Goal: Task Accomplishment & Management: Use online tool/utility

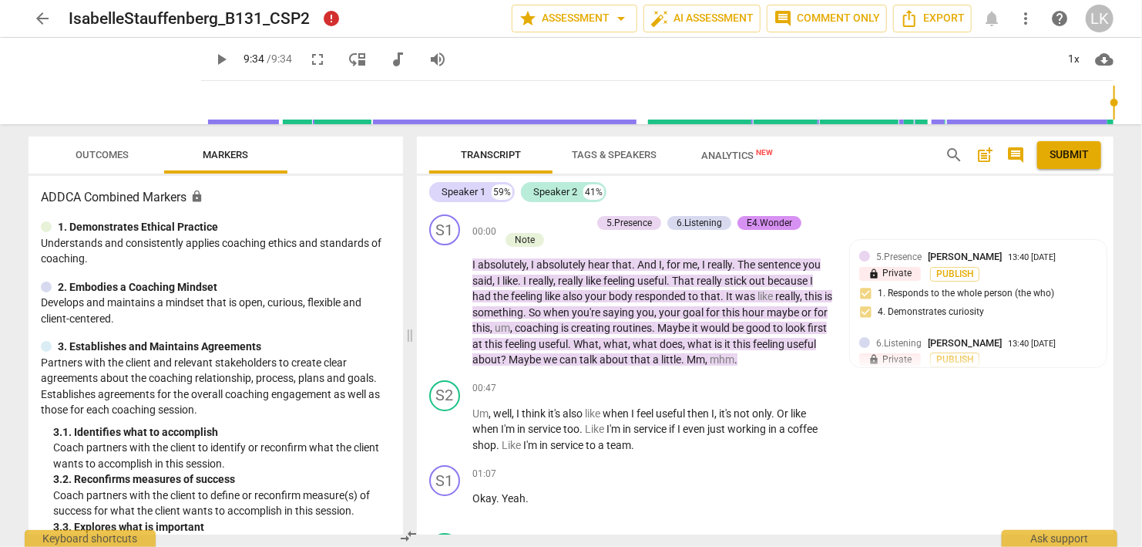
scroll to position [1960, 0]
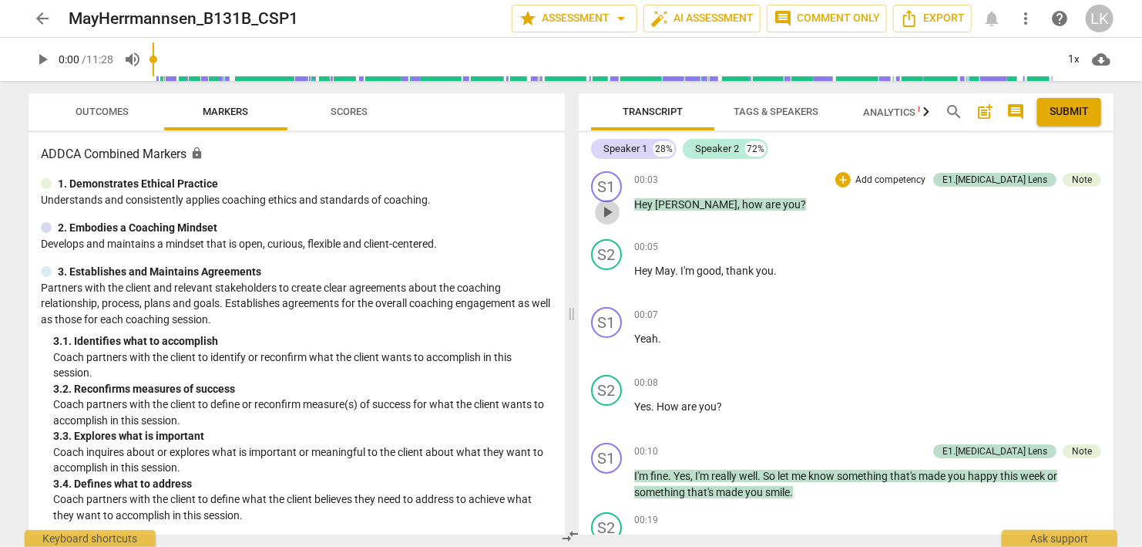
click at [603, 210] on span "play_arrow" at bounding box center [607, 212] width 19 height 19
click at [105, 109] on span "Outcomes" at bounding box center [102, 112] width 53 height 12
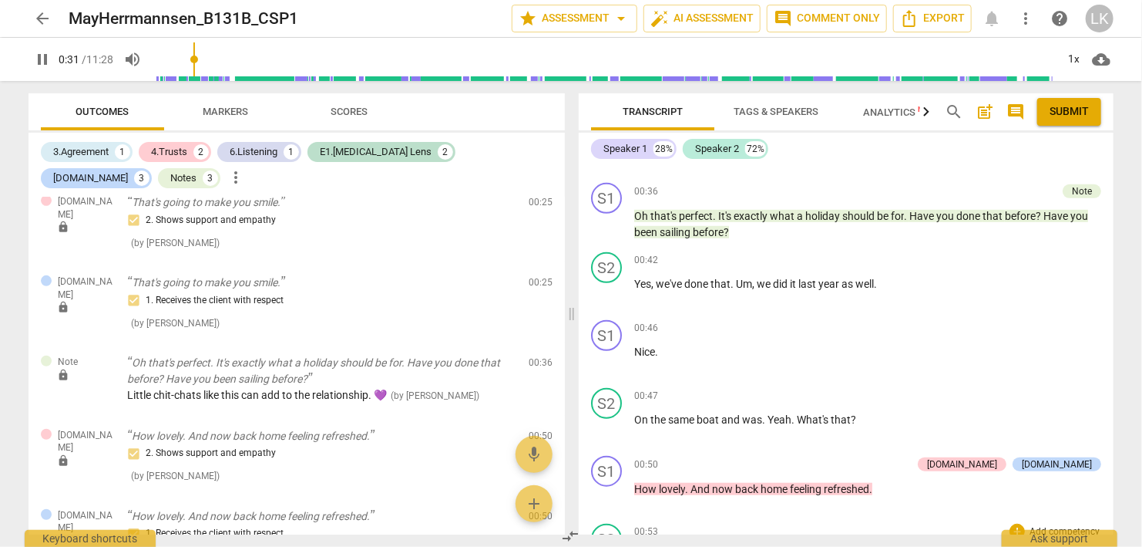
scroll to position [444, 0]
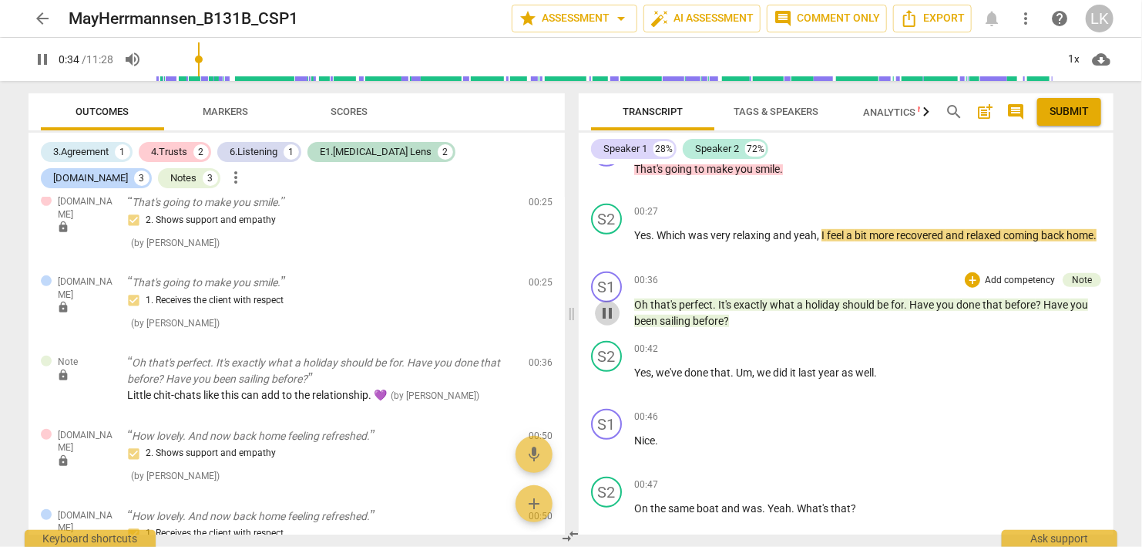
click at [601, 311] on span "pause" at bounding box center [607, 313] width 19 height 19
click at [601, 311] on span "play_arrow" at bounding box center [607, 313] width 19 height 19
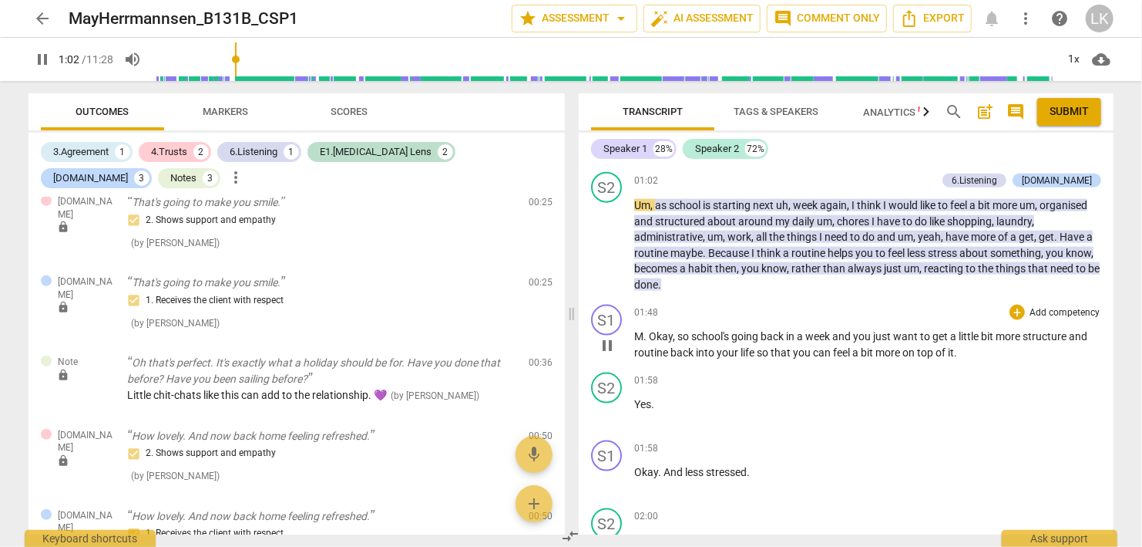
scroll to position [1021, 0]
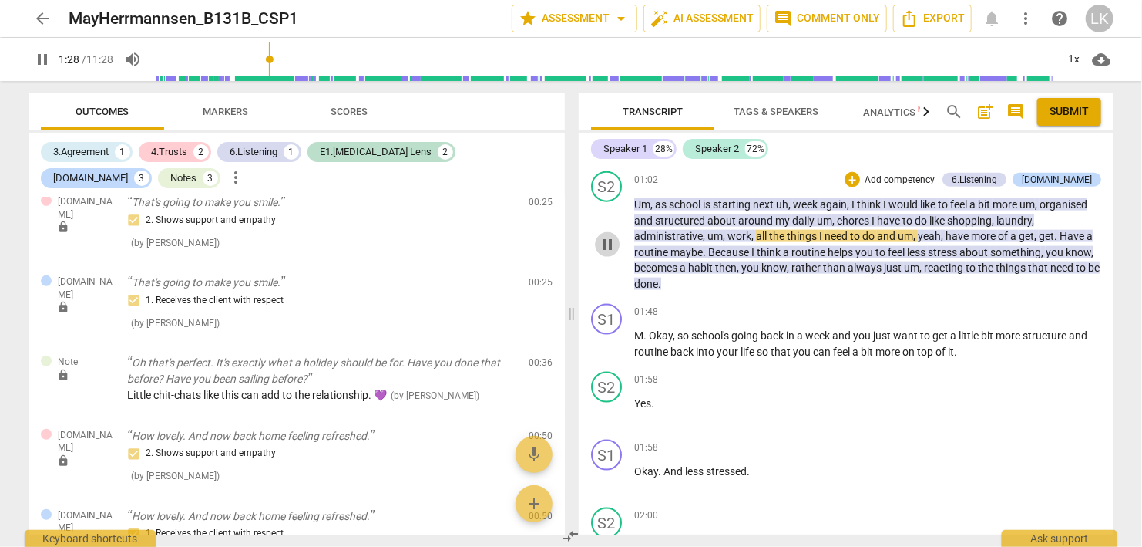
click at [606, 235] on span "pause" at bounding box center [607, 244] width 19 height 19
click at [606, 235] on span "play_arrow" at bounding box center [607, 244] width 19 height 19
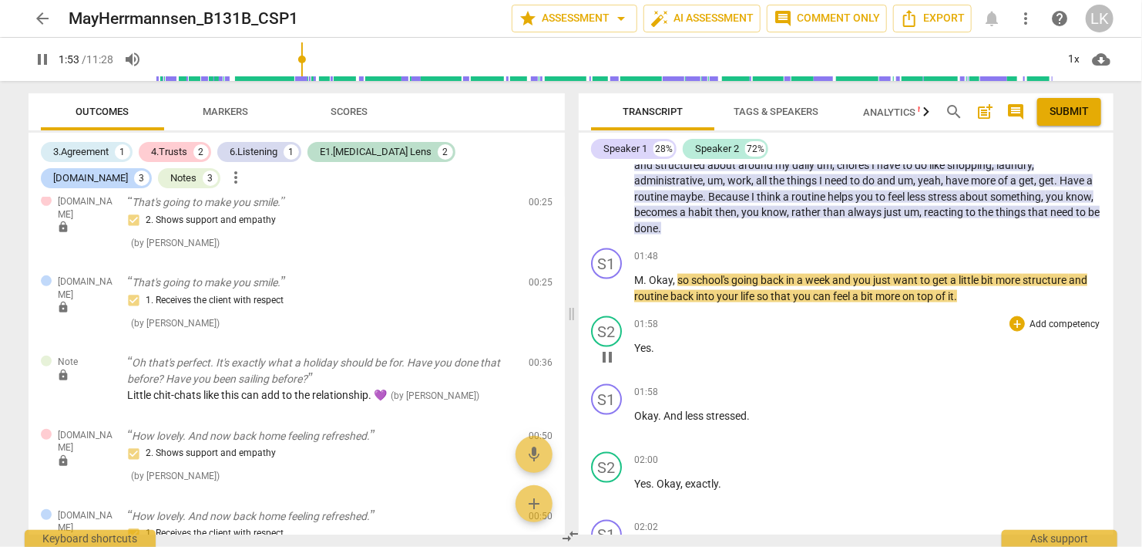
scroll to position [1109, 0]
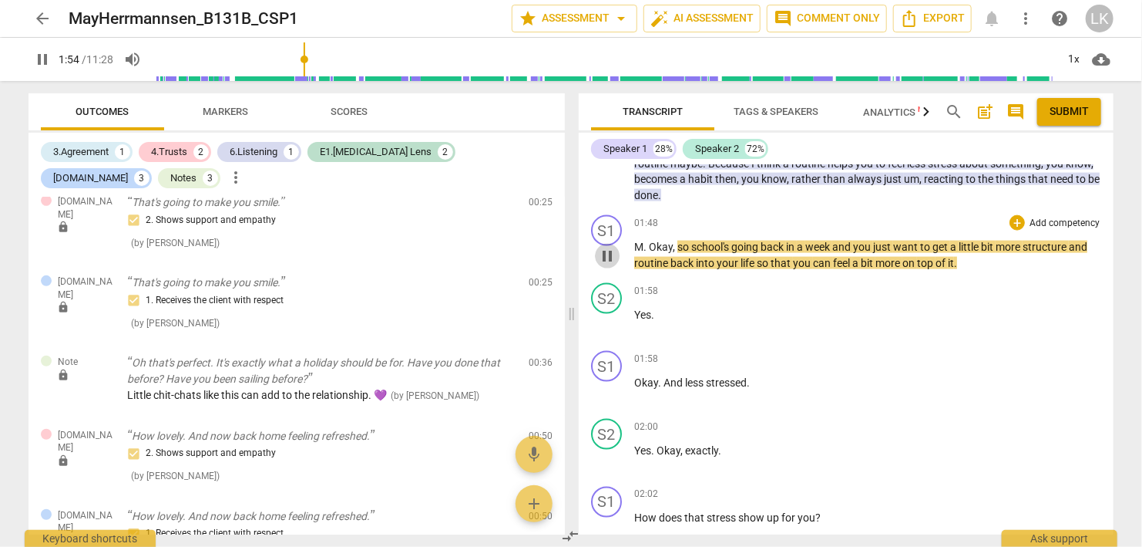
click at [603, 251] on span "pause" at bounding box center [607, 256] width 19 height 19
type input "115"
click at [1015, 217] on div "+" at bounding box center [1017, 222] width 15 height 15
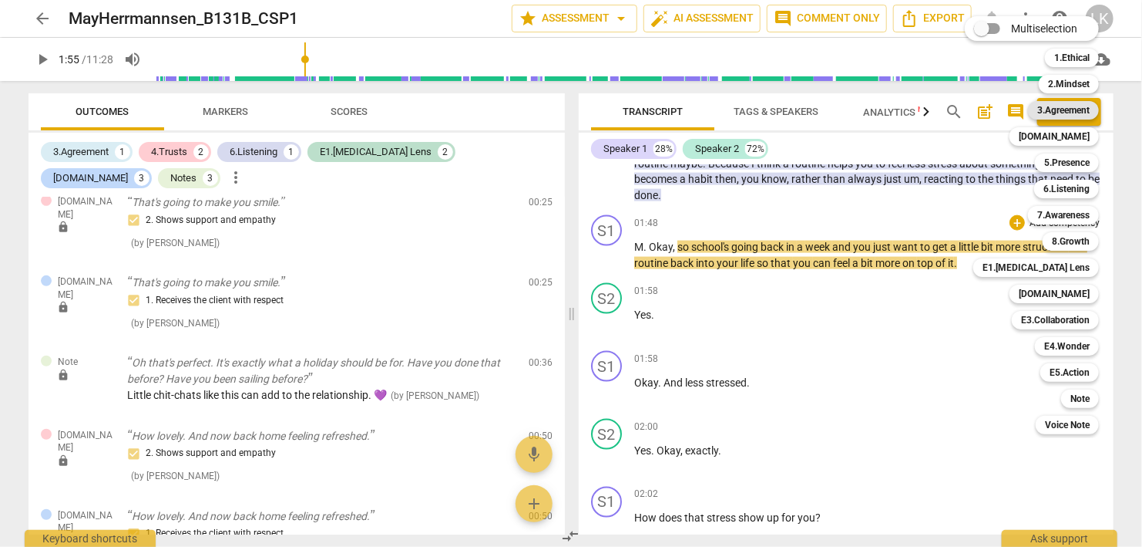
click at [1062, 111] on b "3.Agreement" at bounding box center [1064, 110] width 52 height 19
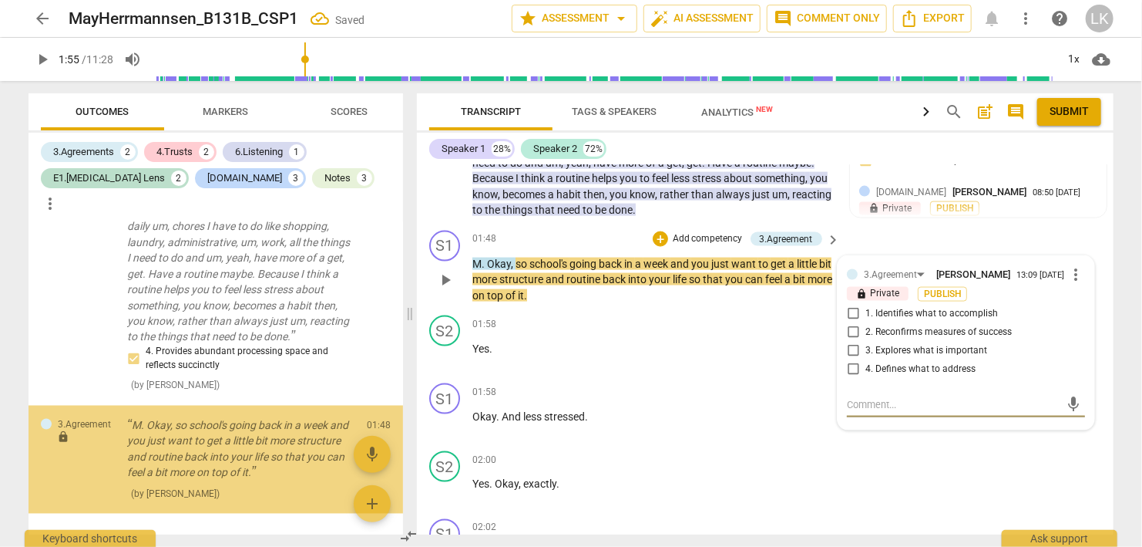
scroll to position [1312, 0]
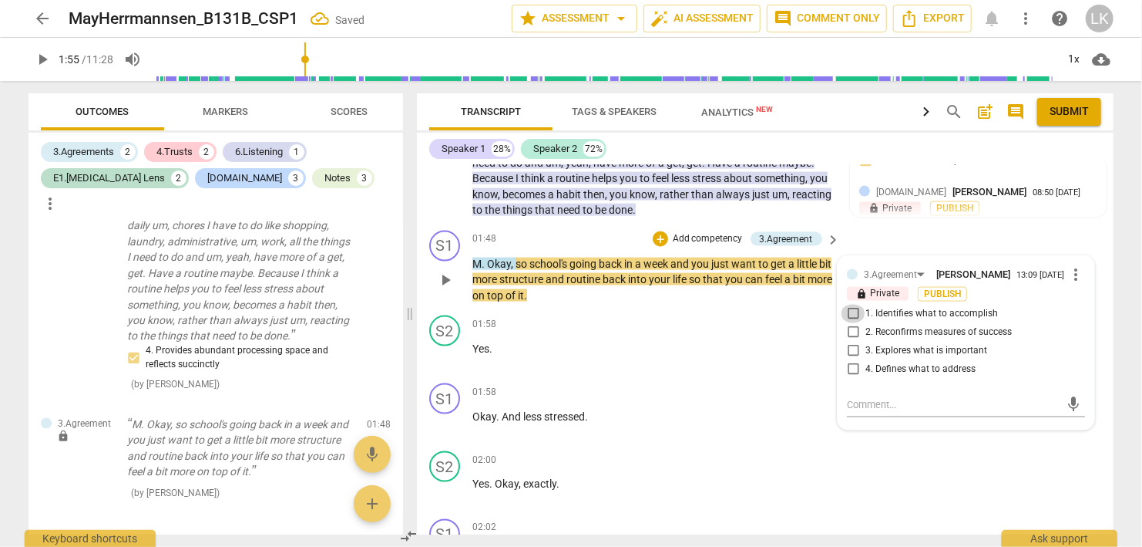
click at [853, 305] on input "1. Identifies what to accomplish" at bounding box center [853, 314] width 25 height 19
checkbox input "true"
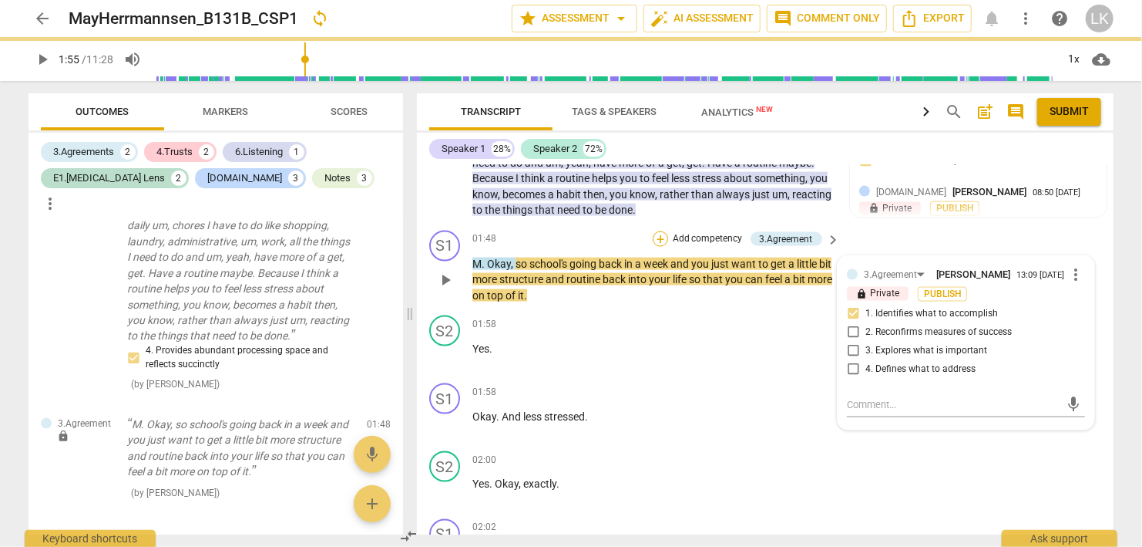
click at [658, 231] on div "+" at bounding box center [660, 238] width 15 height 15
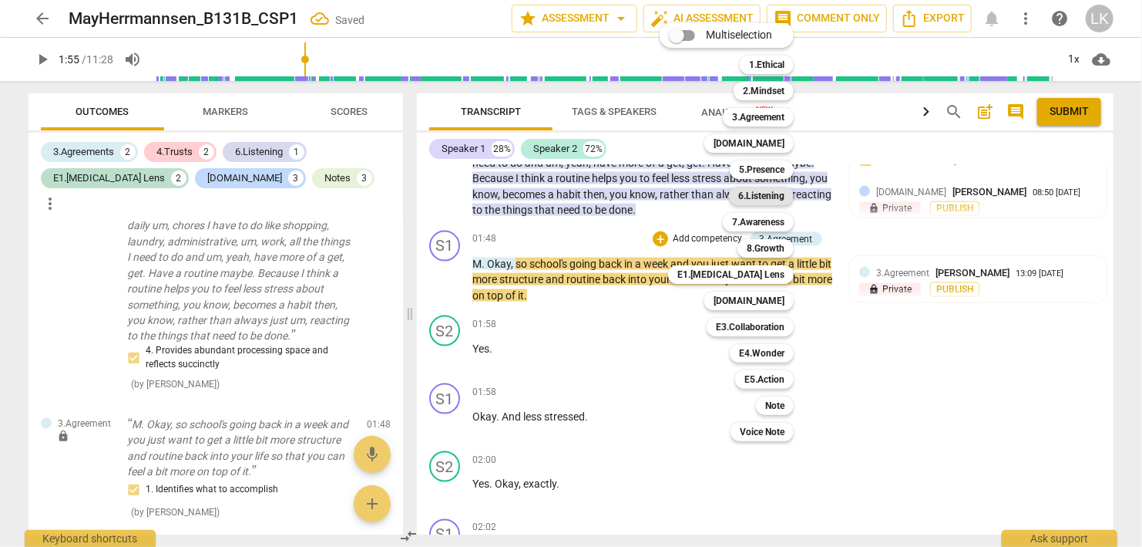
click at [752, 194] on b "6.Listening" at bounding box center [762, 196] width 46 height 19
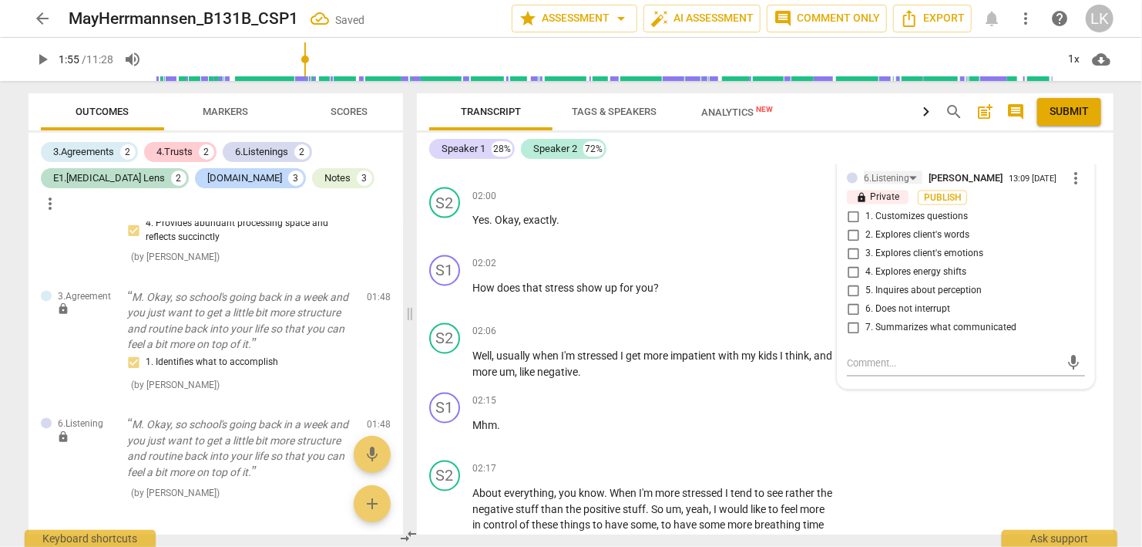
scroll to position [1380, 0]
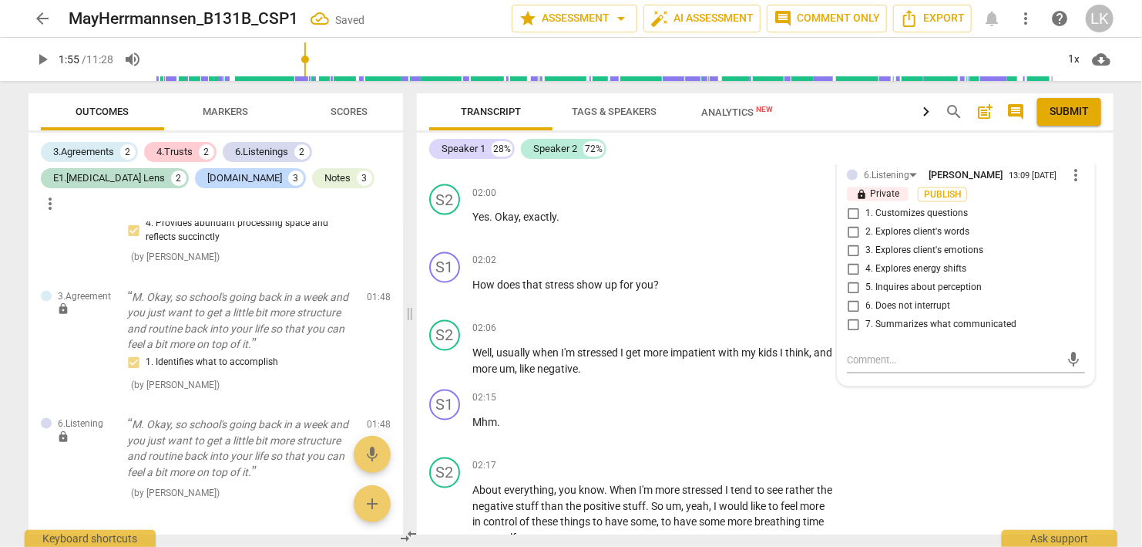
click at [856, 316] on input "7. Summarizes what communicated" at bounding box center [853, 325] width 25 height 19
checkbox input "true"
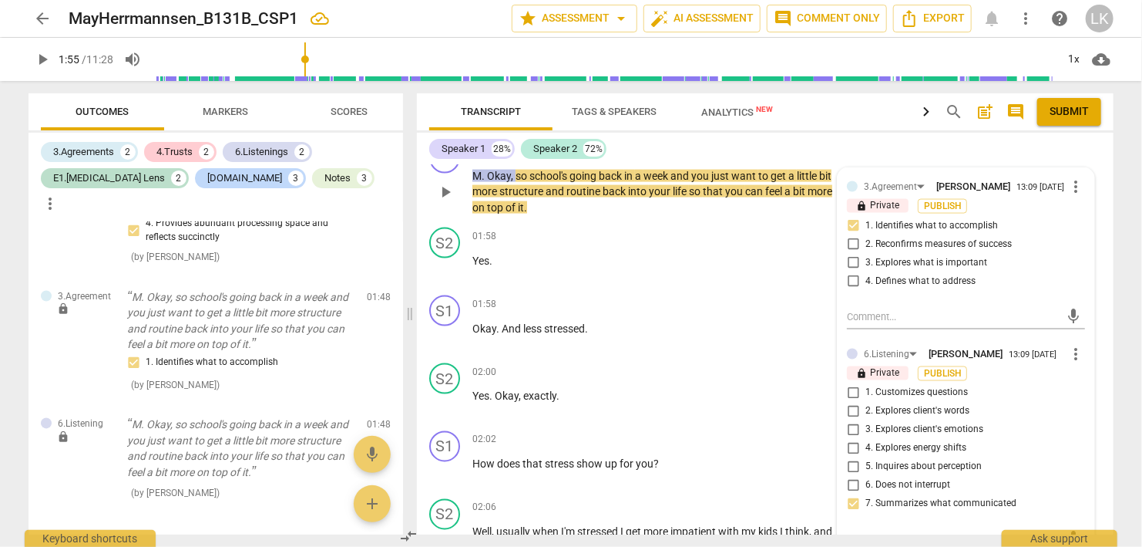
scroll to position [1113, 0]
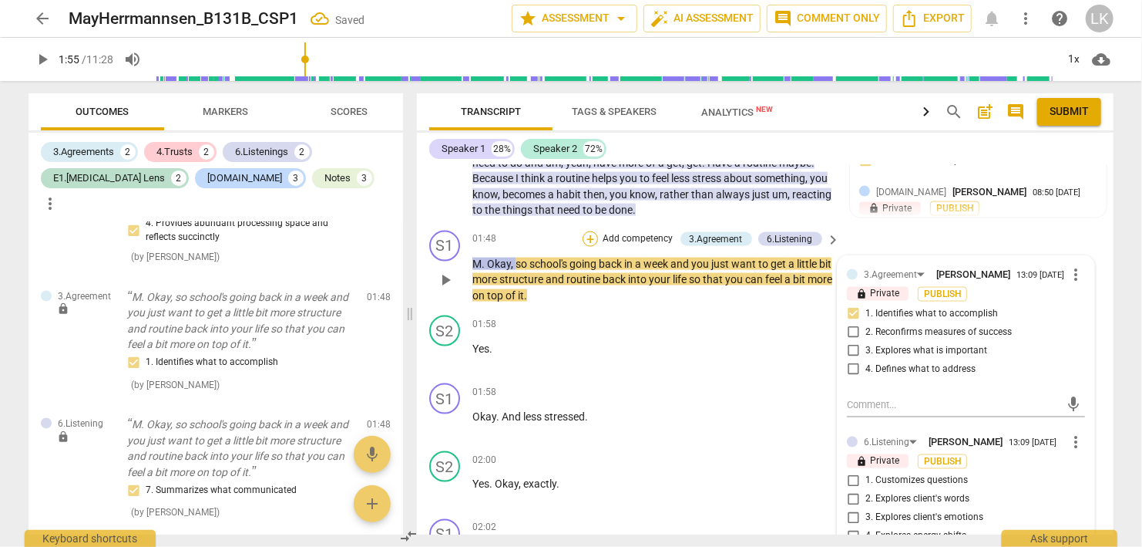
click at [593, 231] on div "+" at bounding box center [590, 238] width 15 height 15
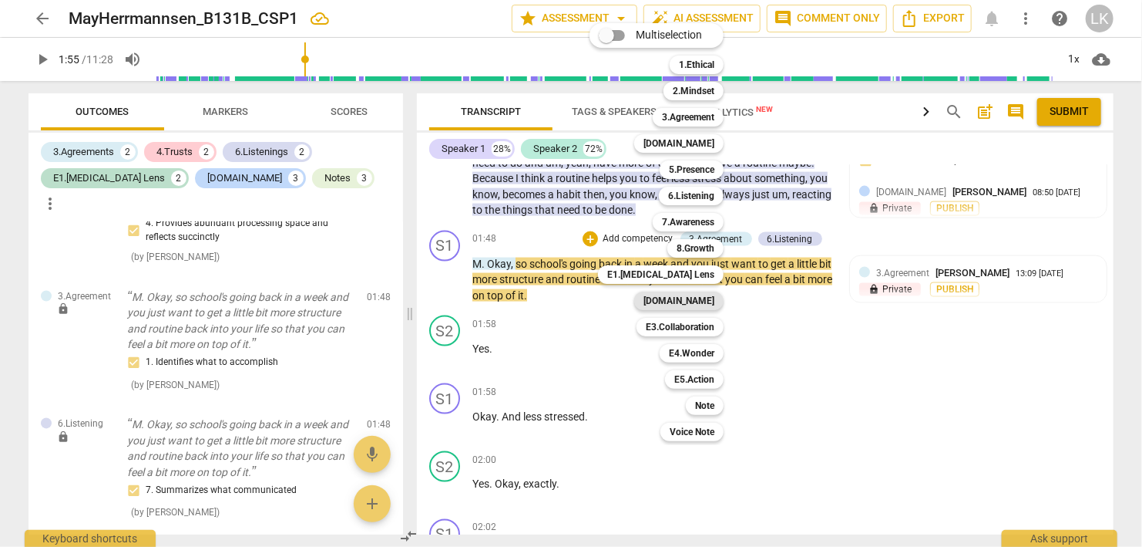
click at [692, 301] on b "[DOMAIN_NAME]" at bounding box center [679, 300] width 71 height 19
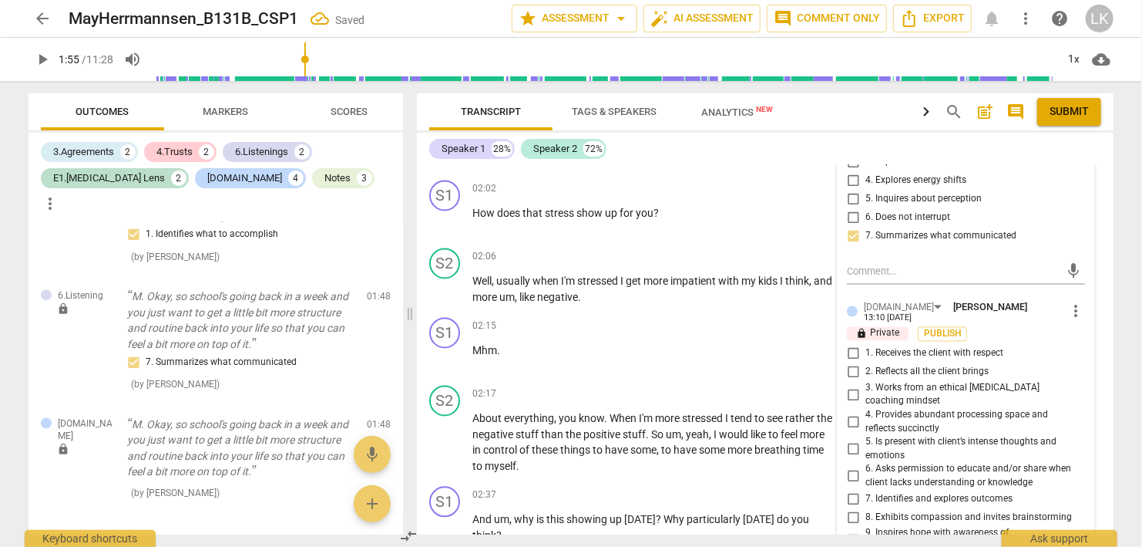
scroll to position [1557, 0]
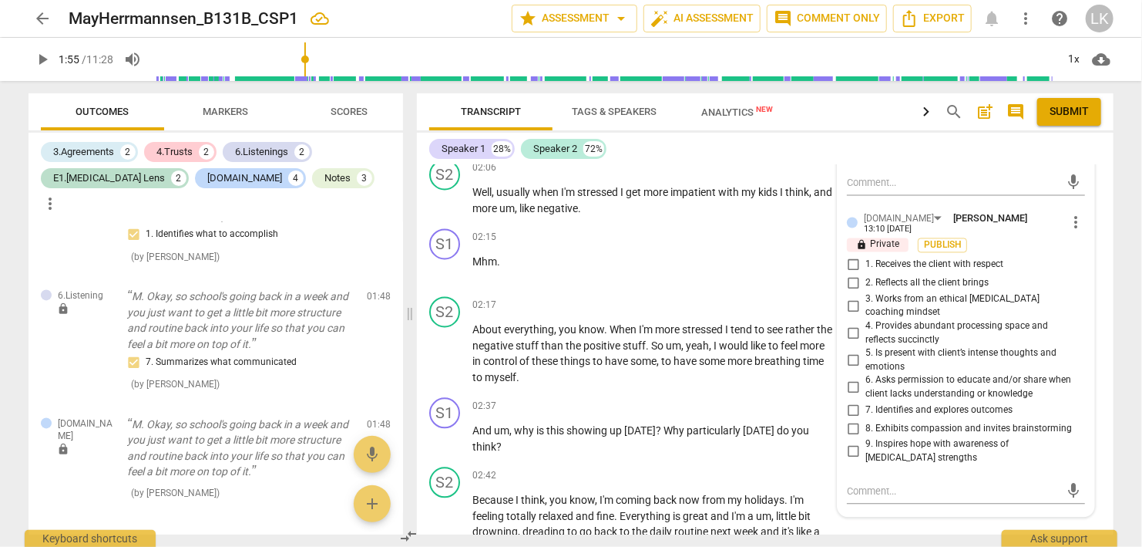
click at [855, 325] on input "4. Provides abundant processing space and reflects succinctly" at bounding box center [853, 334] width 25 height 19
checkbox input "true"
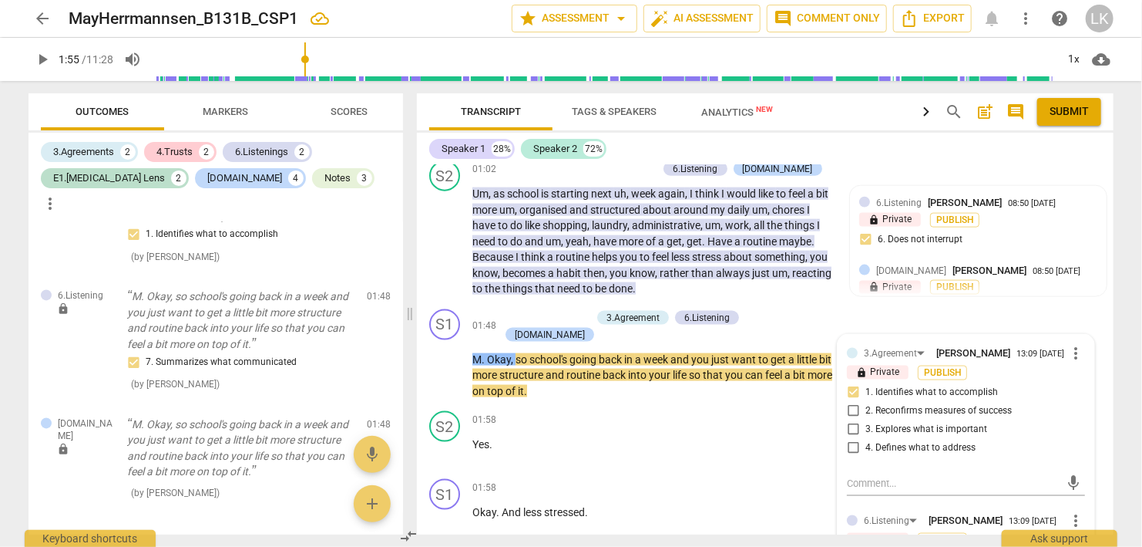
scroll to position [1025, 0]
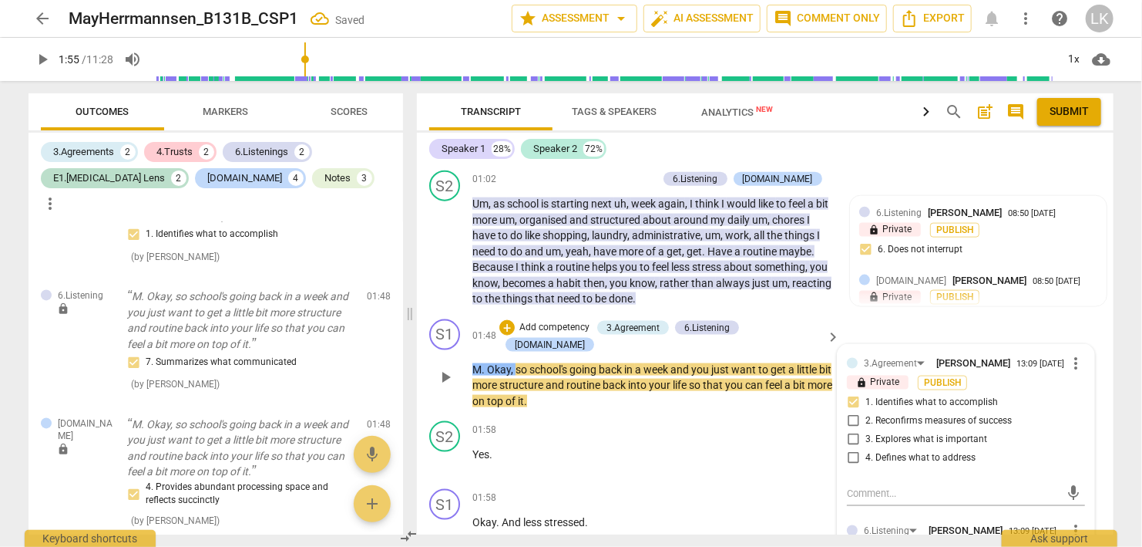
click at [446, 368] on span "play_arrow" at bounding box center [445, 377] width 19 height 19
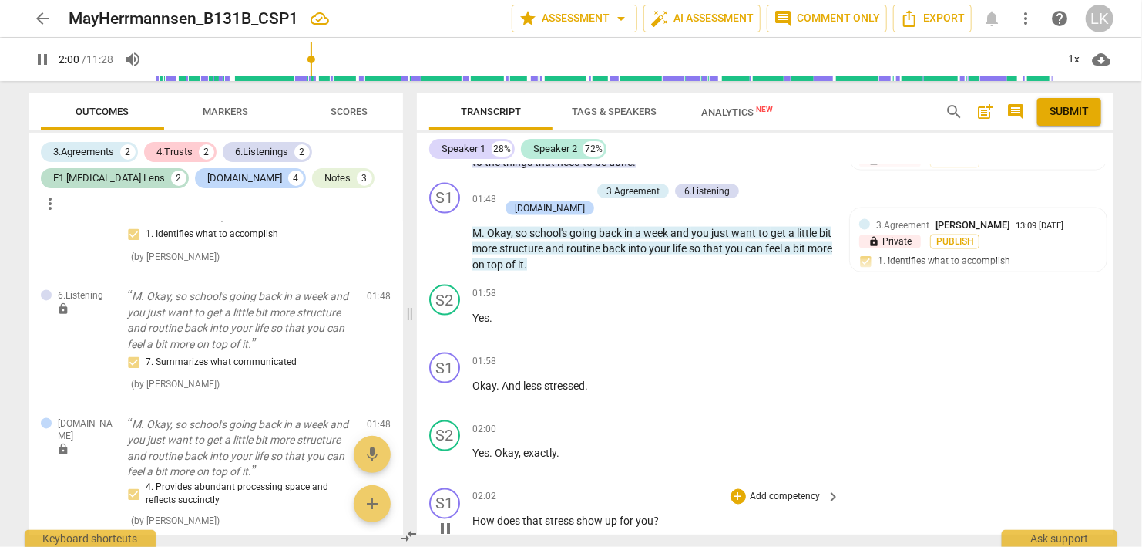
scroll to position [1202, 0]
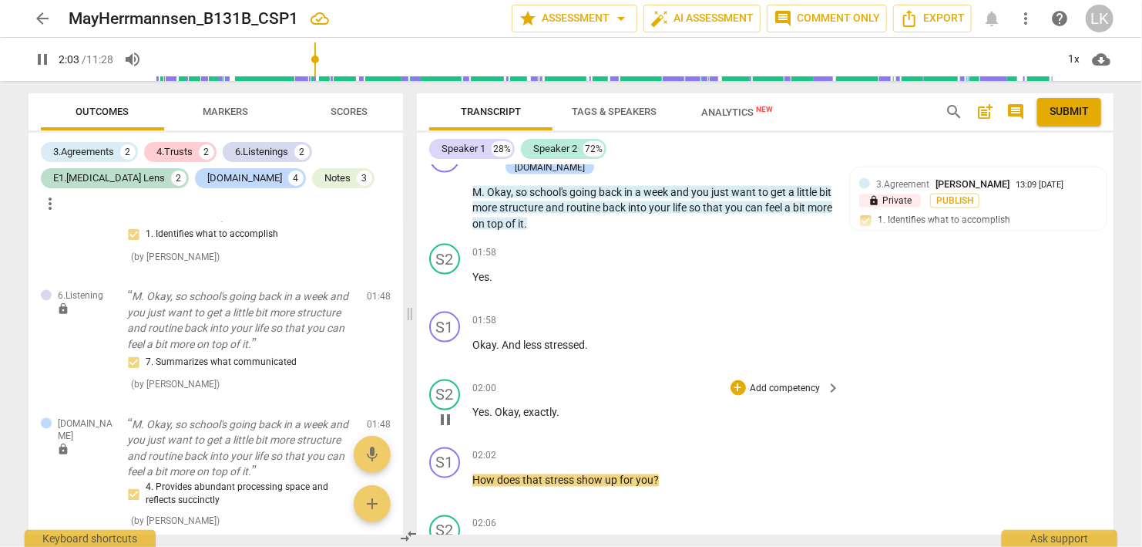
click at [442, 411] on span "pause" at bounding box center [445, 420] width 19 height 19
type input "124"
click at [739, 312] on div "+" at bounding box center [738, 319] width 15 height 15
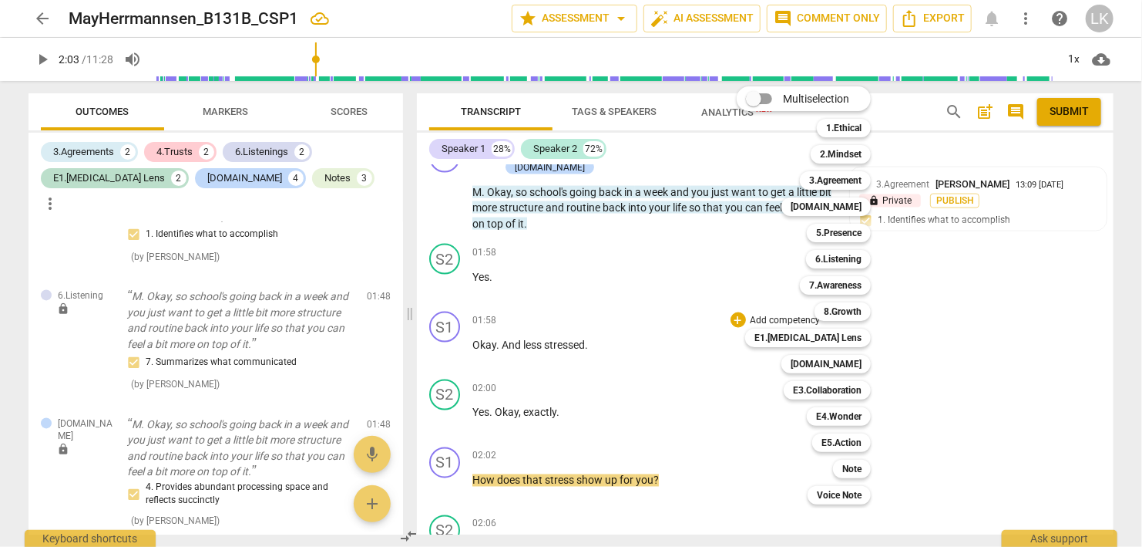
click at [715, 423] on div at bounding box center [571, 273] width 1142 height 547
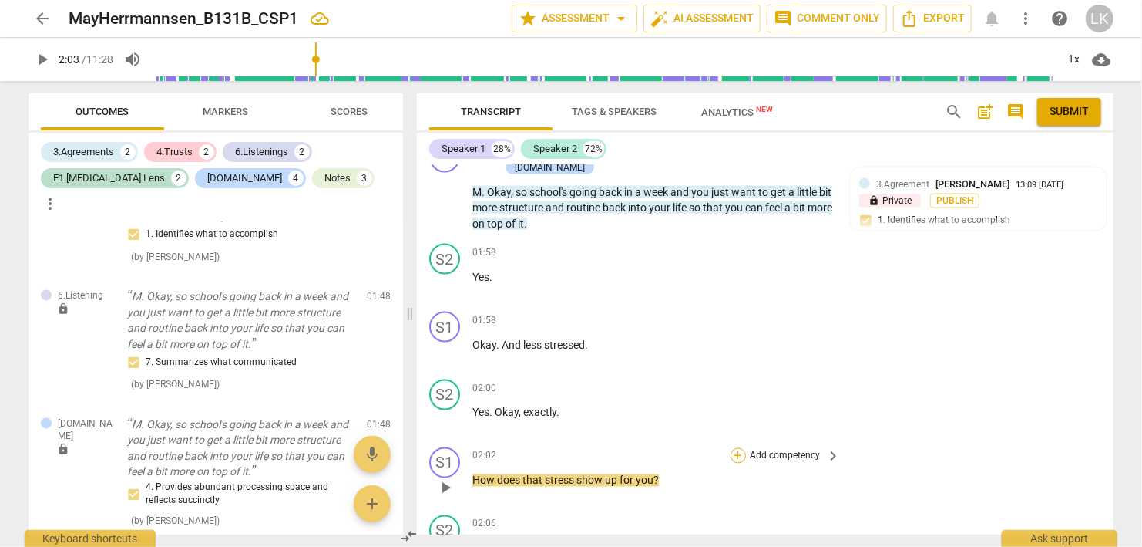
click at [738, 448] on div "+" at bounding box center [738, 455] width 15 height 15
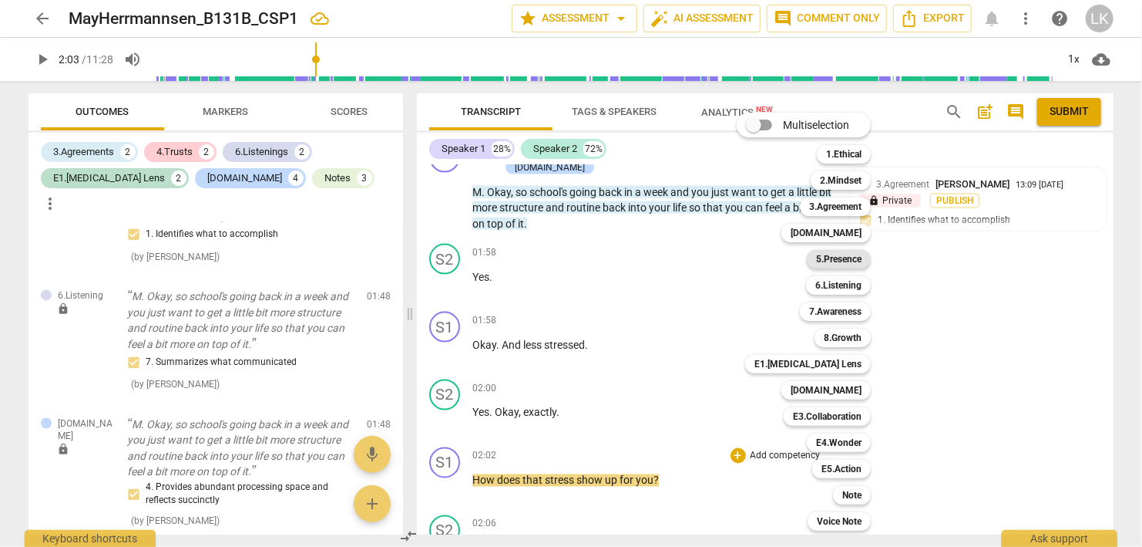
click at [846, 261] on b "5.Presence" at bounding box center [838, 259] width 45 height 19
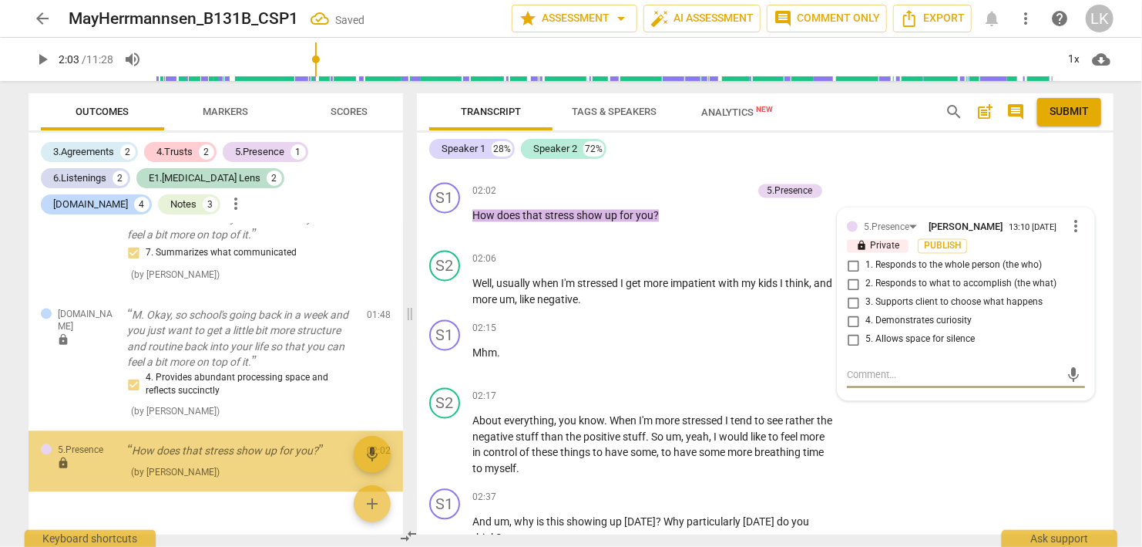
scroll to position [1681, 0]
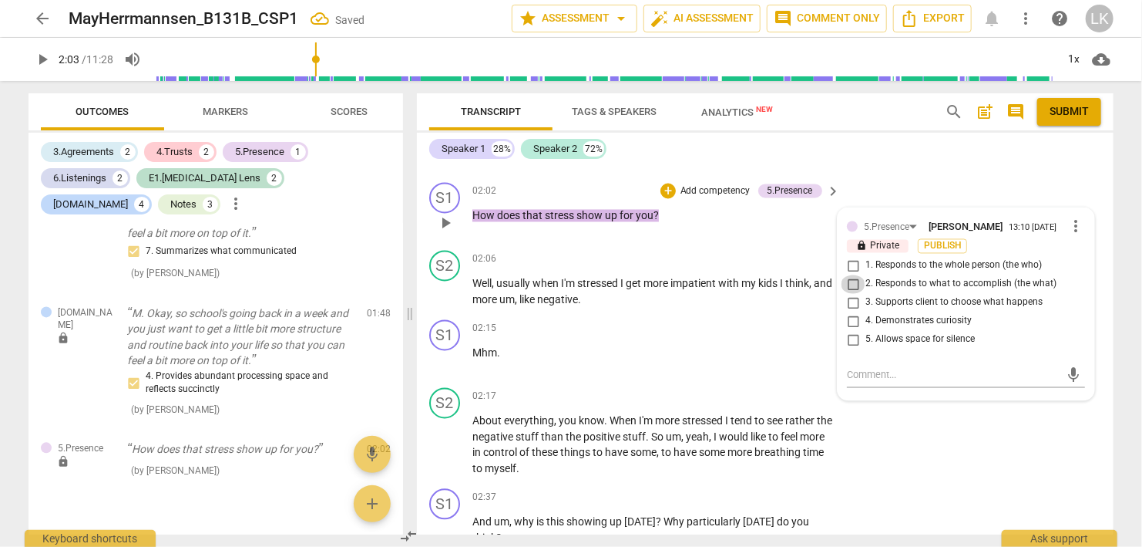
click at [854, 275] on input "2. Responds to what to accomplish (the what)" at bounding box center [853, 284] width 25 height 19
checkbox input "true"
click at [854, 312] on input "4. Demonstrates curiosity" at bounding box center [853, 321] width 25 height 19
checkbox input "true"
click at [854, 257] on input "1. Responds to the whole person (the who)" at bounding box center [853, 266] width 25 height 19
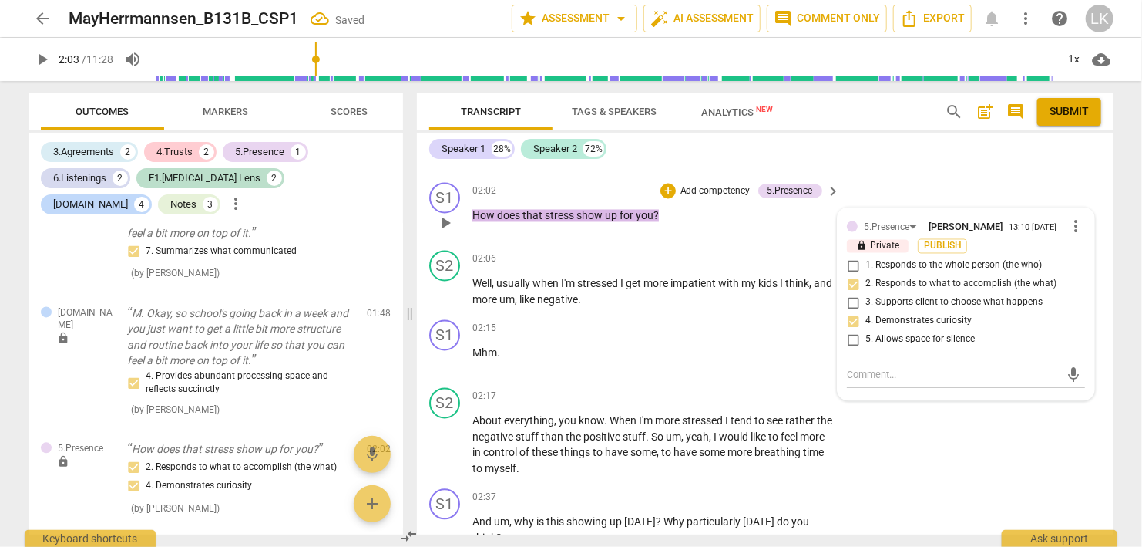
checkbox input "true"
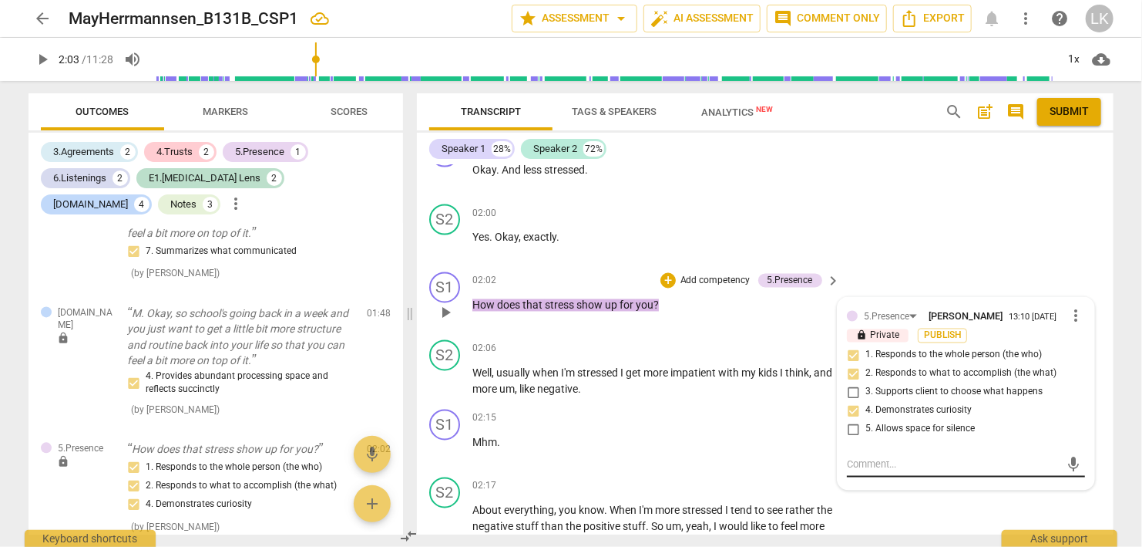
click at [880, 457] on textarea at bounding box center [954, 464] width 214 height 15
type textarea "N"
type textarea "Ni"
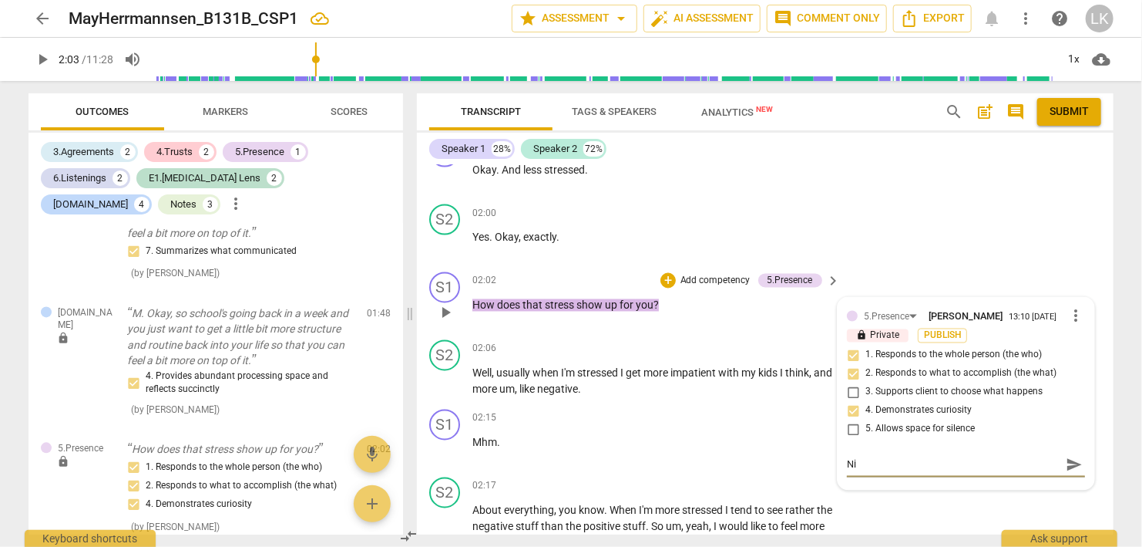
type textarea "Nic"
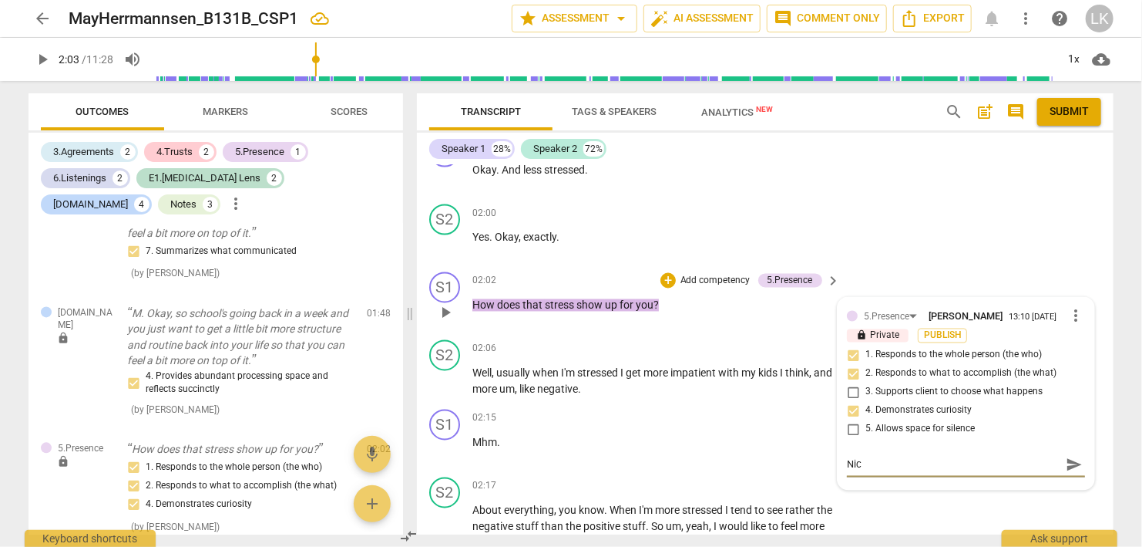
type textarea "Nic"
type textarea "Nice"
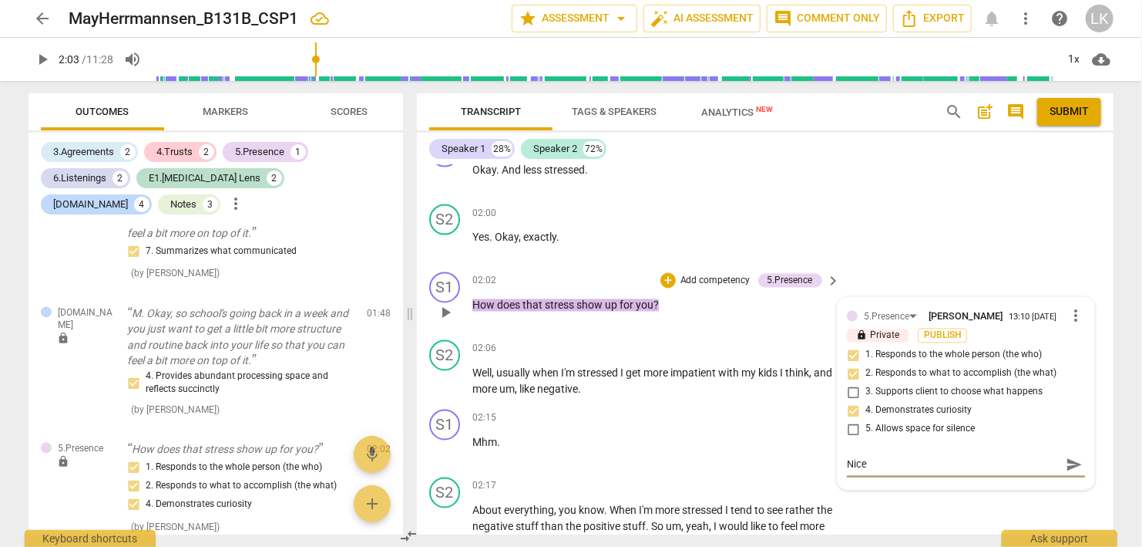
type textarea "Nice e"
type textarea "Nice ex"
type textarea "Nice exp"
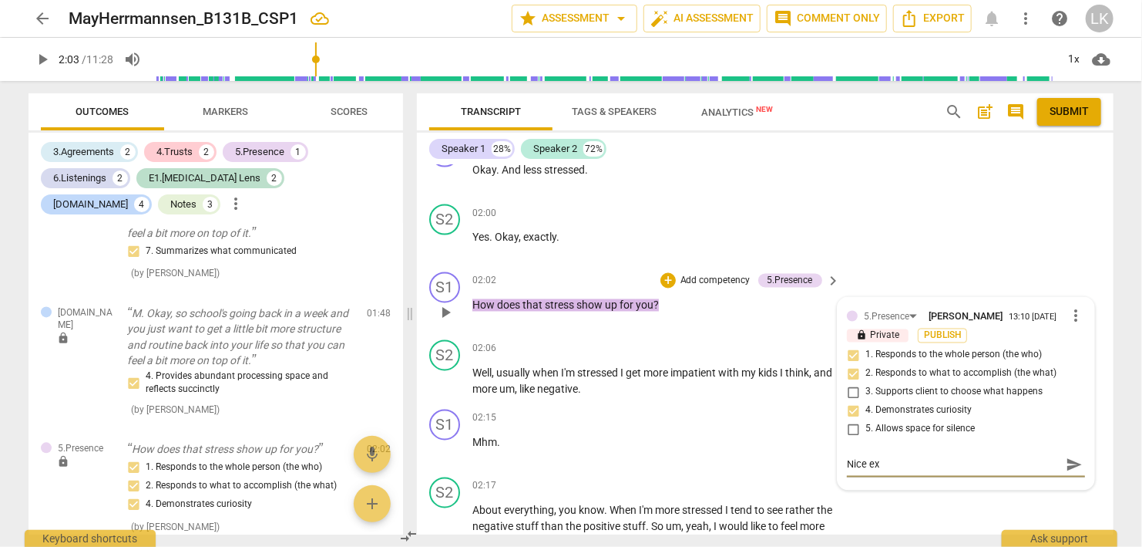
type textarea "Nice exp"
type textarea "Nice expl"
type textarea "Nice explo"
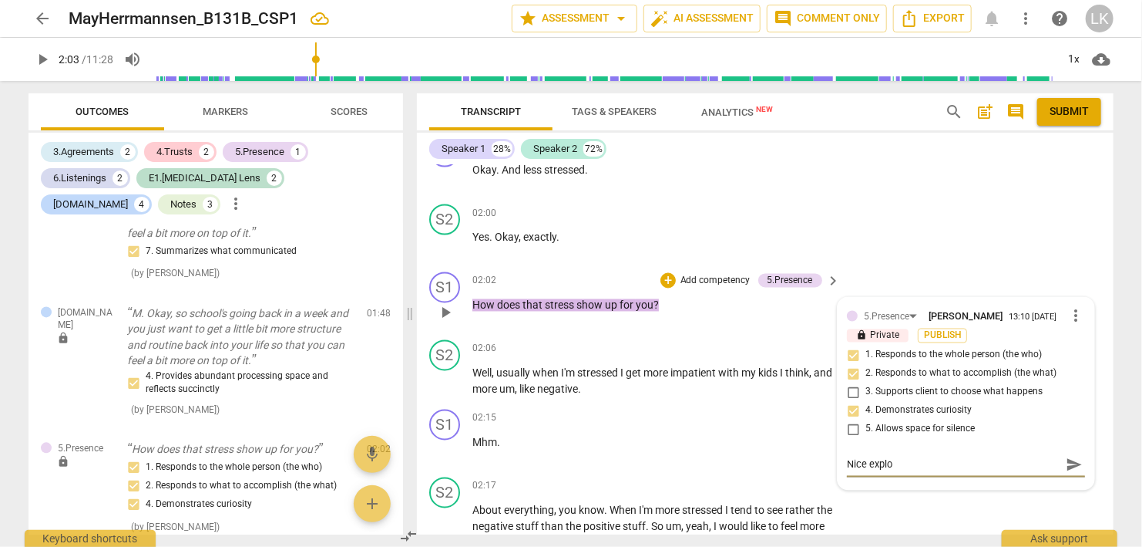
type textarea "Nice explor"
type textarea "Nice explora"
type textarea "Nice explorat"
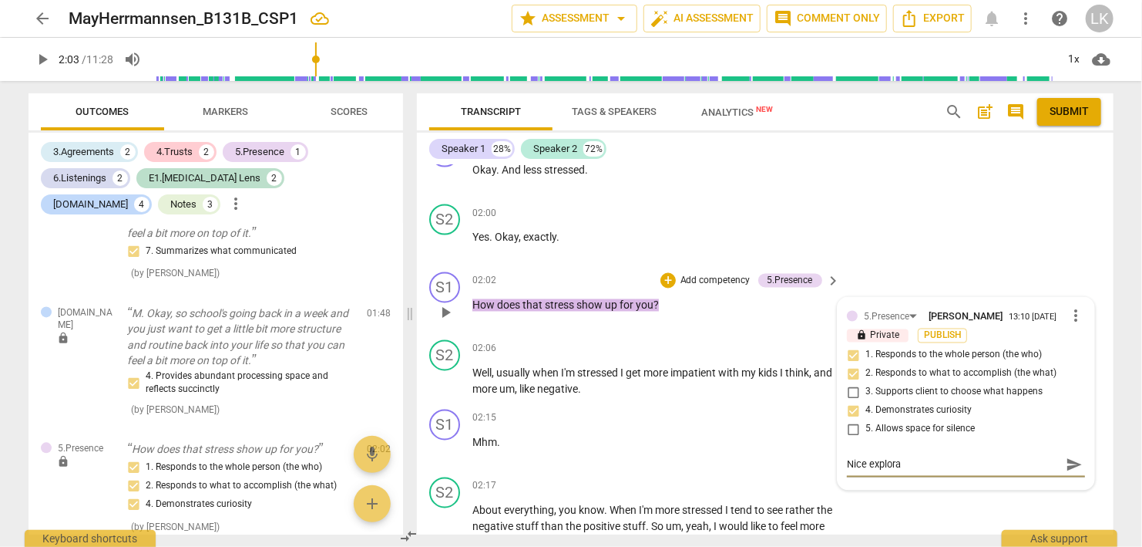
type textarea "Nice explorat"
type textarea "Nice explorati"
type textarea "Nice exploratio"
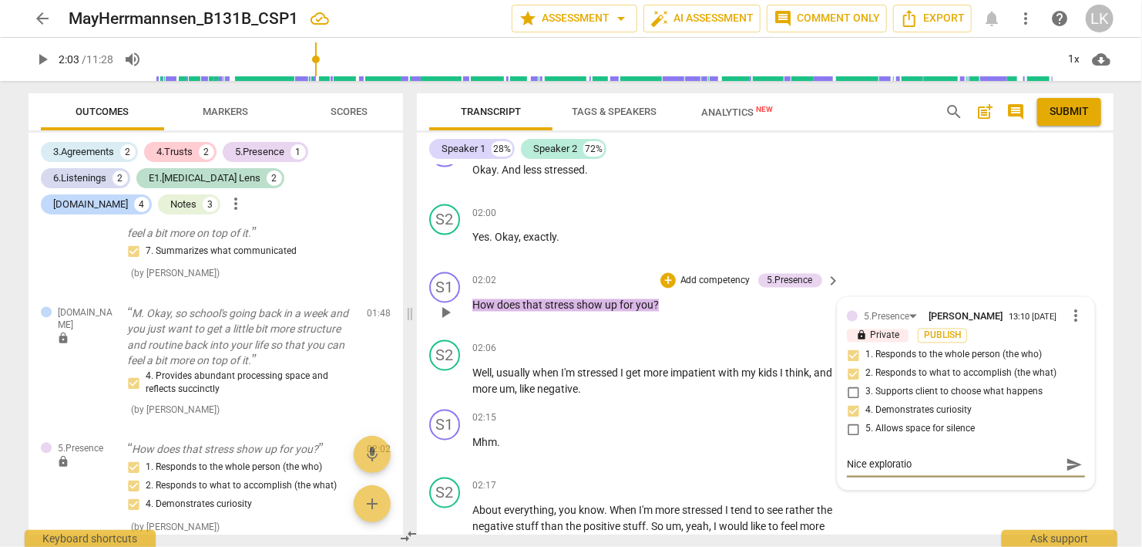
type textarea "Nice exploration"
type textarea "Nice exploration."
click at [1069, 456] on span "send" at bounding box center [1074, 464] width 17 height 17
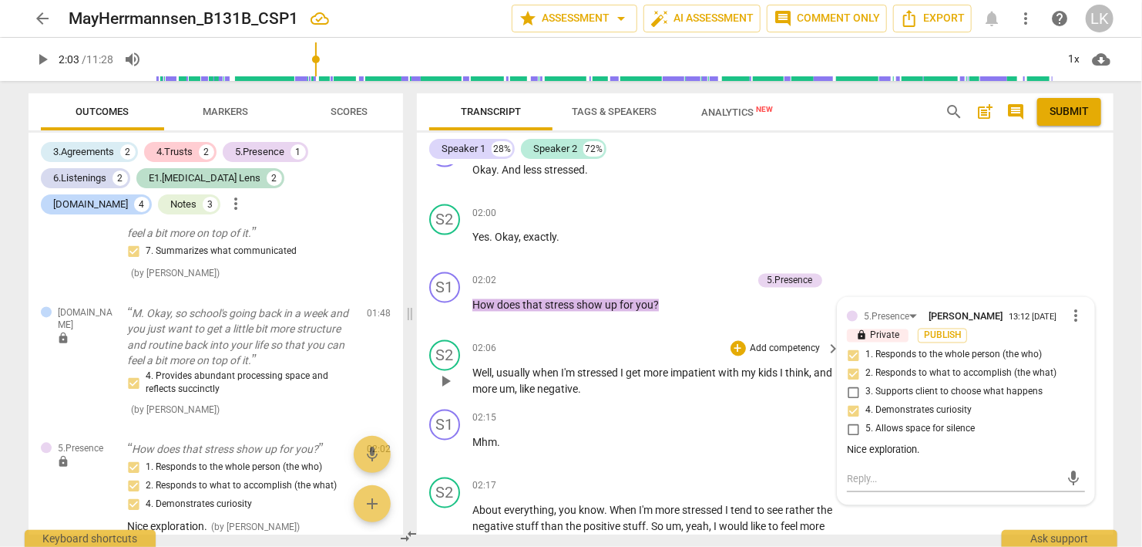
click at [449, 372] on span "play_arrow" at bounding box center [445, 381] width 19 height 19
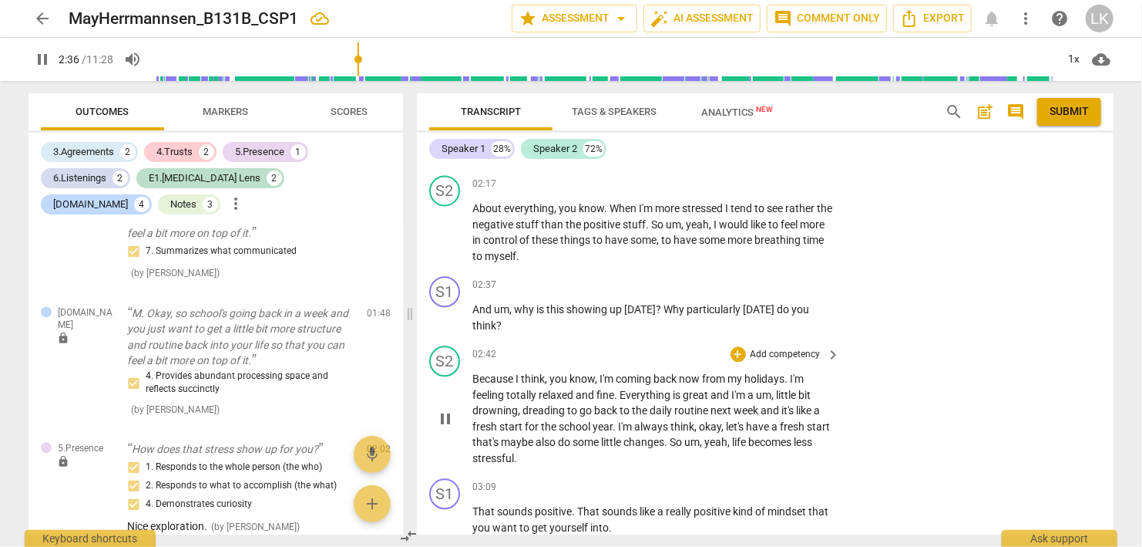
scroll to position [1644, 0]
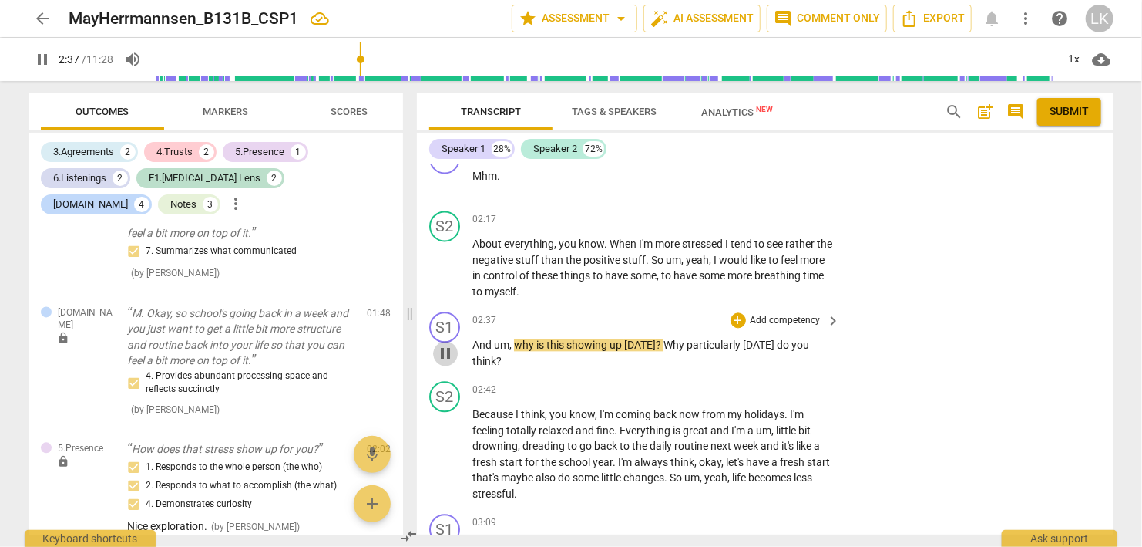
click at [441, 344] on span "pause" at bounding box center [445, 353] width 19 height 19
type input "158"
click at [739, 312] on div "+" at bounding box center [738, 319] width 15 height 15
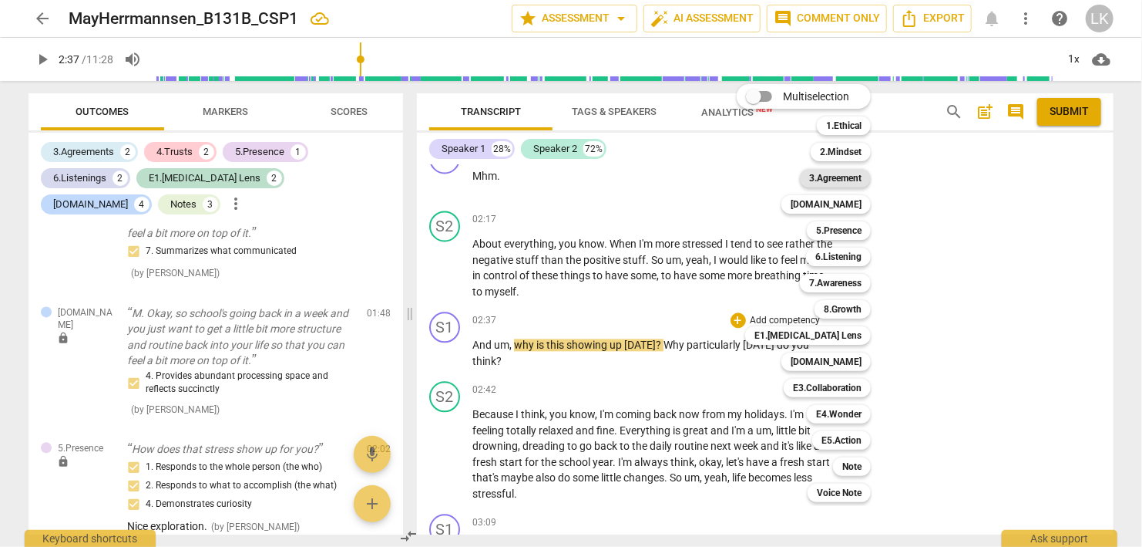
click at [837, 177] on b "3.Agreement" at bounding box center [835, 178] width 52 height 19
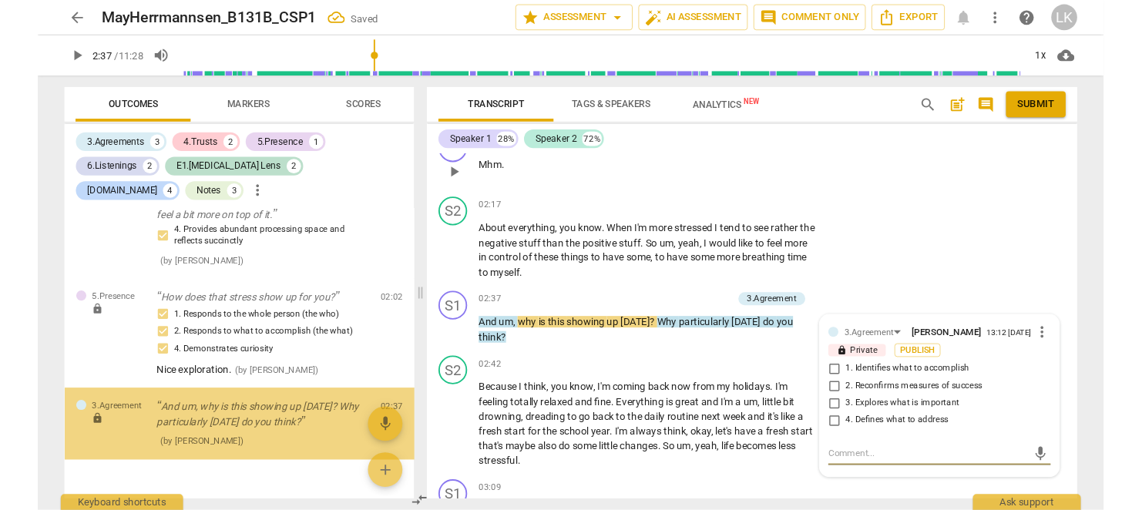
scroll to position [1813, 0]
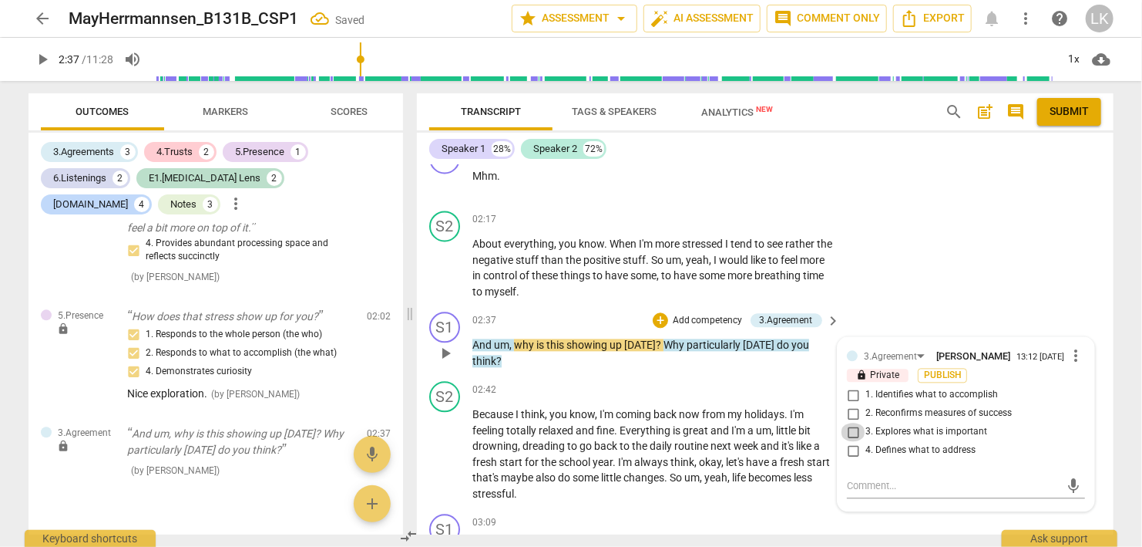
click at [856, 422] on input "3. Explores what is important" at bounding box center [853, 431] width 25 height 19
checkbox input "true"
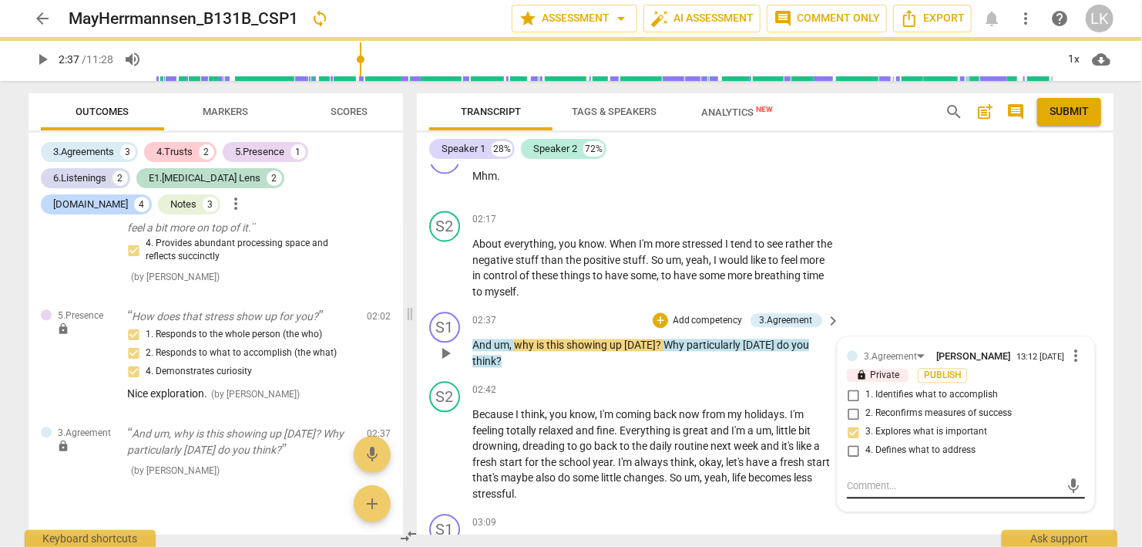
click at [861, 478] on textarea at bounding box center [954, 485] width 214 height 15
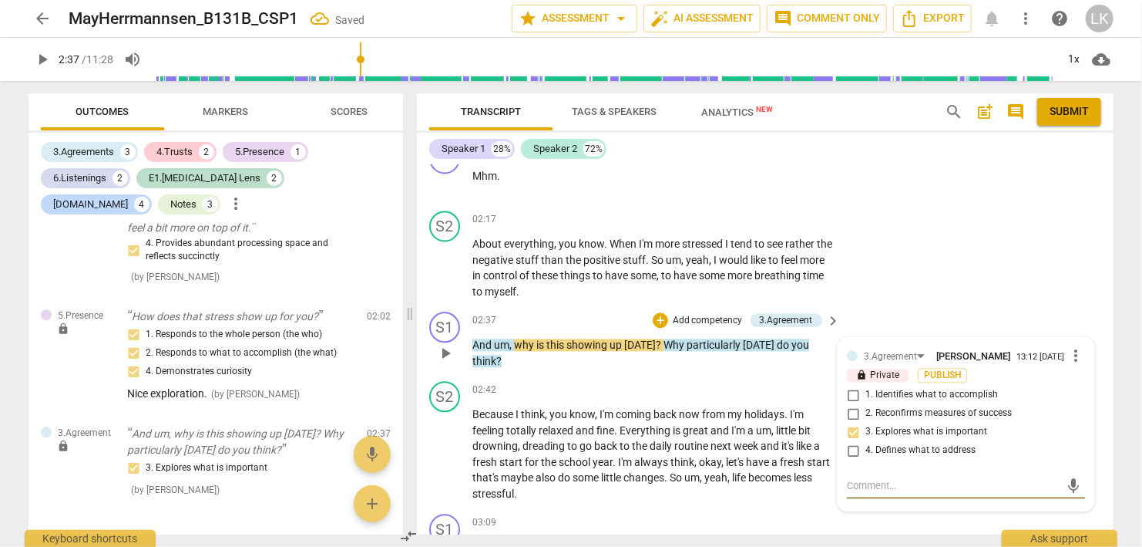
type textarea "e"
type textarea "ex"
type textarea "e"
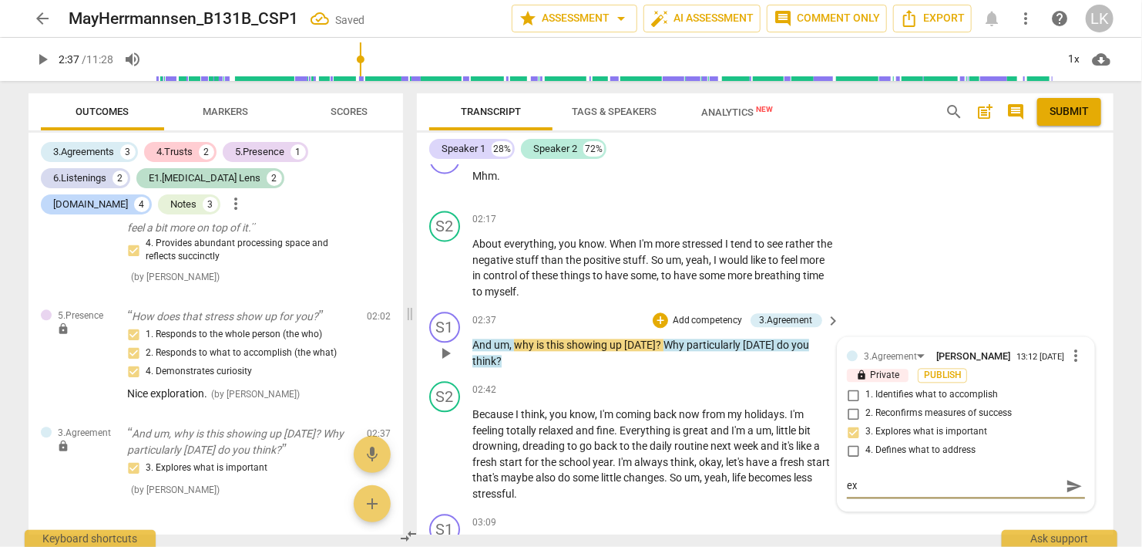
type textarea "e"
type textarea "G"
type textarea "Go"
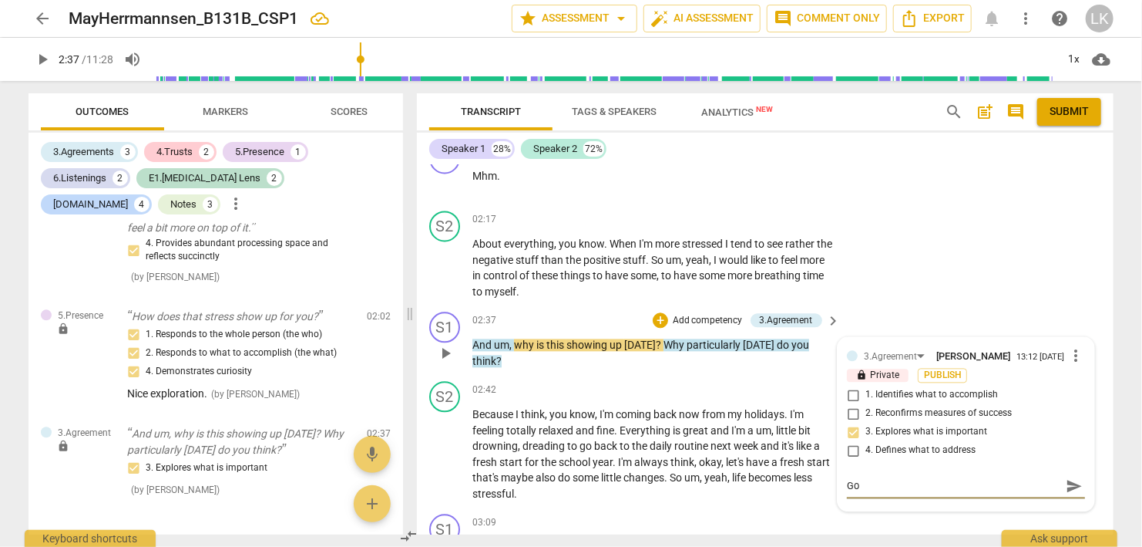
type textarea "Goi"
type textarea "Goin"
type textarea "Going"
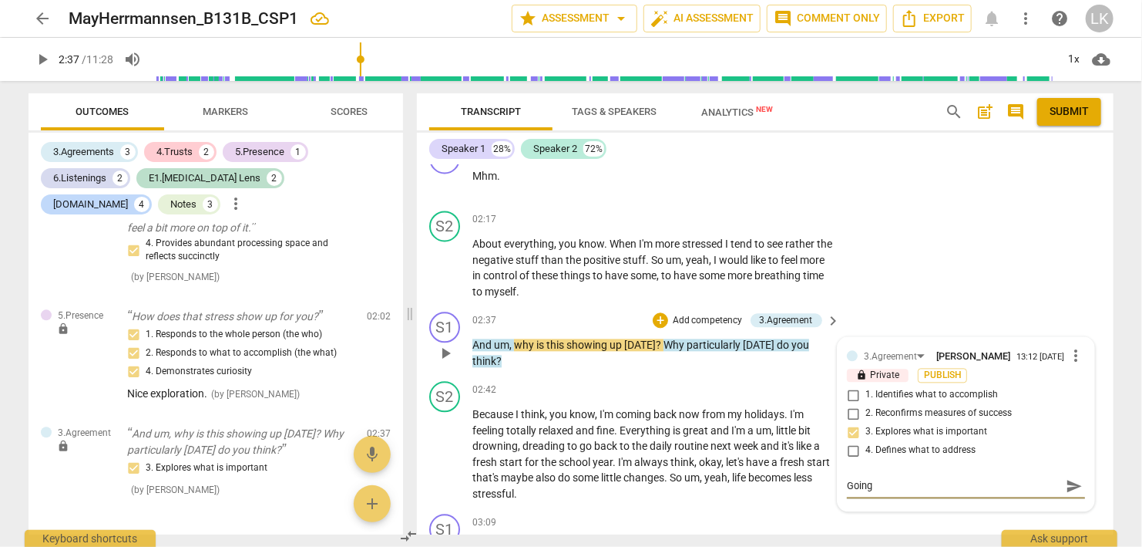
type textarea "Going"
type textarea "Going d"
type textarea "Going de"
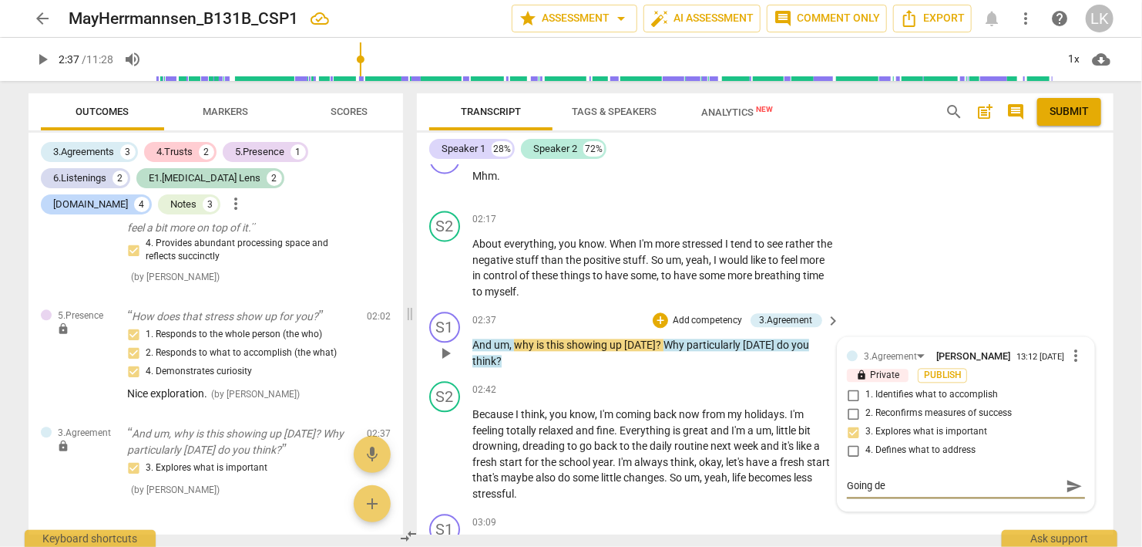
type textarea "Going dee"
type textarea "Going deep"
type textarea "Going deepe"
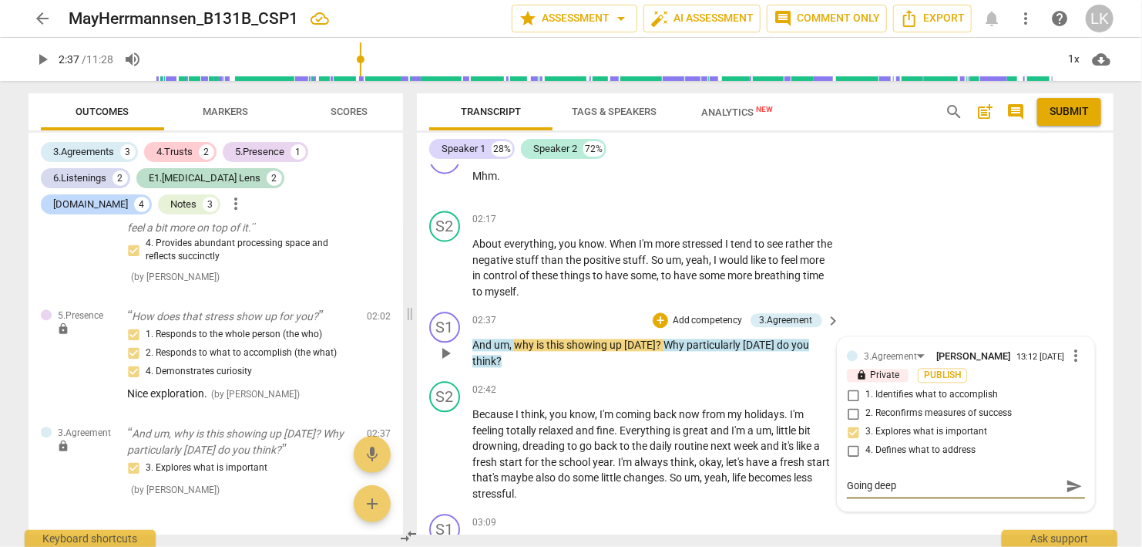
type textarea "Going deepe"
type textarea "Going deeper"
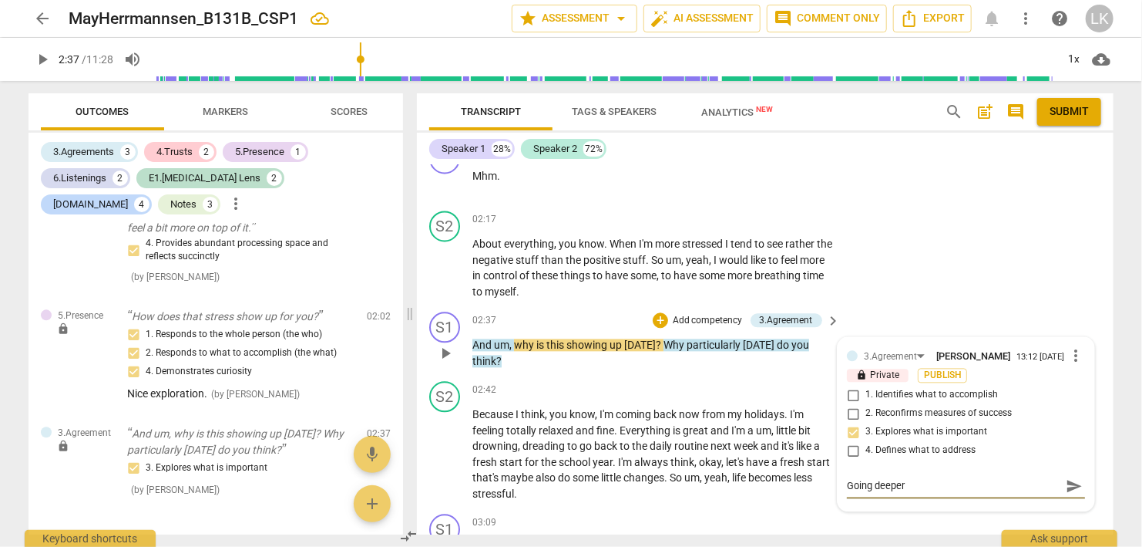
type textarea "Going deeper i"
type textarea "Going deeper in"
type textarea "Going deeper int"
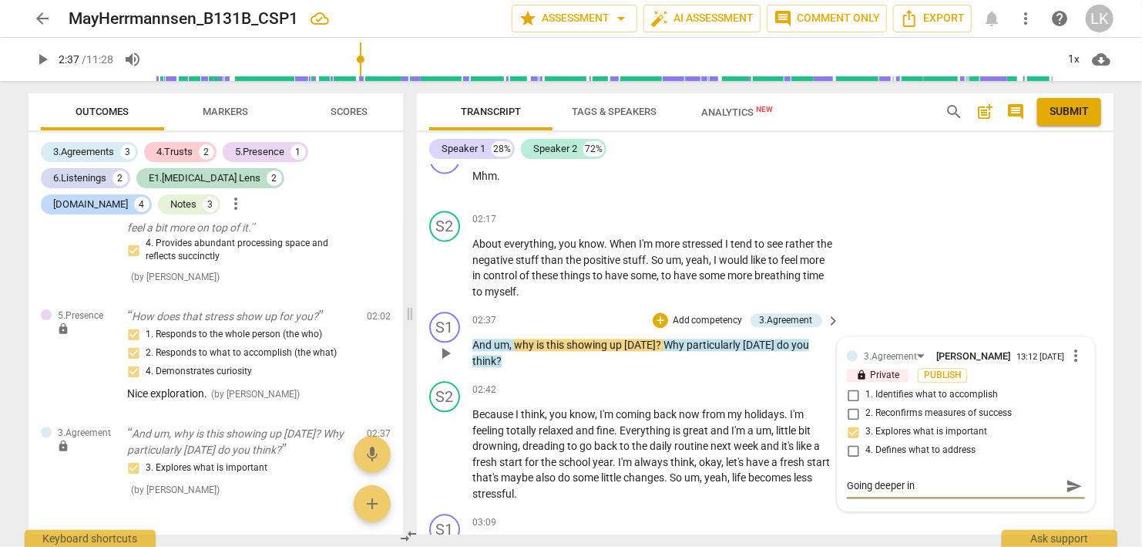
type textarea "Going deeper int"
type textarea "Going deeper into"
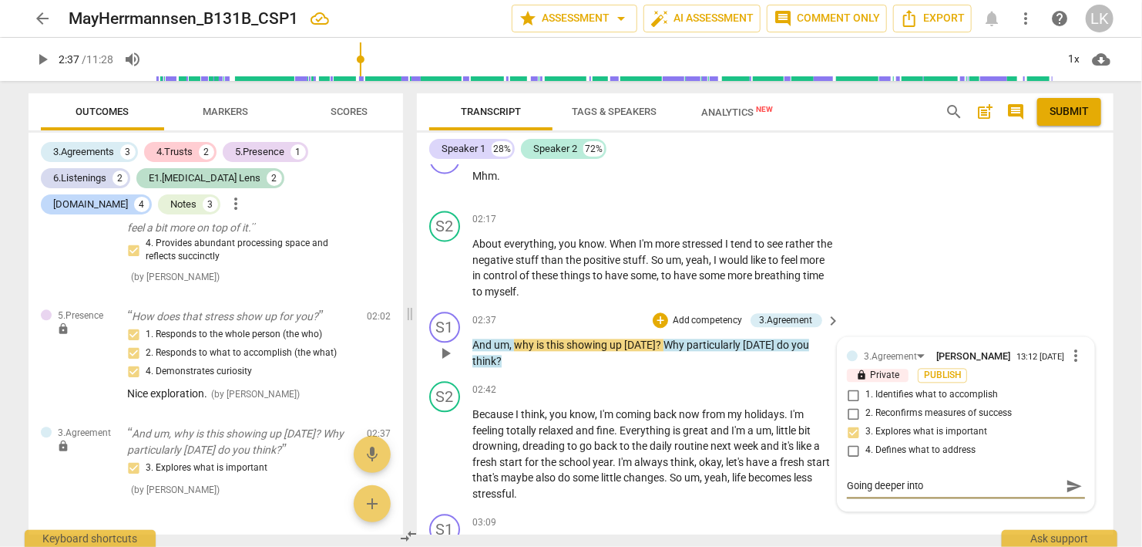
type textarea "Going deeper into t"
type textarea "Going deeper into th"
type textarea "Going deeper into the"
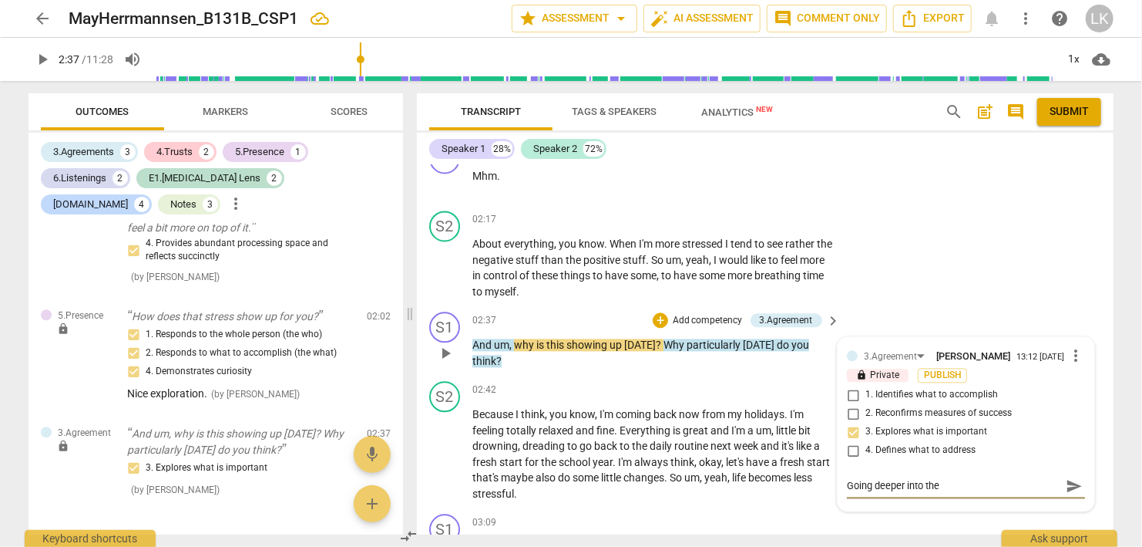
type textarea "Going deeper into the"
type textarea "Going deeper into the a"
type textarea "Going deeper into the ag"
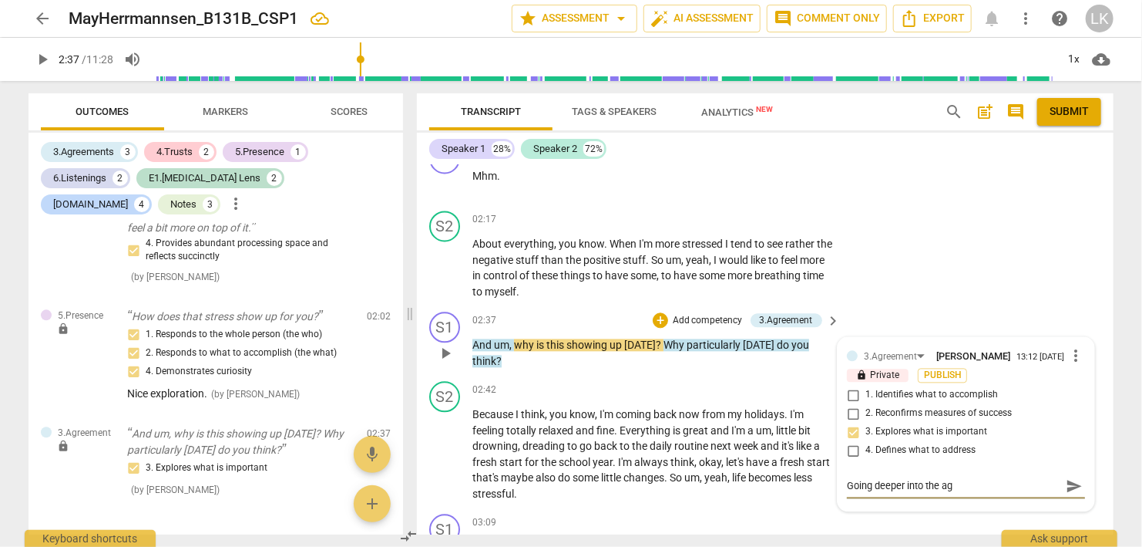
type textarea "Going deeper into the agr"
type textarea "Going deeper into the agre"
type textarea "Going deeper into the agree"
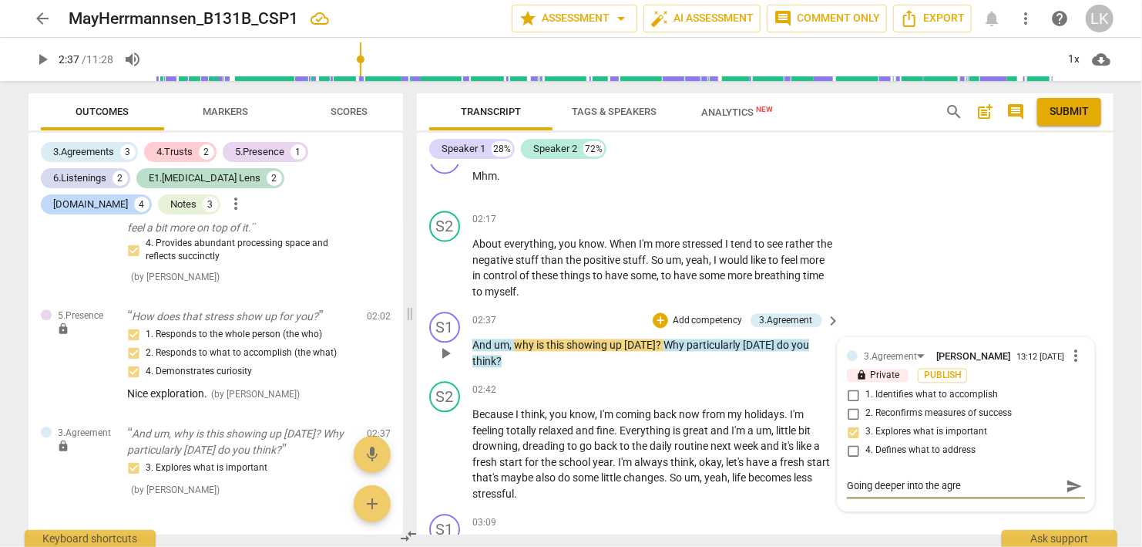
type textarea "Going deeper into the agree"
type textarea "Going deeper into the agreem"
type textarea "Going deeper into the agreeme"
type textarea "Going deeper into the agreemen"
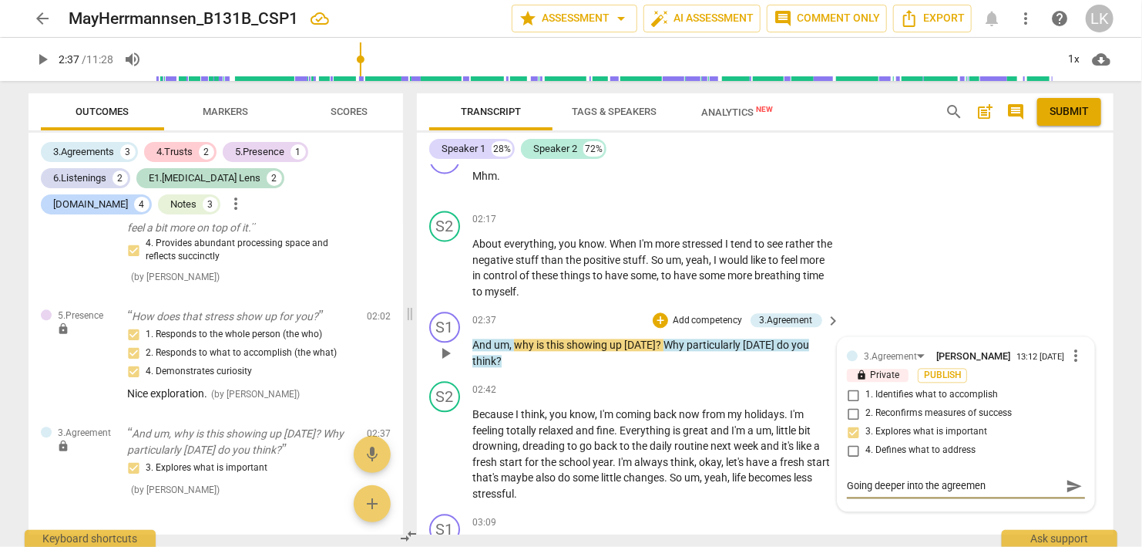
type textarea "Going deeper into the agreemen"
type textarea "Going deeper into the agreement"
type textarea "Going deeper into the agreement."
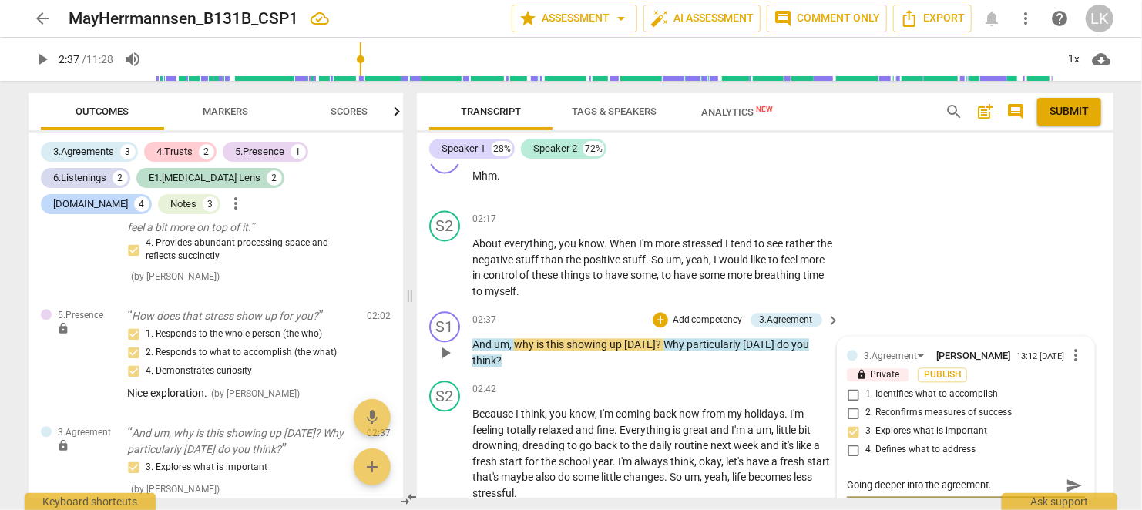
type textarea "Going deeper into the agreement."
click at [1075, 477] on span "send" at bounding box center [1074, 485] width 17 height 17
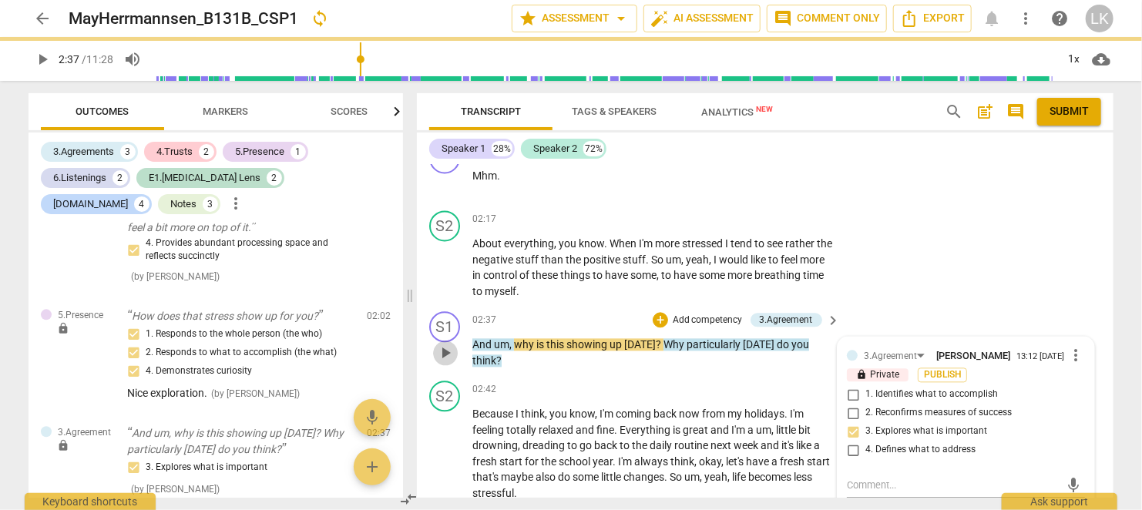
click at [443, 344] on span "play_arrow" at bounding box center [445, 353] width 19 height 19
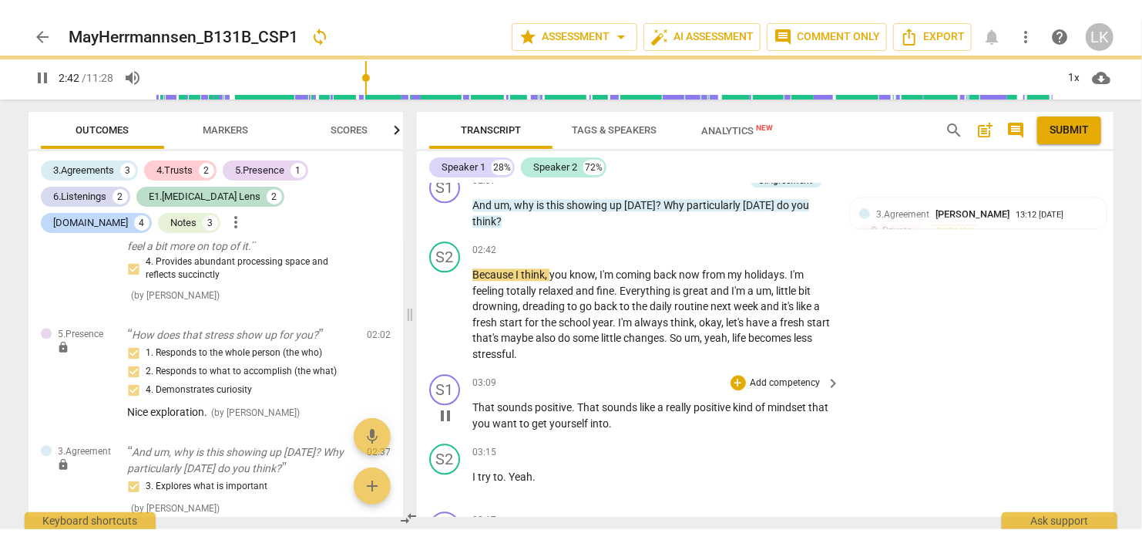
scroll to position [1821, 0]
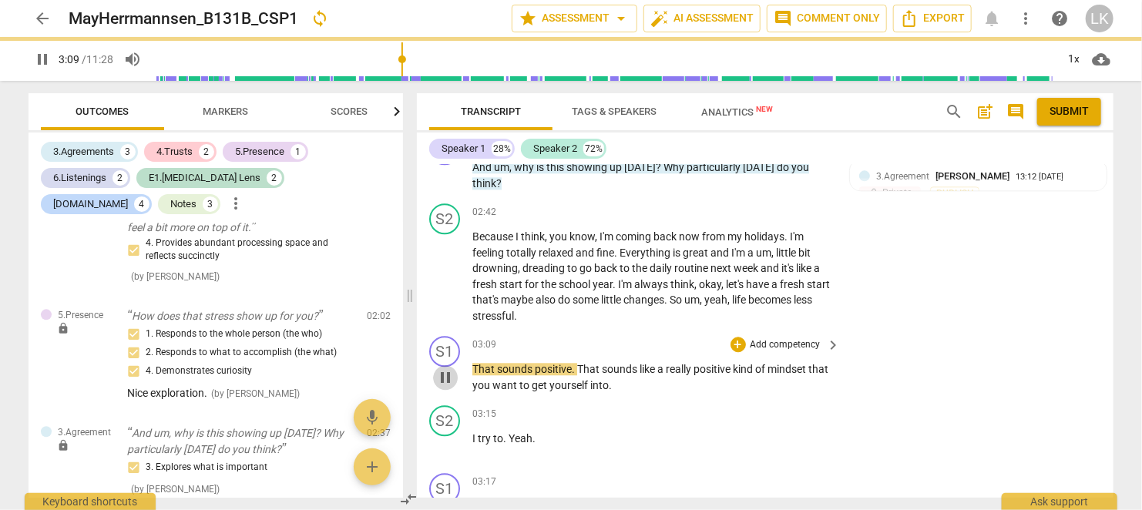
click at [449, 368] on span "pause" at bounding box center [445, 377] width 19 height 19
type input "190"
click at [735, 204] on div "+" at bounding box center [738, 211] width 15 height 15
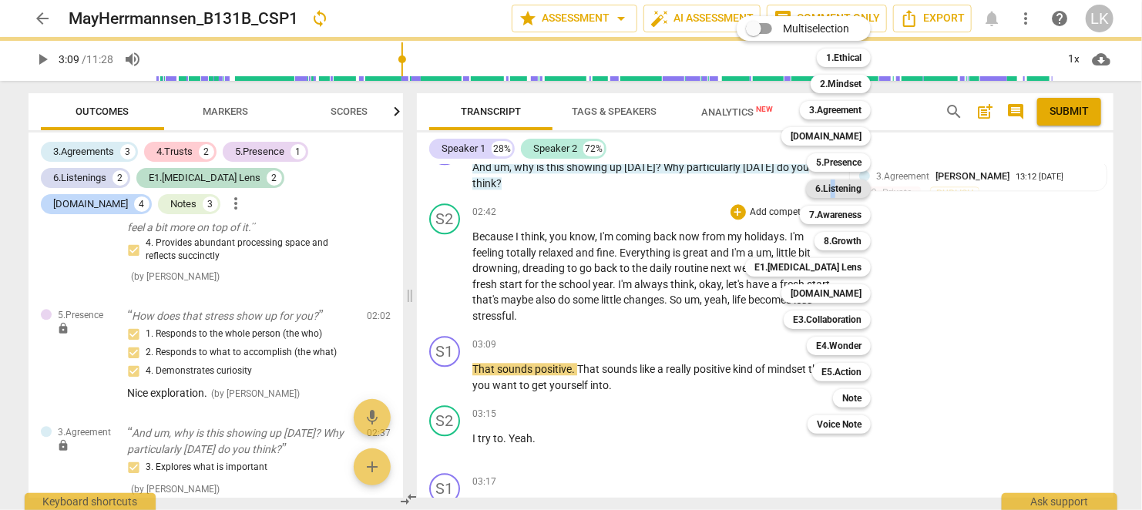
click at [836, 181] on b "6.Listening" at bounding box center [839, 189] width 46 height 19
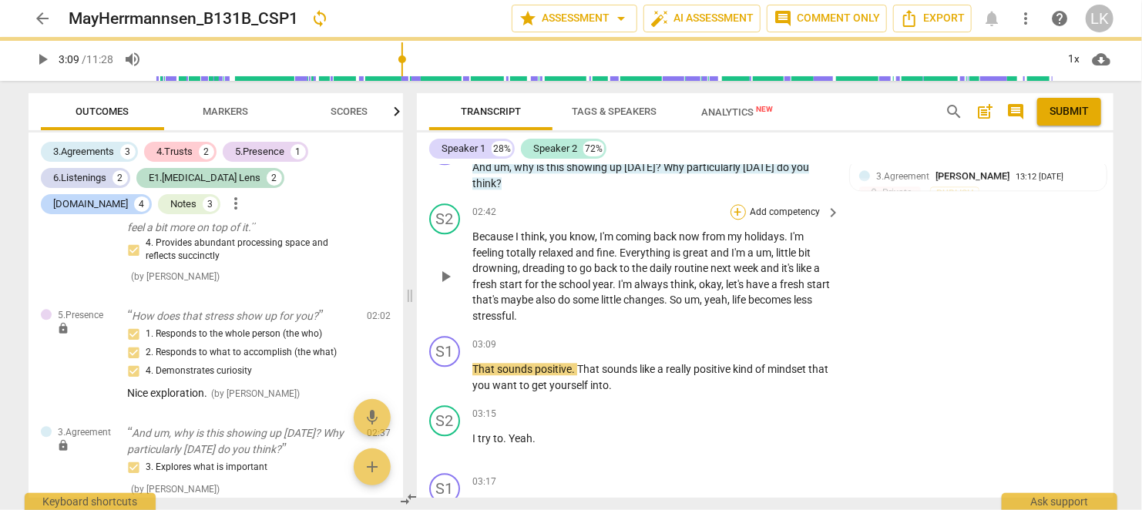
click at [736, 204] on div "+" at bounding box center [738, 211] width 15 height 15
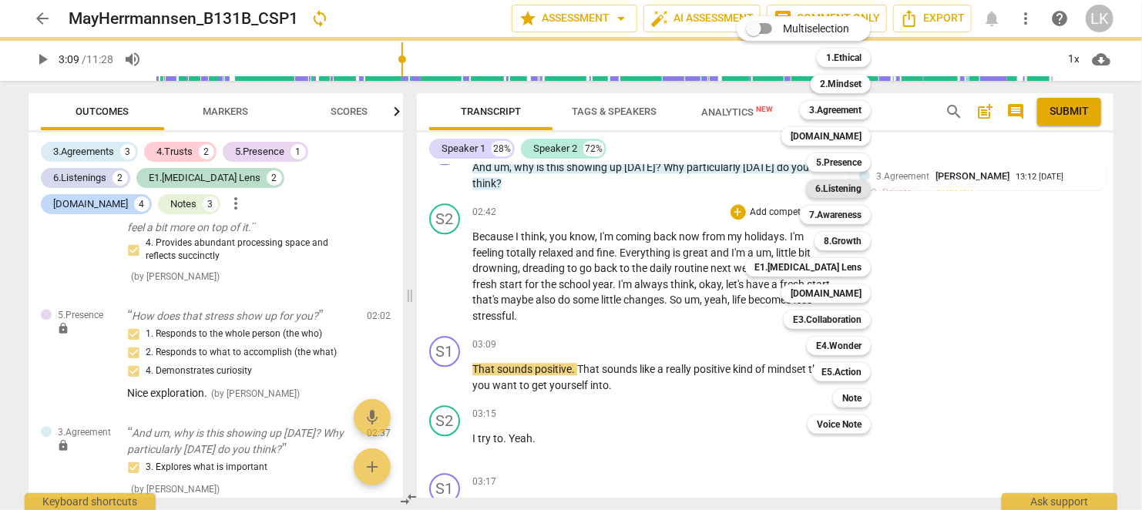
click at [839, 190] on b "6.Listening" at bounding box center [839, 189] width 46 height 19
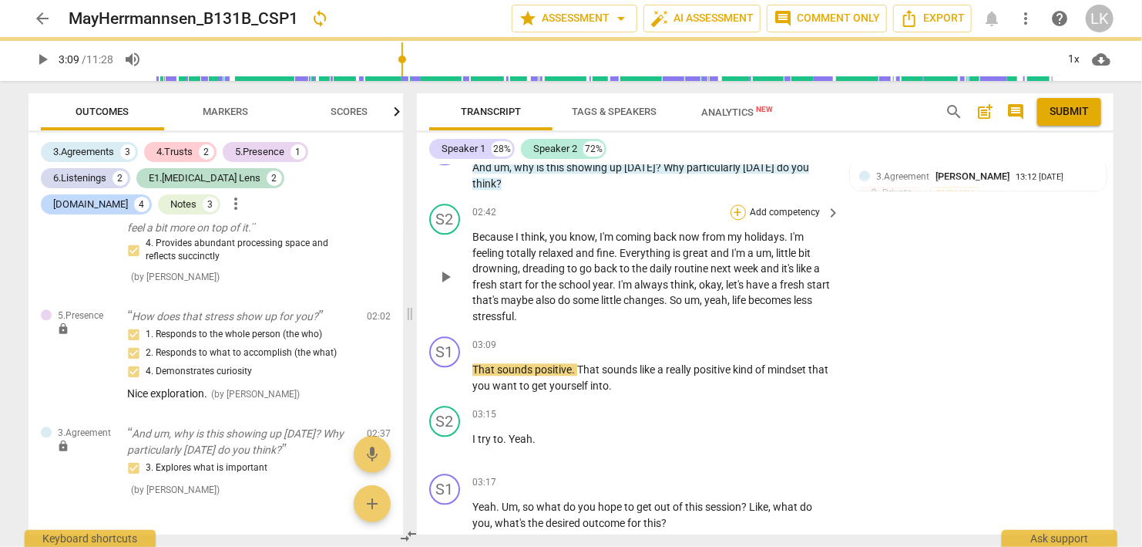
click at [741, 204] on div "+" at bounding box center [738, 211] width 15 height 15
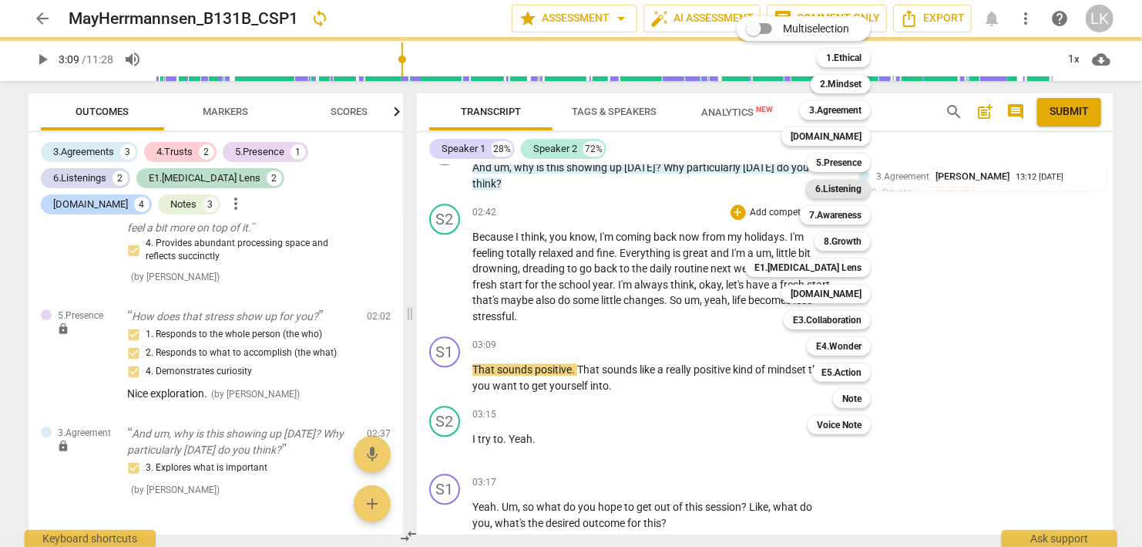
click at [838, 184] on b "6.Listening" at bounding box center [839, 189] width 46 height 19
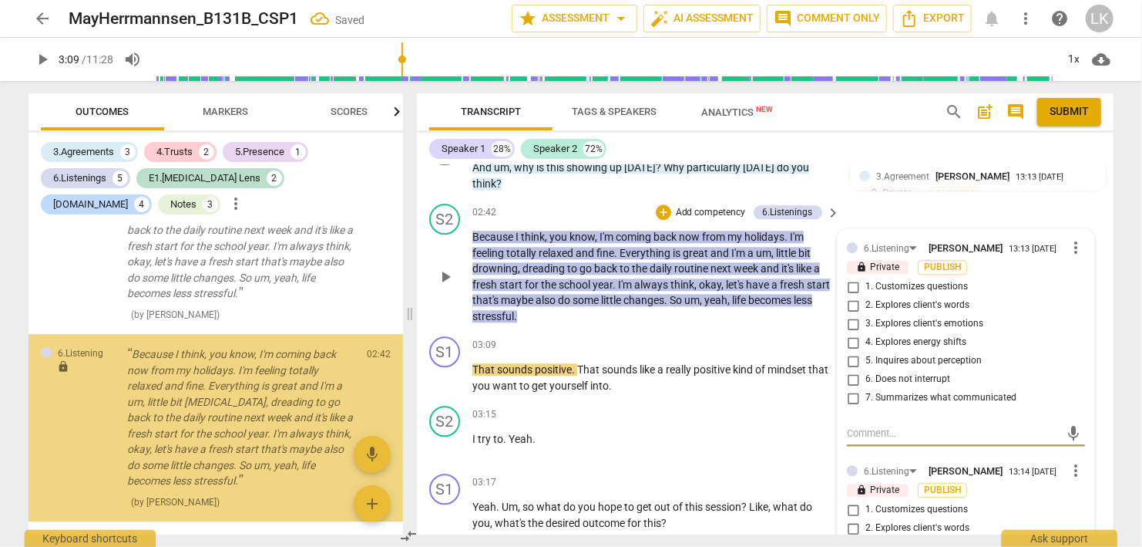
scroll to position [2380, 0]
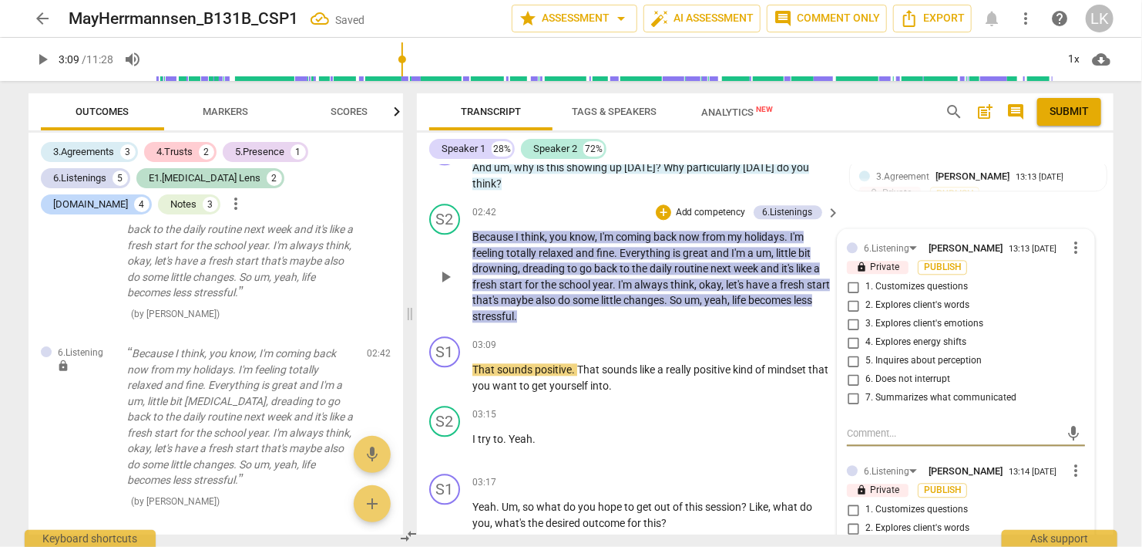
click at [853, 370] on input "6. Does not interrupt" at bounding box center [853, 379] width 25 height 19
checkbox input "true"
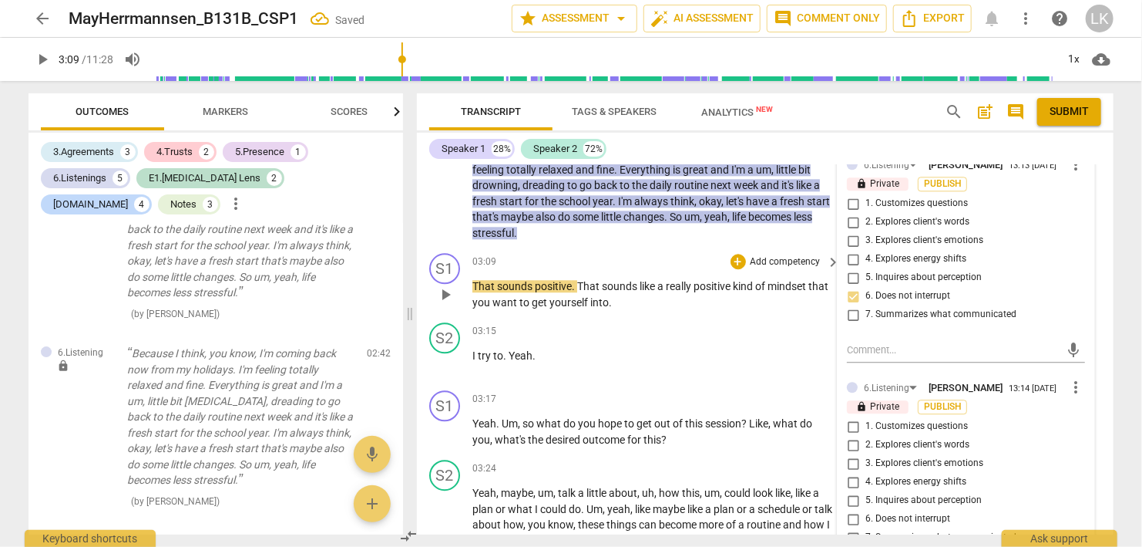
scroll to position [1910, 0]
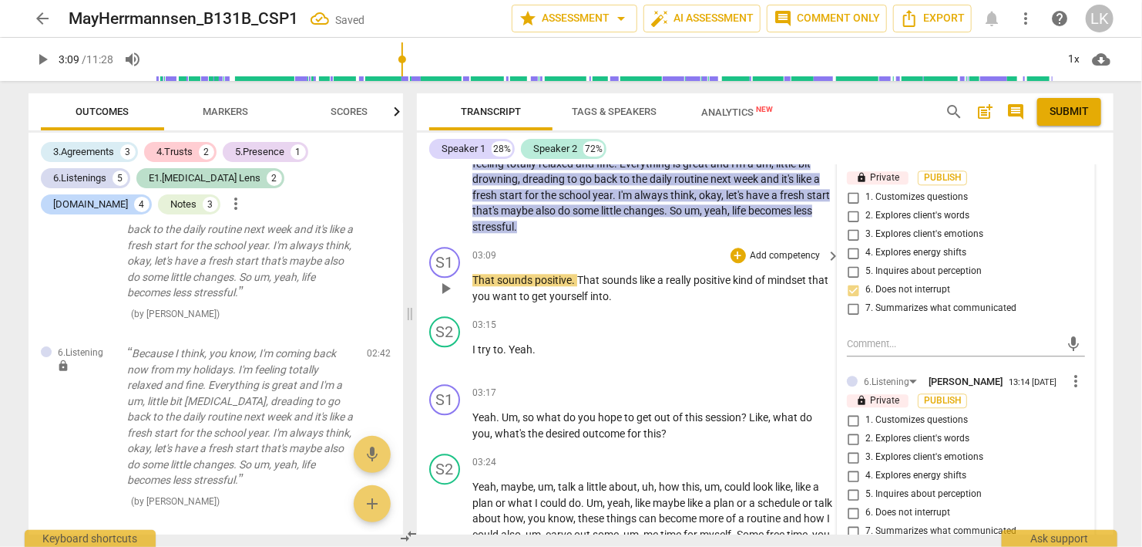
click at [449, 279] on span "play_arrow" at bounding box center [445, 288] width 19 height 19
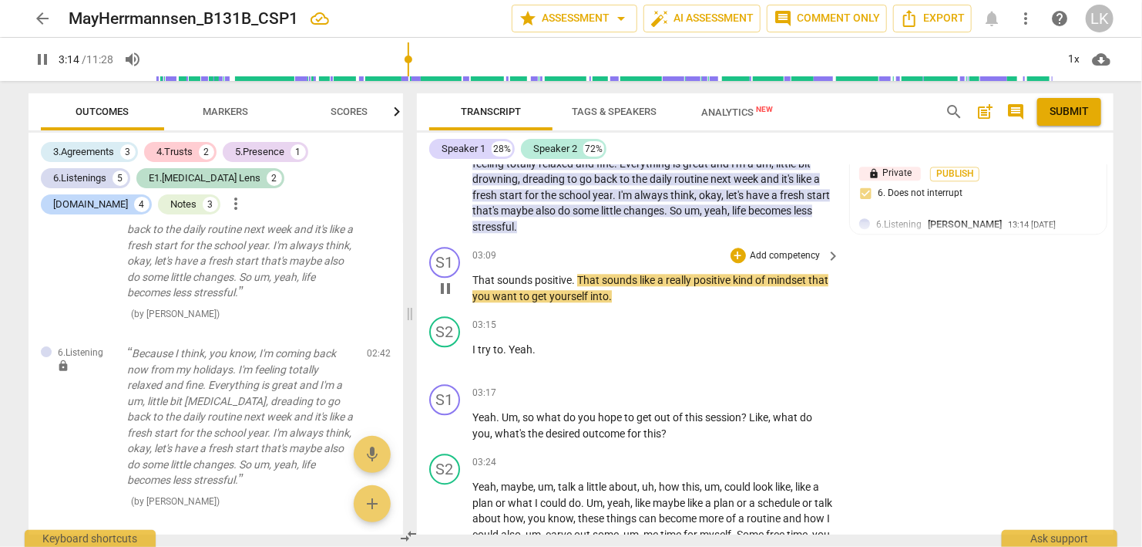
click at [449, 279] on span "pause" at bounding box center [445, 288] width 19 height 19
type input "195"
click at [733, 247] on div "+" at bounding box center [738, 254] width 15 height 15
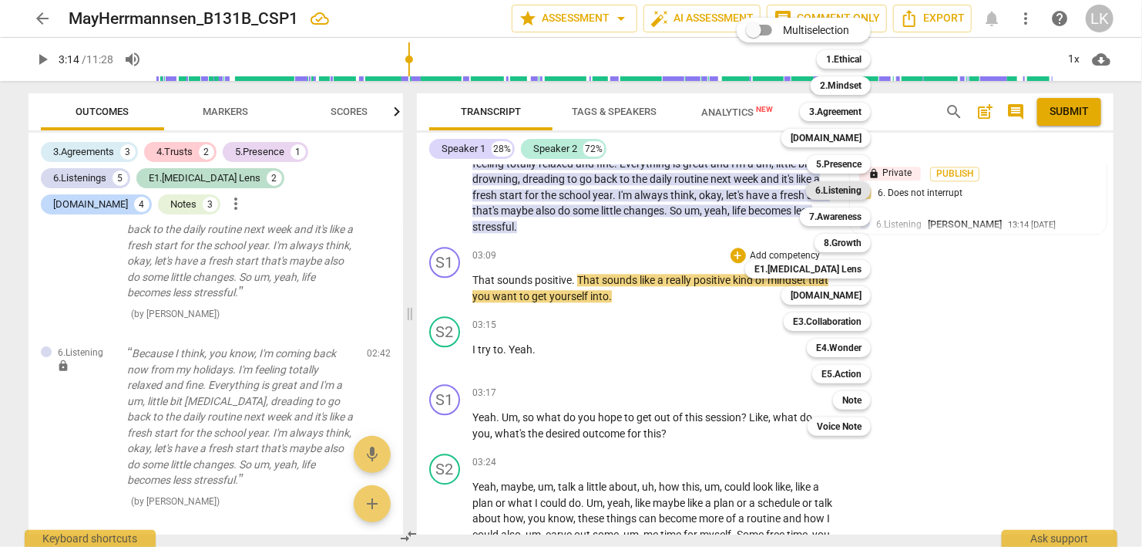
click at [822, 189] on b "6.Listening" at bounding box center [839, 190] width 46 height 19
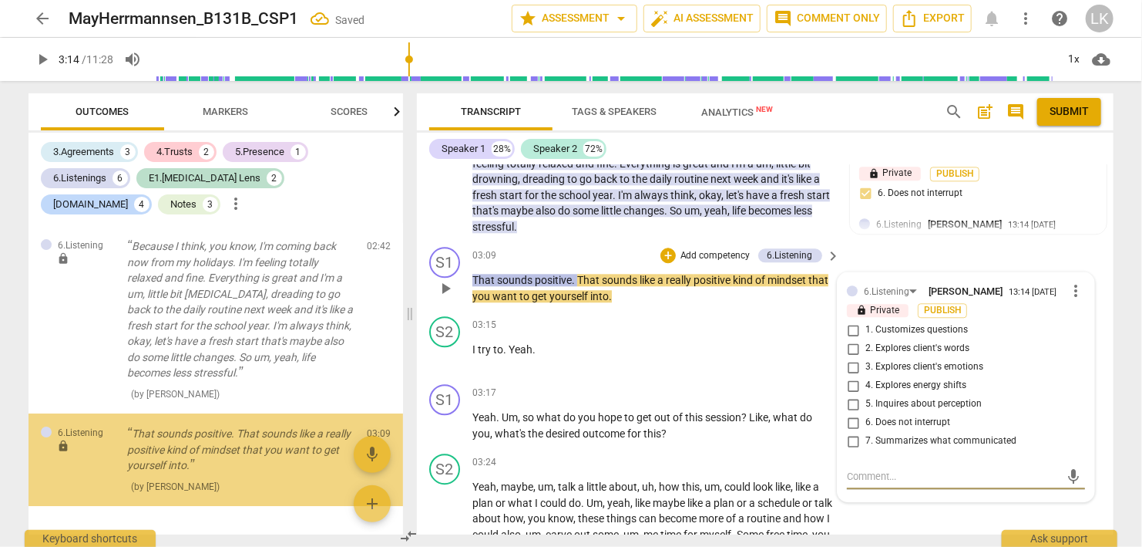
scroll to position [2506, 0]
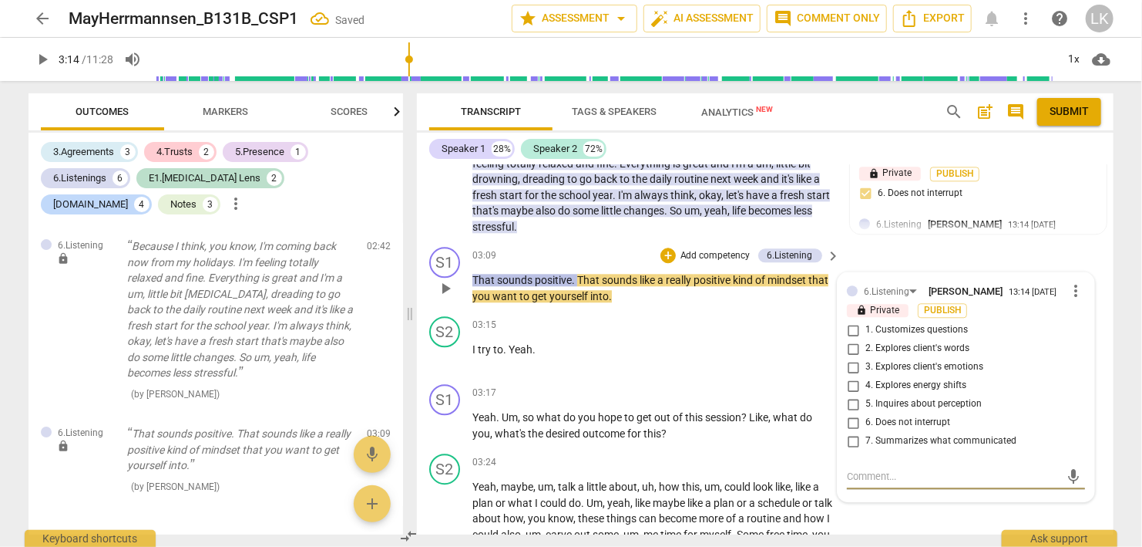
click at [853, 432] on input "7. Summarizes what communicated" at bounding box center [853, 441] width 25 height 19
checkbox input "true"
click at [861, 469] on textarea at bounding box center [954, 476] width 214 height 15
type textarea "t"
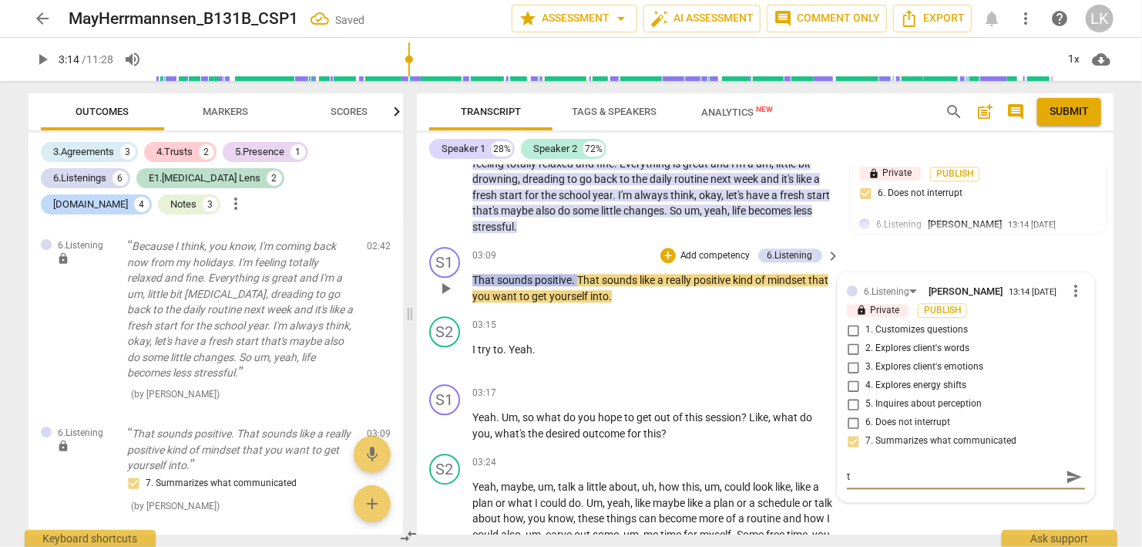
type textarea "th"
type textarea "the"
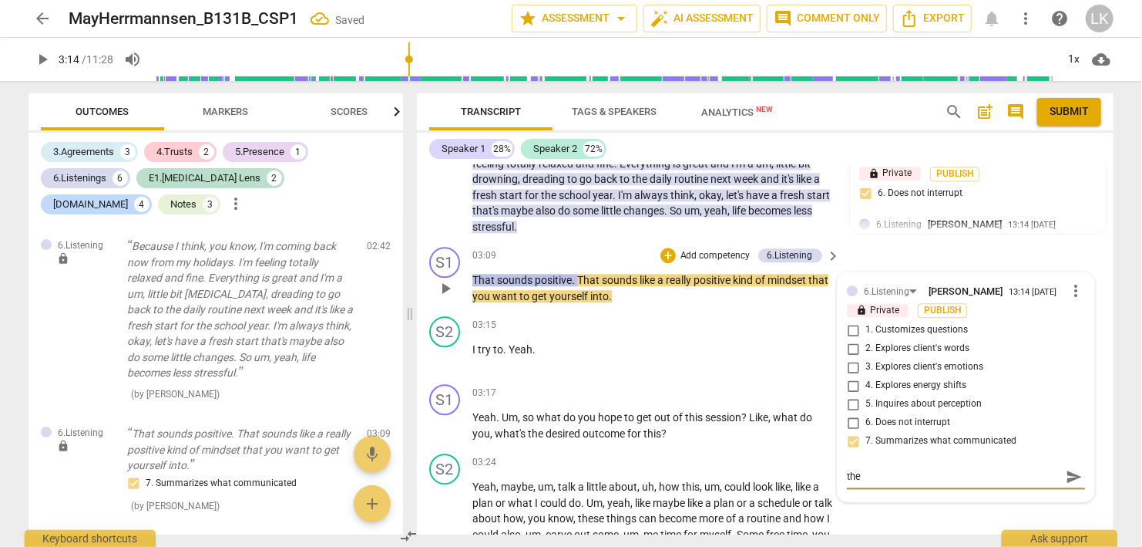
type textarea "the"
type textarea "th"
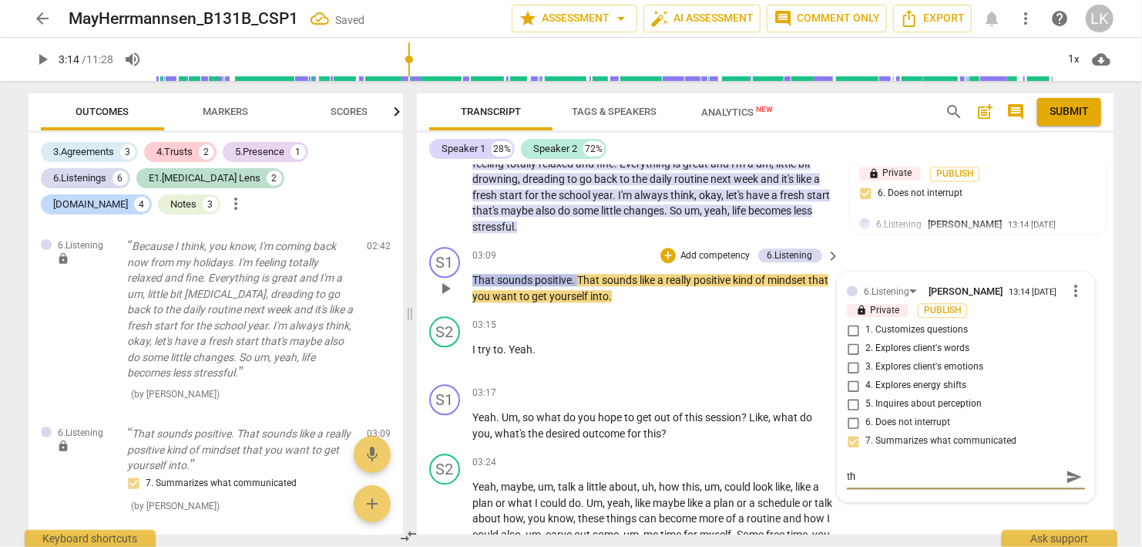
type textarea "t"
type textarea "T"
type textarea "Th"
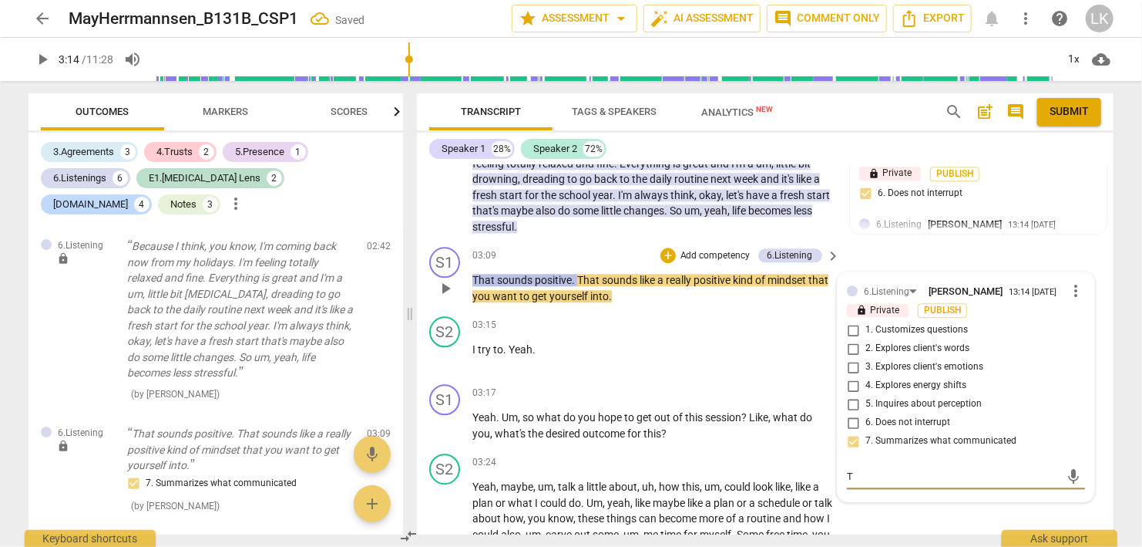
type textarea "Th"
type textarea "The"
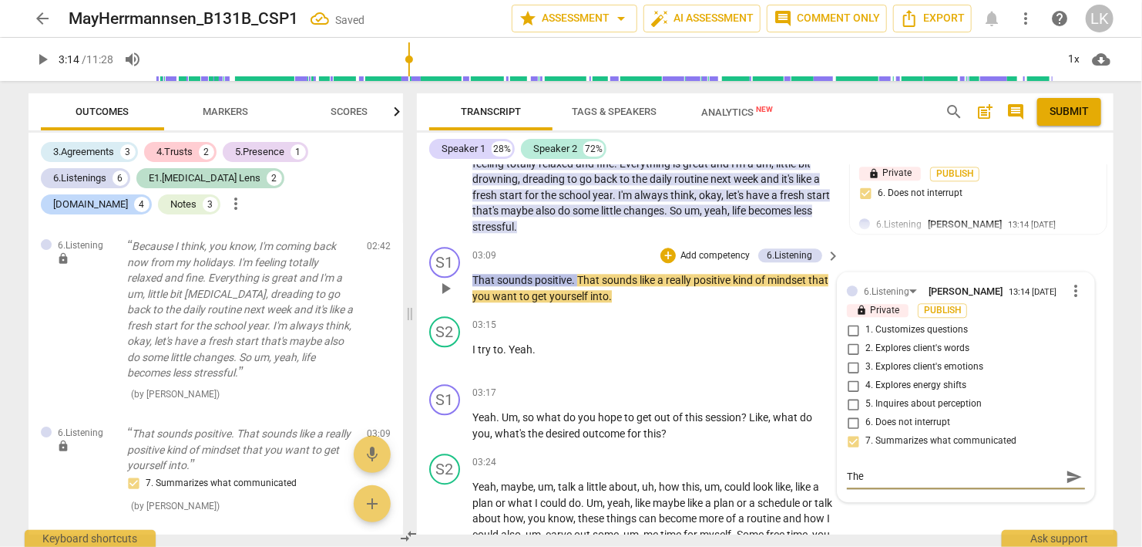
type textarea "The w"
type textarea "The wa"
type textarea "The way"
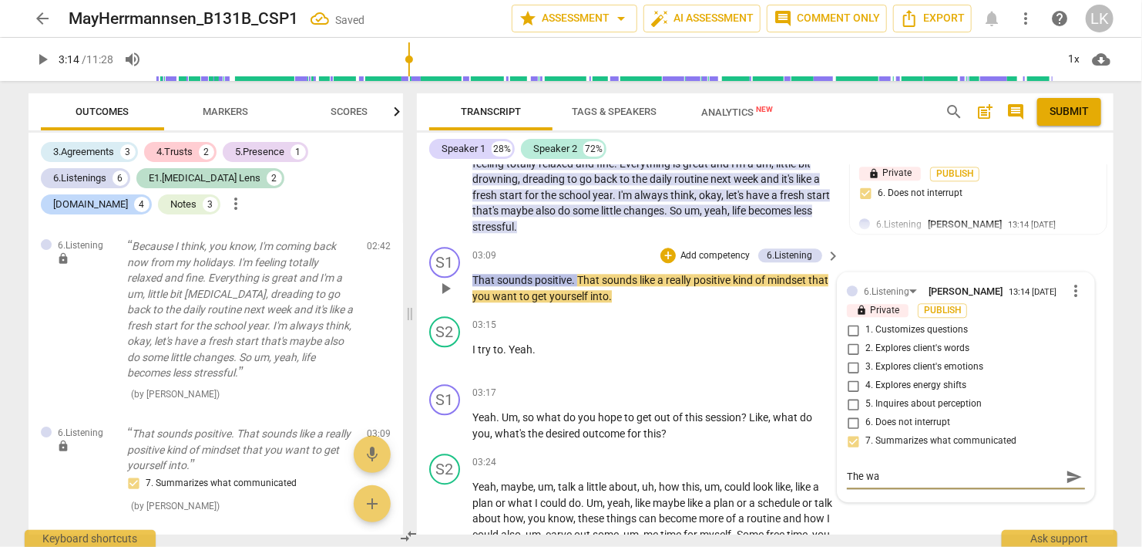
type textarea "The way"
type textarea "The way y"
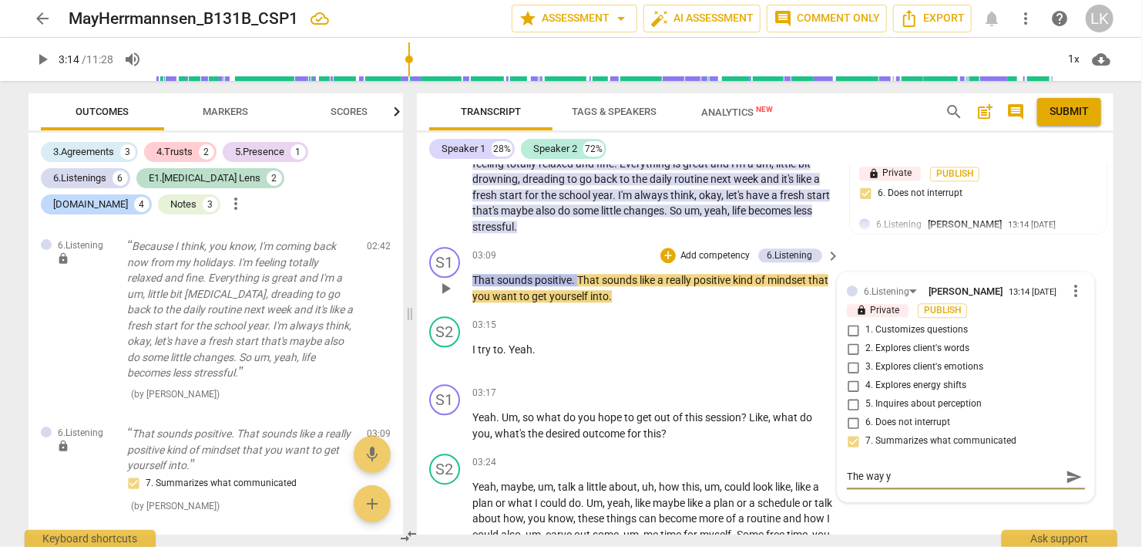
type textarea "The way yo"
type textarea "The way you"
type textarea "The way you d"
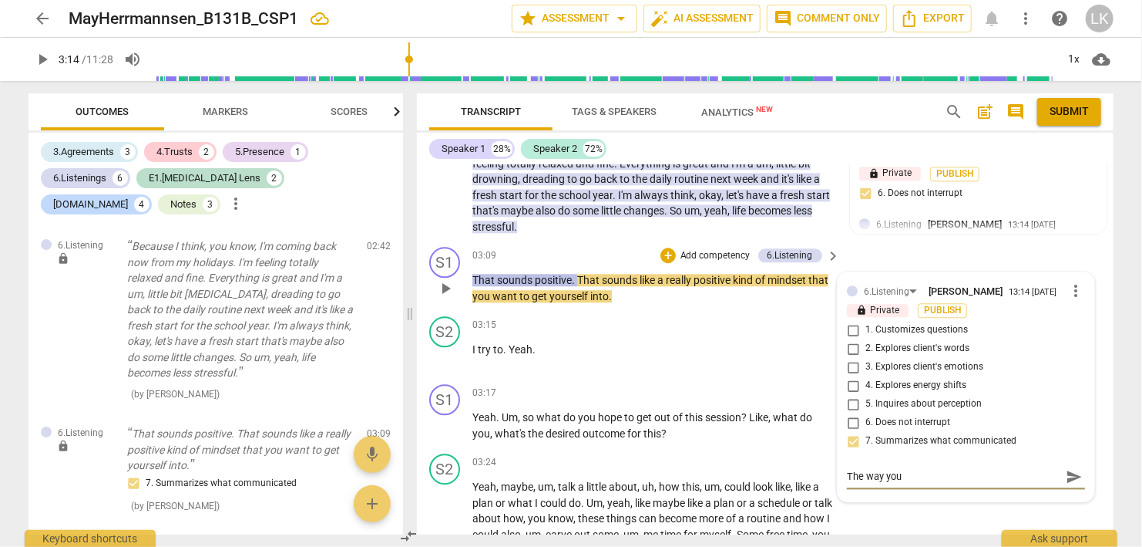
type textarea "The way you d"
type textarea "The way you di"
type textarea "The way you did"
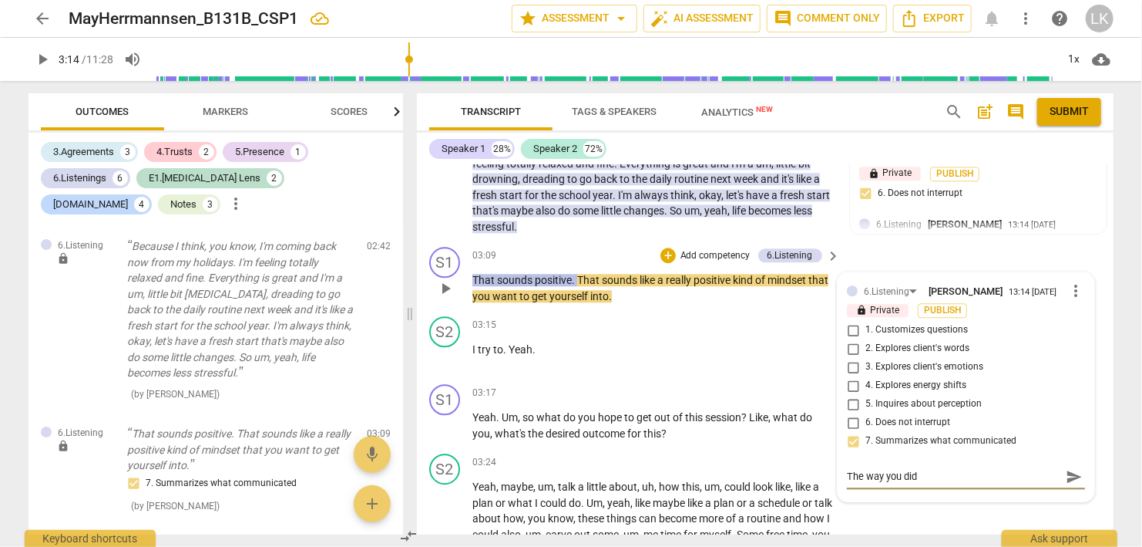
type textarea "The way you did"
type textarea "The way you did t"
type textarea "The way you did th"
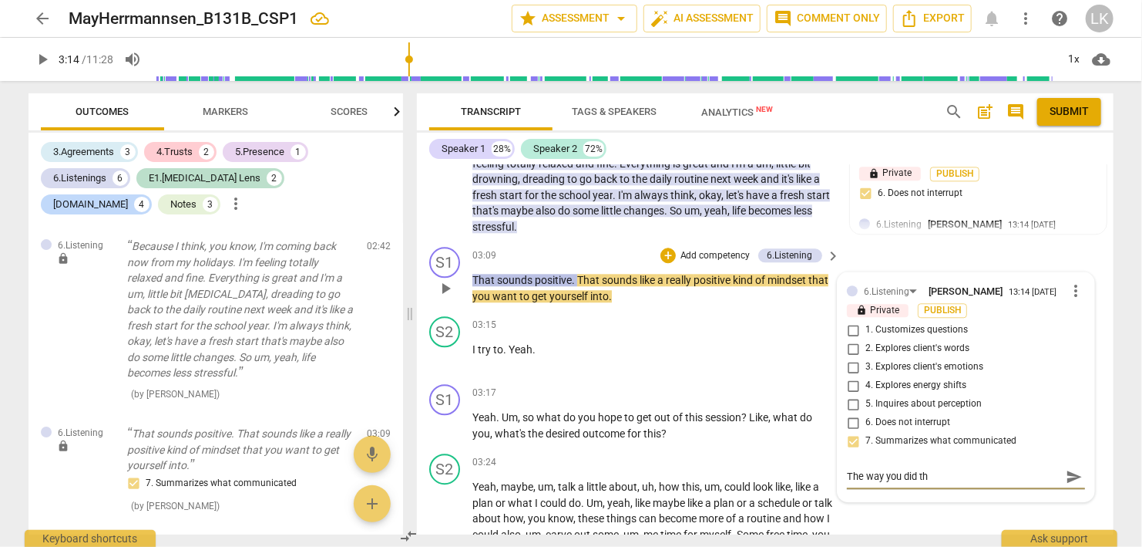
type textarea "The way you did thi"
type textarea "The way you did this"
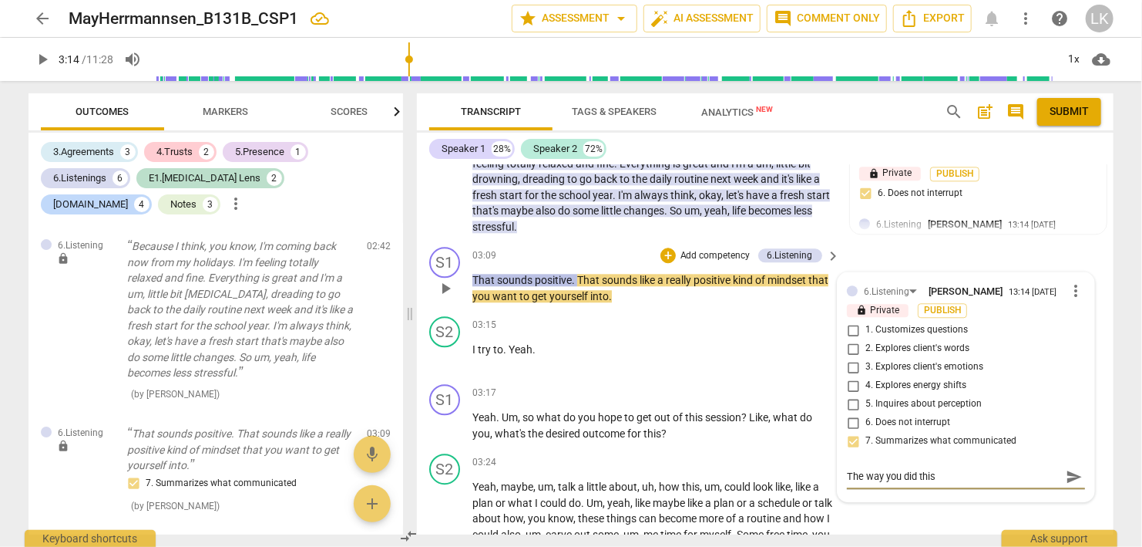
type textarea "The way you did this r"
type textarea "The way you did this re"
type textarea "The way you did this rei"
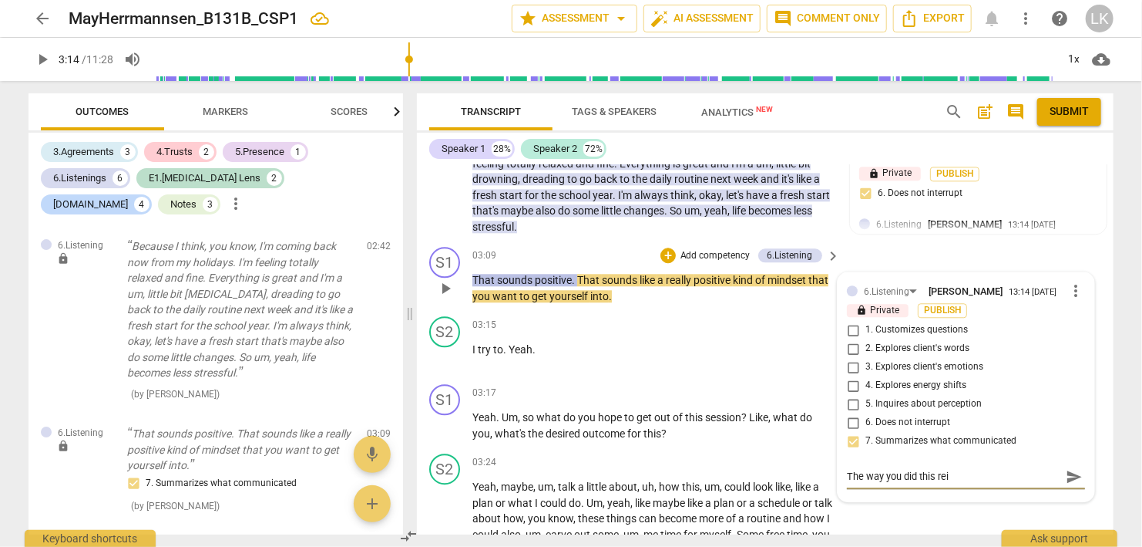
type textarea "The way you did this rein"
type textarea "The way you did this reinf"
type textarea "The way you did this reinfo"
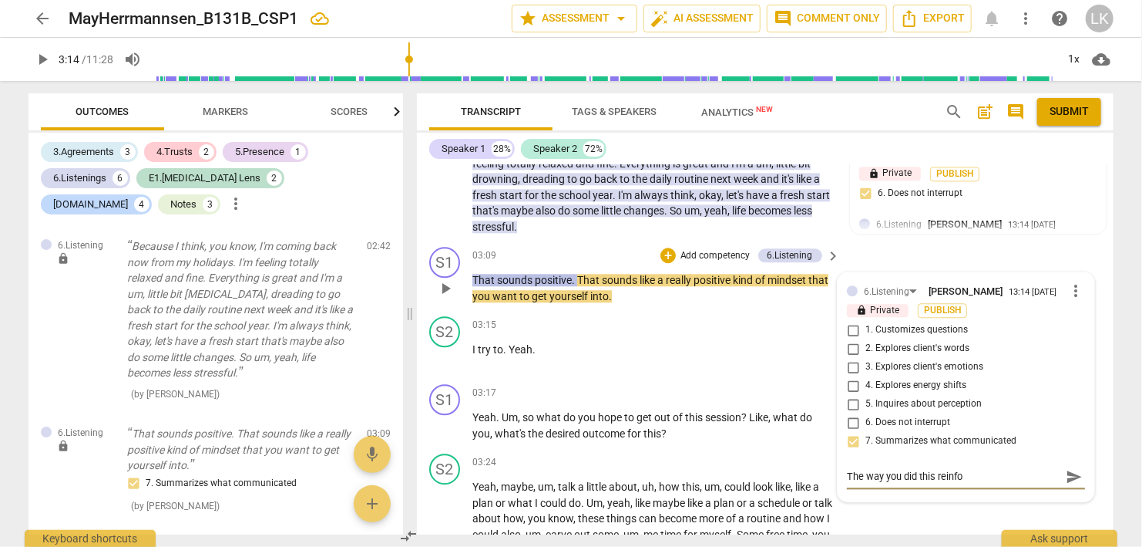
type textarea "The way you did this reinfor"
type textarea "The way you did this reinforc"
type textarea "The way you did this reinforce"
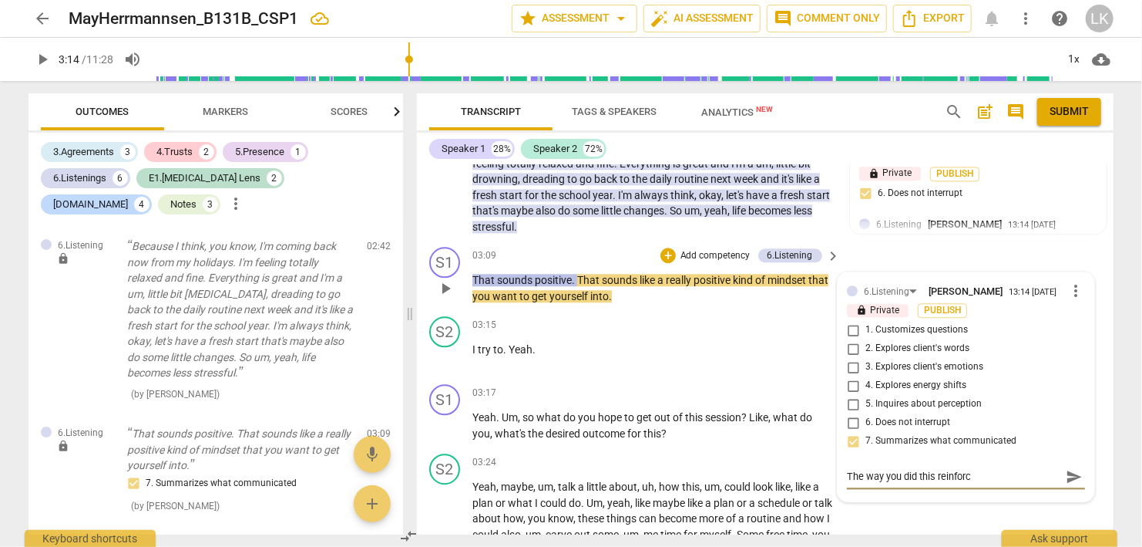
type textarea "The way you did this reinforce"
type textarea "The way you did this reinforces"
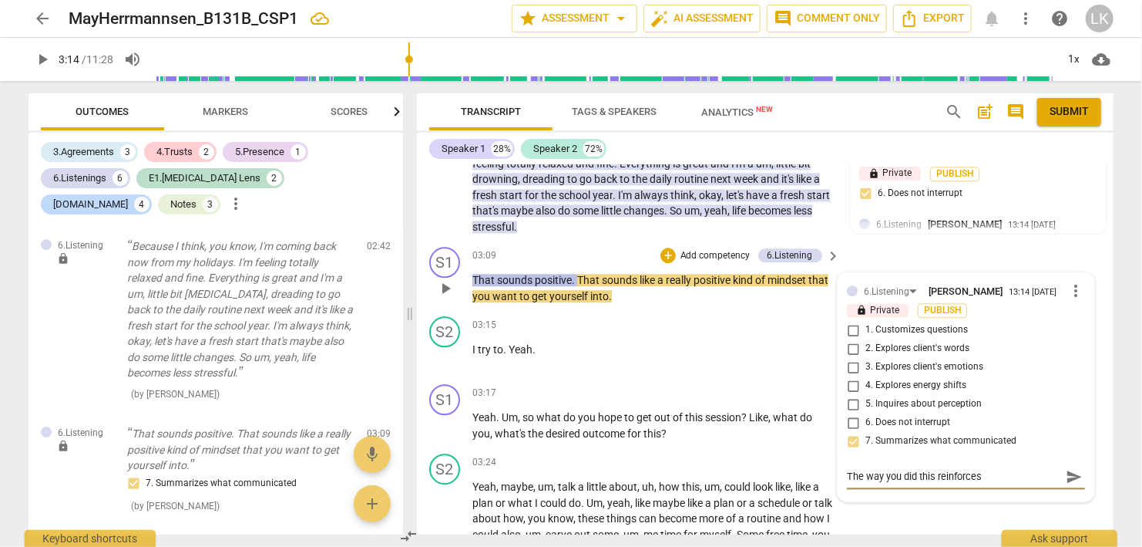
type textarea "The way you did this reinforces a"
type textarea "The way you did this reinforces an"
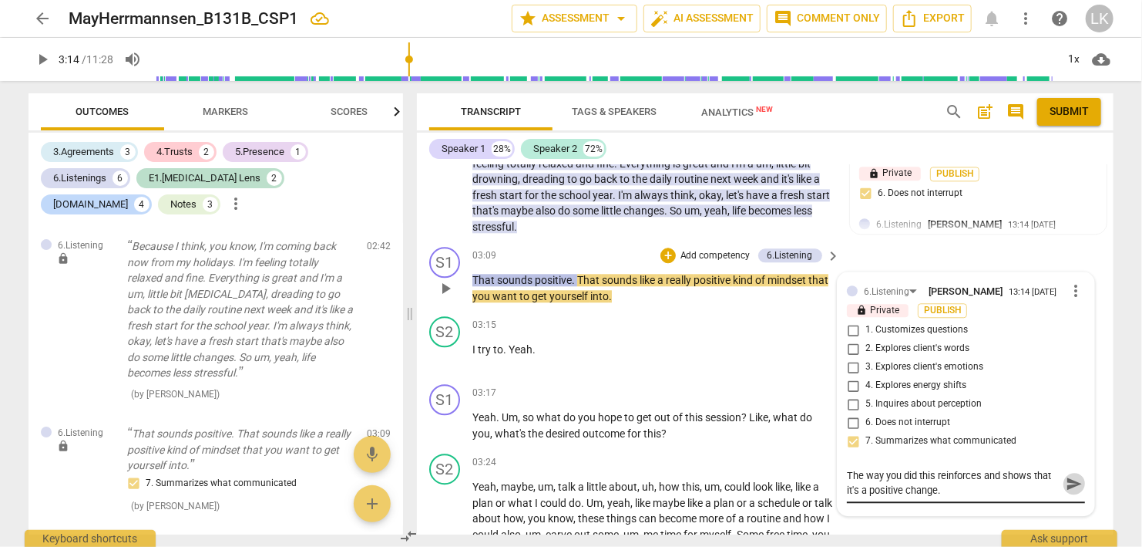
click at [1065, 472] on button "send" at bounding box center [1074, 483] width 22 height 22
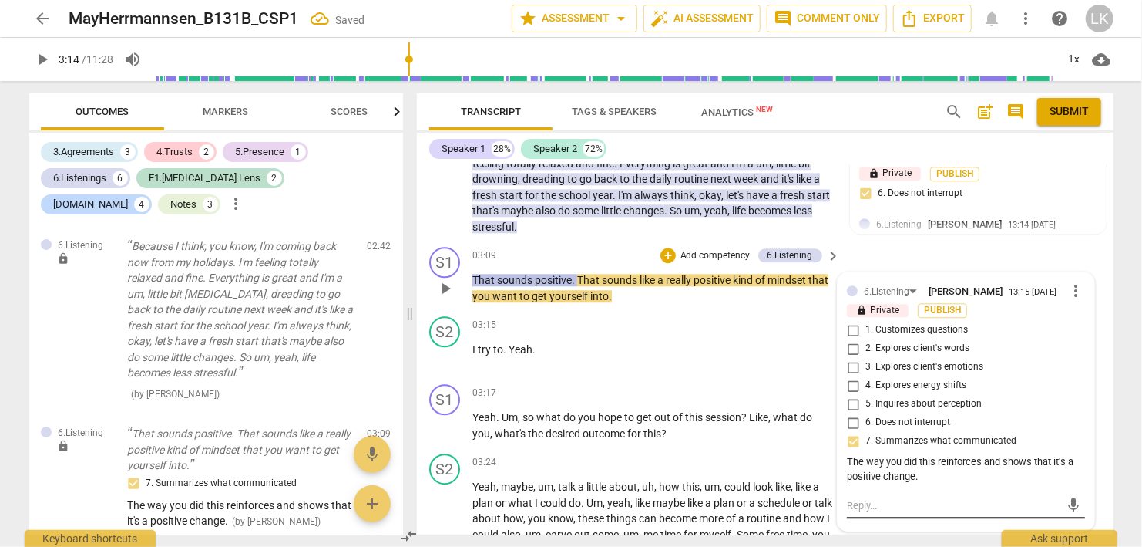
scroll to position [0, 0]
click at [447, 279] on span "play_arrow" at bounding box center [445, 288] width 19 height 19
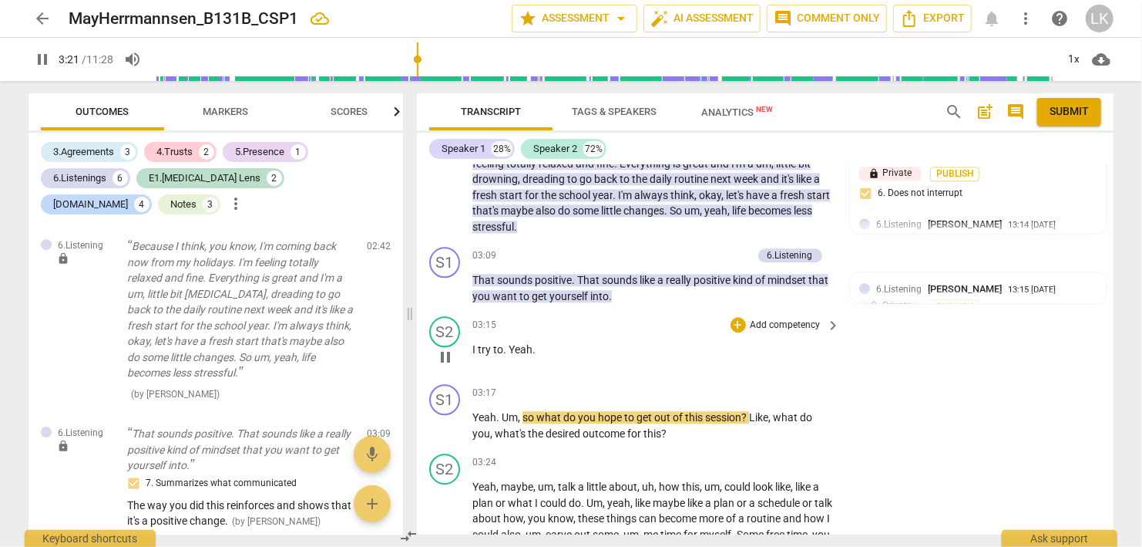
scroll to position [1999, 0]
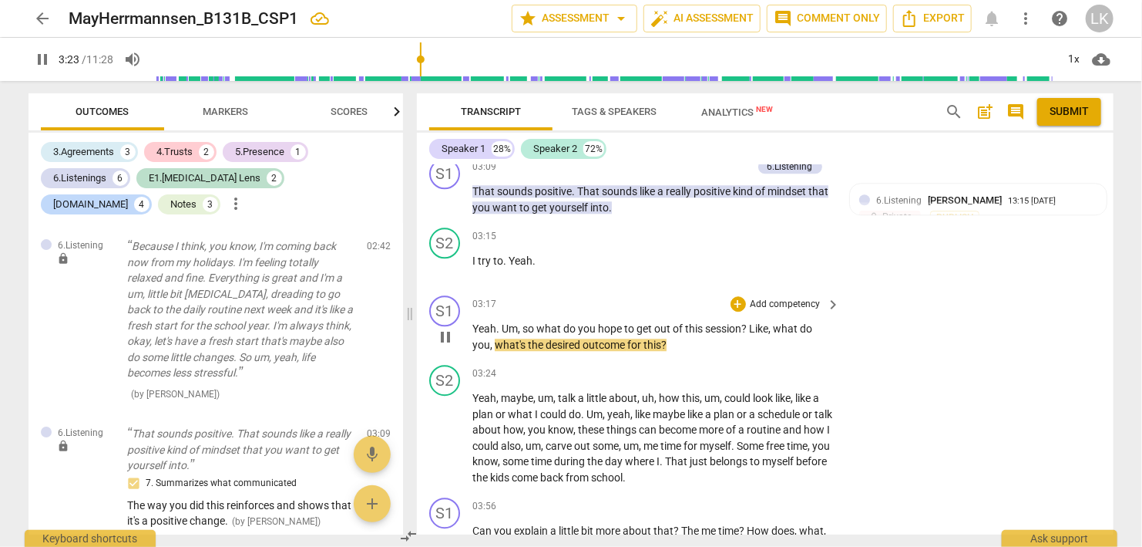
click at [445, 328] on span "pause" at bounding box center [445, 337] width 19 height 19
click at [736, 296] on div "+" at bounding box center [738, 303] width 15 height 15
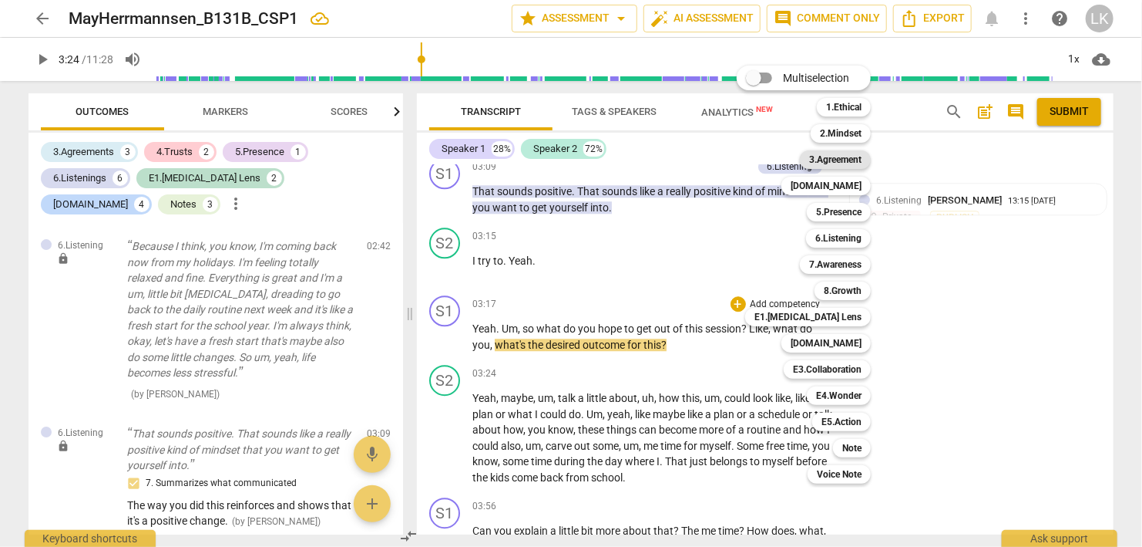
click at [828, 157] on b "3.Agreement" at bounding box center [835, 159] width 52 height 19
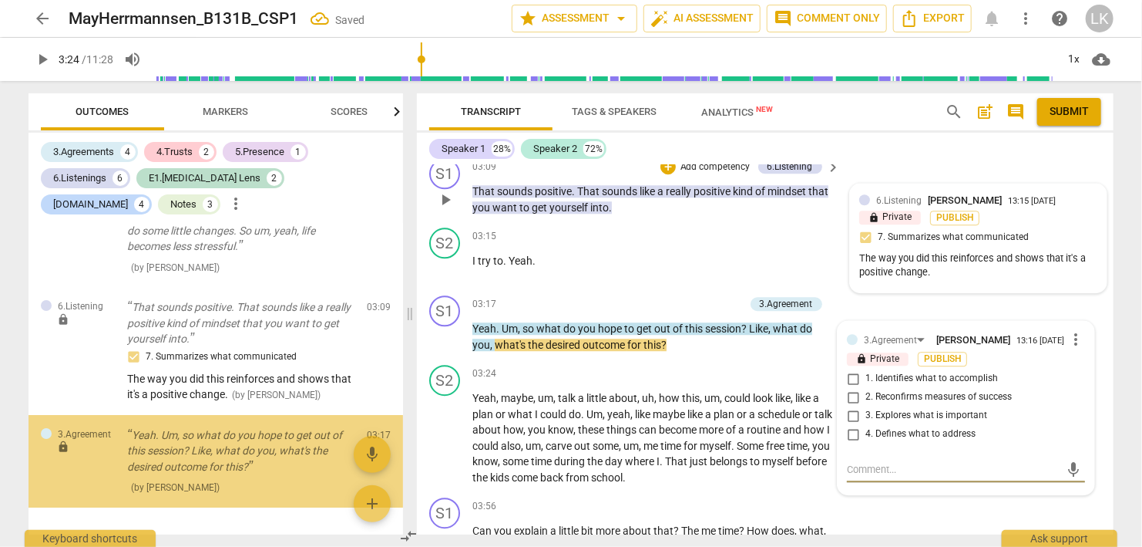
scroll to position [2634, 0]
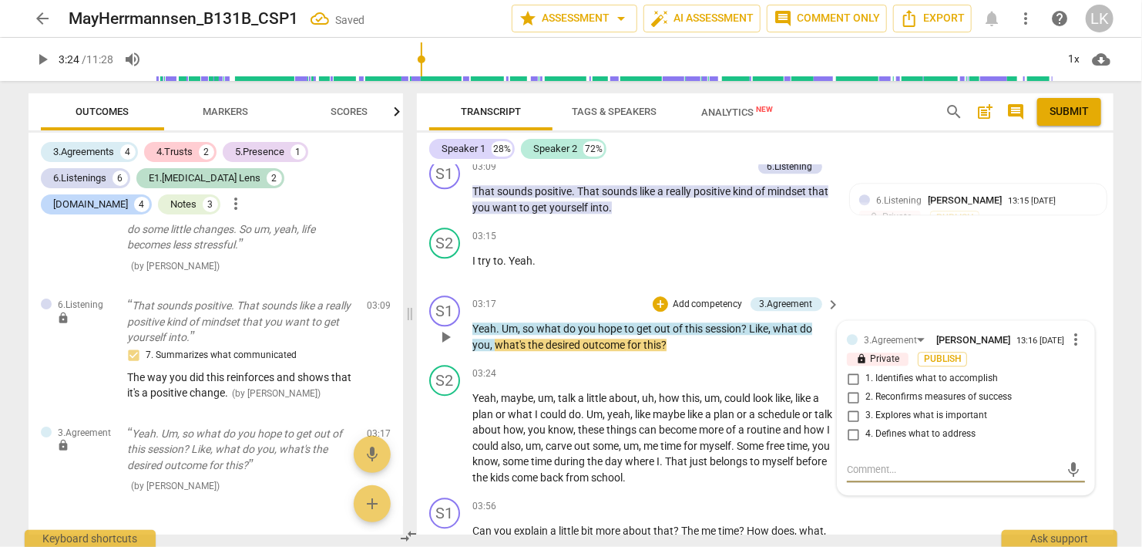
click at [853, 388] on input "2. Reconfirms measures of success" at bounding box center [853, 397] width 25 height 19
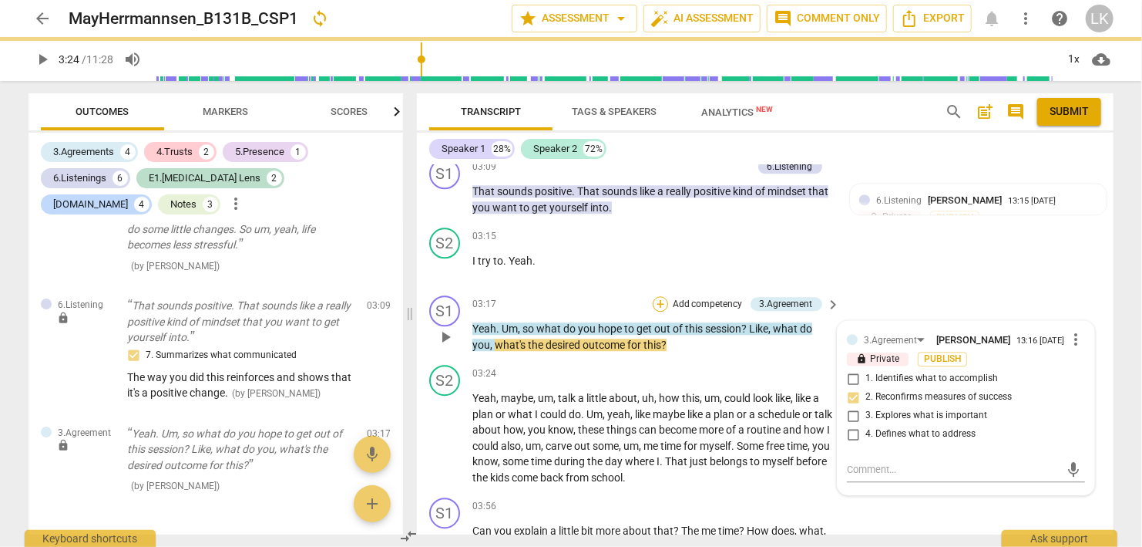
click at [658, 296] on div "+" at bounding box center [660, 303] width 15 height 15
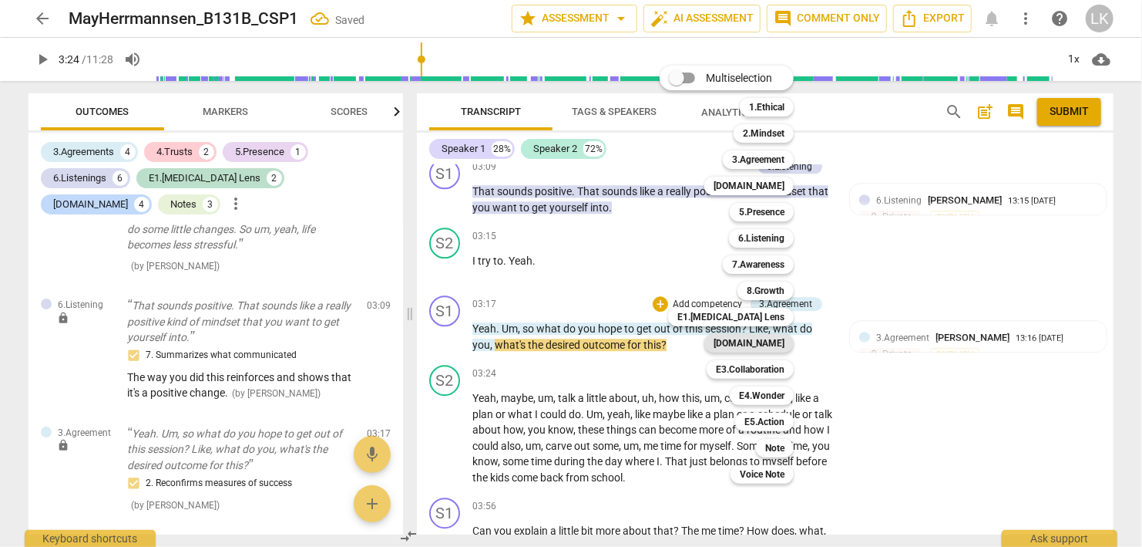
click at [755, 347] on b "[DOMAIN_NAME]" at bounding box center [749, 343] width 71 height 19
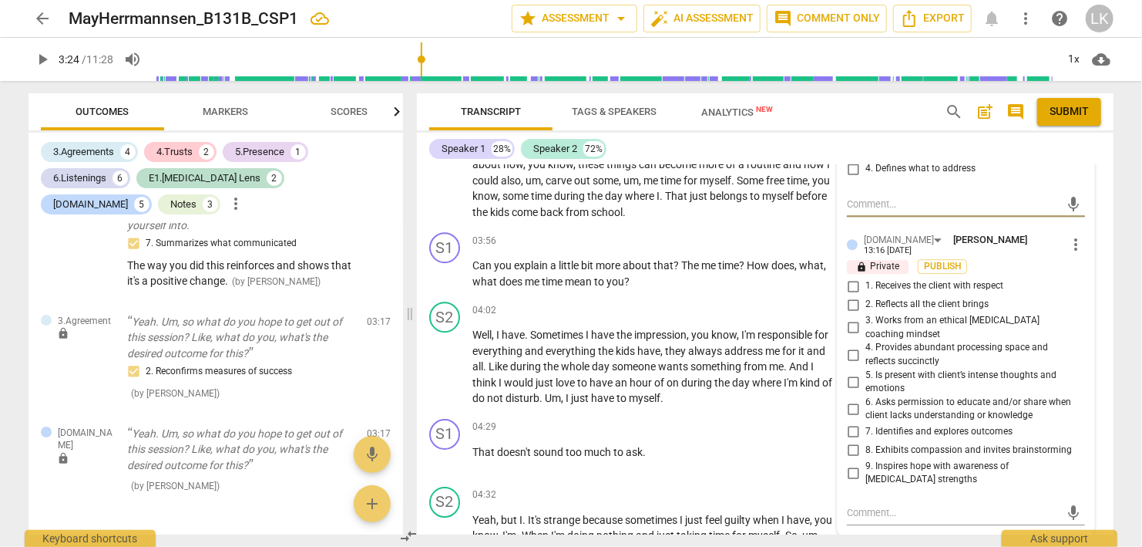
scroll to position [2265, 0]
click at [853, 422] on input "7. Identifies and explores outcomes" at bounding box center [853, 431] width 25 height 19
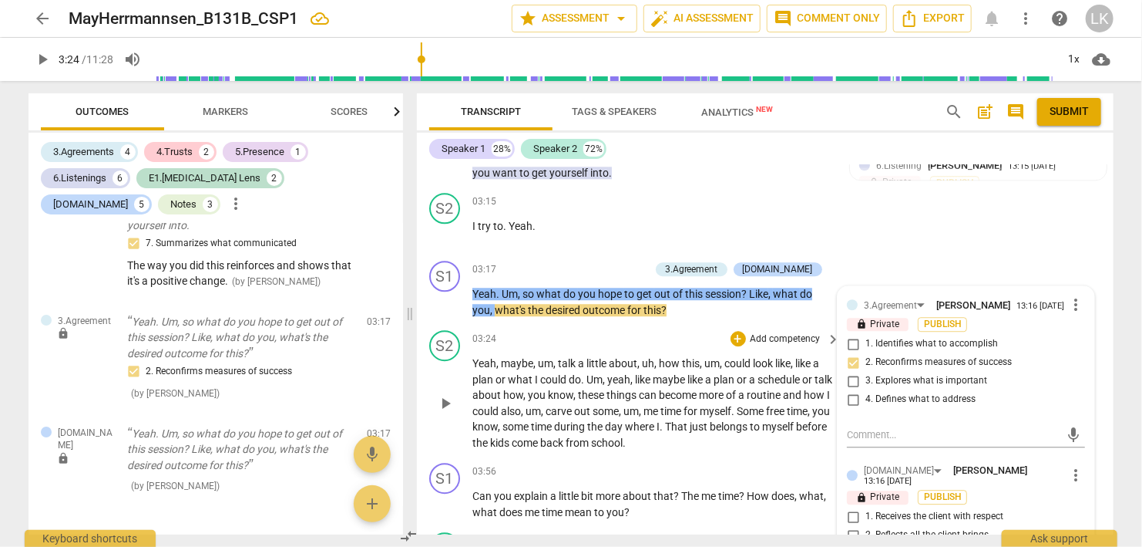
scroll to position [1999, 0]
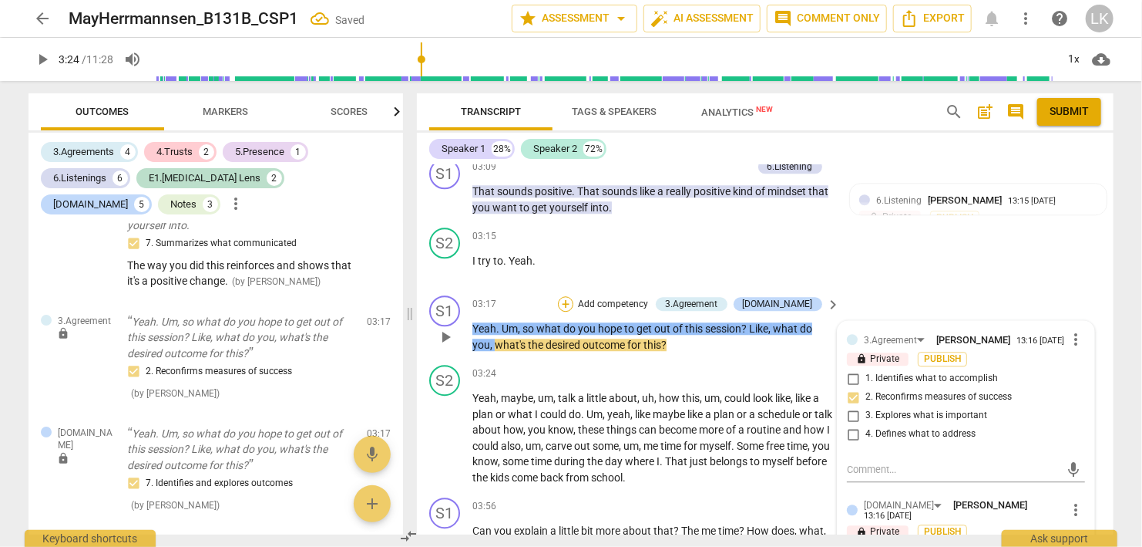
click at [574, 296] on div "+" at bounding box center [565, 303] width 15 height 15
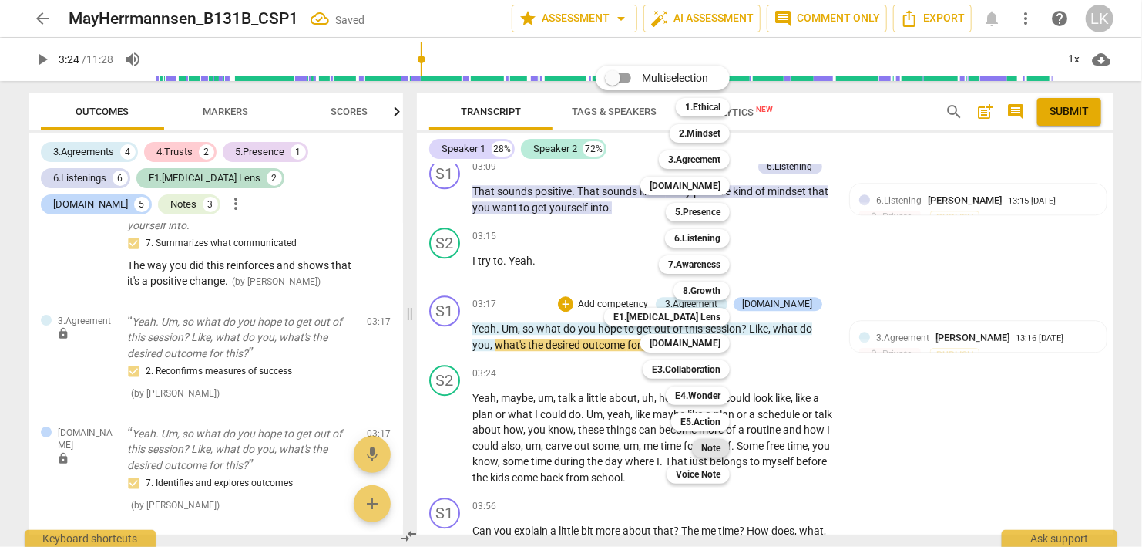
click at [711, 443] on b "Note" at bounding box center [711, 448] width 19 height 19
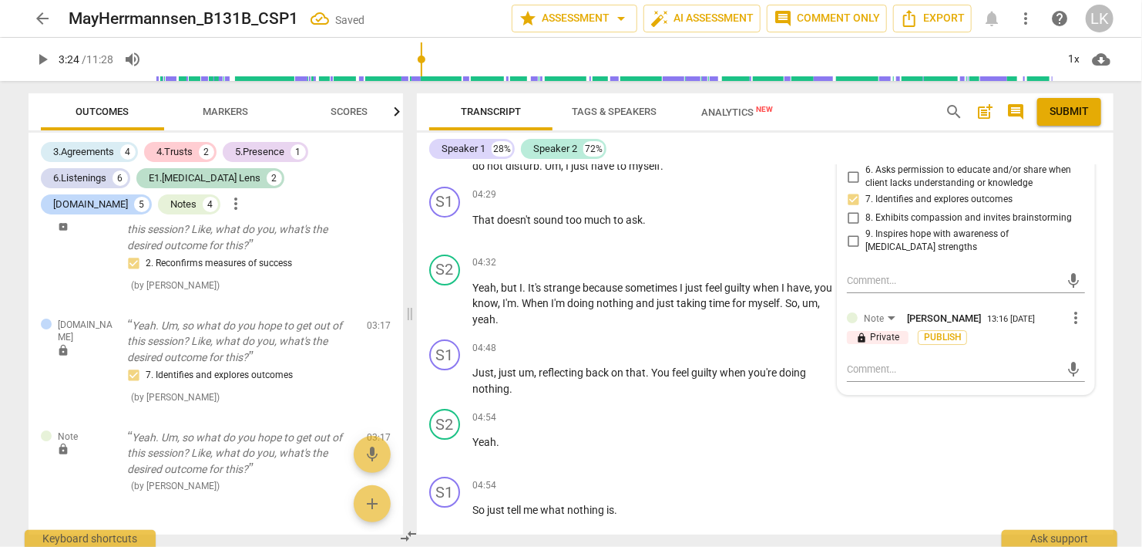
scroll to position [2532, 0]
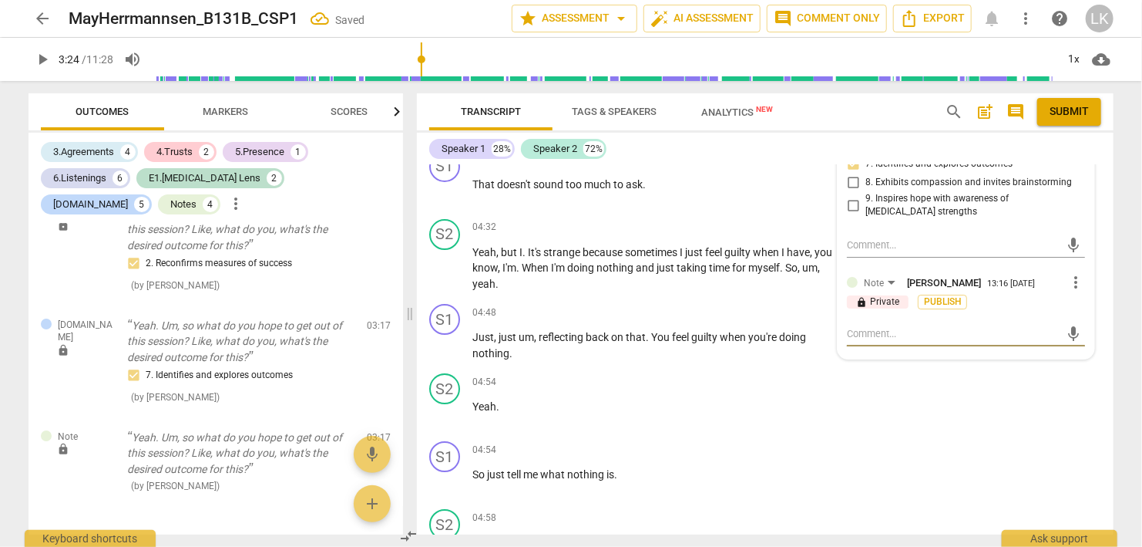
click at [892, 326] on textarea at bounding box center [954, 333] width 214 height 15
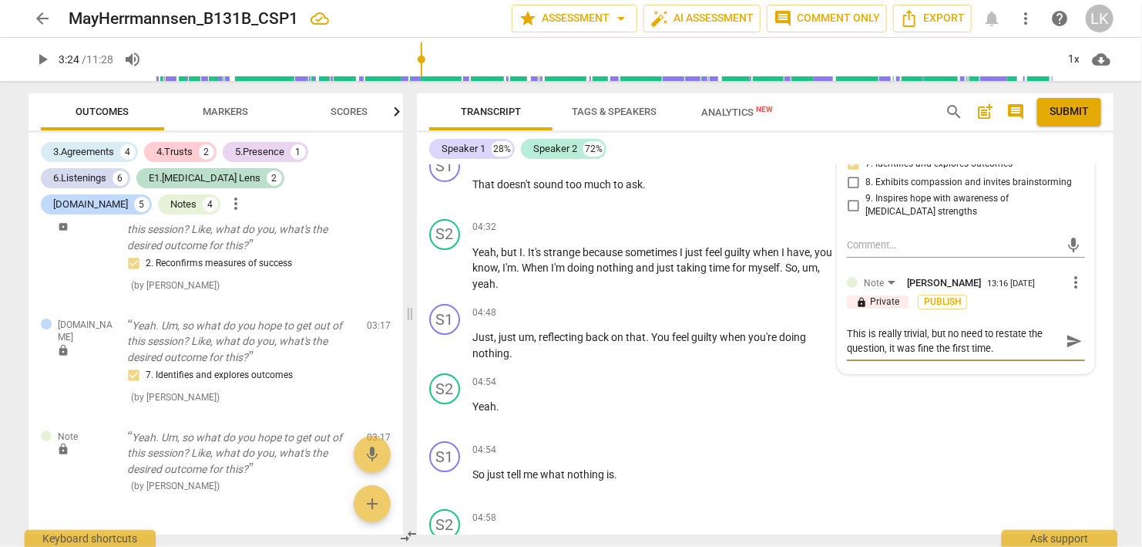
click at [1068, 332] on span "send" at bounding box center [1074, 340] width 17 height 17
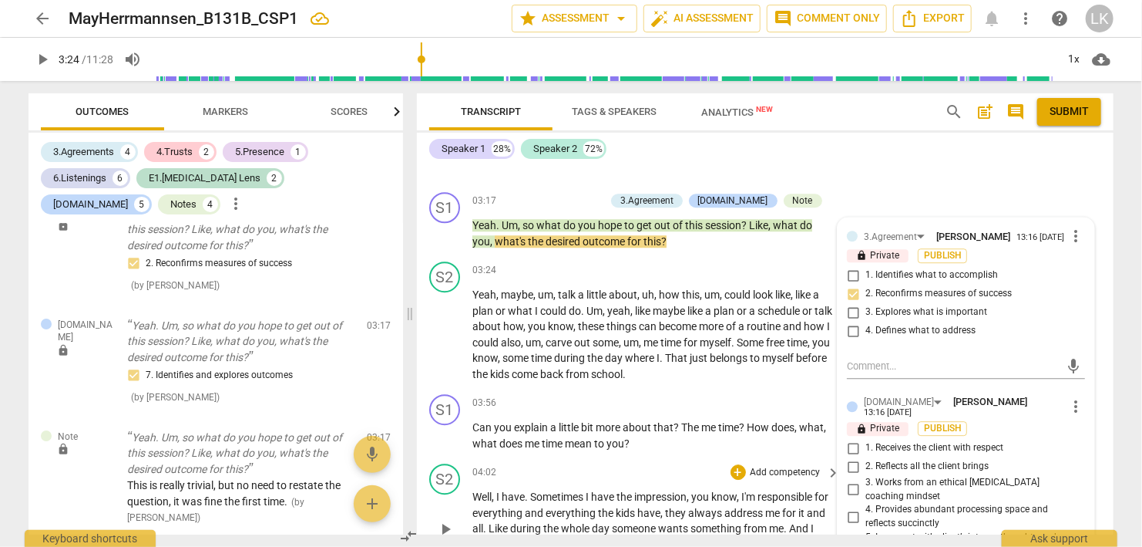
scroll to position [2088, 0]
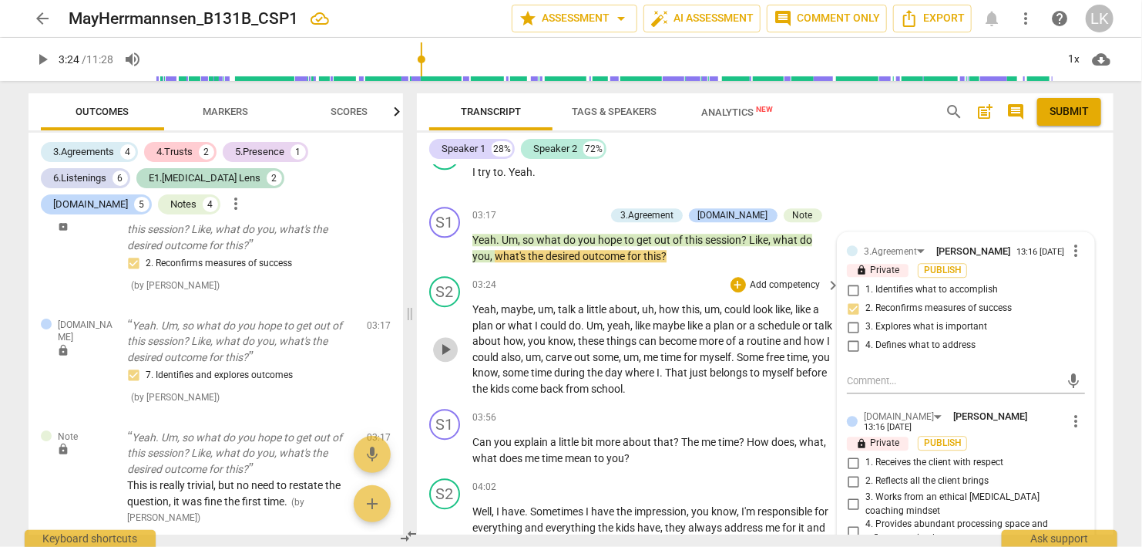
click at [446, 340] on span "play_arrow" at bounding box center [445, 349] width 19 height 19
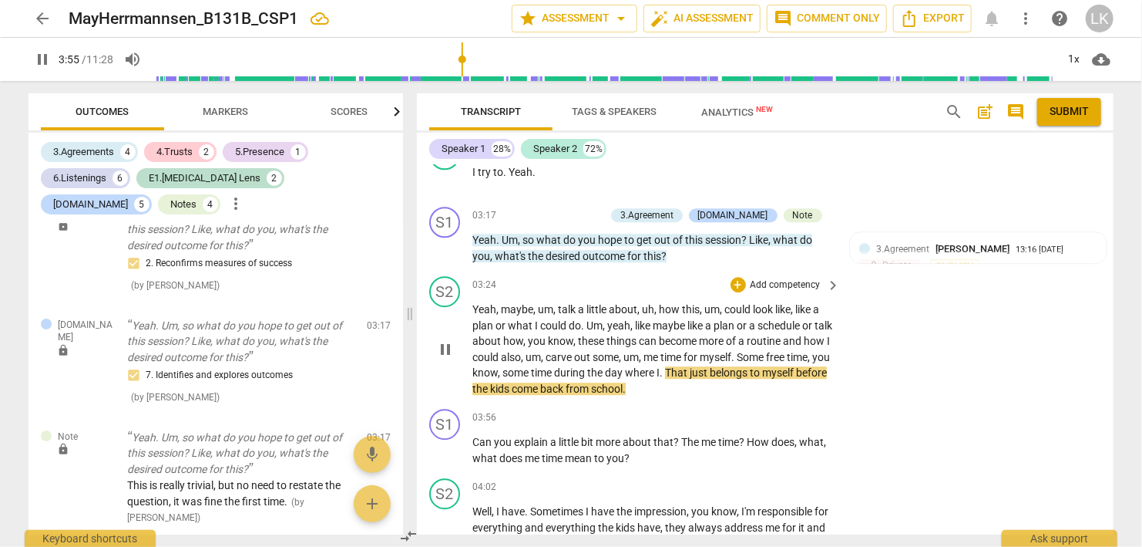
click at [444, 340] on span "pause" at bounding box center [445, 349] width 19 height 19
click at [739, 277] on div "+" at bounding box center [738, 284] width 15 height 15
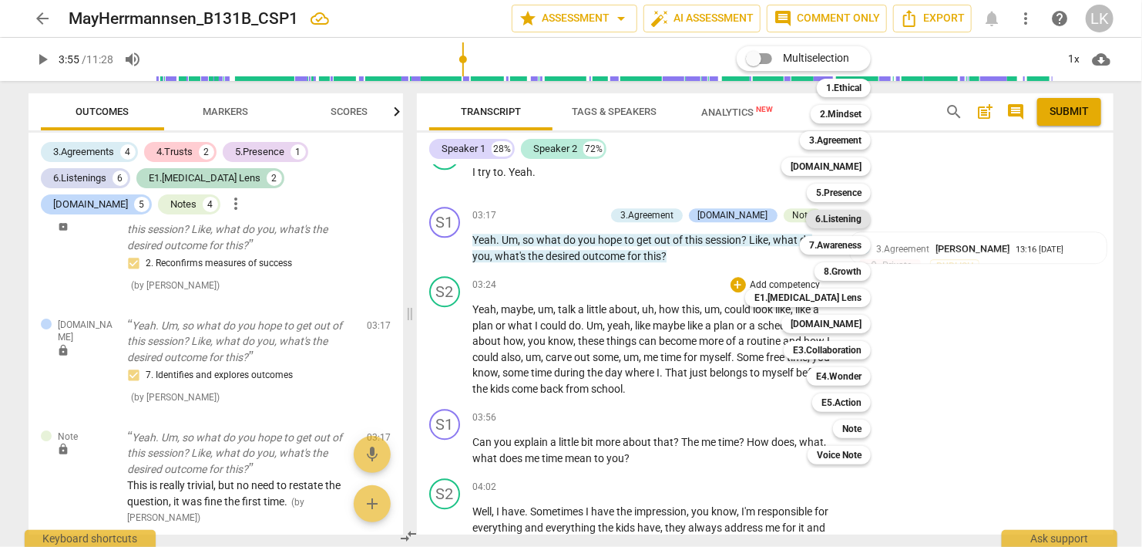
click at [819, 219] on b "6.Listening" at bounding box center [839, 219] width 46 height 19
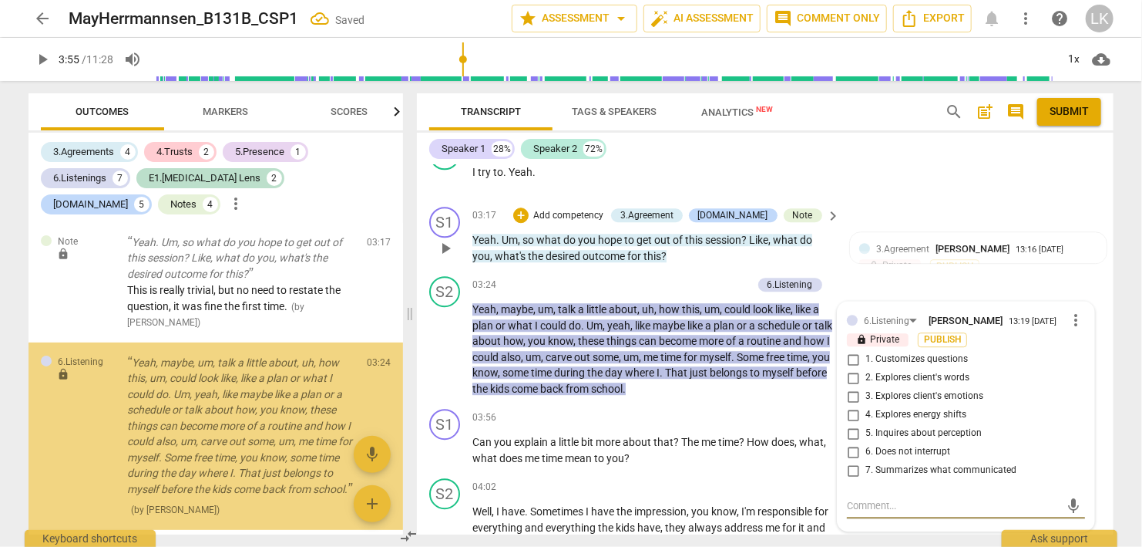
scroll to position [3050, 0]
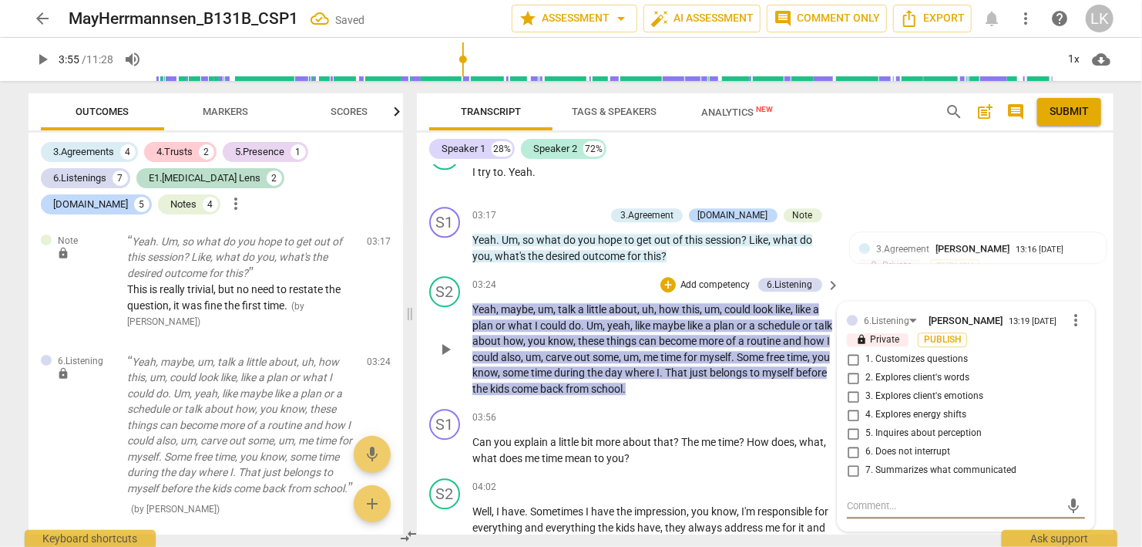
click at [857, 443] on input "6. Does not interrupt" at bounding box center [853, 452] width 25 height 19
click at [128, 197] on div "[DOMAIN_NAME]" at bounding box center [90, 204] width 75 height 15
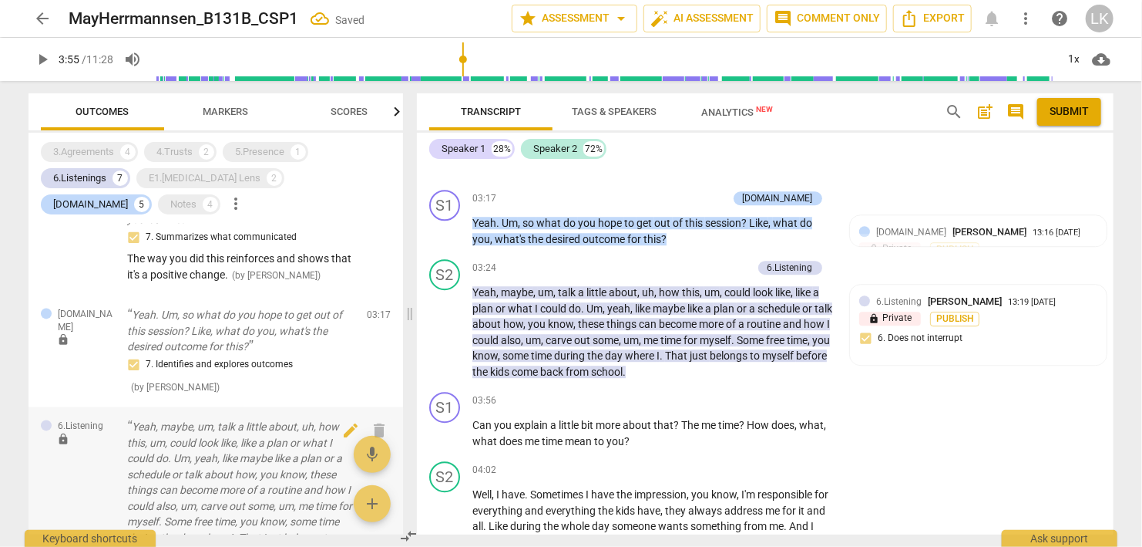
scroll to position [1533, 0]
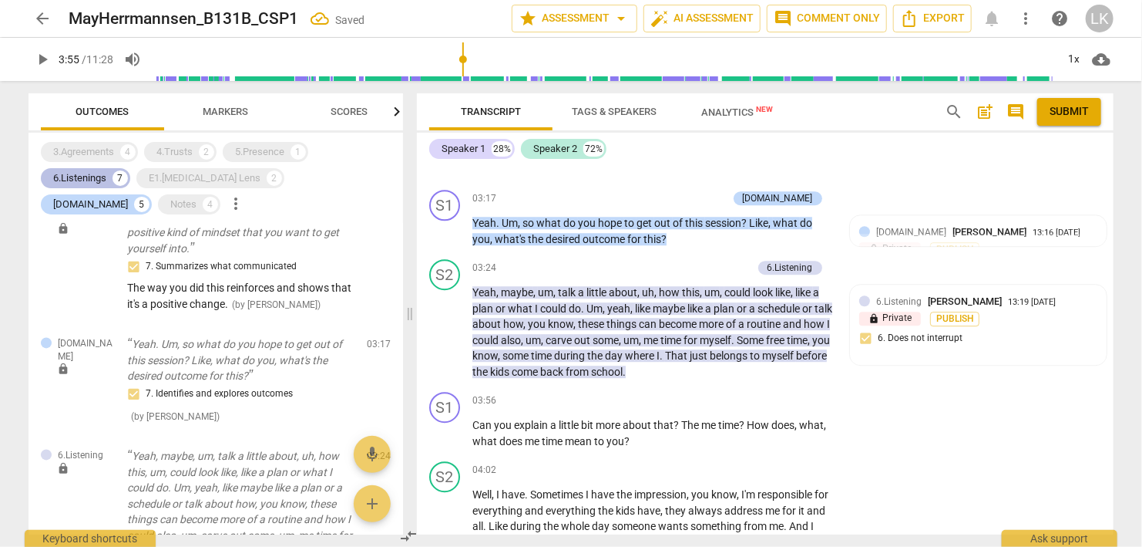
click at [92, 177] on div "6.Listenings" at bounding box center [79, 177] width 53 height 15
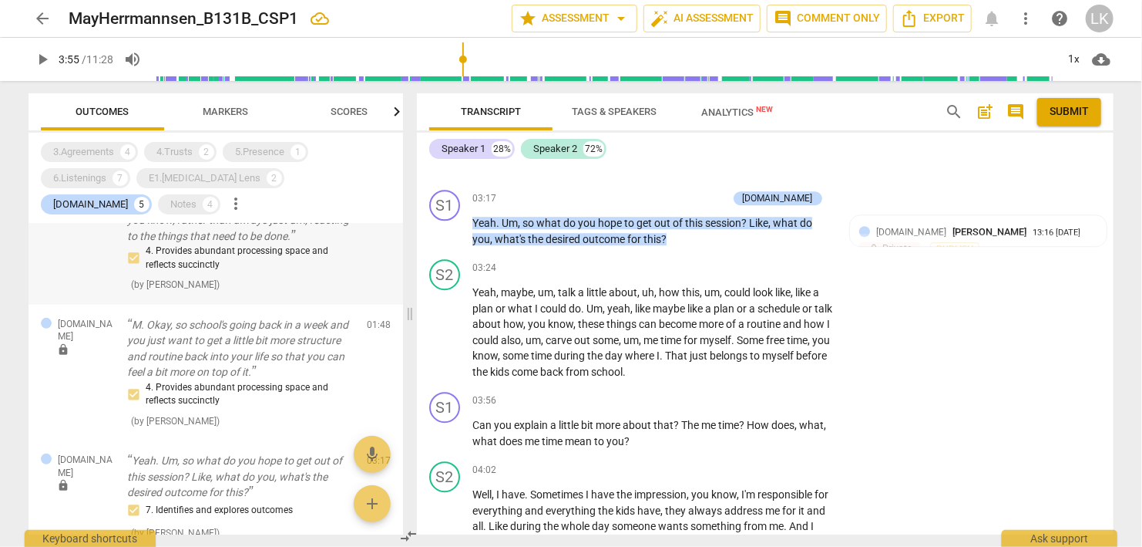
scroll to position [355, 0]
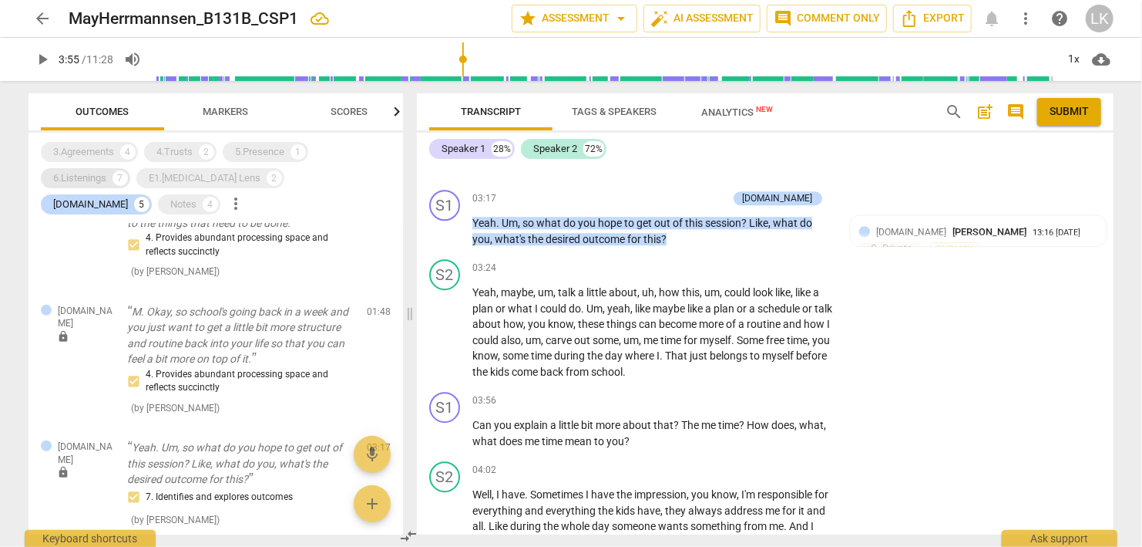
click at [85, 180] on div "6.Listenings" at bounding box center [79, 177] width 53 height 15
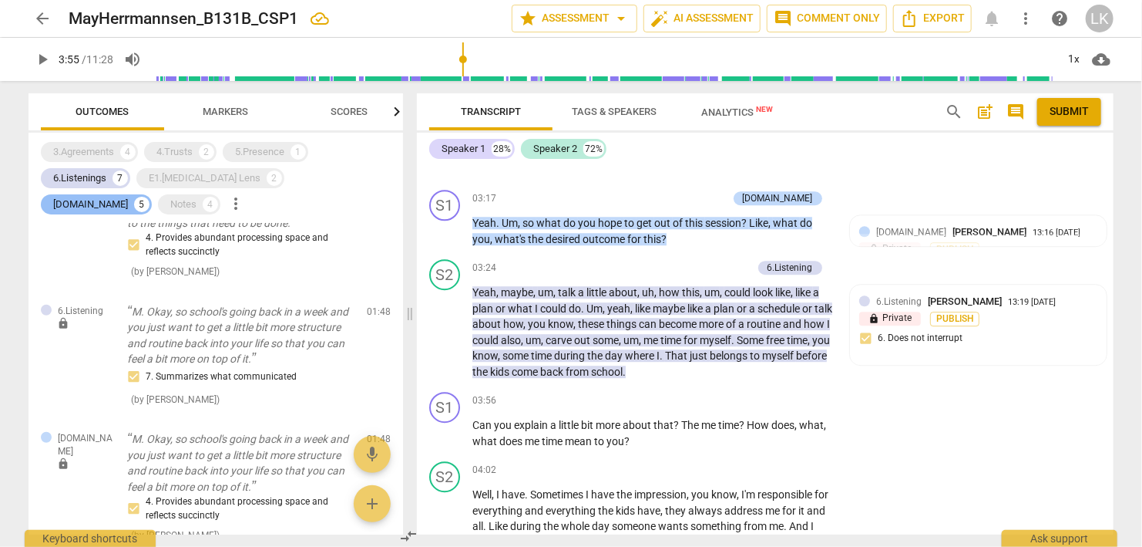
click at [128, 197] on div "[DOMAIN_NAME]" at bounding box center [90, 204] width 75 height 15
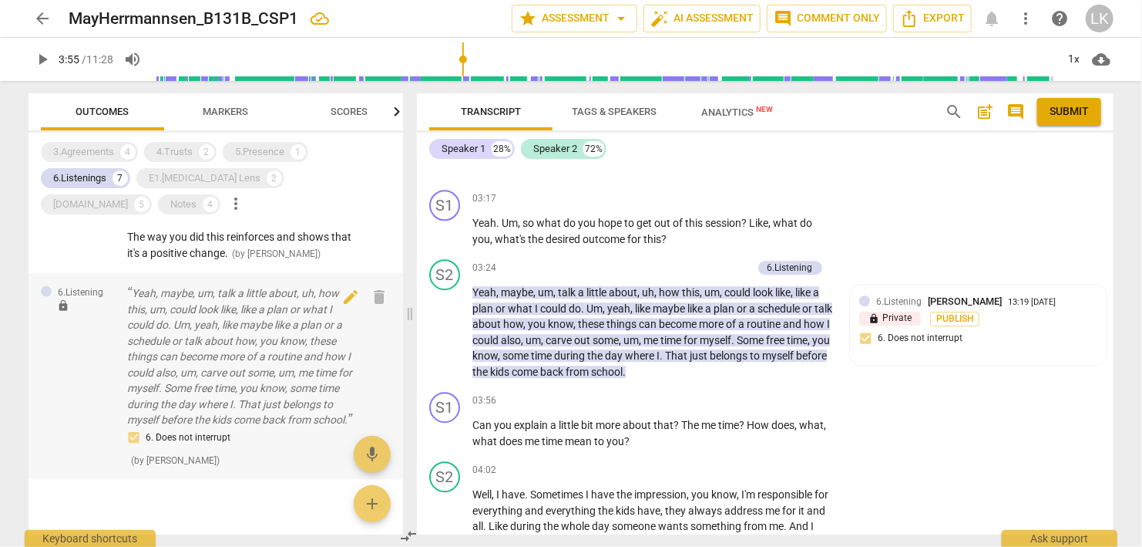
scroll to position [1062, 0]
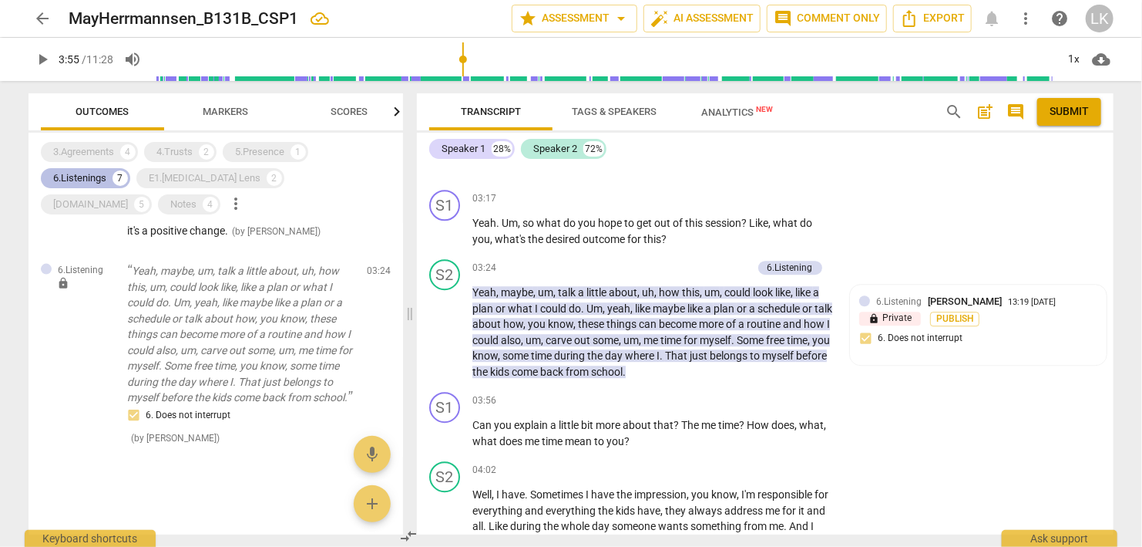
click at [87, 182] on div "6.Listenings" at bounding box center [79, 177] width 53 height 15
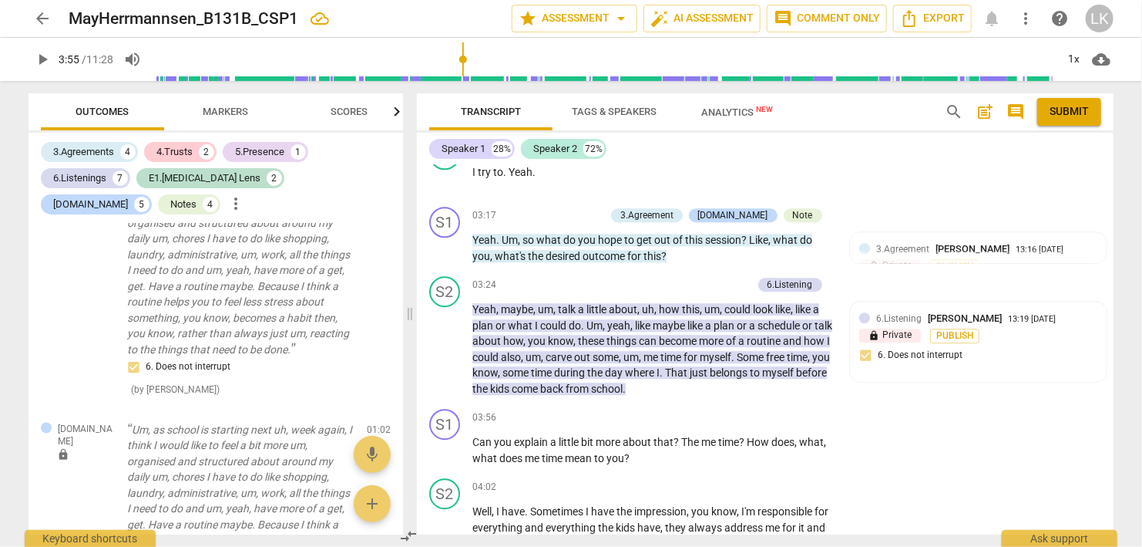
scroll to position [2764, 0]
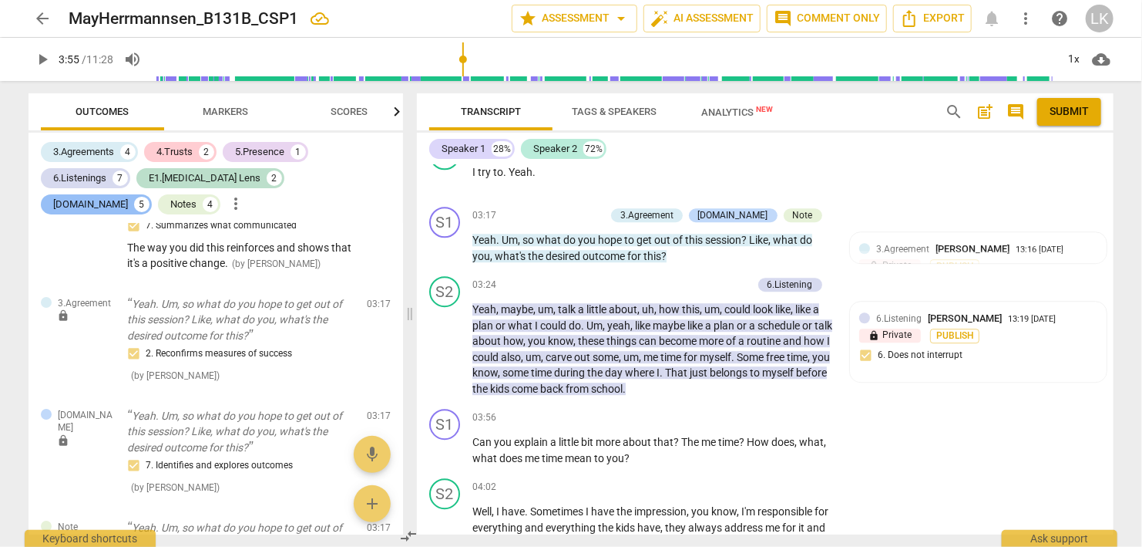
click at [128, 197] on div "[DOMAIN_NAME]" at bounding box center [90, 204] width 75 height 15
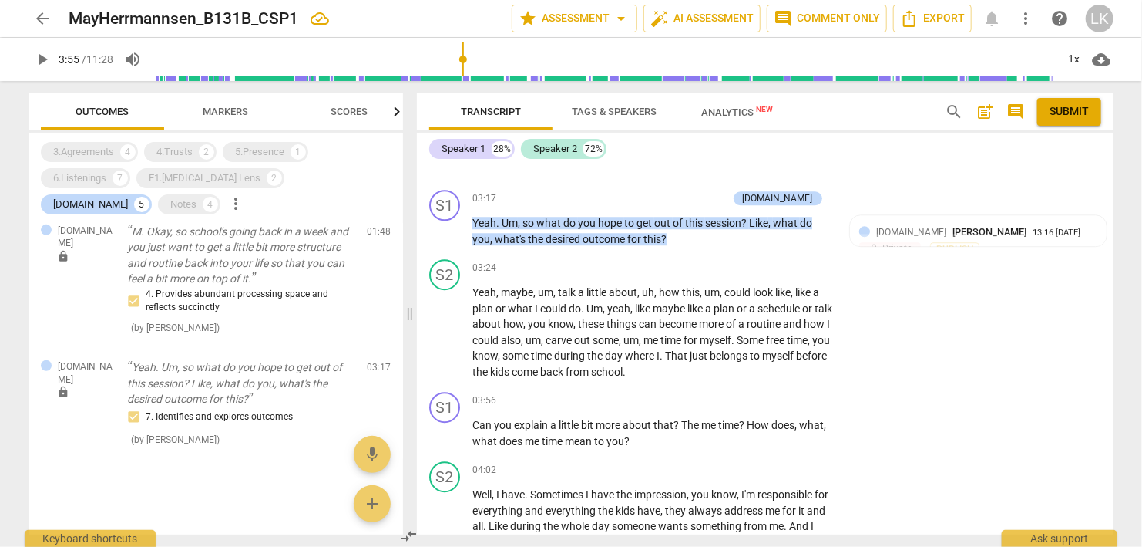
scroll to position [436, 0]
click at [736, 260] on div "+" at bounding box center [738, 267] width 15 height 15
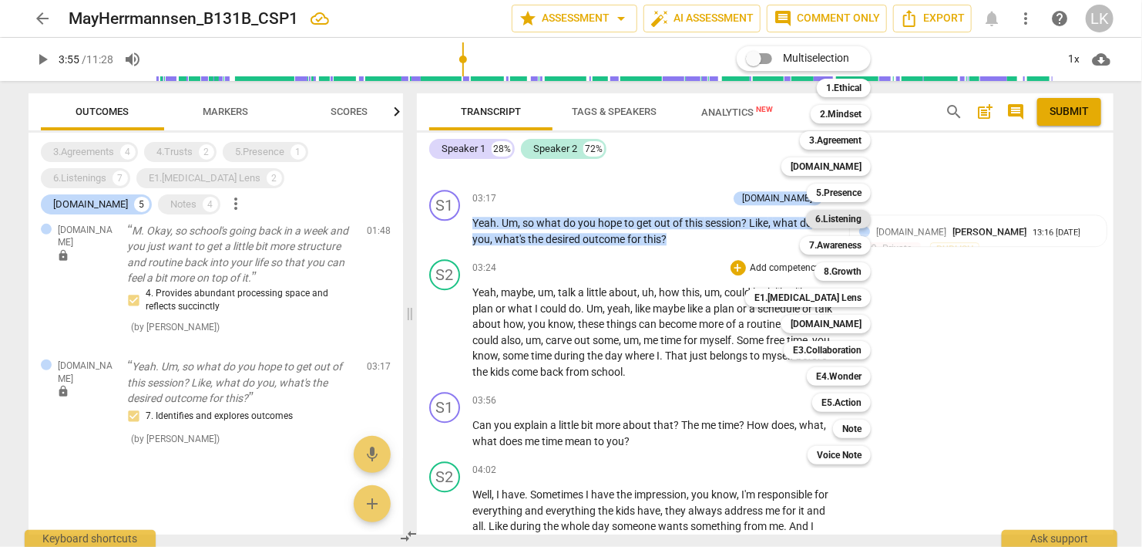
click at [816, 217] on div "6.Listening" at bounding box center [838, 219] width 65 height 19
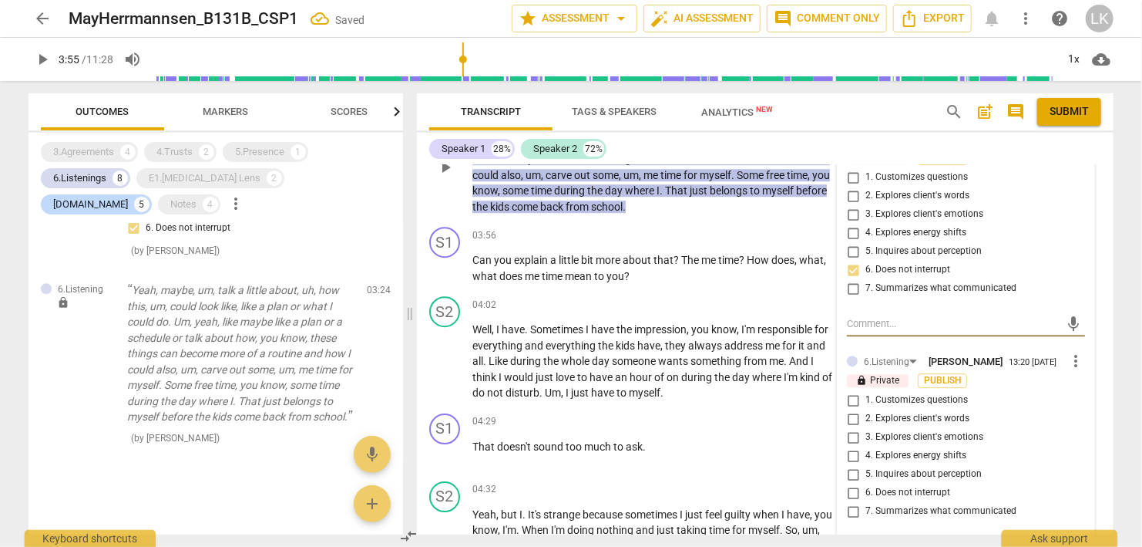
scroll to position [2265, 0]
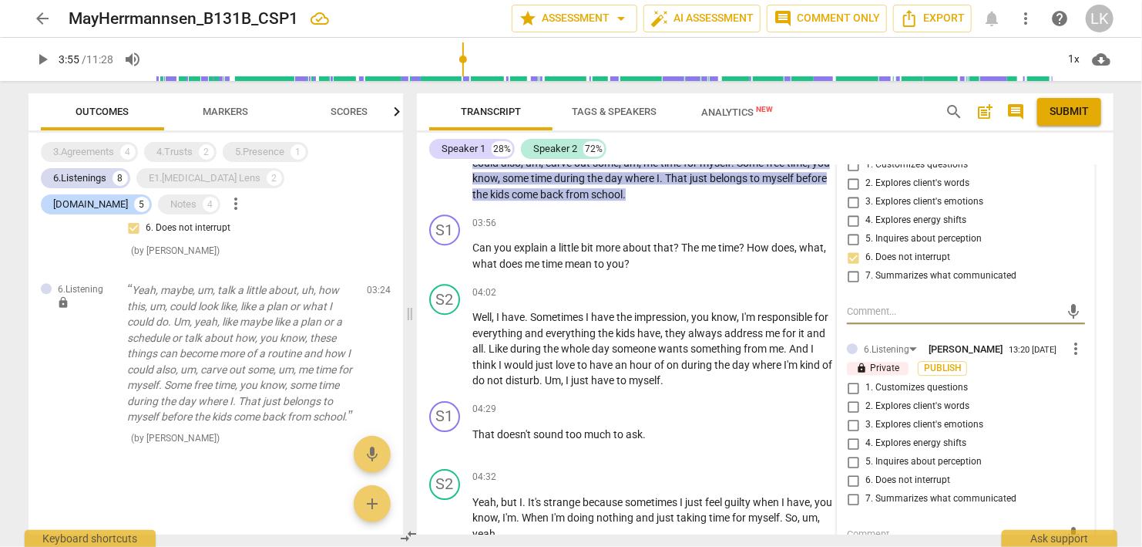
click at [1072, 339] on span "more_vert" at bounding box center [1076, 348] width 19 height 19
click at [1079, 362] on li "Delete" at bounding box center [1093, 364] width 53 height 29
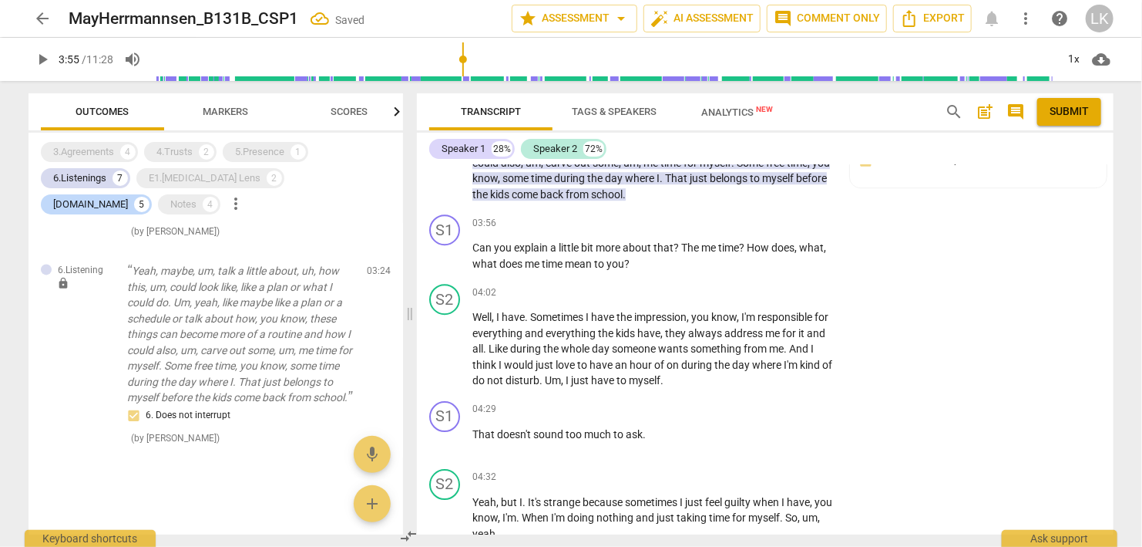
scroll to position [1733, 0]
click at [452, 250] on span "play_arrow" at bounding box center [445, 256] width 19 height 19
click at [451, 248] on span "pause" at bounding box center [445, 256] width 19 height 19
click at [739, 215] on div "+" at bounding box center [738, 222] width 15 height 15
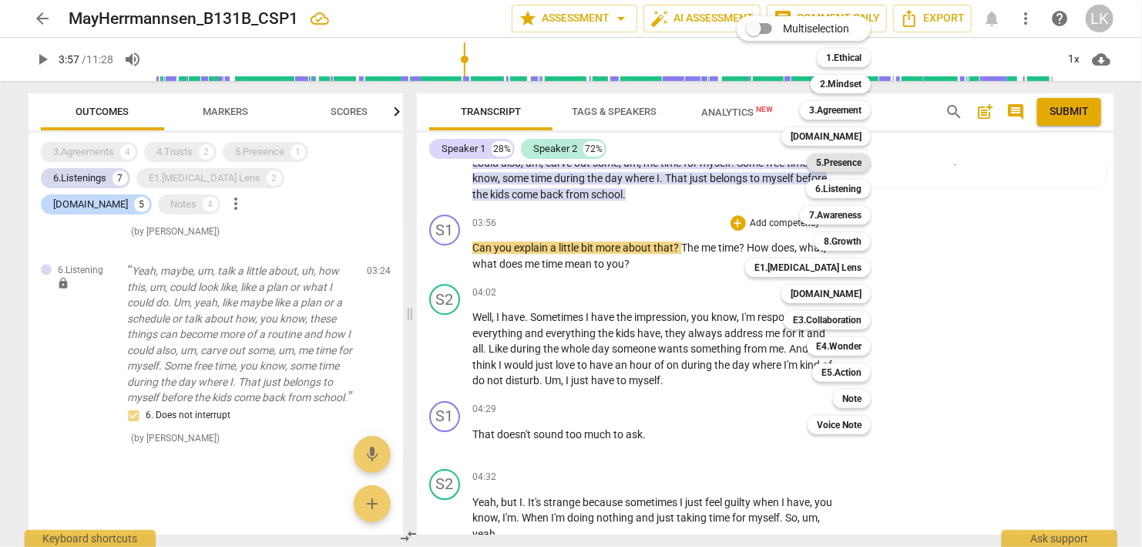
click at [825, 163] on b "5.Presence" at bounding box center [838, 162] width 45 height 19
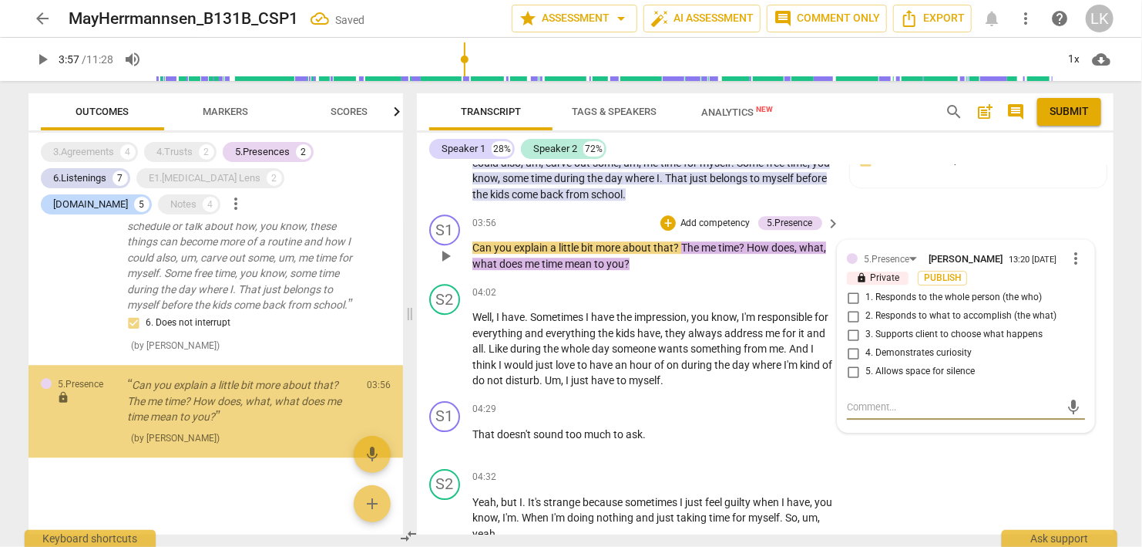
scroll to position [1943, 0]
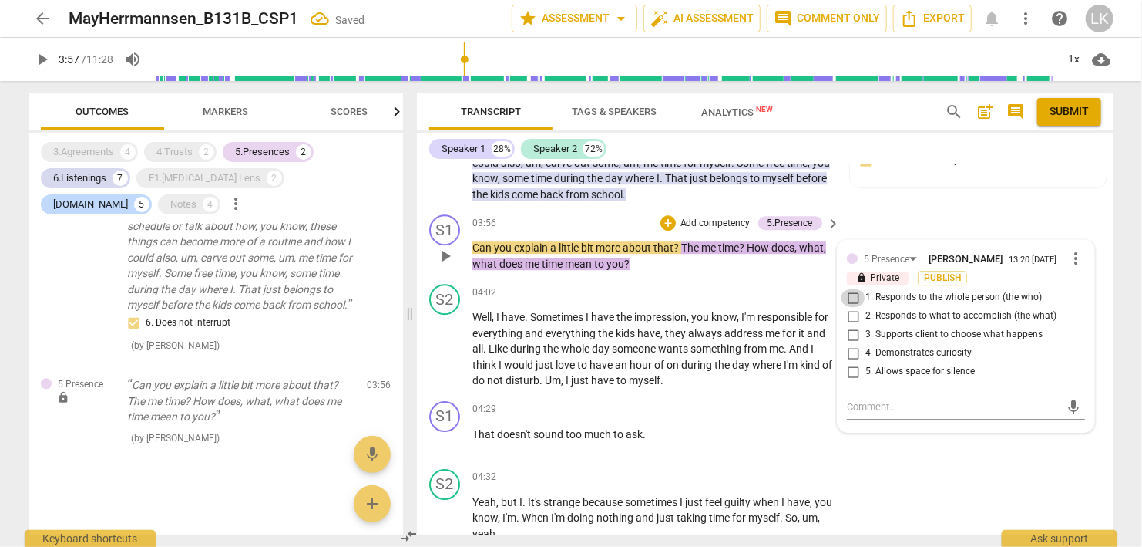
click at [851, 288] on input "1. Responds to the whole person (the who)" at bounding box center [853, 297] width 25 height 19
click at [852, 307] on input "2. Responds to what to accomplish (the what)" at bounding box center [853, 316] width 25 height 19
click at [853, 344] on input "4. Demonstrates curiosity" at bounding box center [853, 353] width 25 height 19
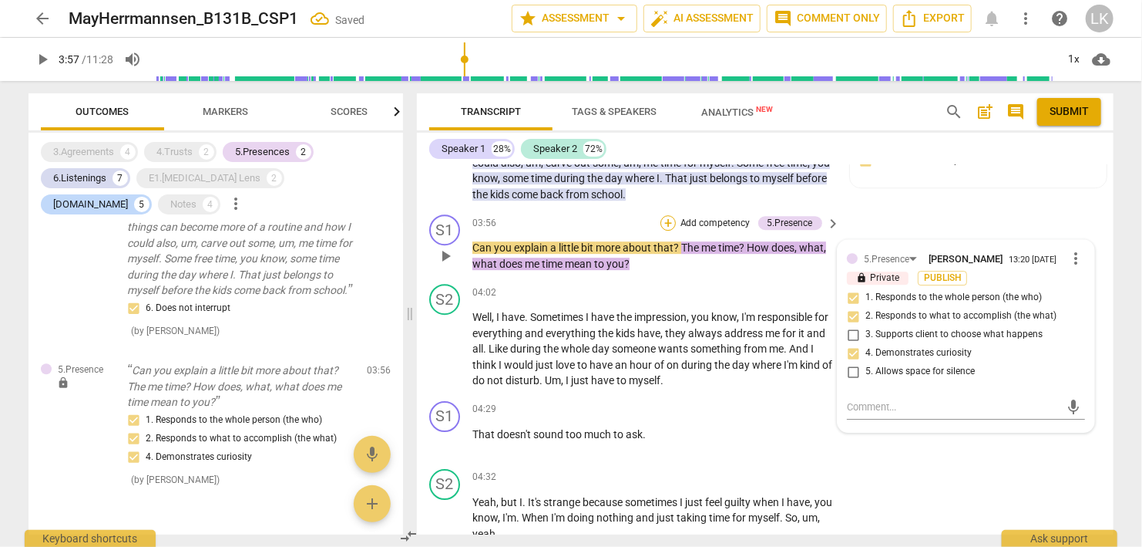
click at [668, 215] on div "+" at bounding box center [668, 222] width 15 height 15
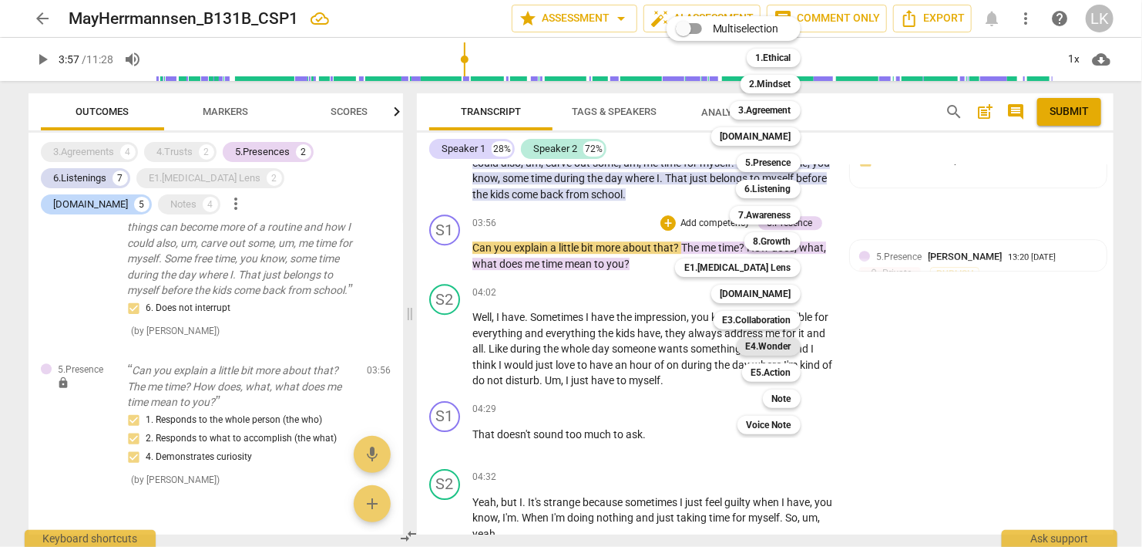
click at [772, 339] on b "E4.Wonder" at bounding box center [768, 346] width 45 height 19
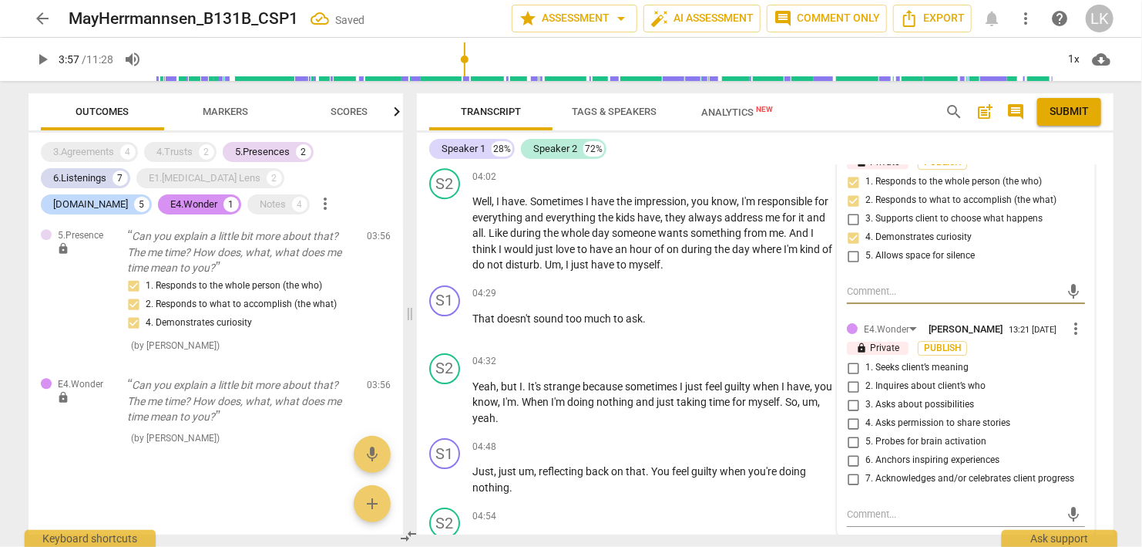
scroll to position [2443, 0]
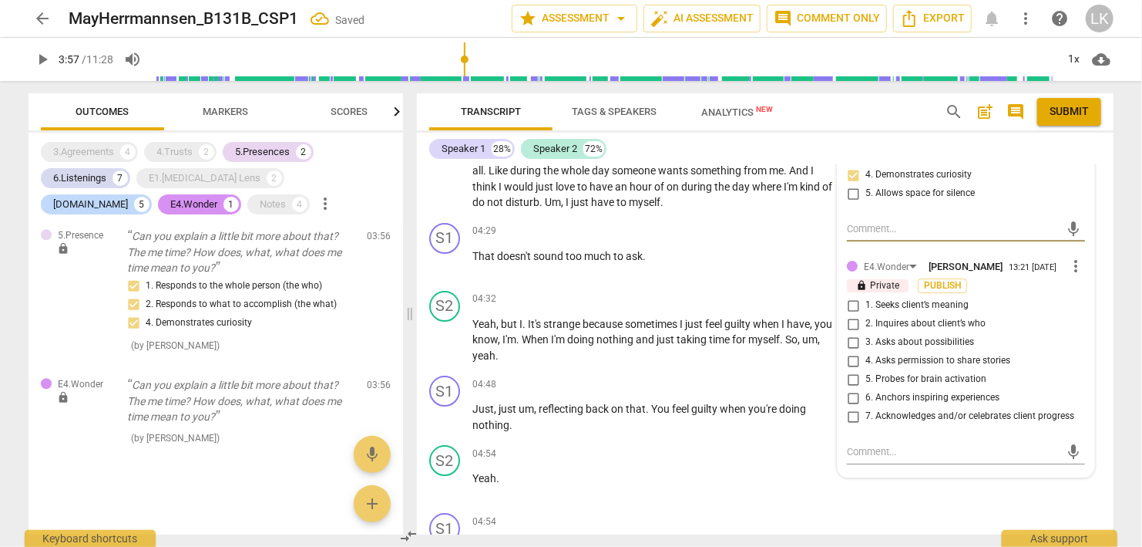
click at [854, 333] on input "3. Asks about possibilities" at bounding box center [853, 342] width 25 height 19
click at [853, 296] on input "1. Seeks client’s meaning" at bounding box center [853, 305] width 25 height 19
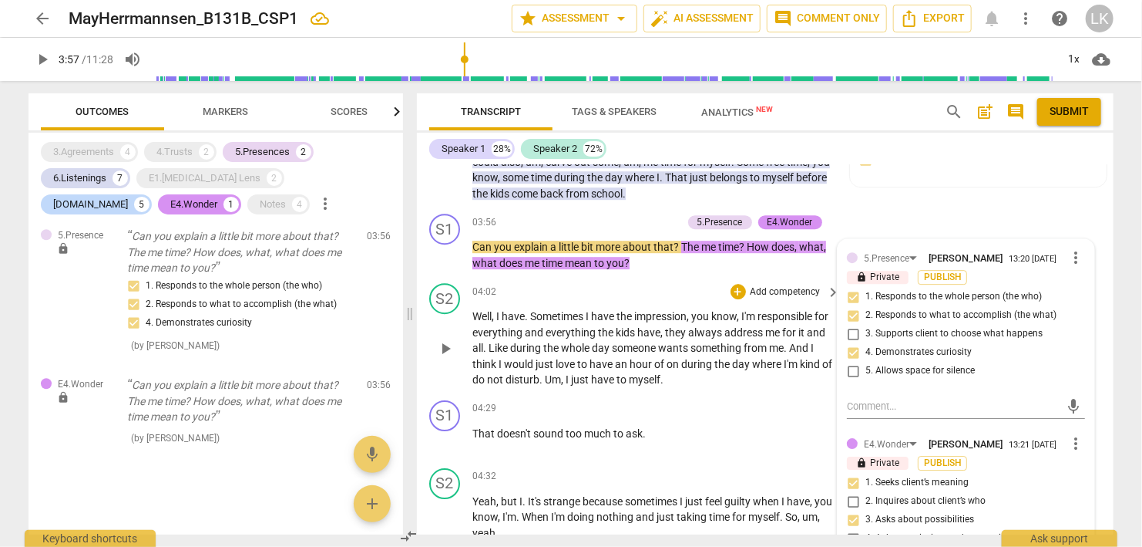
scroll to position [2265, 0]
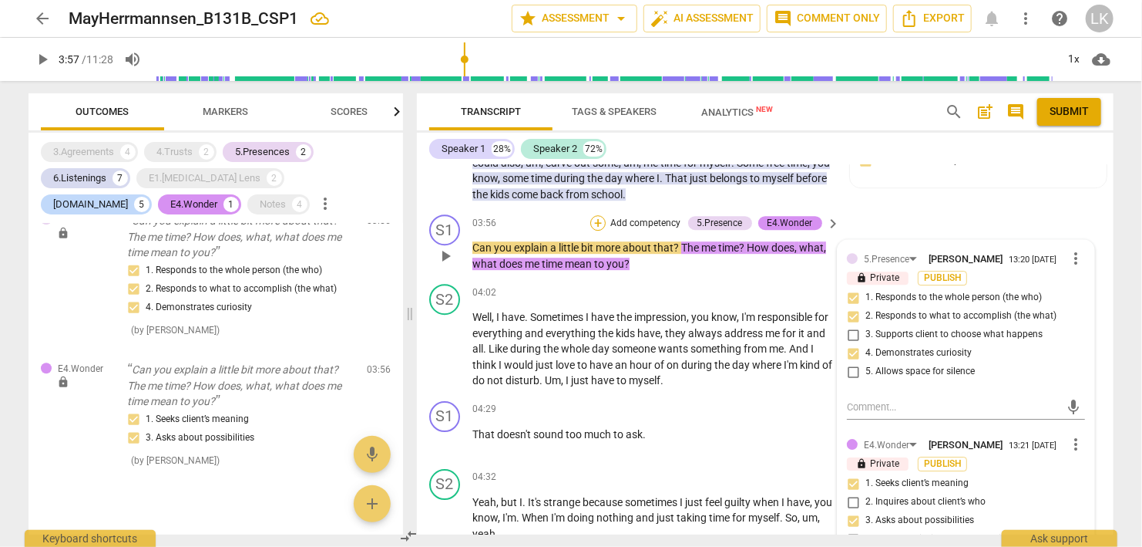
click at [603, 215] on div "+" at bounding box center [598, 222] width 15 height 15
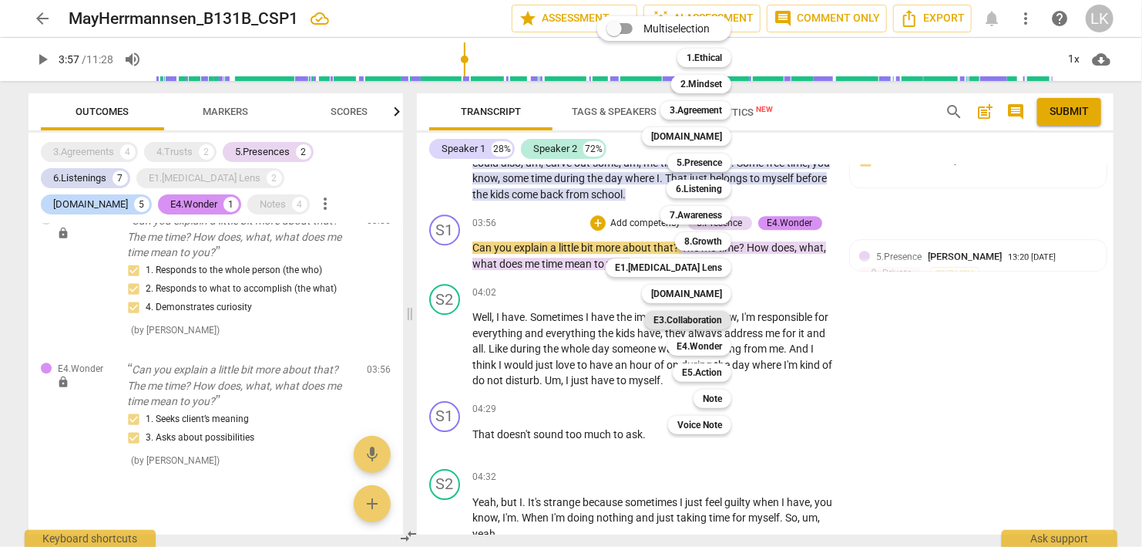
click at [692, 314] on b "E3.Collaboration" at bounding box center [688, 320] width 69 height 19
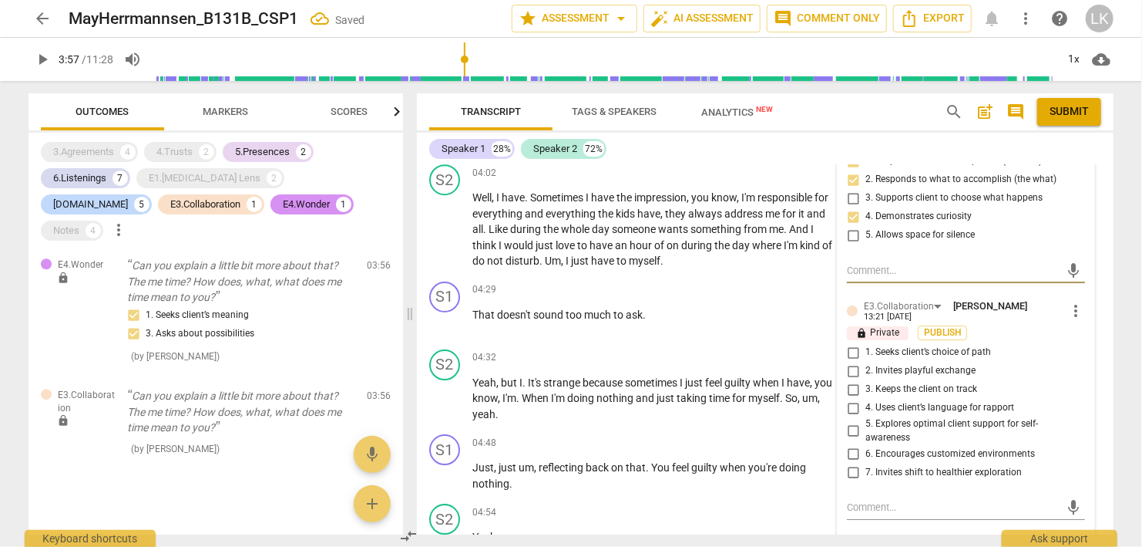
scroll to position [2443, 0]
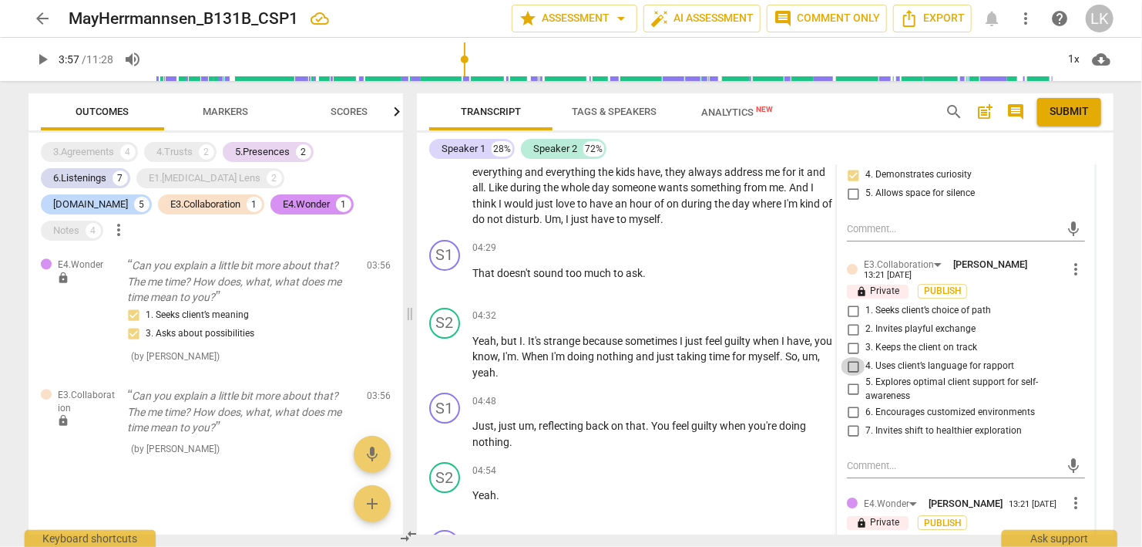
click at [853, 357] on input "4. Uses client’s language for rapport" at bounding box center [853, 366] width 25 height 19
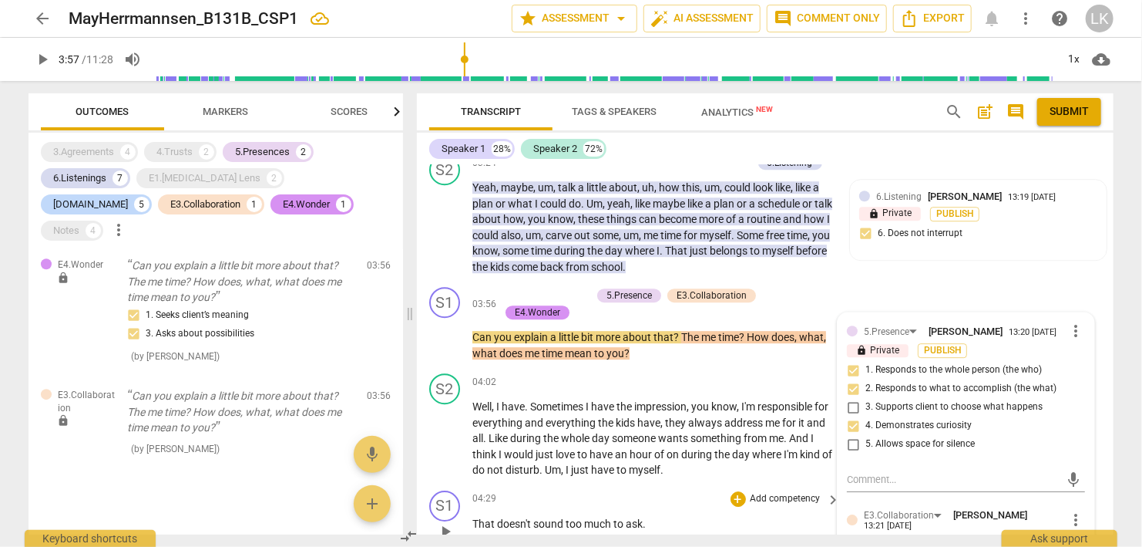
scroll to position [2176, 0]
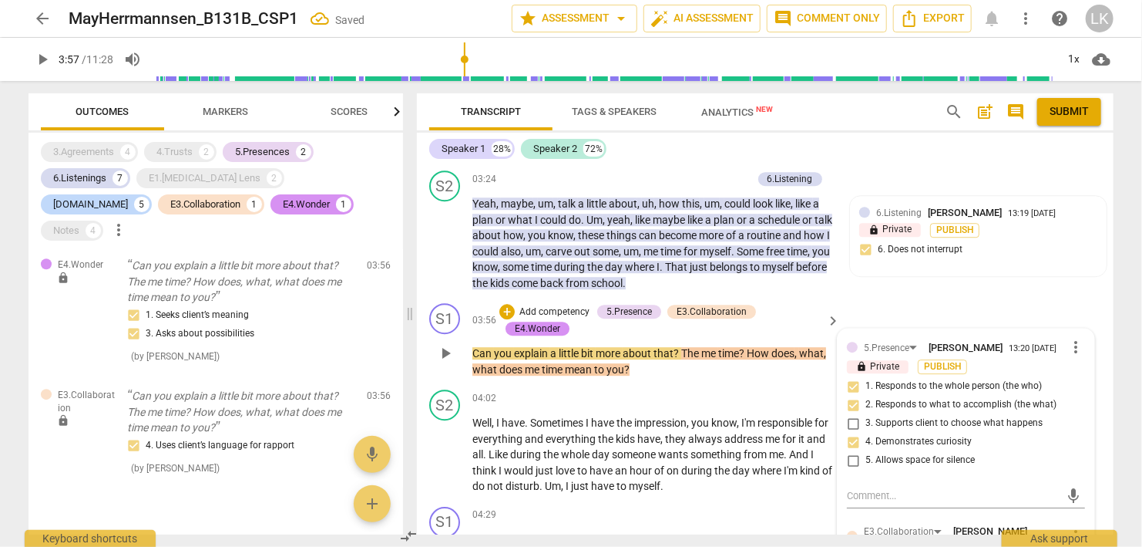
click at [554, 305] on p "Add competency" at bounding box center [554, 312] width 73 height 14
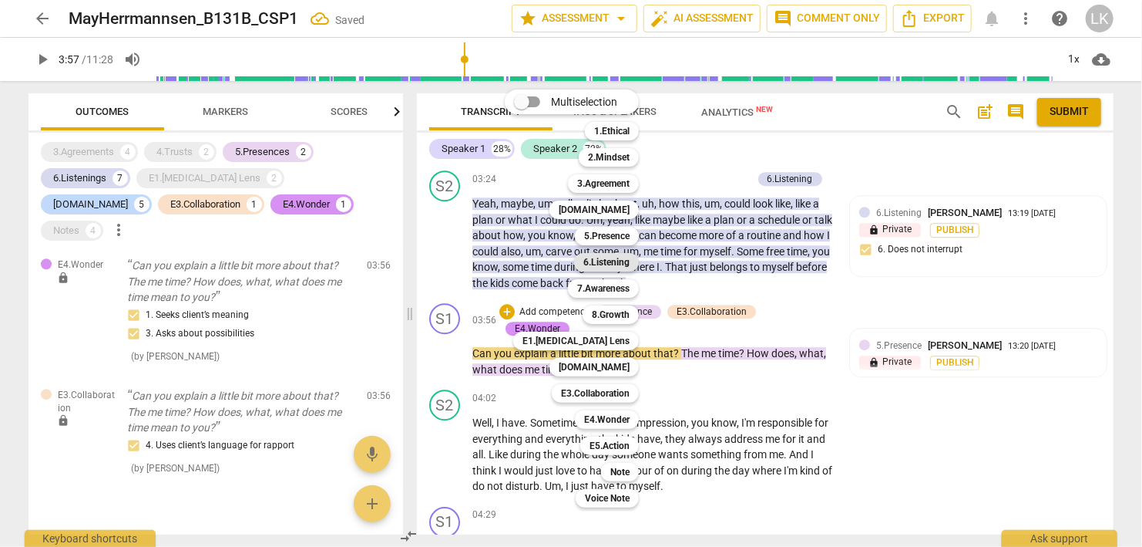
click at [591, 267] on b "6.Listening" at bounding box center [607, 262] width 46 height 19
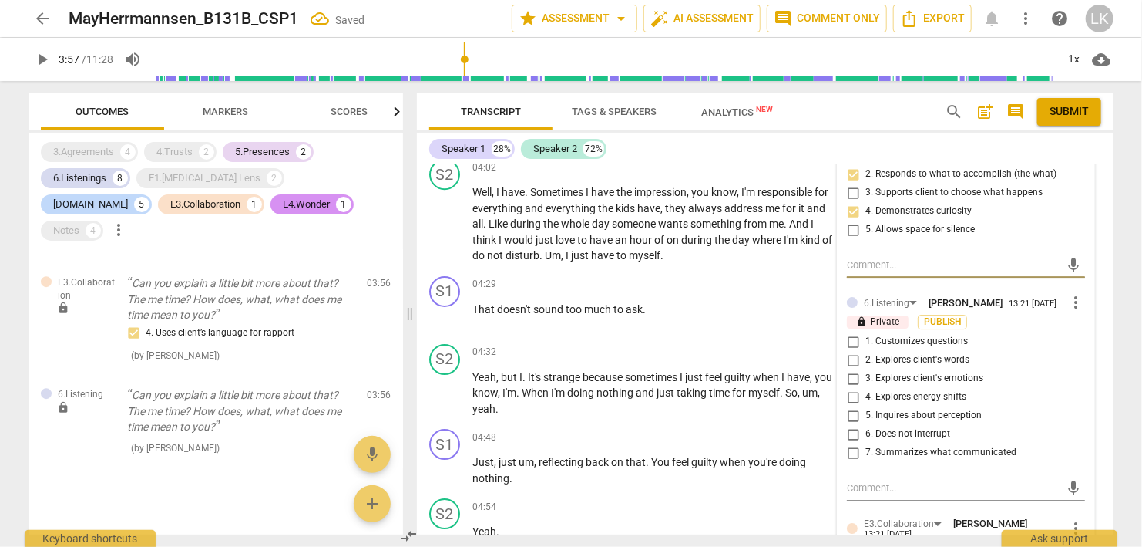
scroll to position [2443, 0]
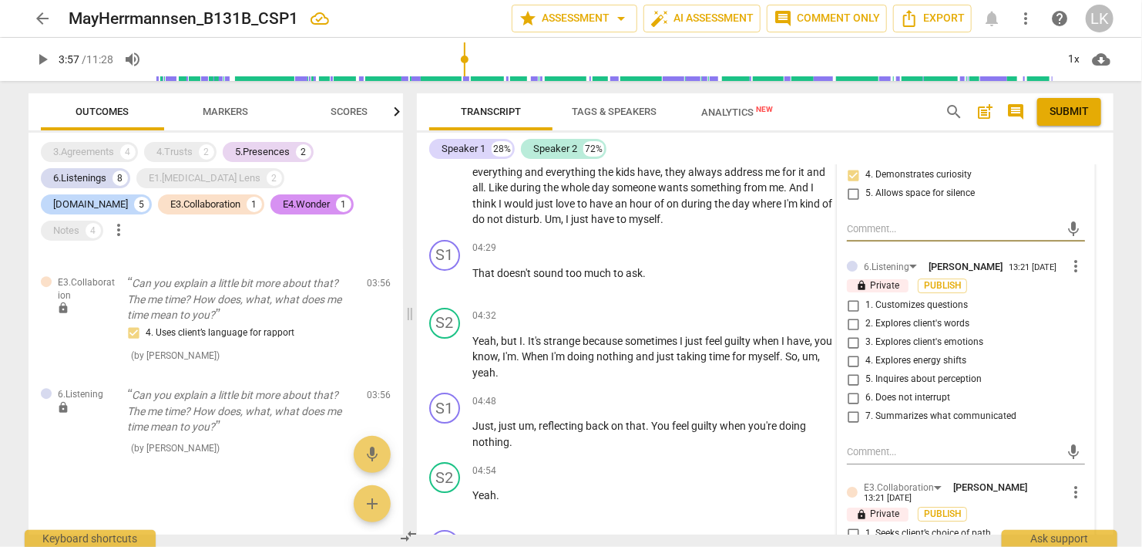
click at [852, 315] on input "2. Explores client's words" at bounding box center [853, 324] width 25 height 19
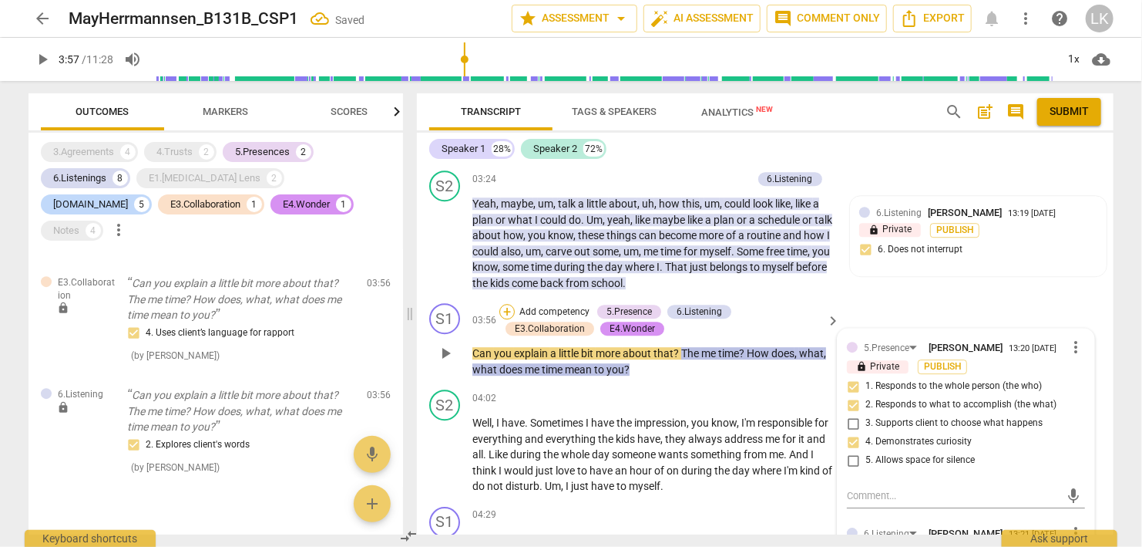
click at [506, 304] on div "+" at bounding box center [507, 311] width 15 height 15
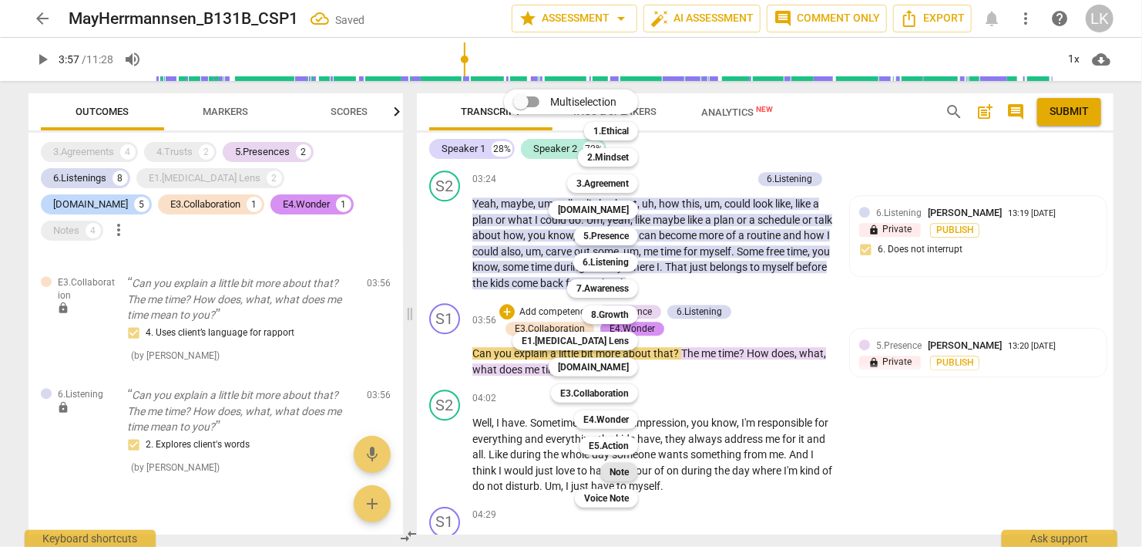
click at [615, 476] on b "Note" at bounding box center [619, 472] width 19 height 19
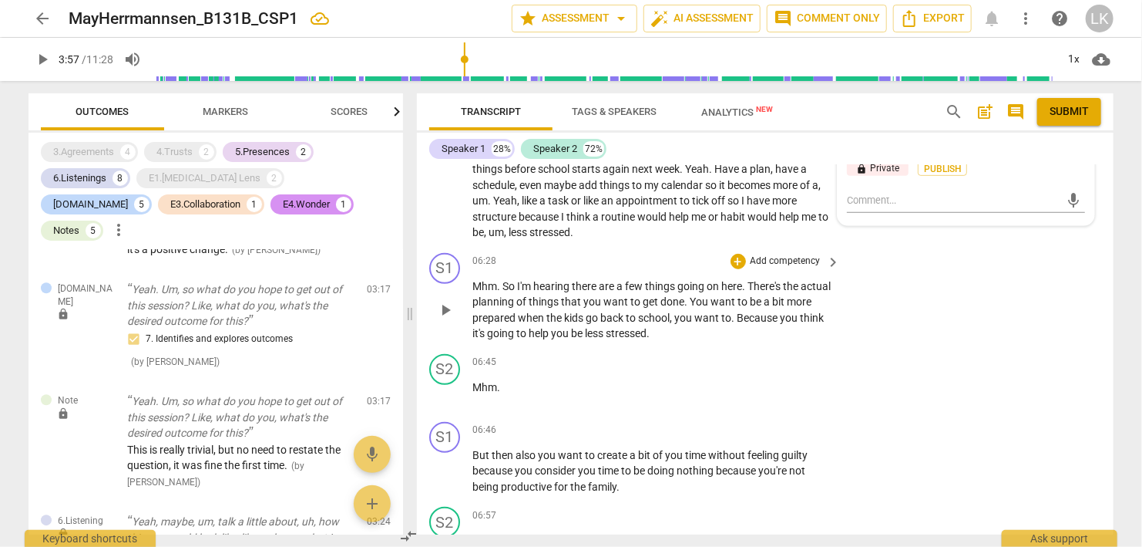
scroll to position [3153, 0]
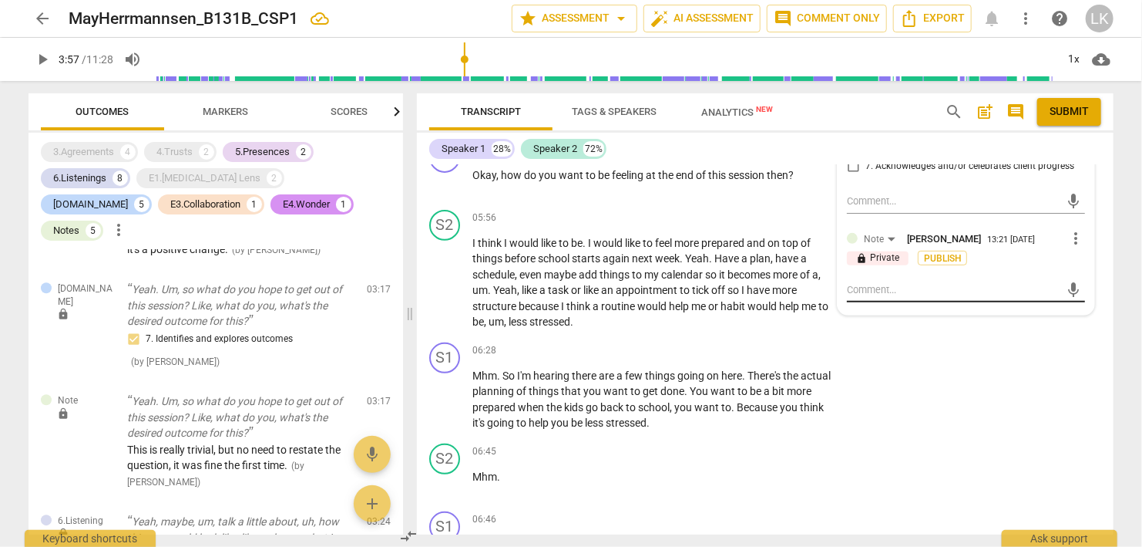
click at [912, 282] on textarea at bounding box center [954, 289] width 214 height 15
click at [1066, 281] on span "send" at bounding box center [1074, 290] width 22 height 19
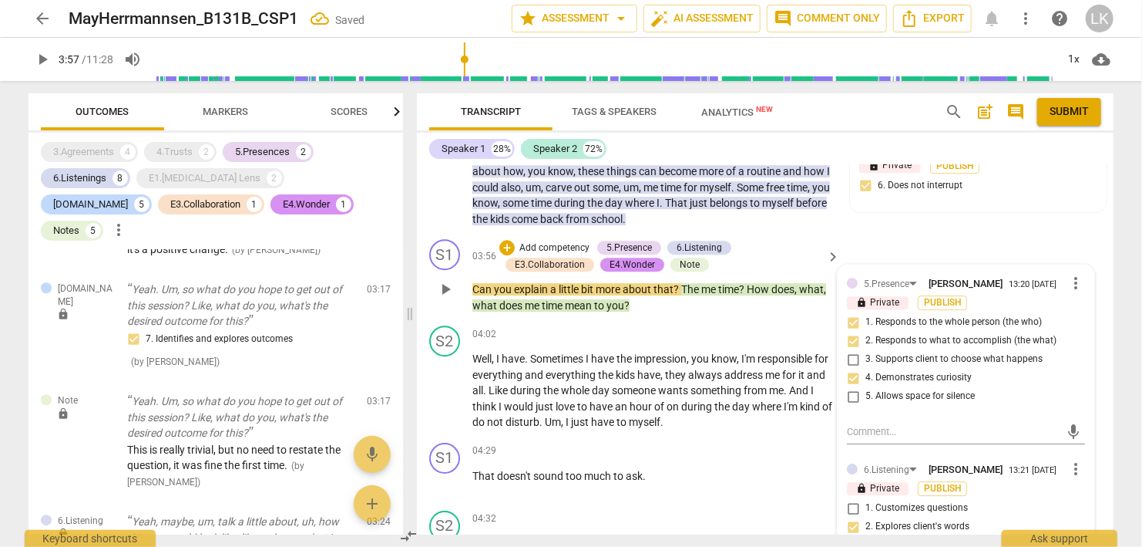
scroll to position [2265, 0]
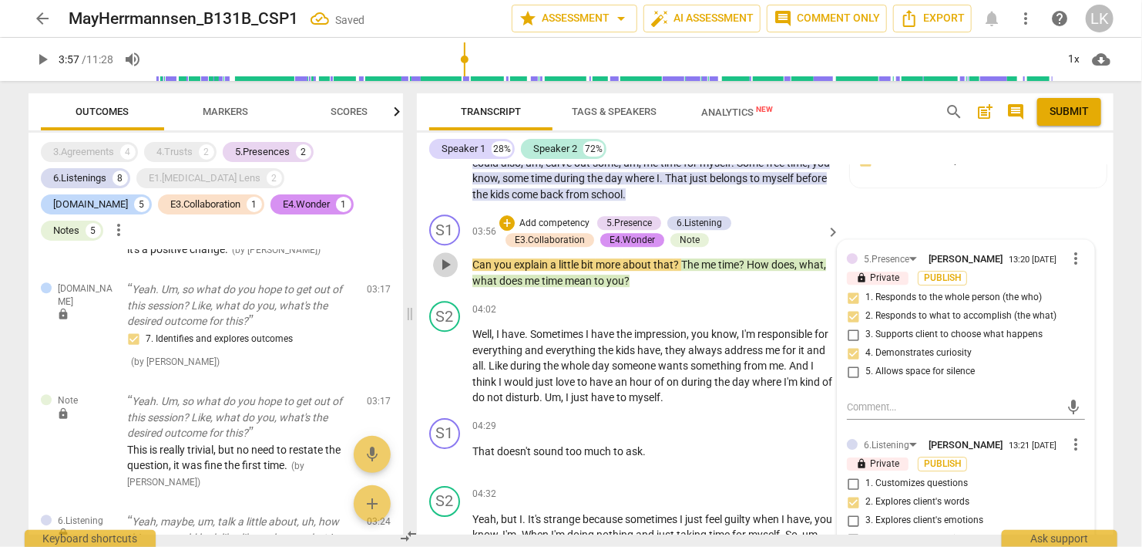
click at [447, 255] on span "play_arrow" at bounding box center [445, 264] width 19 height 19
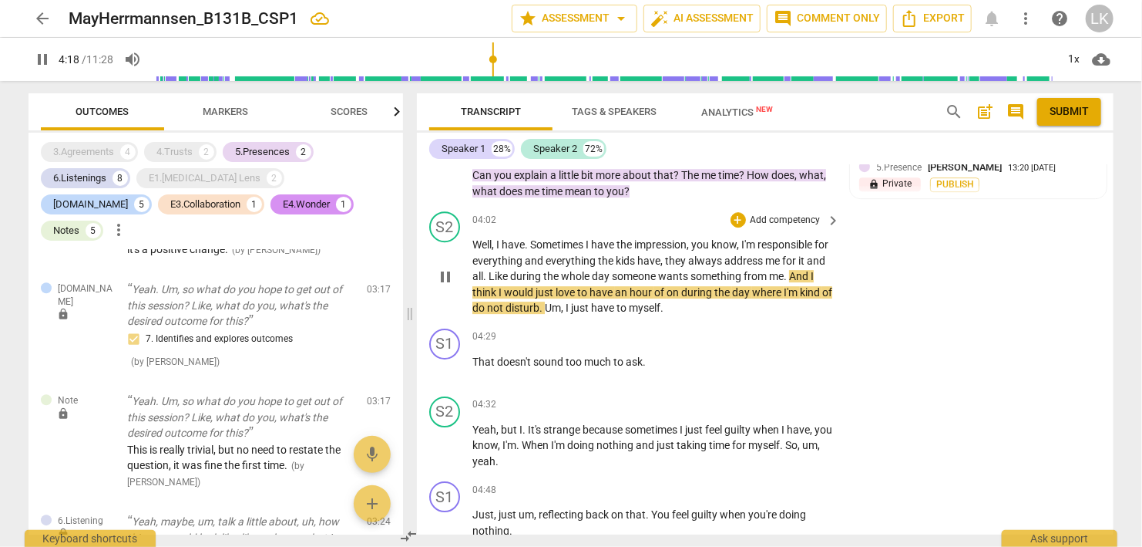
scroll to position [2443, 0]
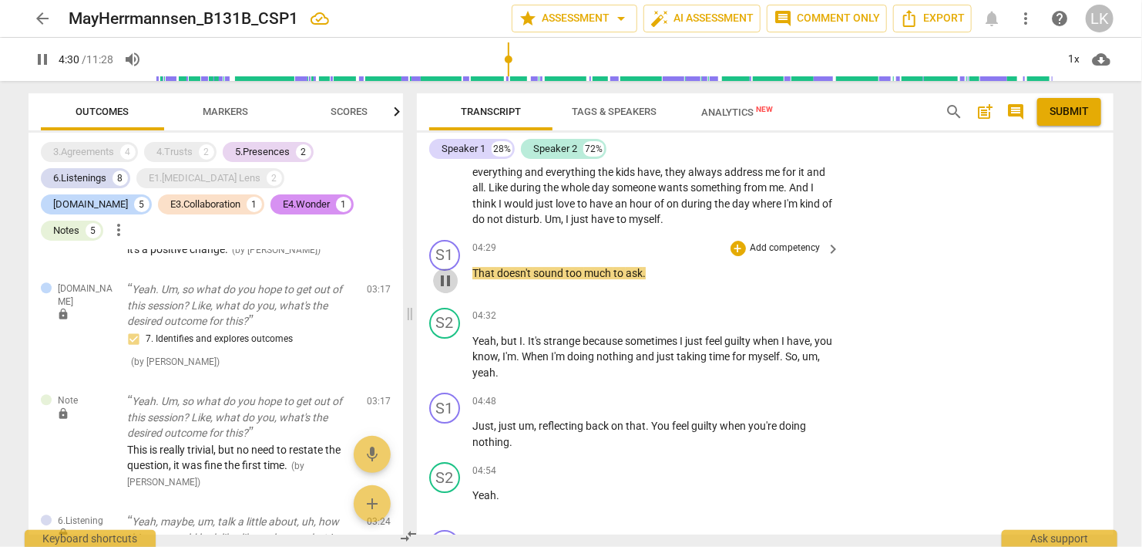
click at [443, 271] on span "pause" at bounding box center [445, 280] width 19 height 19
click at [739, 241] on div "+" at bounding box center [738, 248] width 15 height 15
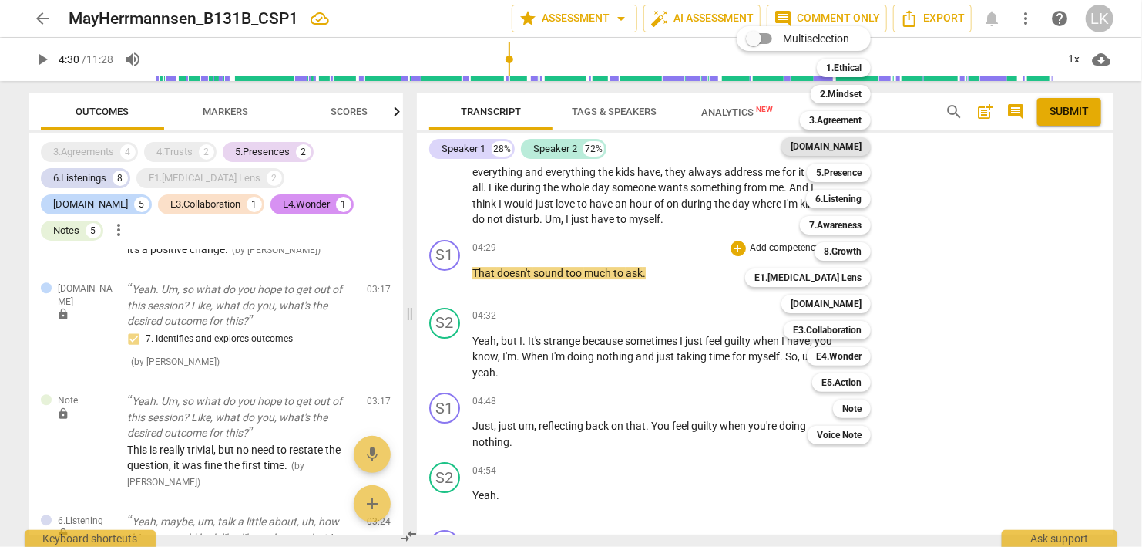
click at [851, 144] on b "[DOMAIN_NAME]" at bounding box center [826, 146] width 71 height 19
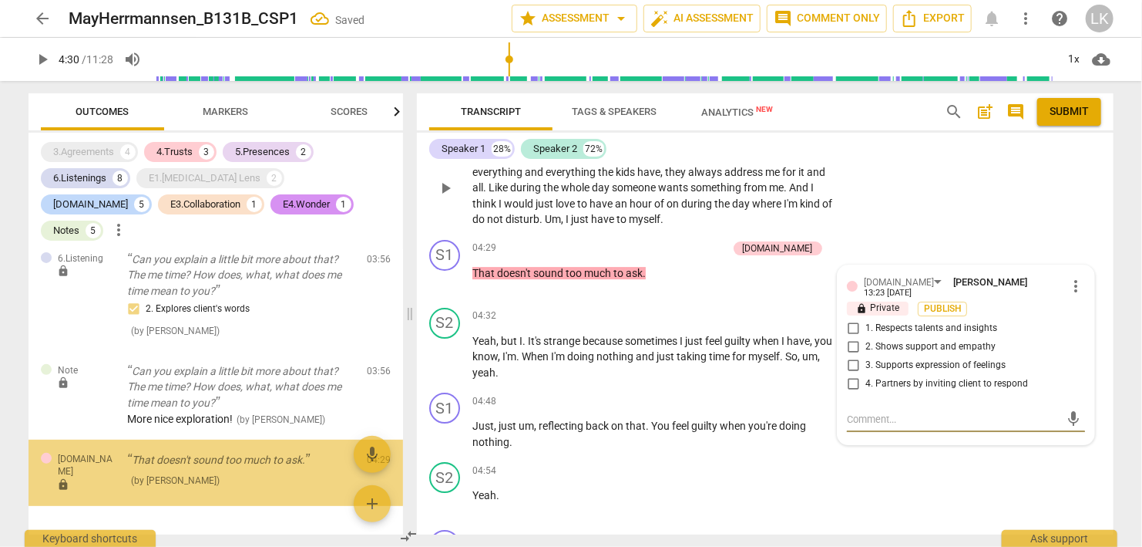
scroll to position [3129, 0]
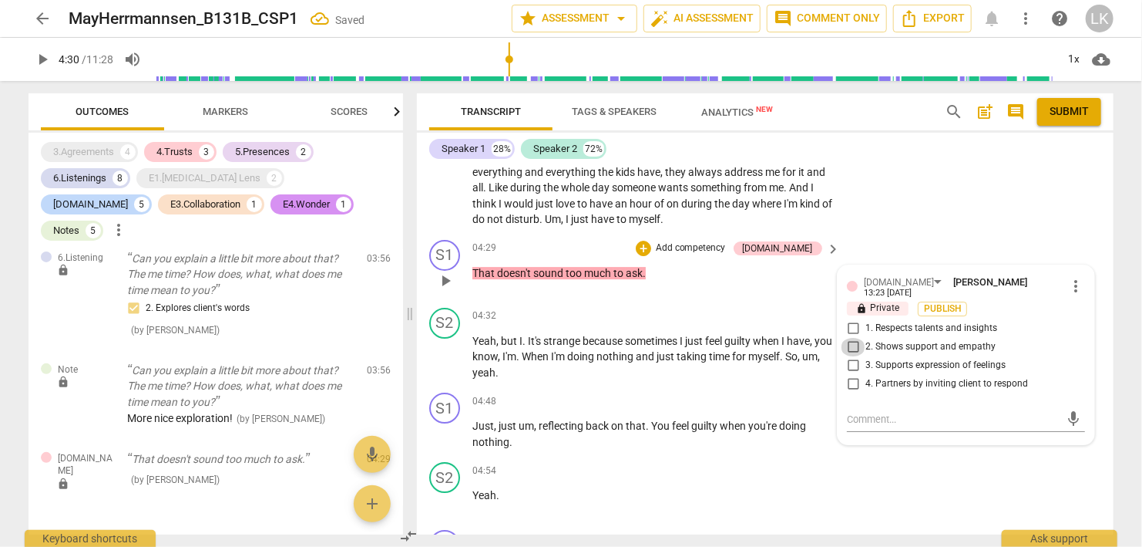
click at [854, 338] on input "2. Shows support and empathy" at bounding box center [853, 347] width 25 height 19
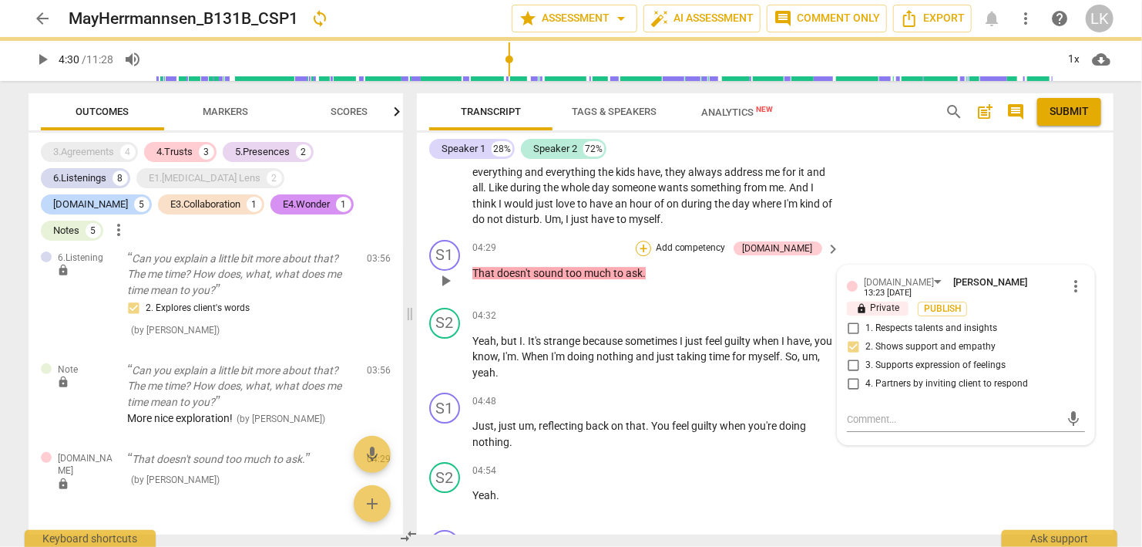
click at [651, 241] on div "+" at bounding box center [643, 248] width 15 height 15
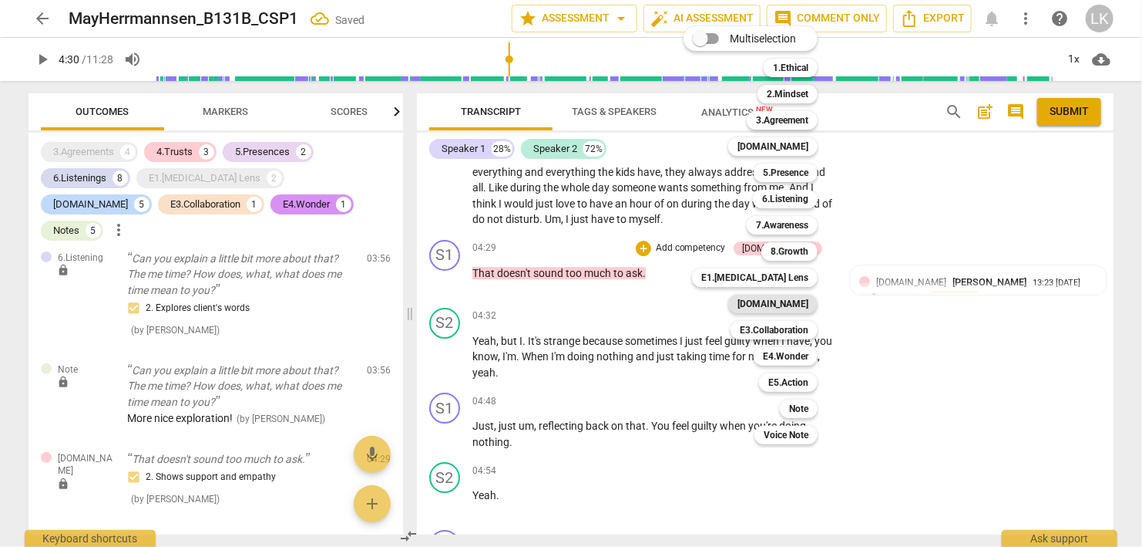
click at [767, 307] on div "[DOMAIN_NAME]" at bounding box center [773, 303] width 89 height 19
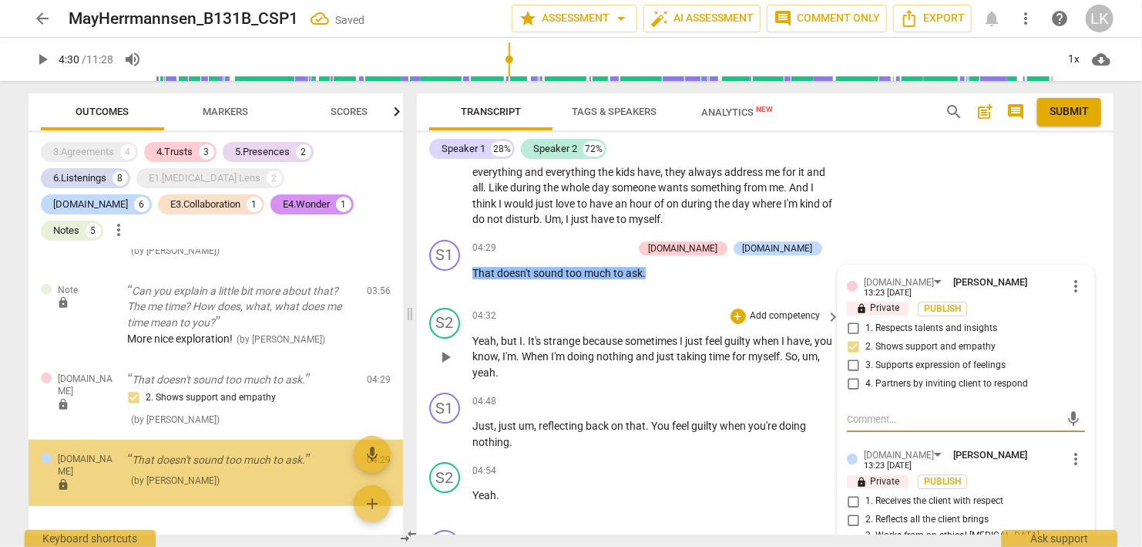
scroll to position [3209, 0]
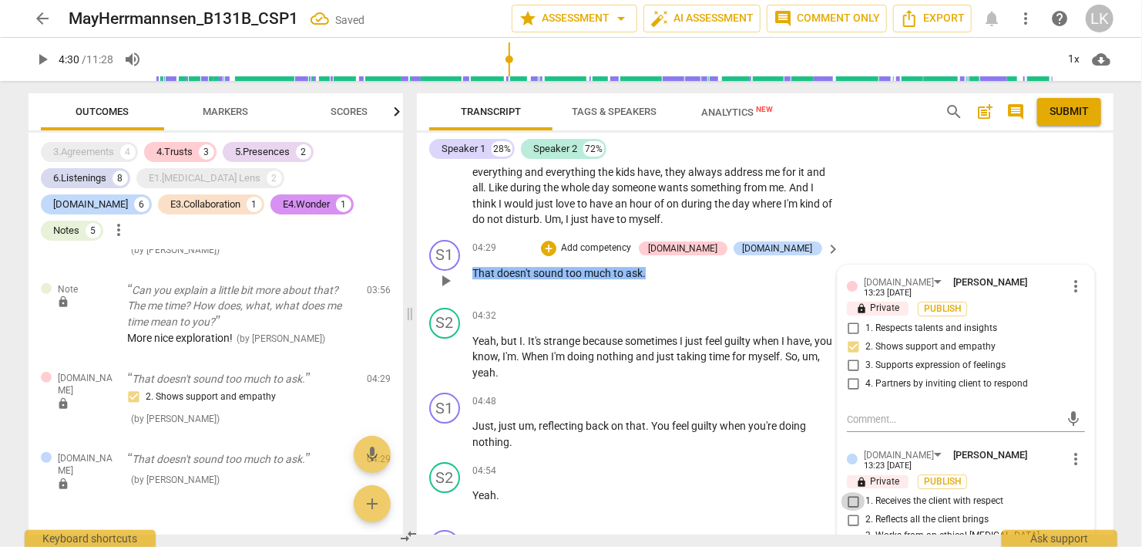
click at [853, 492] on input "1. Receives the client with respect" at bounding box center [853, 501] width 25 height 19
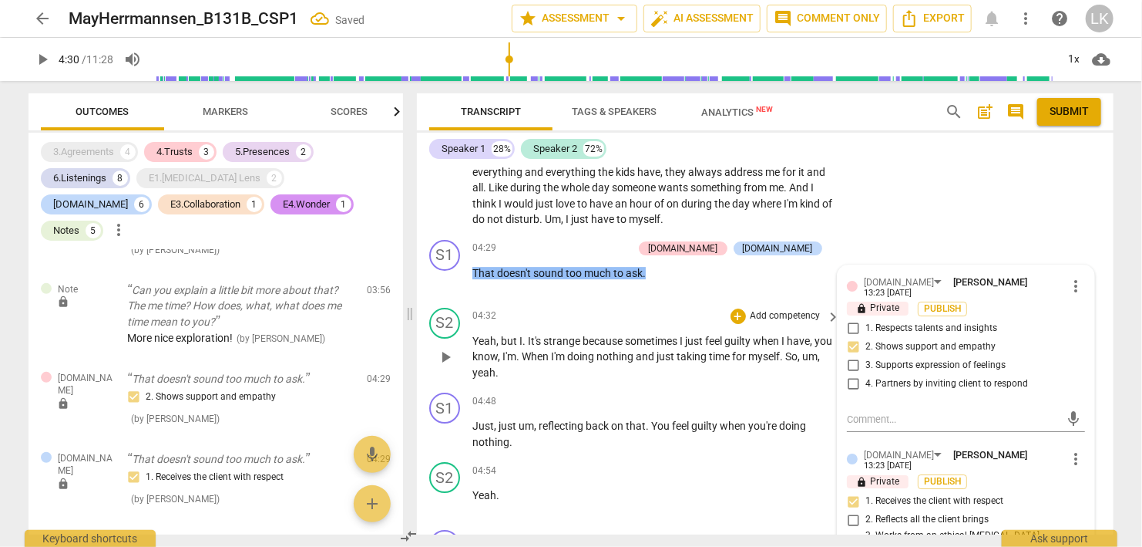
click at [450, 348] on span "play_arrow" at bounding box center [445, 357] width 19 height 19
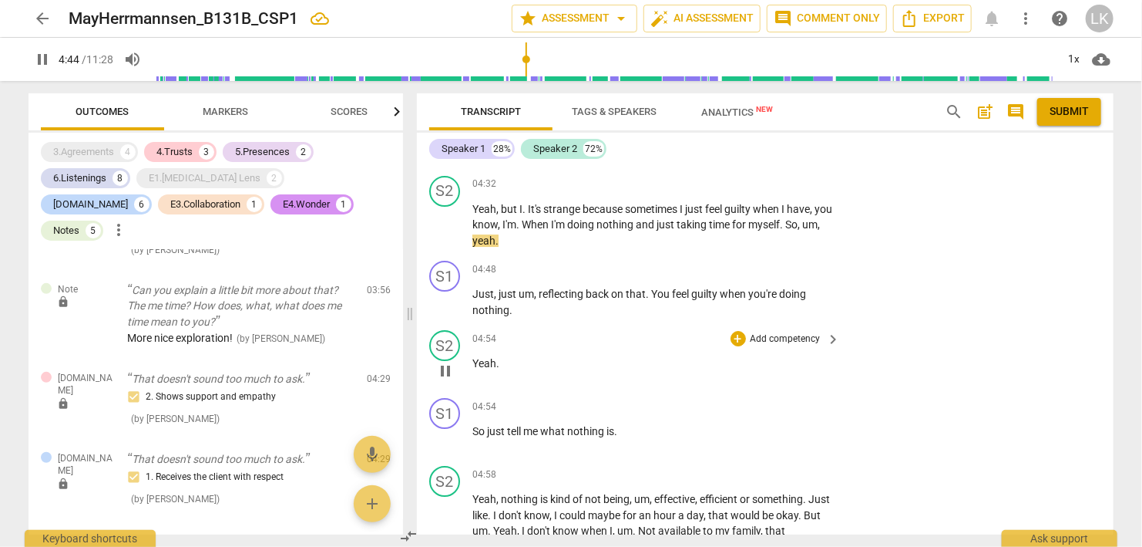
scroll to position [2532, 0]
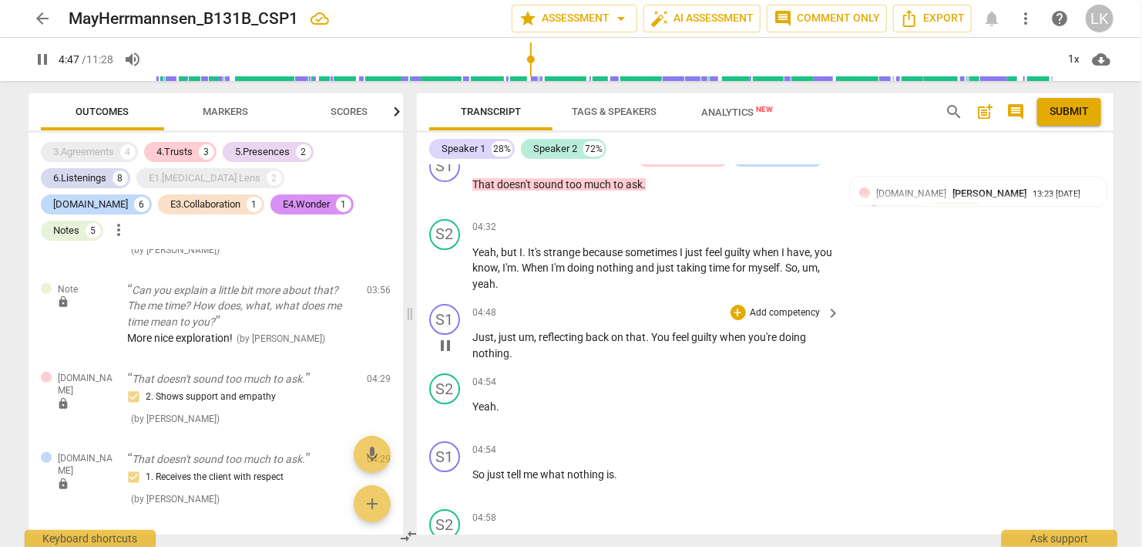
click at [443, 336] on span "pause" at bounding box center [445, 345] width 19 height 19
click at [735, 305] on div "+" at bounding box center [738, 312] width 15 height 15
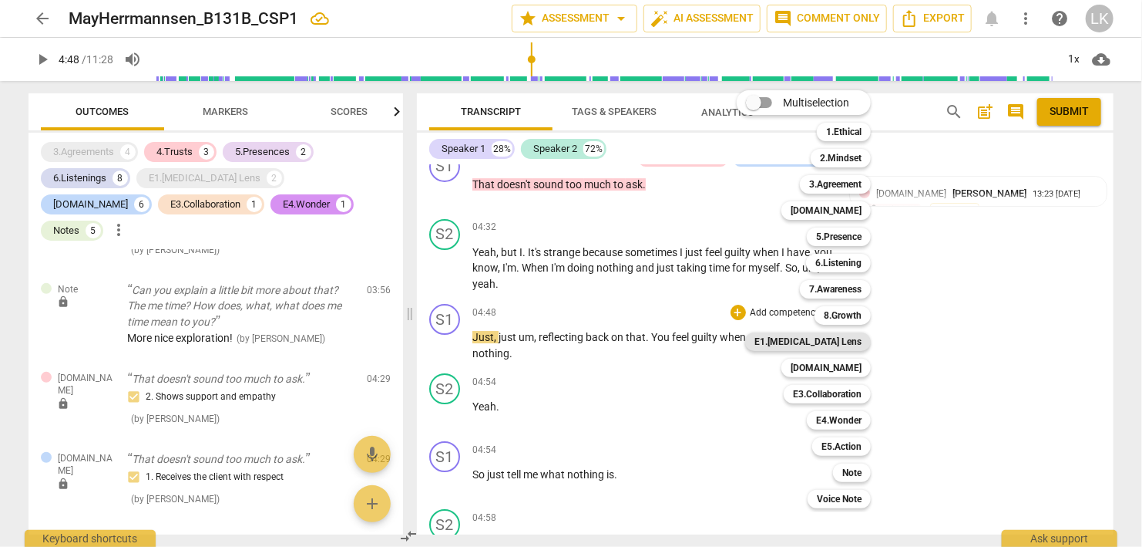
click at [830, 345] on b "E1.[MEDICAL_DATA] Lens" at bounding box center [808, 341] width 107 height 19
click at [830, 344] on b "E1.[MEDICAL_DATA] Lens" at bounding box center [808, 341] width 107 height 19
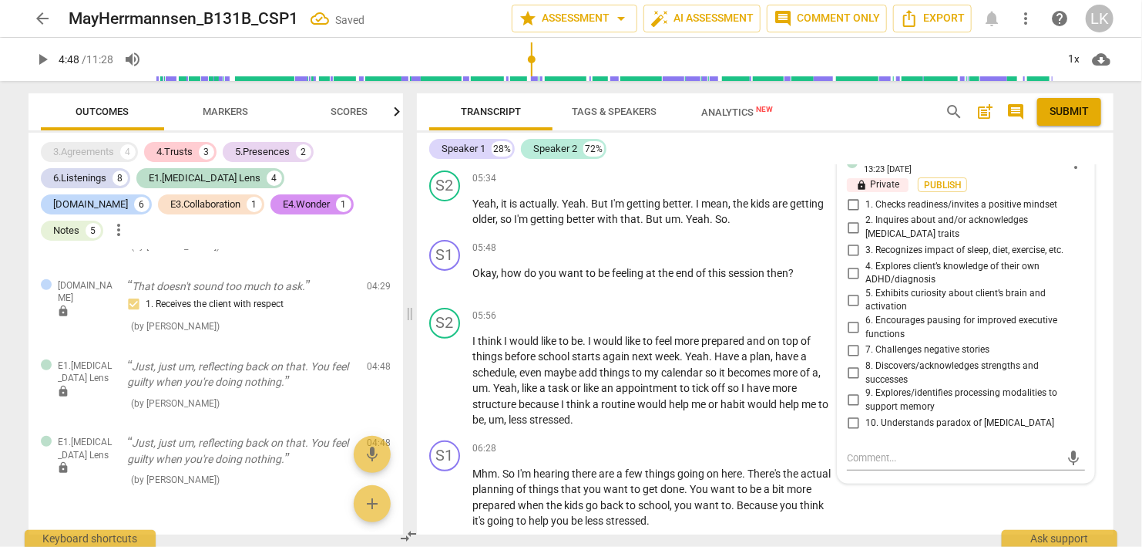
scroll to position [3067, 0]
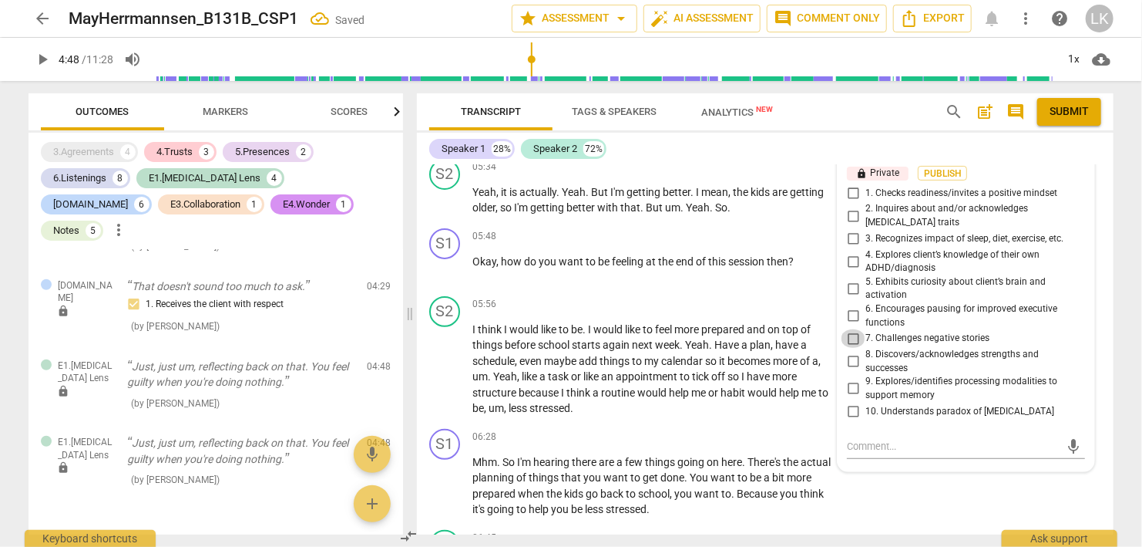
click at [853, 329] on input "7. Challenges negative stories" at bounding box center [853, 338] width 25 height 19
click at [867, 439] on textarea at bounding box center [954, 446] width 214 height 15
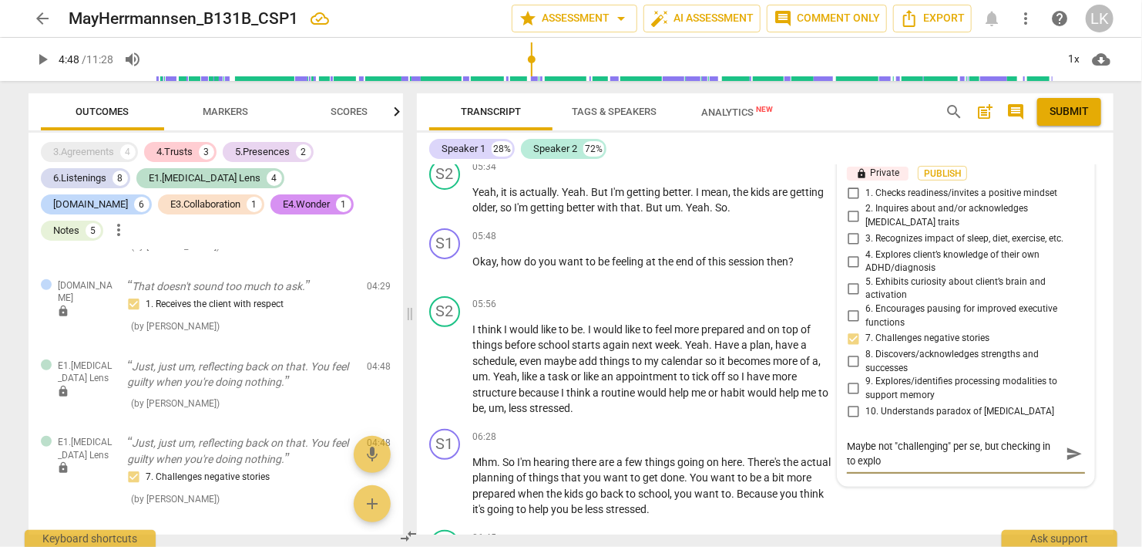
scroll to position [0, 0]
paste textarea "👍"
click at [1075, 446] on span "send" at bounding box center [1074, 454] width 17 height 17
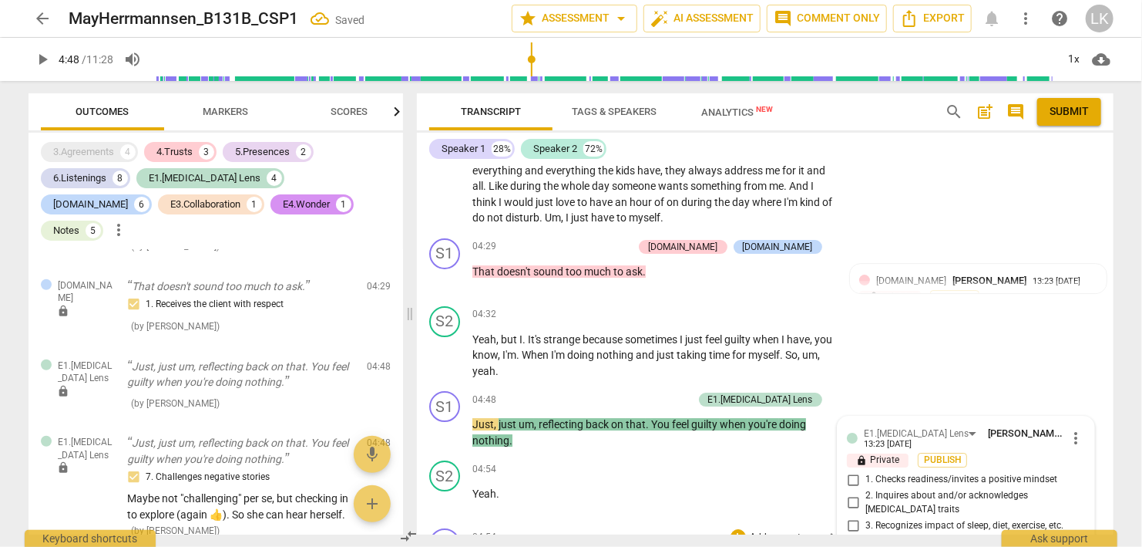
scroll to position [2533, 0]
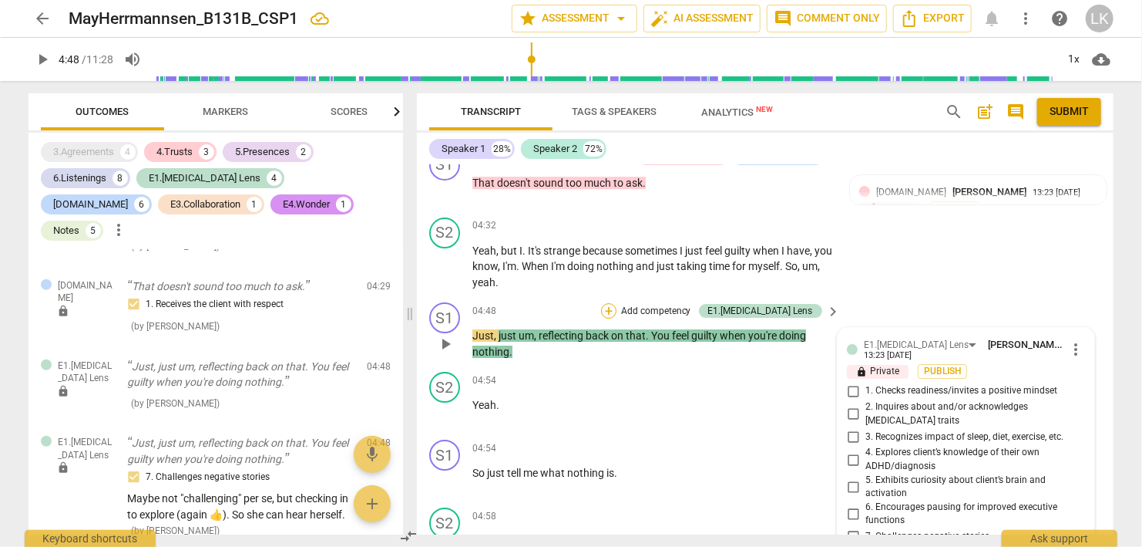
click at [617, 303] on div "+" at bounding box center [608, 310] width 15 height 15
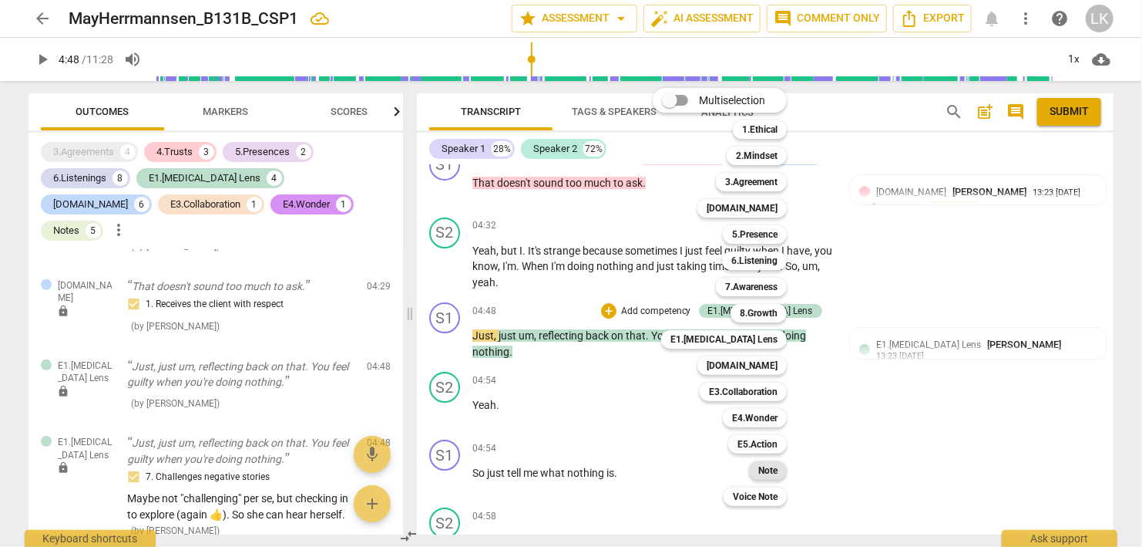
click at [768, 467] on b "Note" at bounding box center [768, 470] width 19 height 19
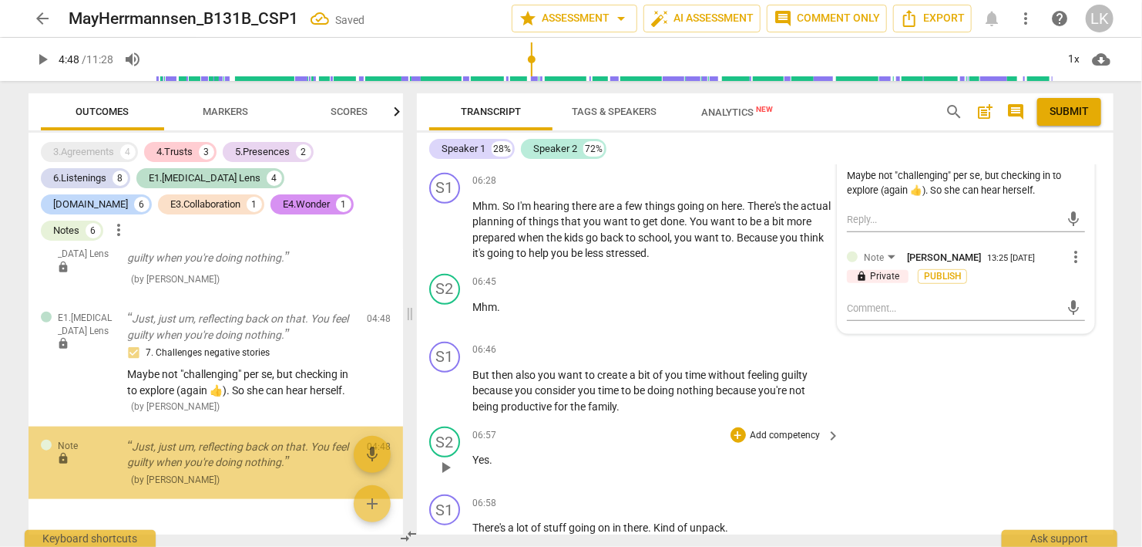
scroll to position [3333, 0]
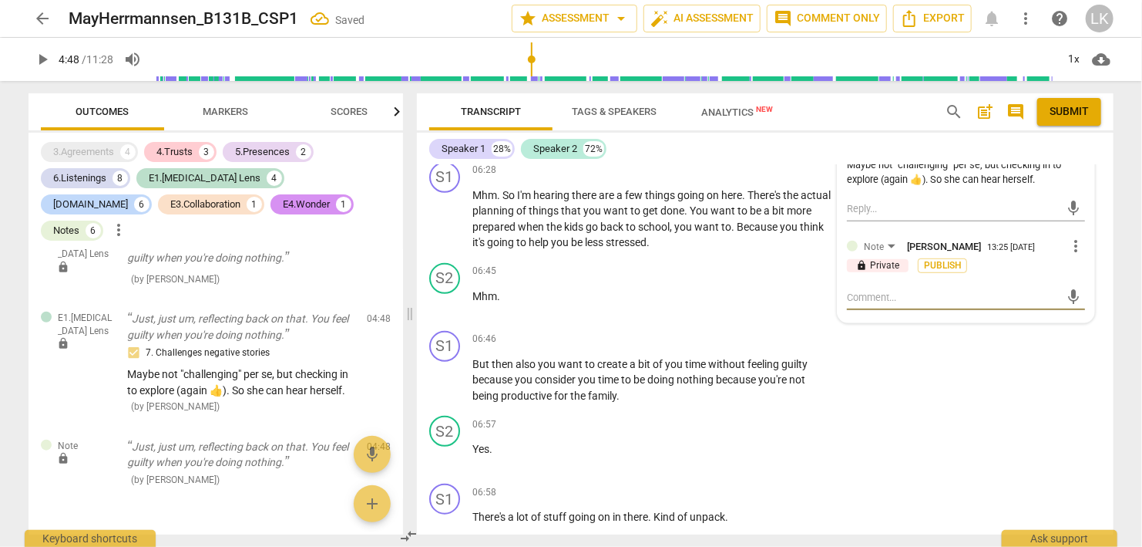
click at [916, 290] on textarea at bounding box center [954, 297] width 214 height 15
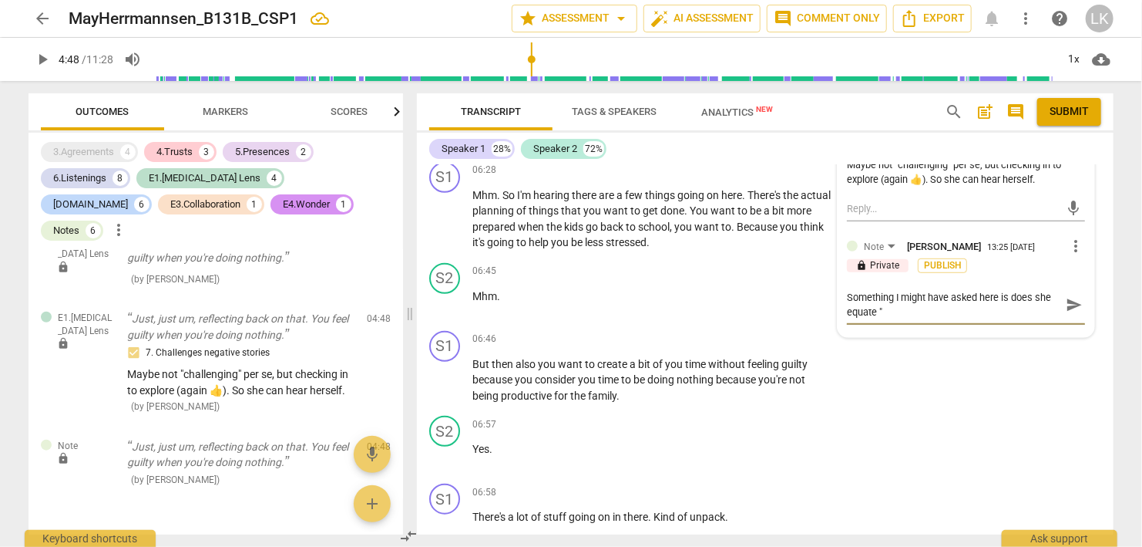
scroll to position [0, 0]
click at [1082, 296] on span "send" at bounding box center [1074, 304] width 17 height 17
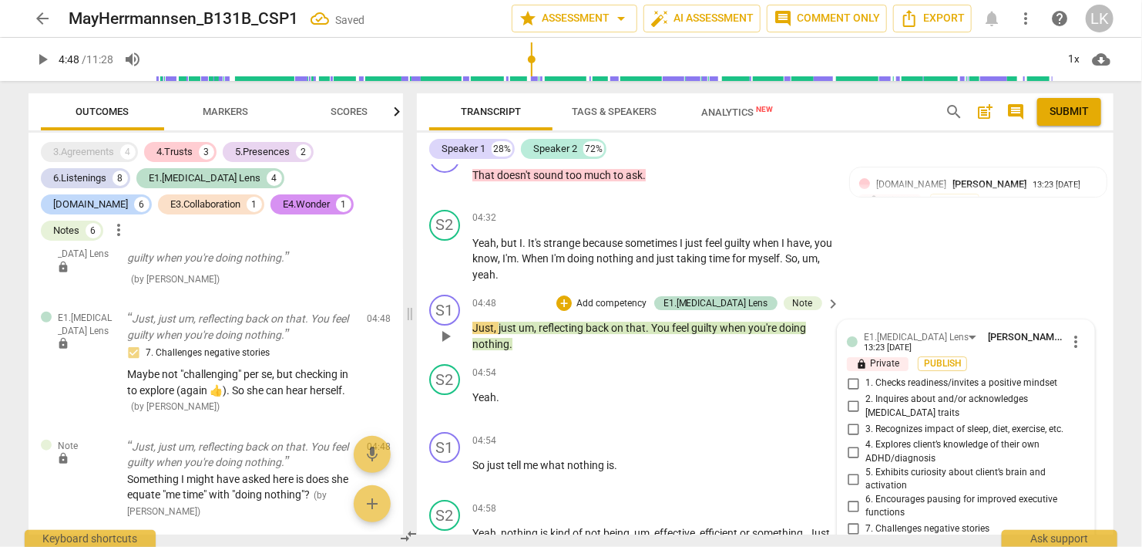
scroll to position [2534, 0]
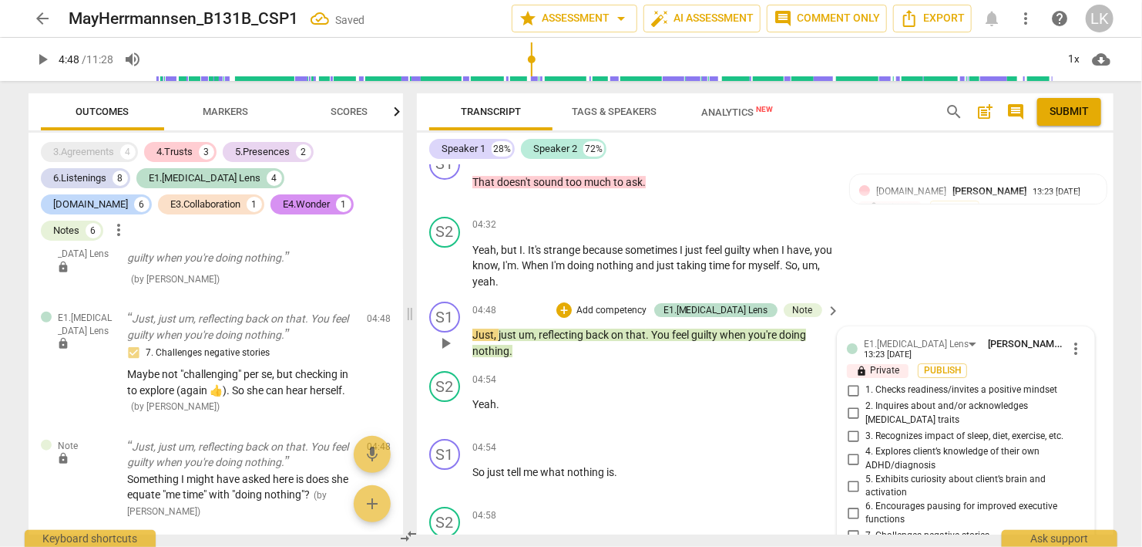
click at [446, 334] on span "play_arrow" at bounding box center [445, 343] width 19 height 19
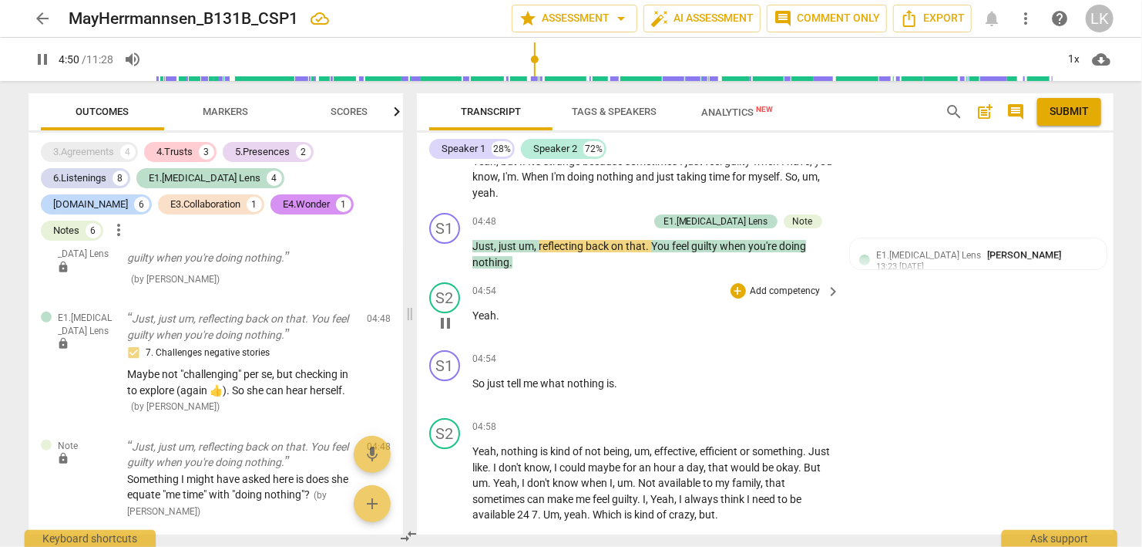
scroll to position [2712, 0]
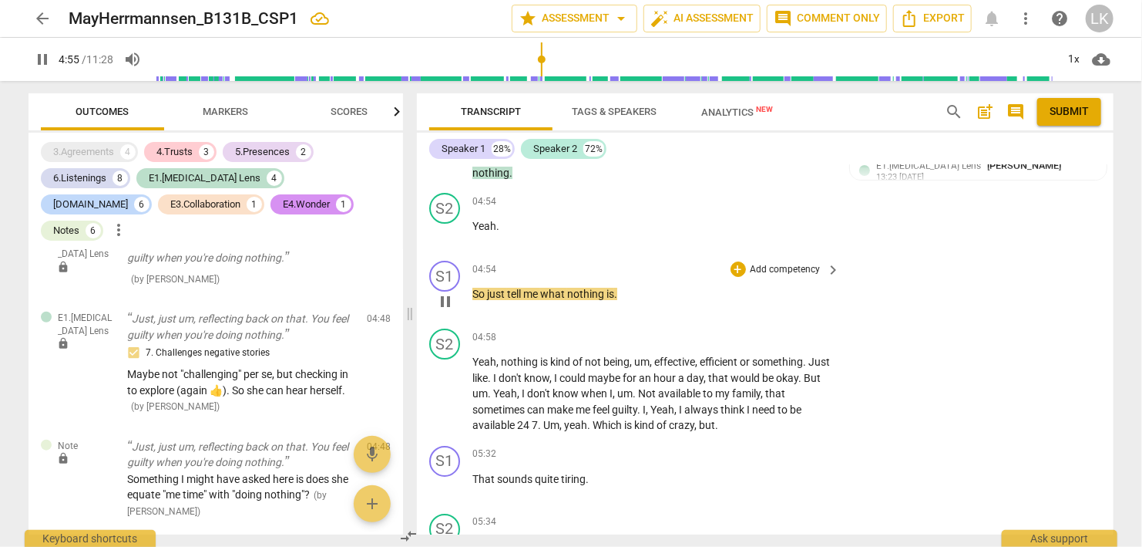
click at [449, 292] on span "pause" at bounding box center [445, 301] width 19 height 19
click at [738, 261] on div "+" at bounding box center [738, 268] width 15 height 15
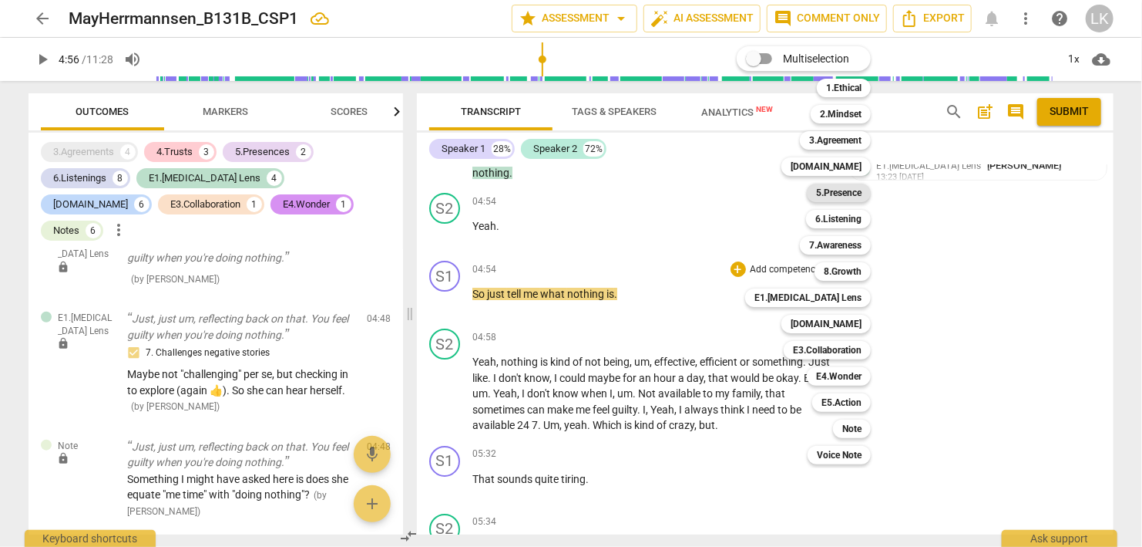
click at [825, 197] on b "5.Presence" at bounding box center [838, 192] width 45 height 19
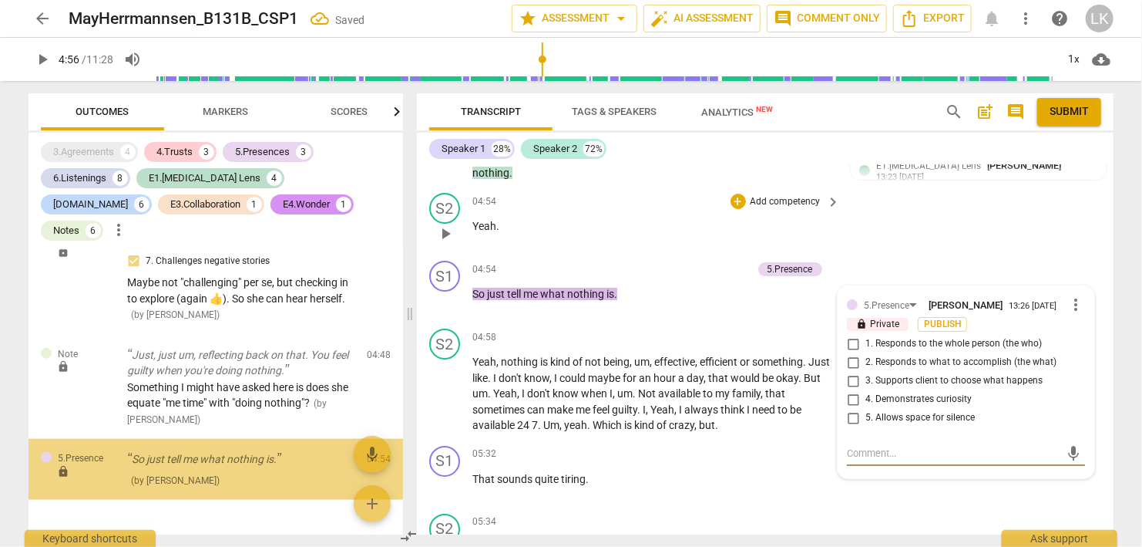
scroll to position [3799, 0]
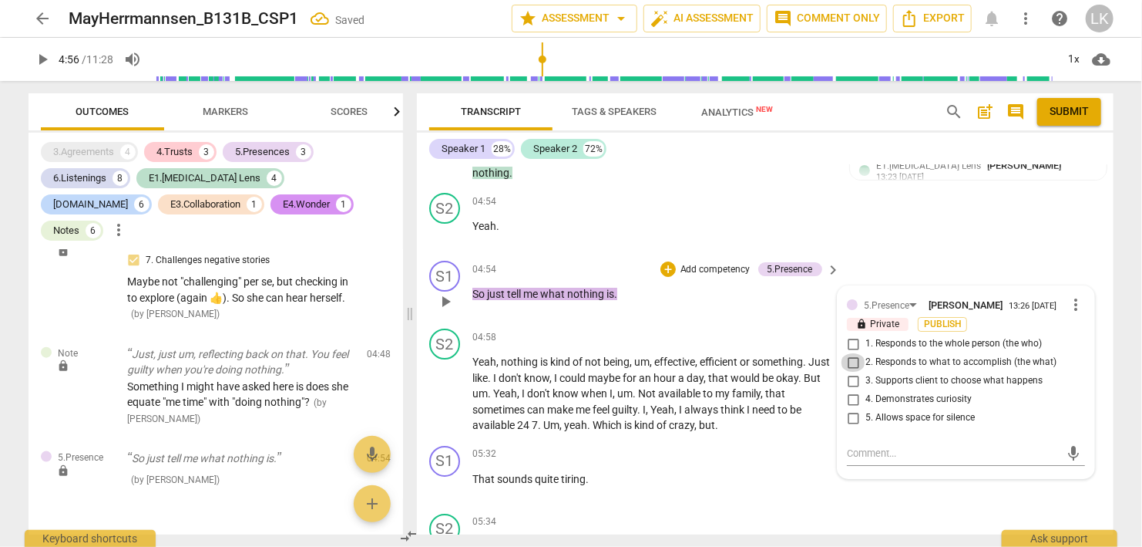
click at [856, 353] on input "2. Responds to what to accomplish (the what)" at bounding box center [853, 362] width 25 height 19
click at [853, 335] on input "1. Responds to the whole person (the who)" at bounding box center [853, 344] width 25 height 19
click at [856, 390] on input "4. Demonstrates curiosity" at bounding box center [853, 399] width 25 height 19
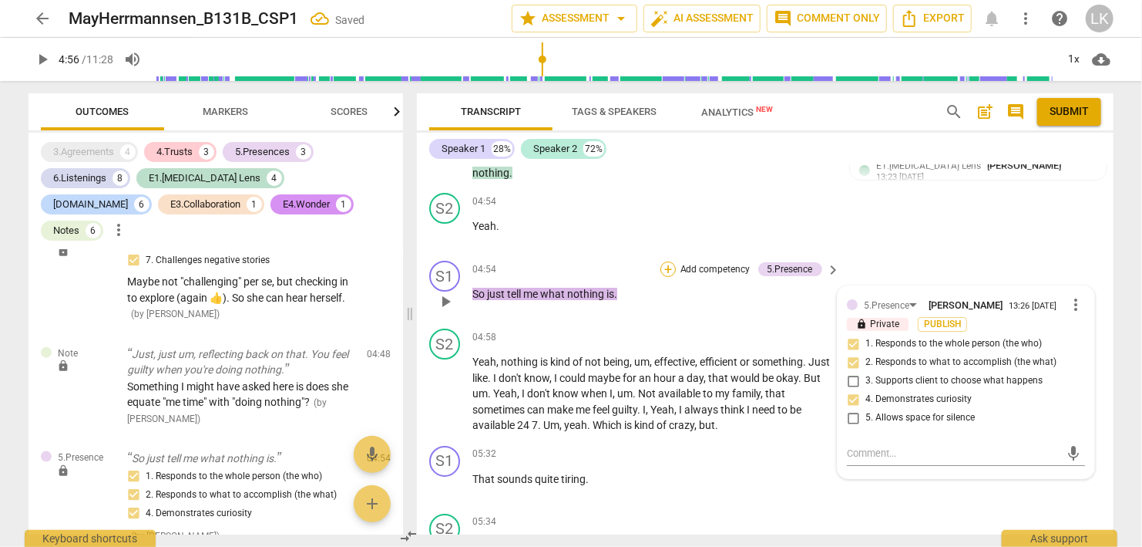
click at [668, 261] on div "+" at bounding box center [668, 268] width 15 height 15
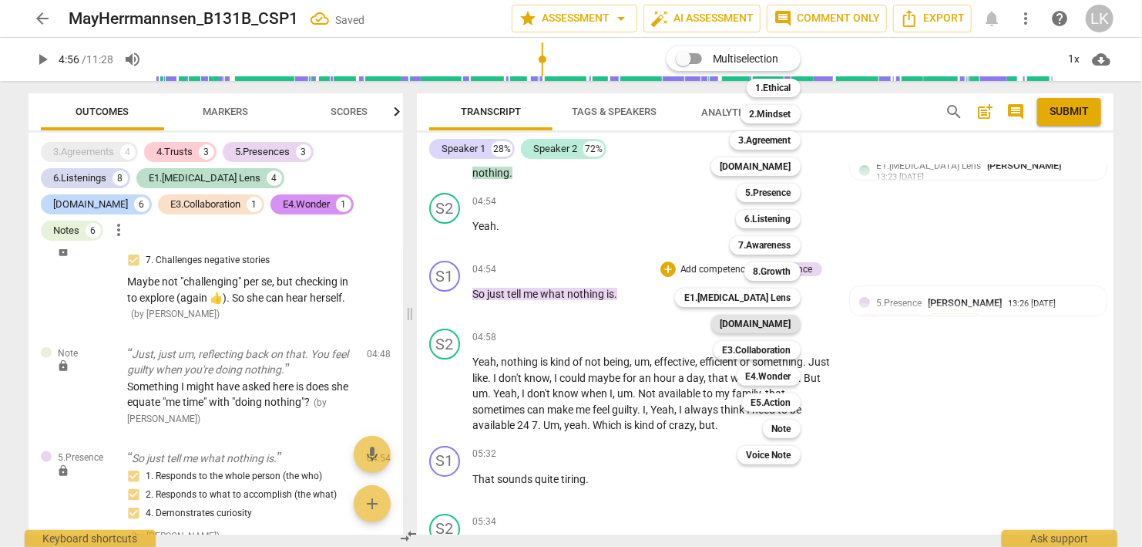
click at [769, 319] on b "[DOMAIN_NAME]" at bounding box center [756, 324] width 71 height 19
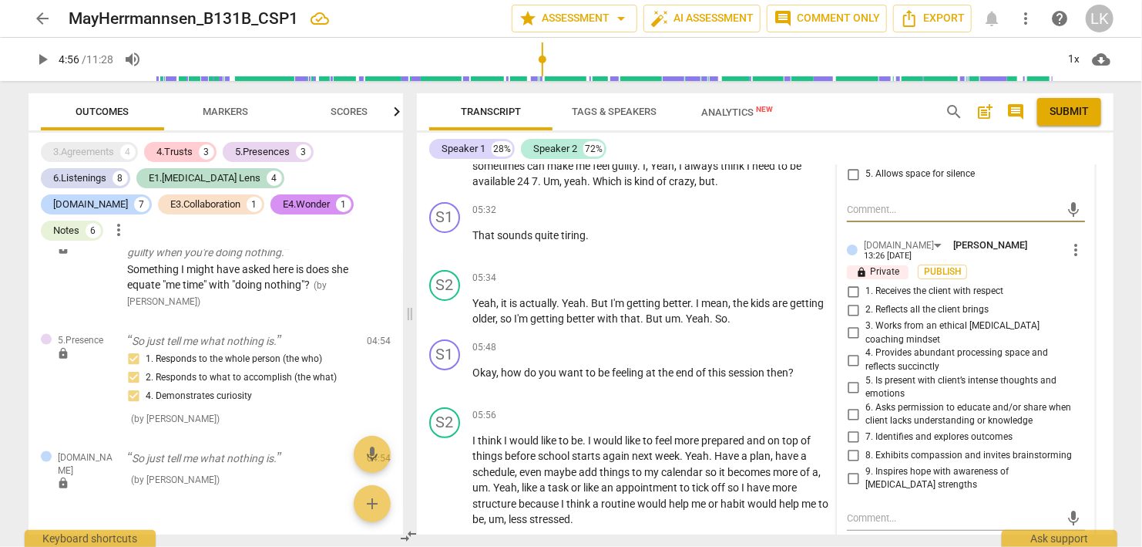
scroll to position [2978, 0]
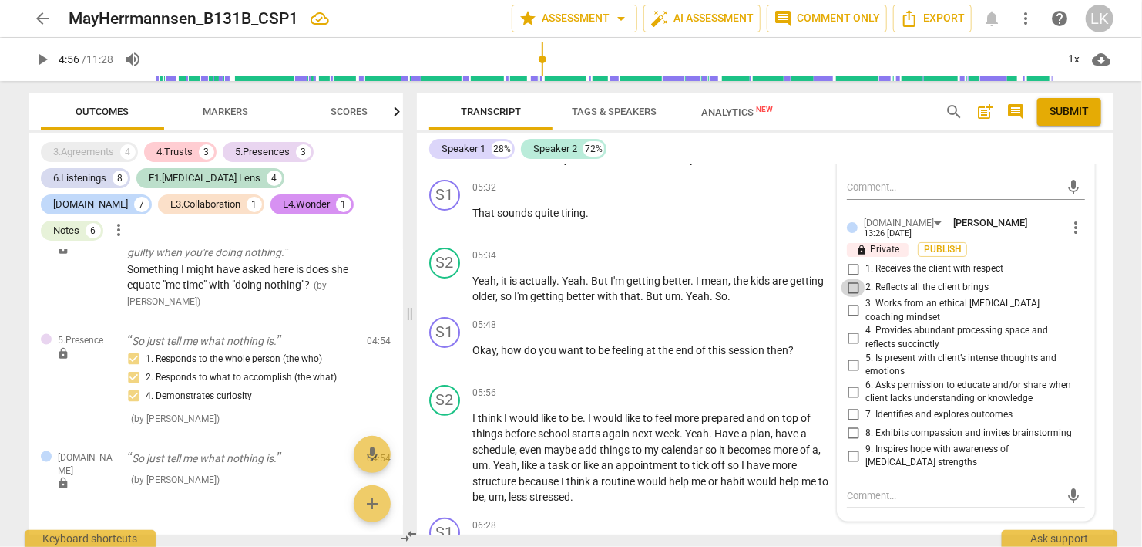
click at [854, 278] on input "2. Reflects all the client brings" at bounding box center [853, 287] width 25 height 19
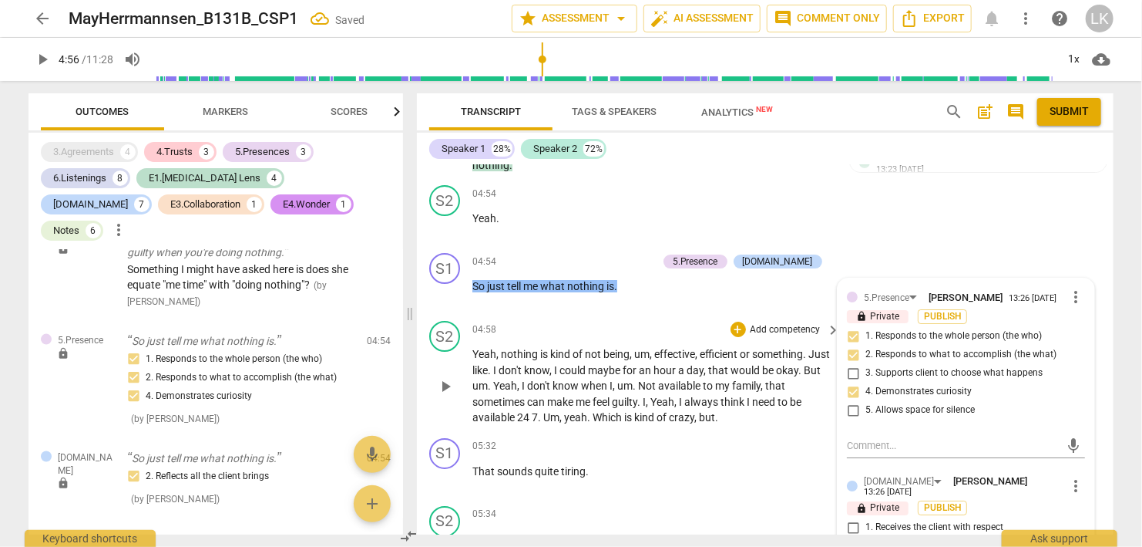
scroll to position [2712, 0]
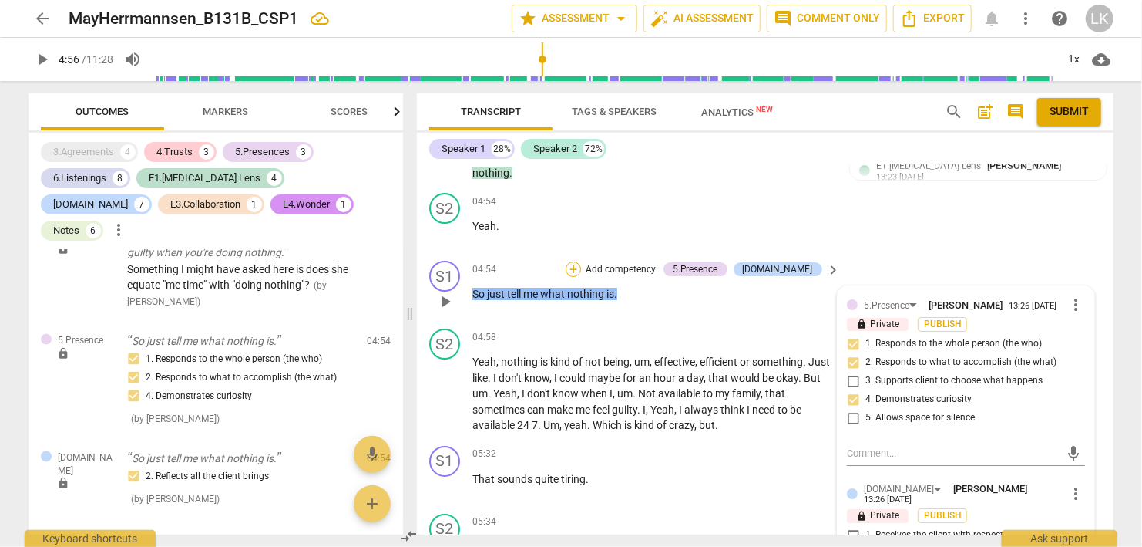
click at [581, 261] on div "+" at bounding box center [573, 268] width 15 height 15
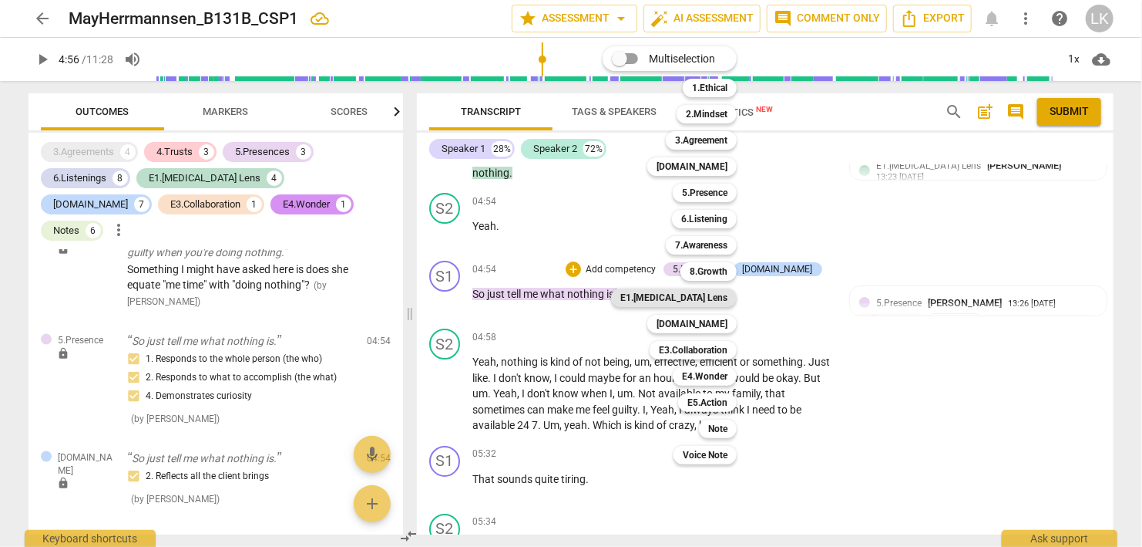
click at [718, 304] on b "E1.[MEDICAL_DATA] Lens" at bounding box center [674, 297] width 107 height 19
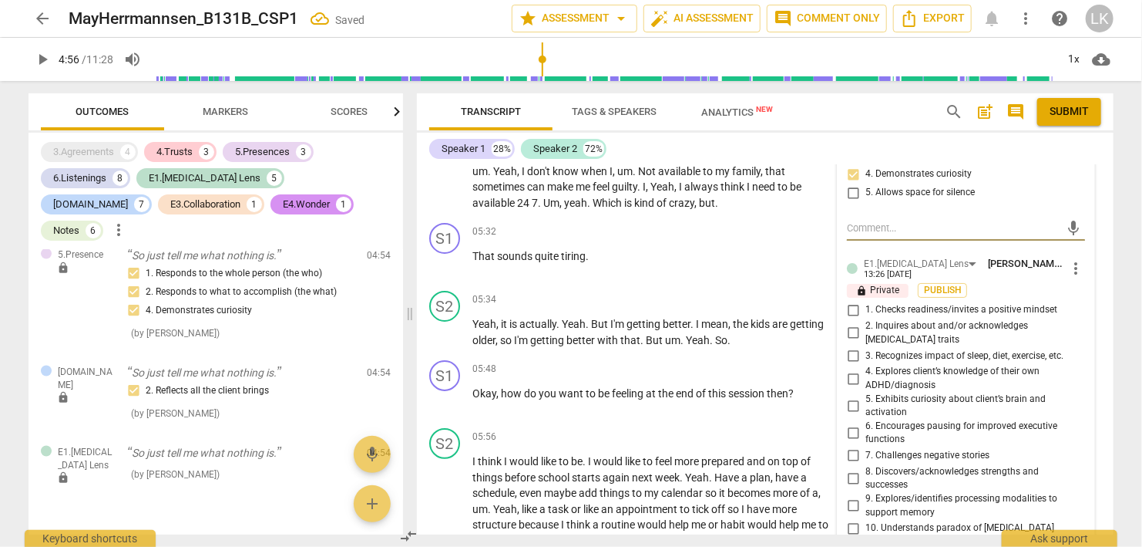
scroll to position [2978, 0]
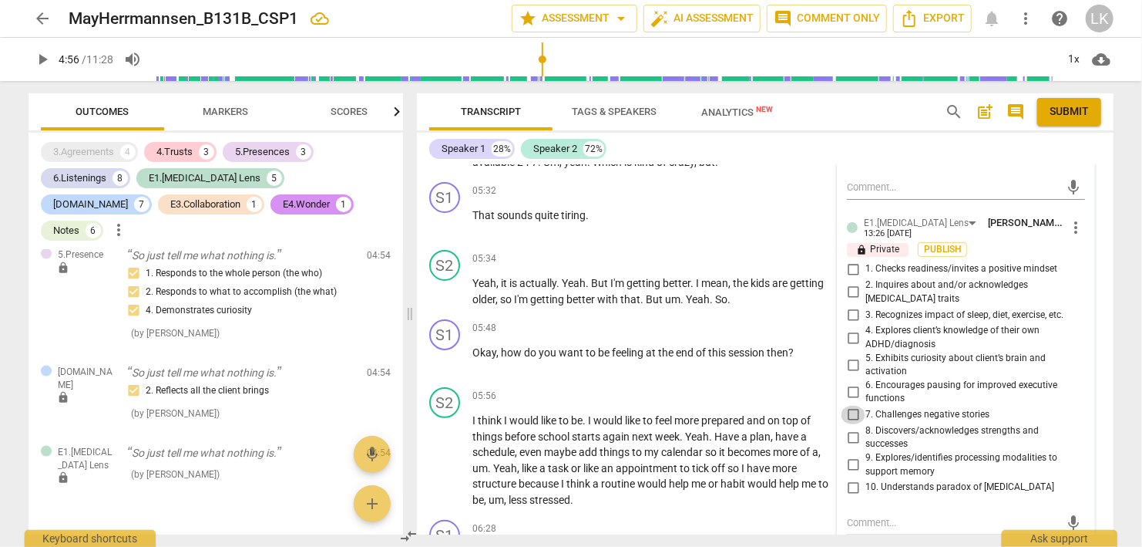
drag, startPoint x: 853, startPoint y: 386, endPoint x: 856, endPoint y: 376, distance: 10.5
click at [853, 406] on input "7. Challenges negative stories" at bounding box center [853, 415] width 25 height 19
click at [885, 515] on textarea at bounding box center [954, 522] width 214 height 15
paste textarea "☺️"
click at [1075, 514] on span "send" at bounding box center [1074, 522] width 17 height 17
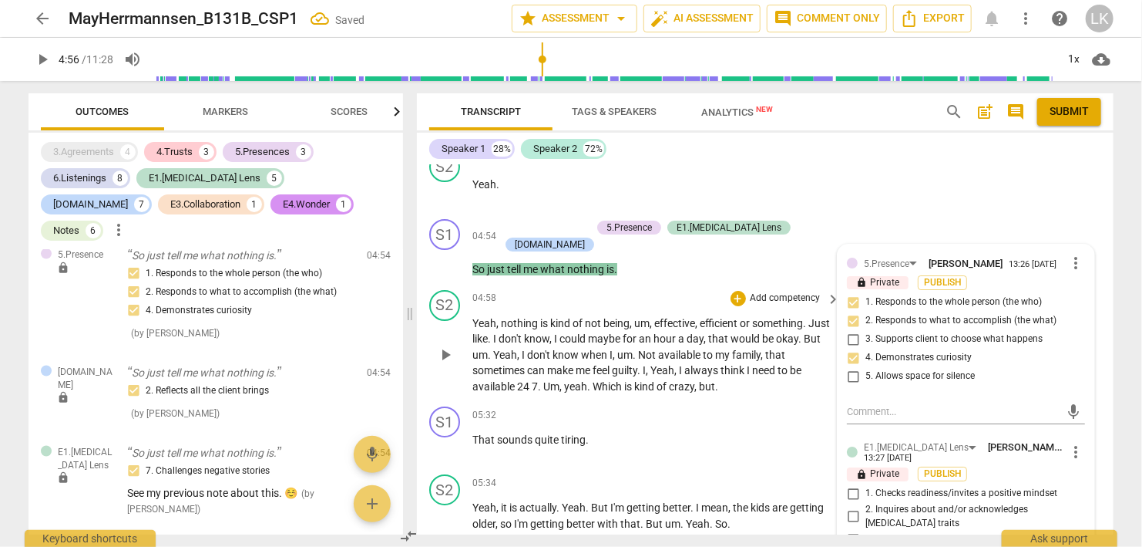
scroll to position [2712, 0]
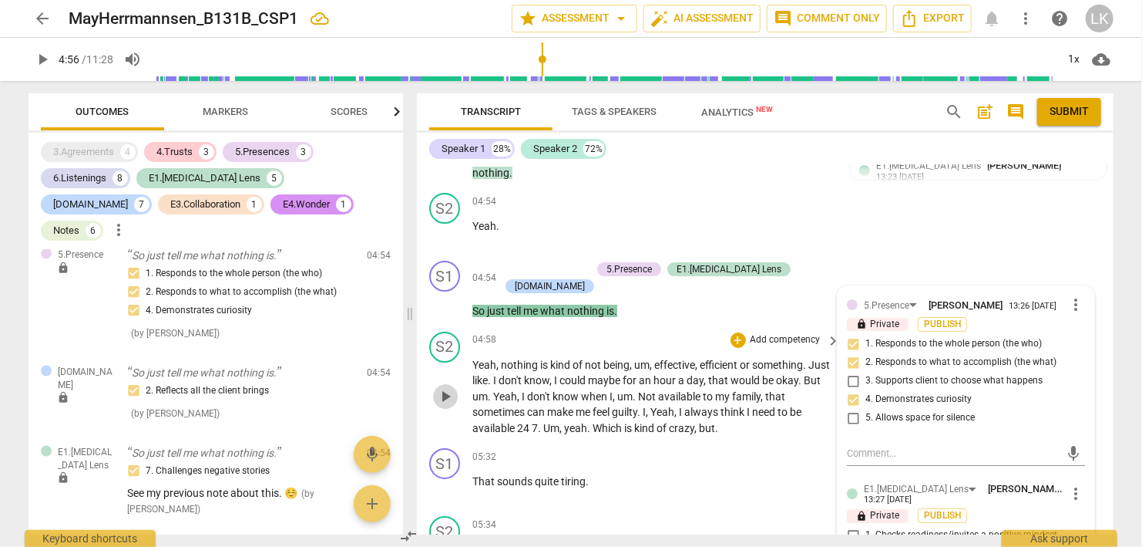
click at [447, 387] on span "play_arrow" at bounding box center [445, 396] width 19 height 19
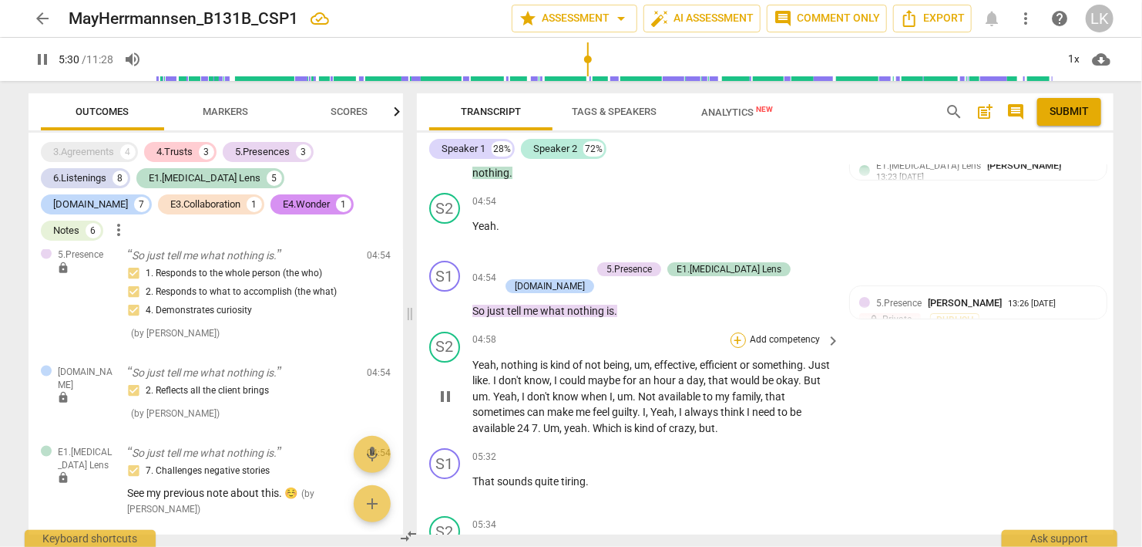
click at [737, 332] on div "+" at bounding box center [738, 339] width 15 height 15
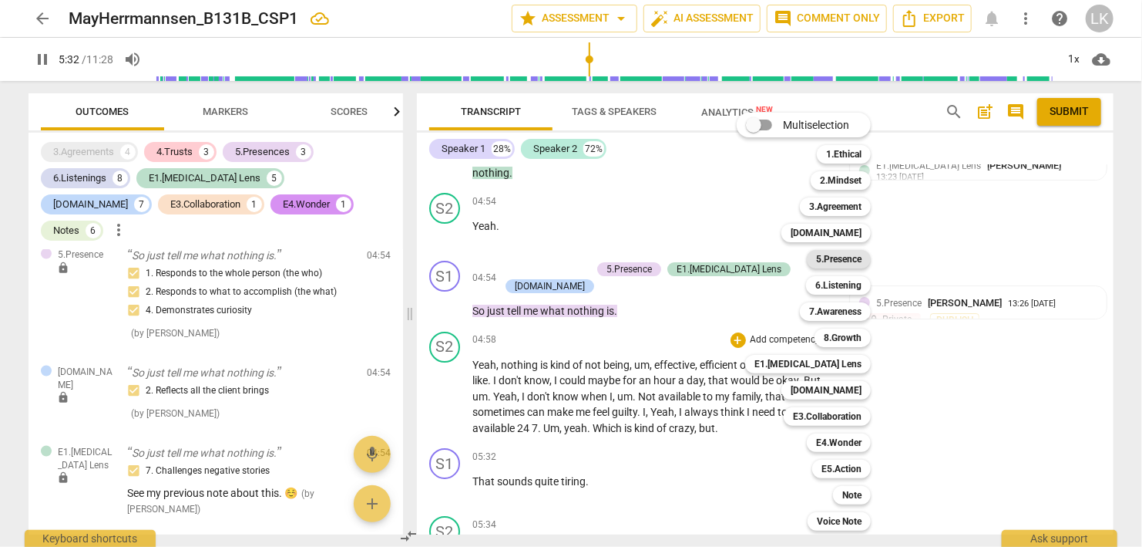
click at [814, 257] on div "5.Presence" at bounding box center [839, 259] width 64 height 19
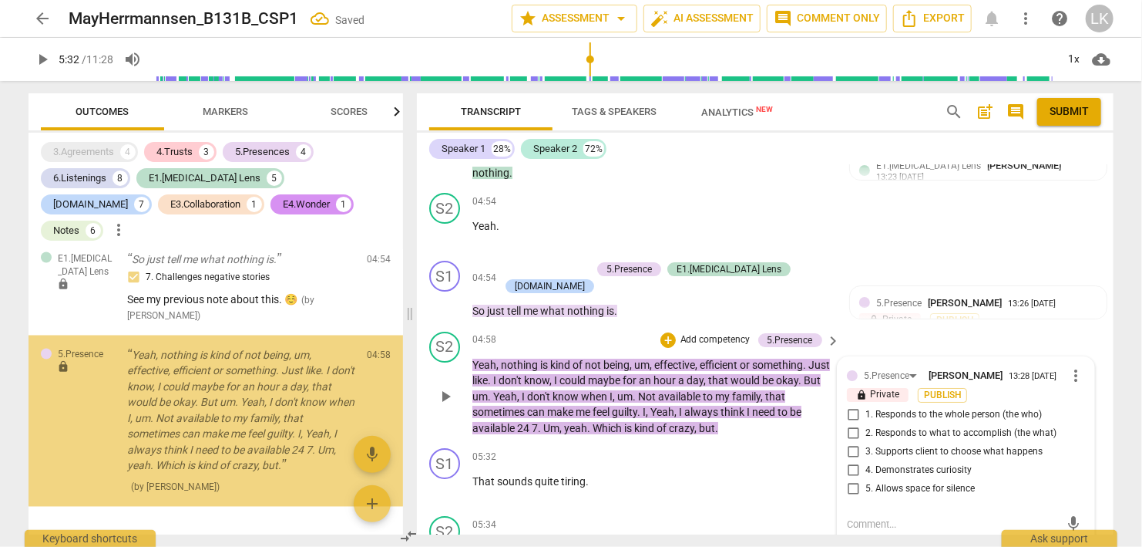
scroll to position [4195, 0]
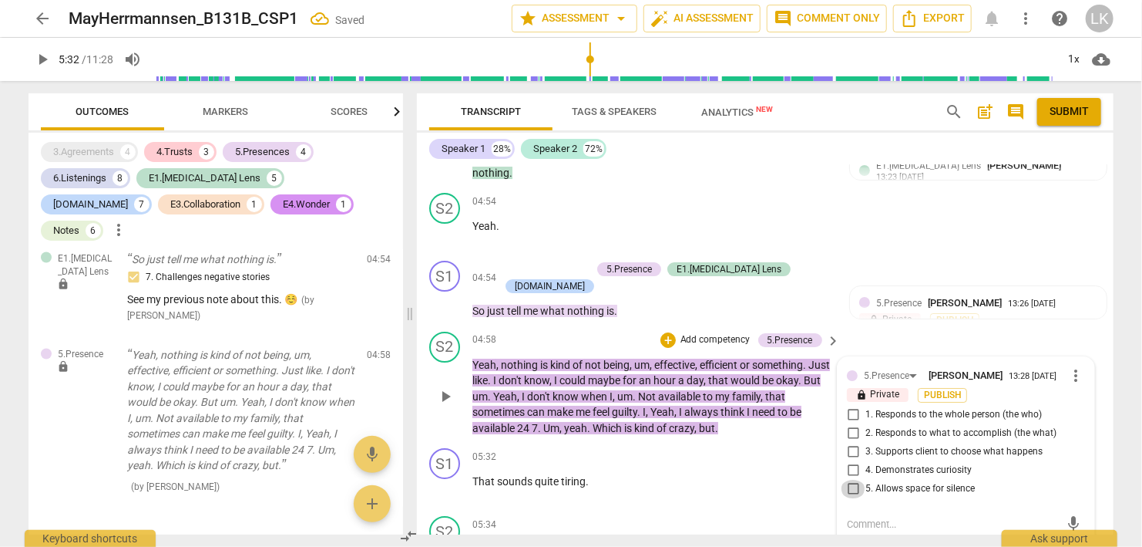
click at [856, 480] on input "5. Allows space for silence" at bounding box center [853, 489] width 25 height 19
click at [671, 332] on div "+" at bounding box center [668, 339] width 15 height 15
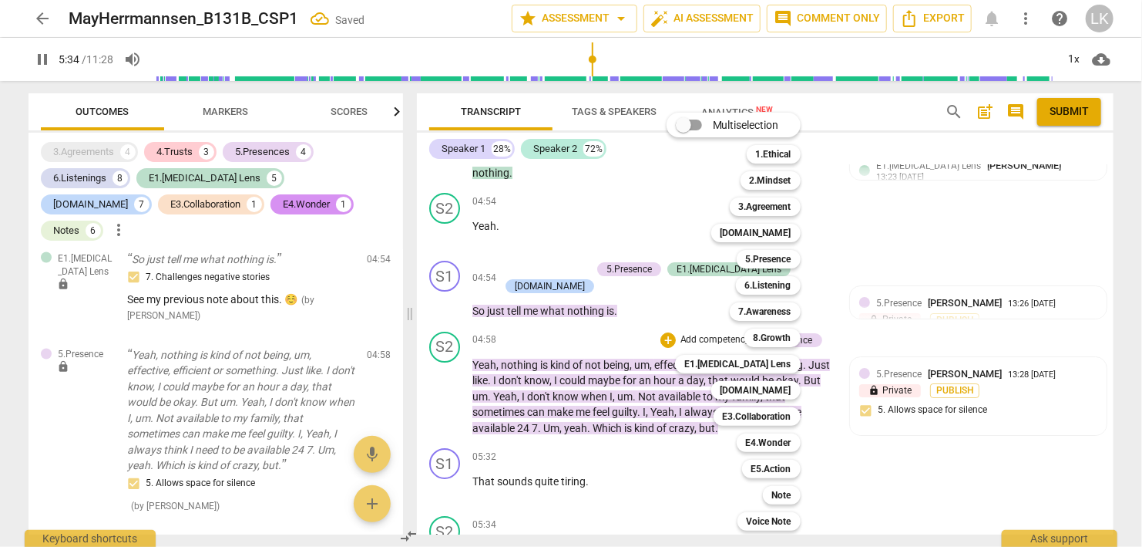
click at [454, 476] on div at bounding box center [571, 273] width 1142 height 547
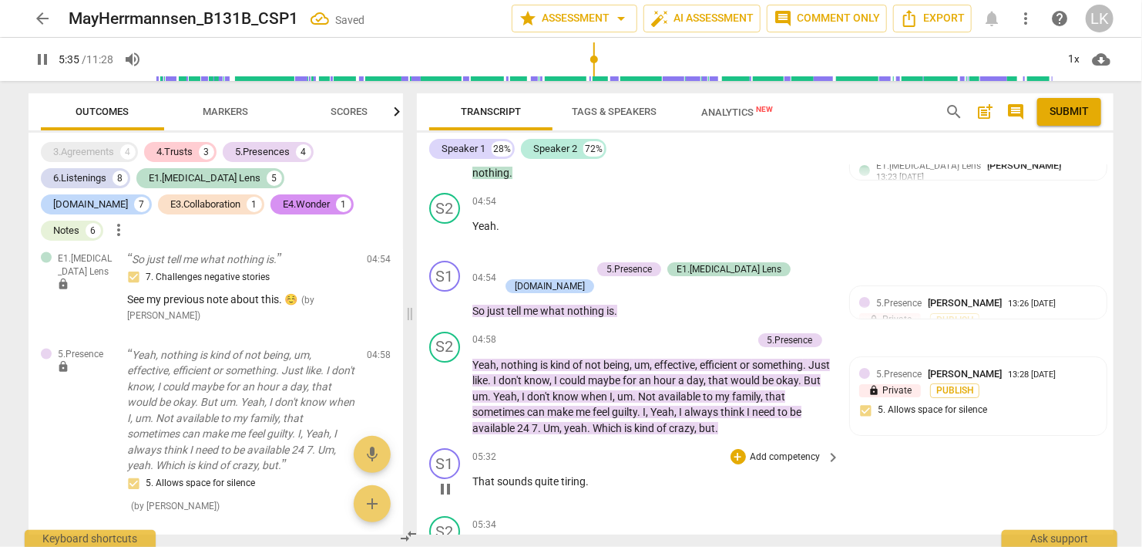
click at [446, 480] on span "pause" at bounding box center [445, 489] width 19 height 19
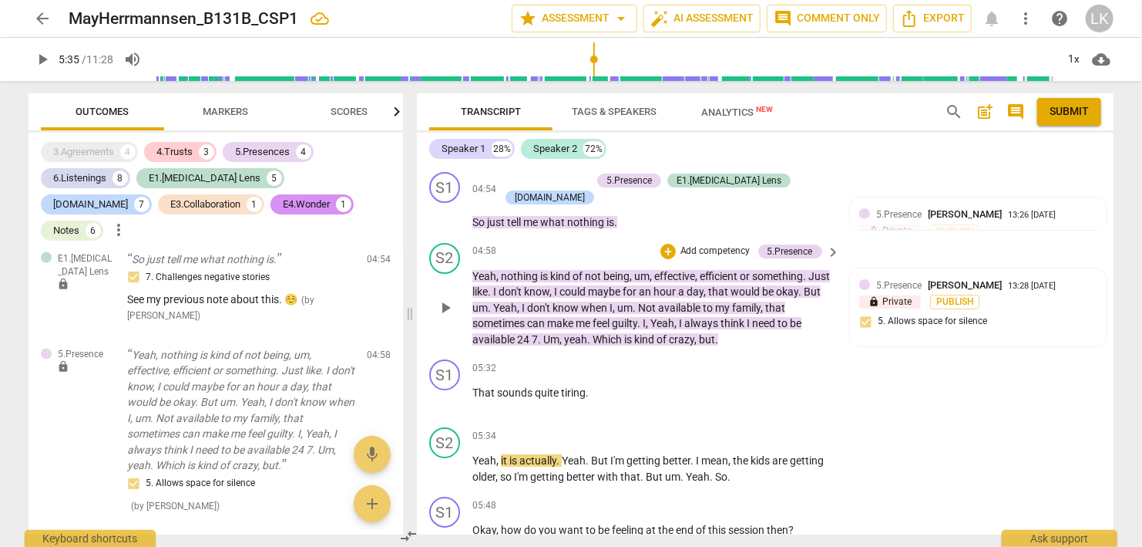
click at [449, 298] on span "play_arrow" at bounding box center [445, 307] width 19 height 19
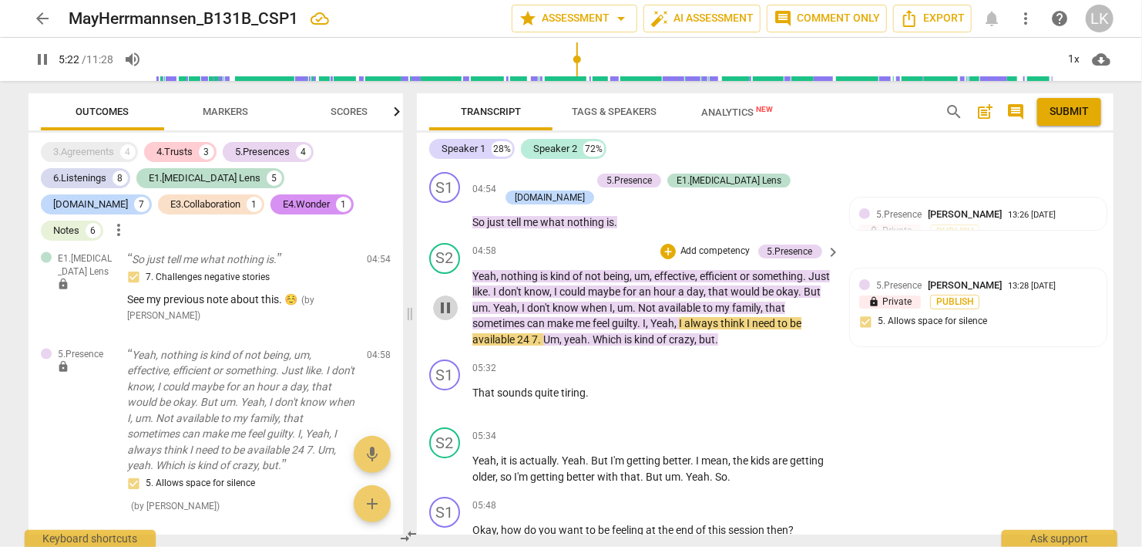
click at [444, 298] on span "pause" at bounding box center [445, 307] width 19 height 19
click at [665, 244] on div "+" at bounding box center [668, 251] width 15 height 15
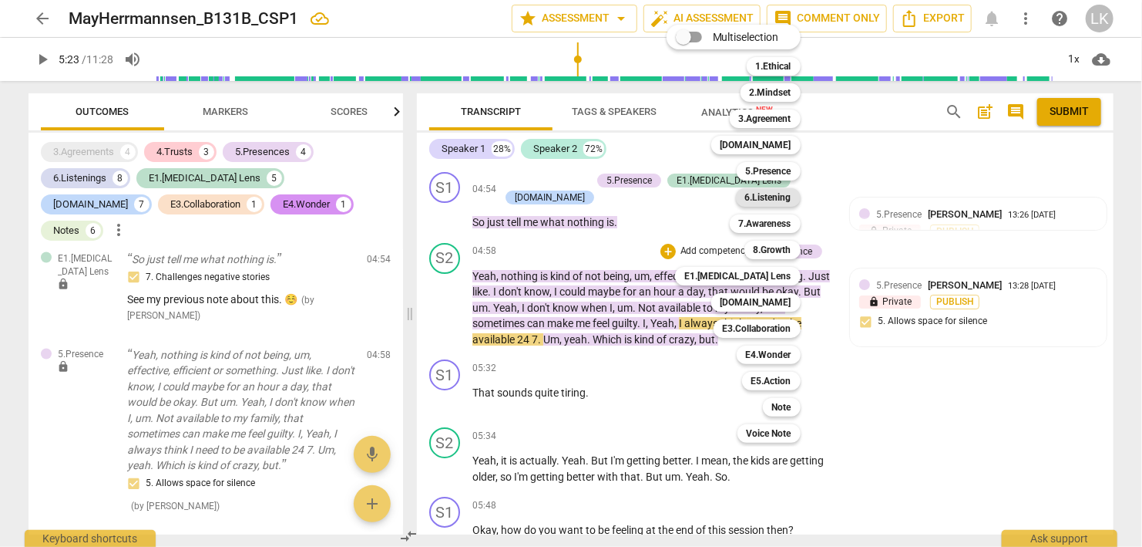
click at [772, 200] on b "6.Listening" at bounding box center [768, 197] width 46 height 19
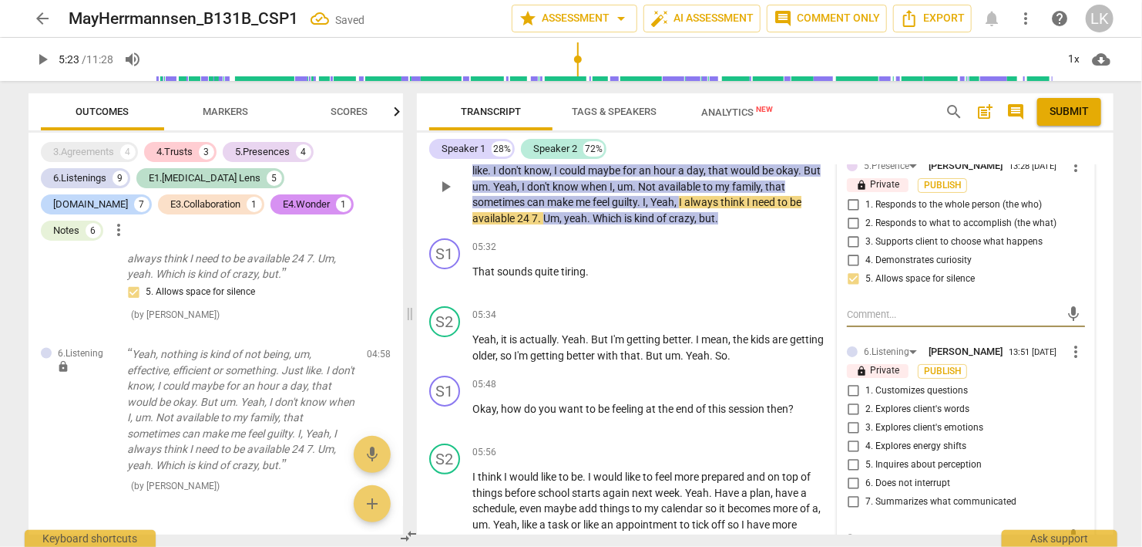
scroll to position [2978, 0]
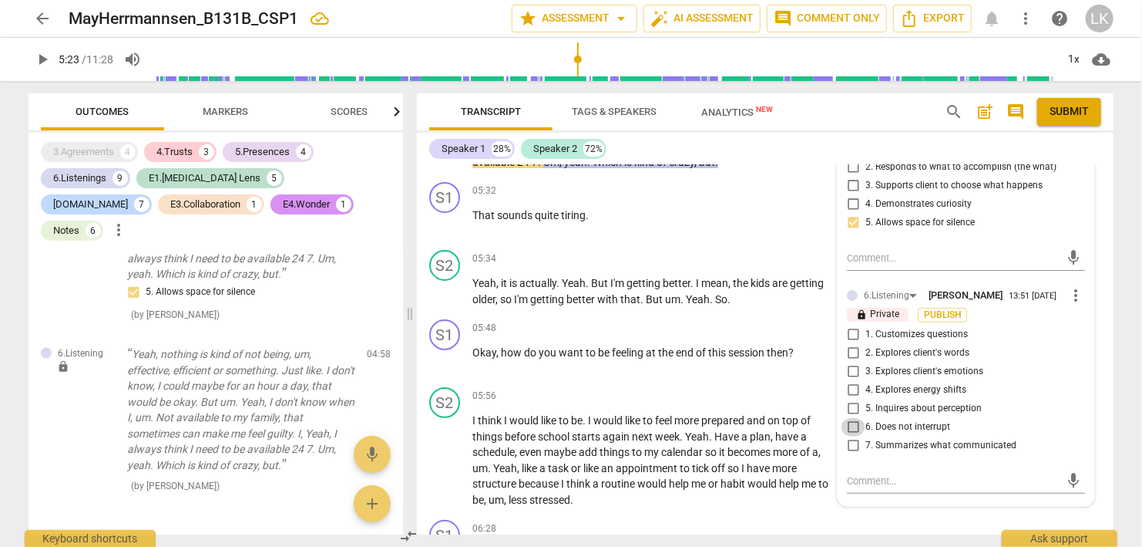
click at [857, 418] on input "6. Does not interrupt" at bounding box center [853, 427] width 25 height 19
click at [867, 473] on textarea at bounding box center [954, 480] width 214 height 15
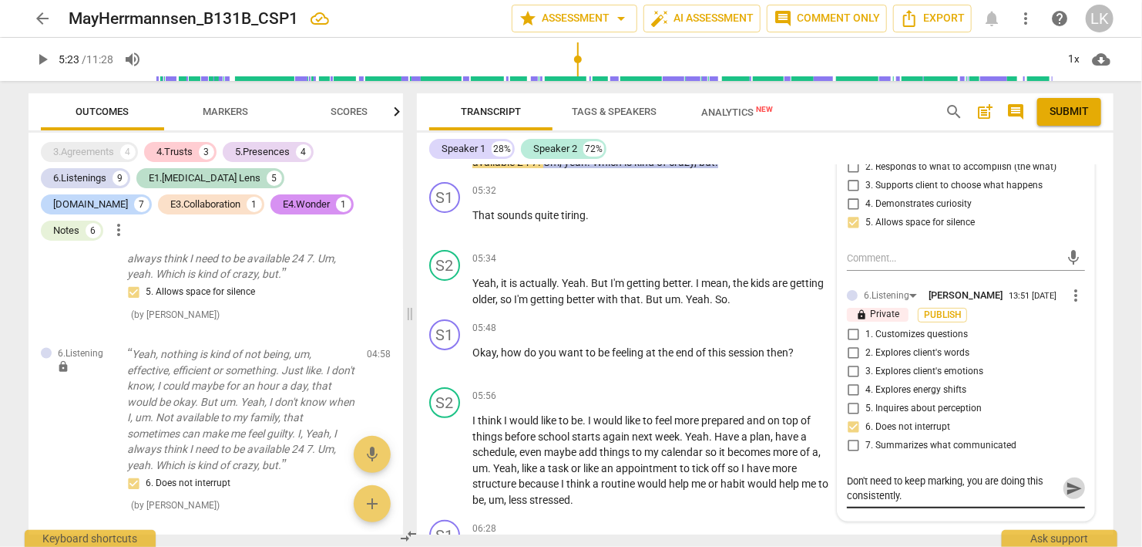
click at [1072, 480] on span "send" at bounding box center [1074, 488] width 17 height 17
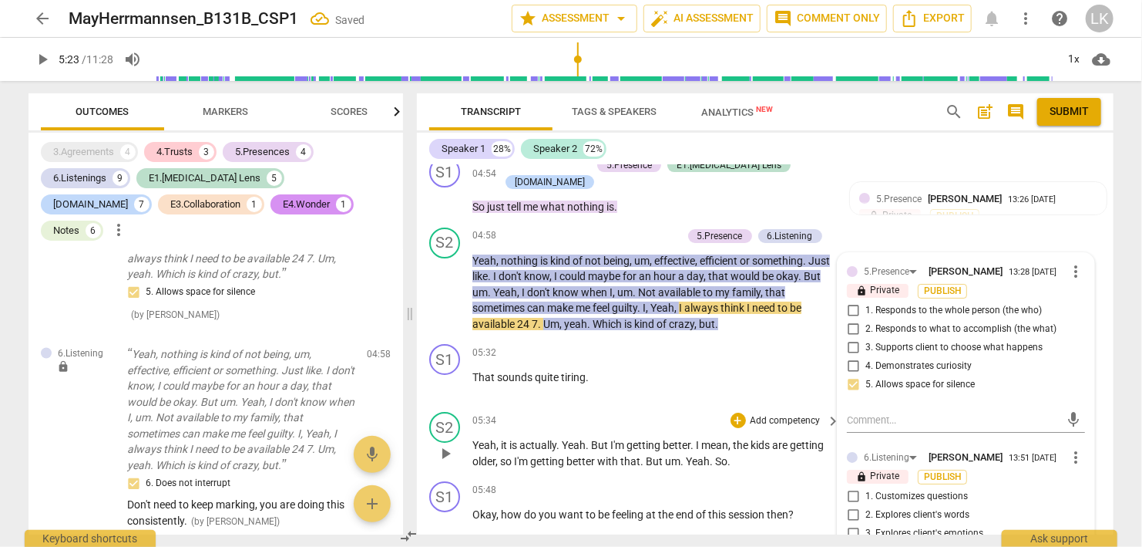
scroll to position [2712, 0]
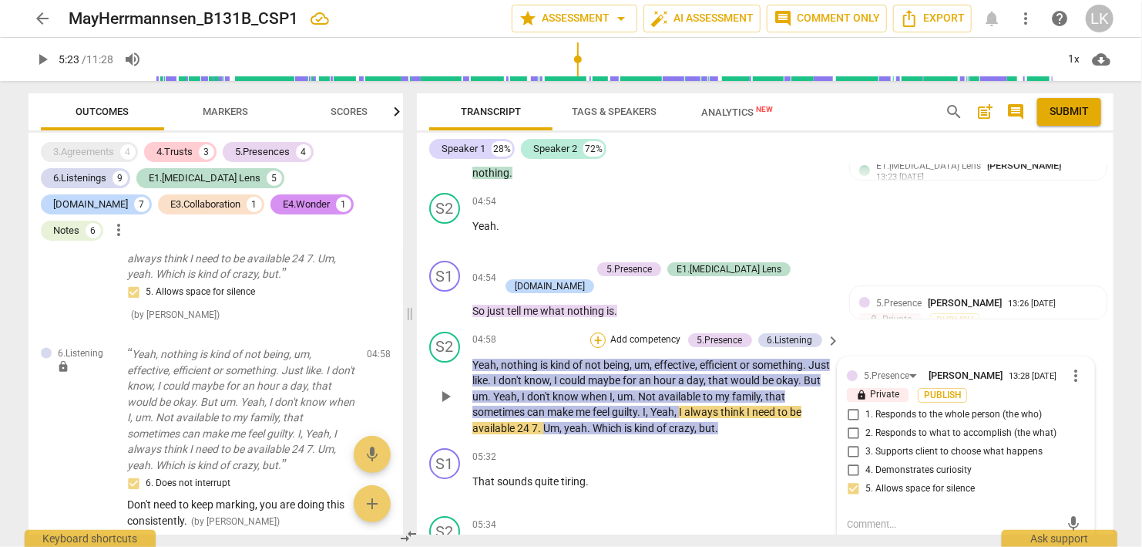
click at [600, 332] on div "+" at bounding box center [598, 339] width 15 height 15
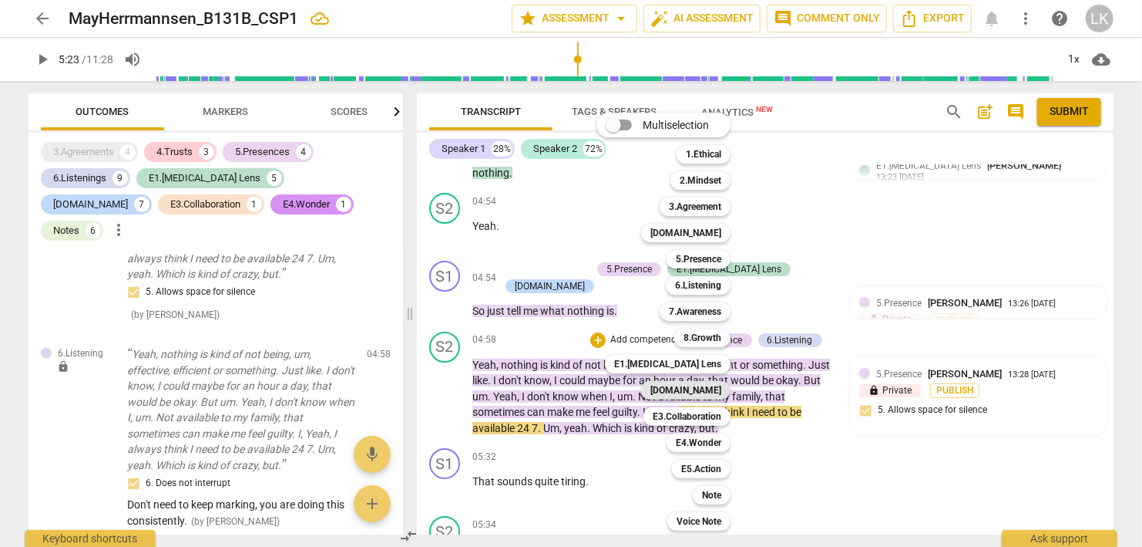
click at [683, 389] on div "[DOMAIN_NAME]" at bounding box center [685, 390] width 89 height 19
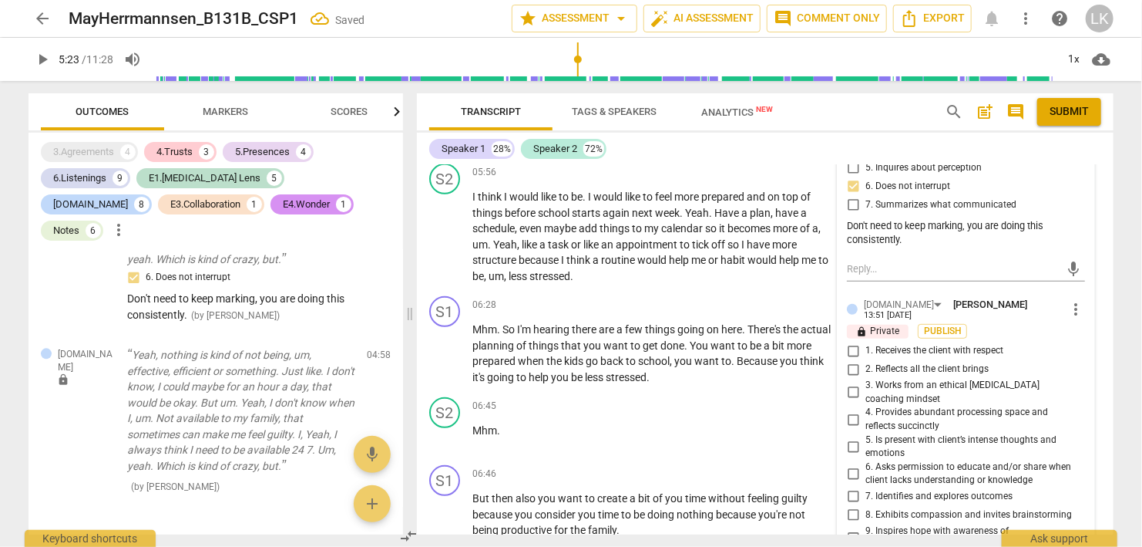
scroll to position [3245, 0]
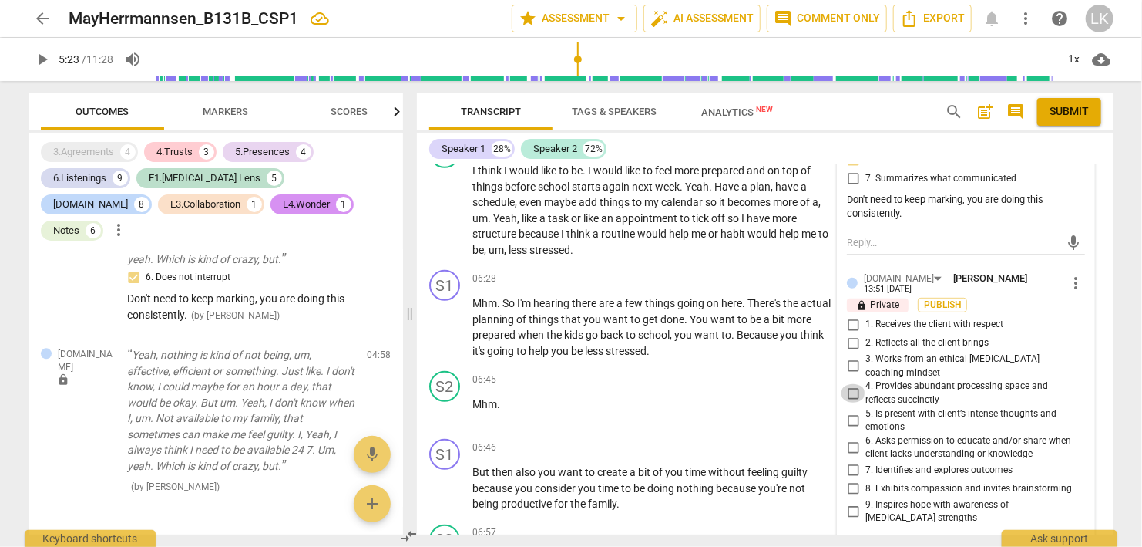
click at [855, 384] on input "4. Provides abundant processing space and reflects succinctly" at bounding box center [853, 393] width 25 height 19
click at [887, 543] on textarea at bounding box center [954, 550] width 214 height 15
click at [1065, 542] on span "send" at bounding box center [1074, 551] width 22 height 19
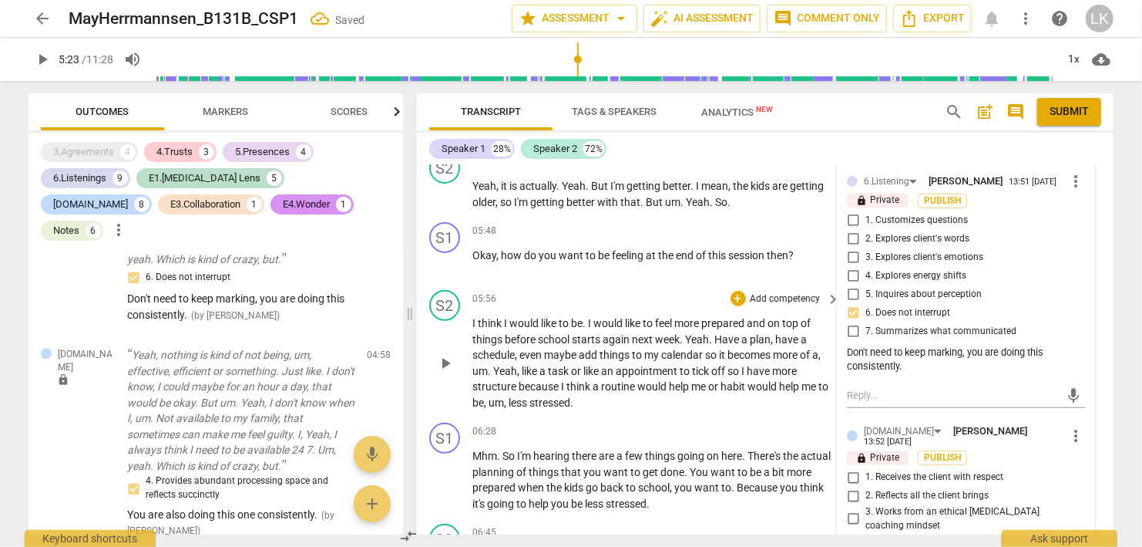
scroll to position [3067, 0]
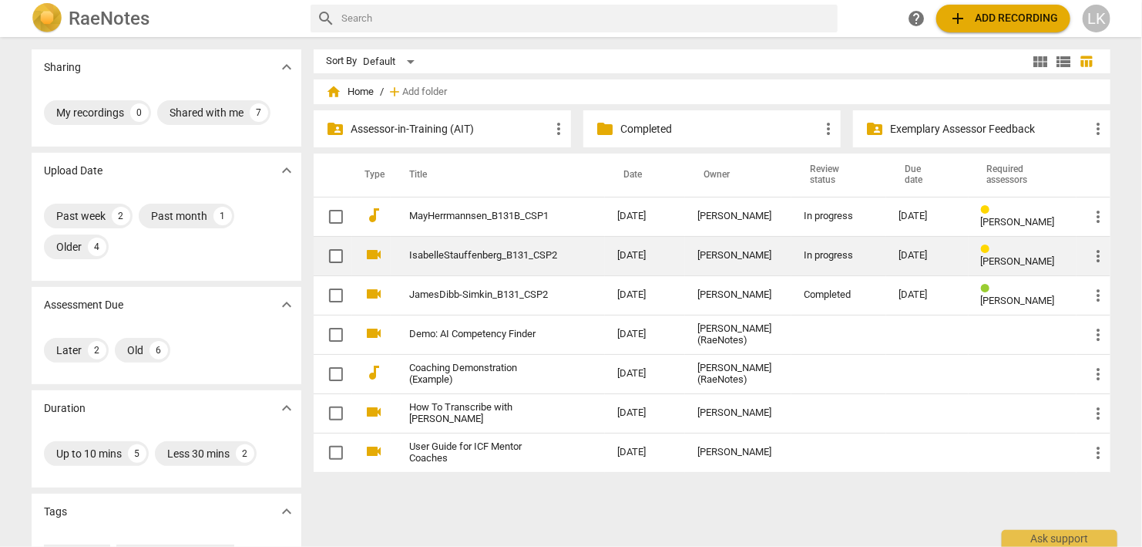
click at [442, 254] on link "IsabelleStauffenberg_B131_CSP2" at bounding box center [485, 256] width 153 height 12
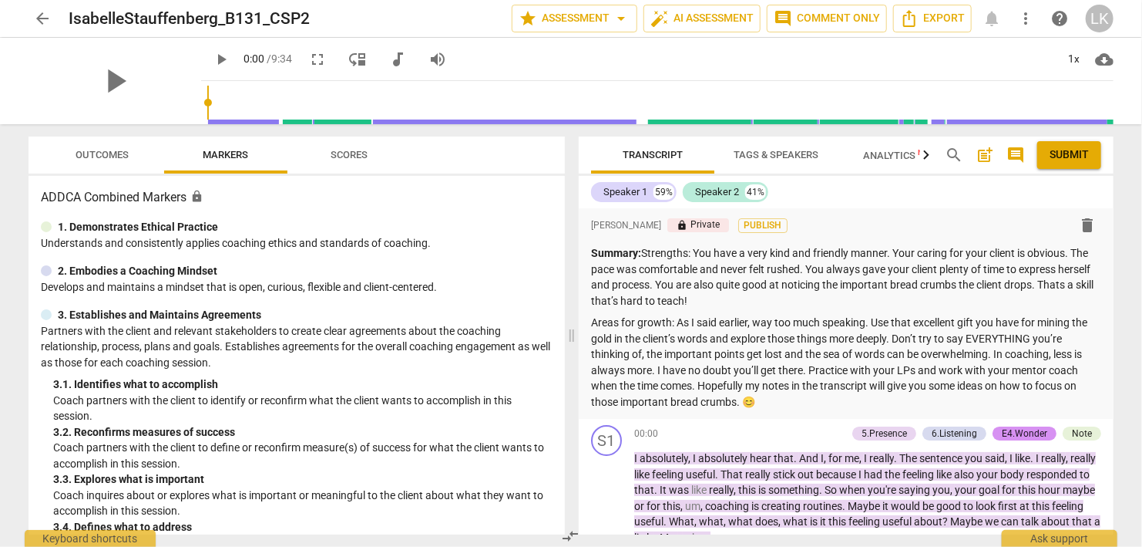
click at [45, 15] on span "arrow_back" at bounding box center [42, 18] width 19 height 19
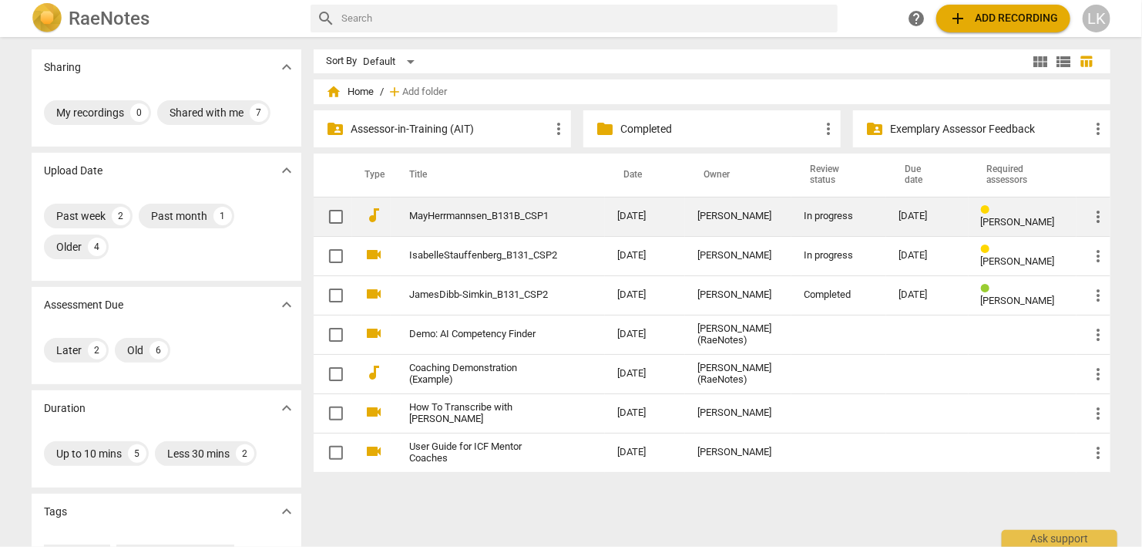
click at [404, 211] on td "MayHerrmannsen_B131B_CSP1" at bounding box center [498, 216] width 214 height 39
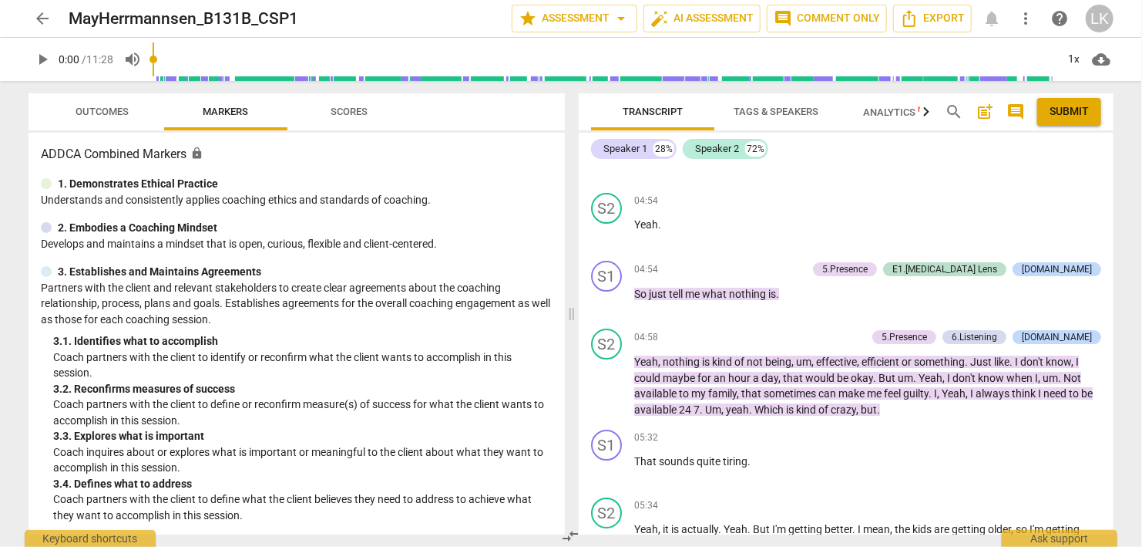
scroll to position [2664, 0]
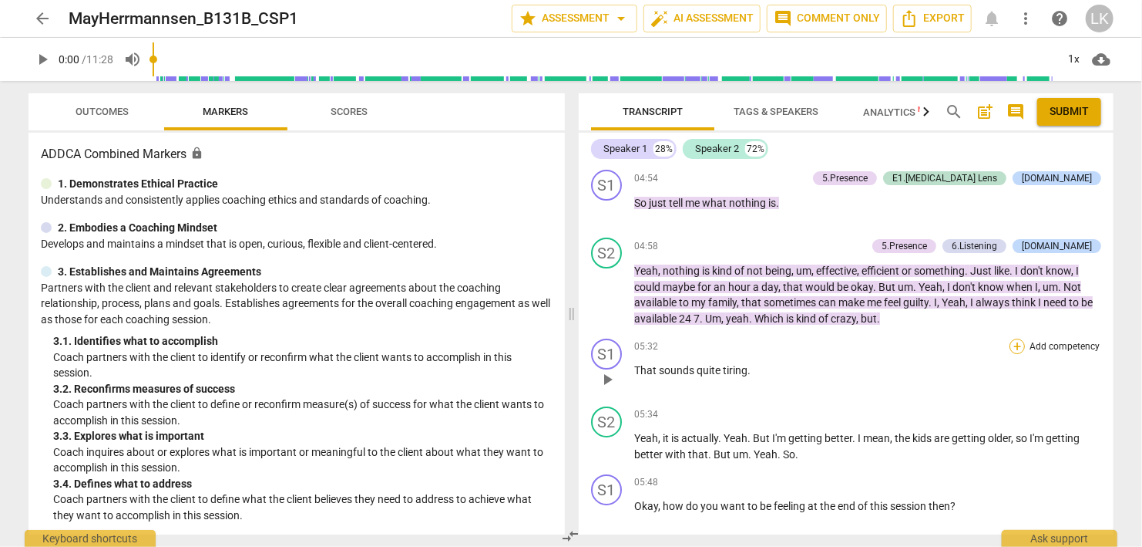
click at [1016, 338] on div "+" at bounding box center [1017, 345] width 15 height 15
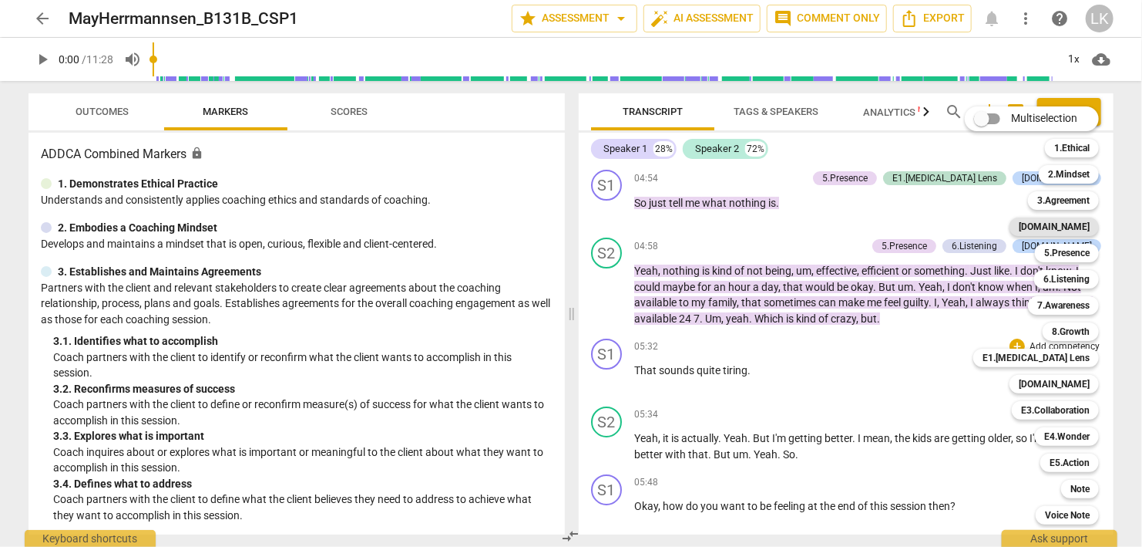
click at [1063, 227] on b "[DOMAIN_NAME]" at bounding box center [1054, 226] width 71 height 19
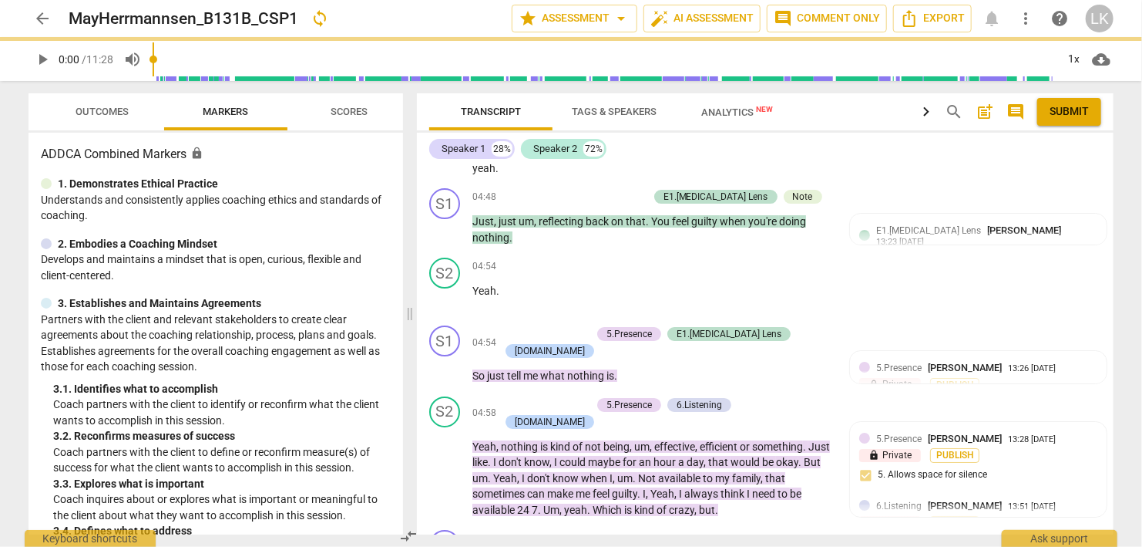
scroll to position [2820, 0]
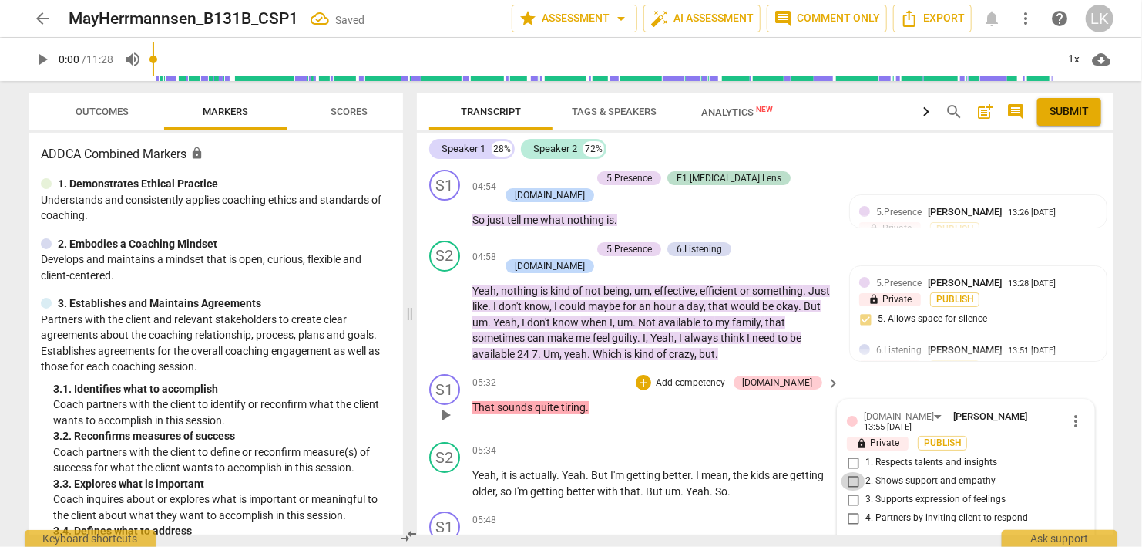
click at [855, 472] on input "2. Shows support and empathy" at bounding box center [853, 481] width 25 height 19
drag, startPoint x: 687, startPoint y: 331, endPoint x: 686, endPoint y: 344, distance: 13.1
click at [685, 374] on div "05:32 + Add competency [DOMAIN_NAME] keyboard_arrow_right That sounds quite tir…" at bounding box center [658, 402] width 370 height 56
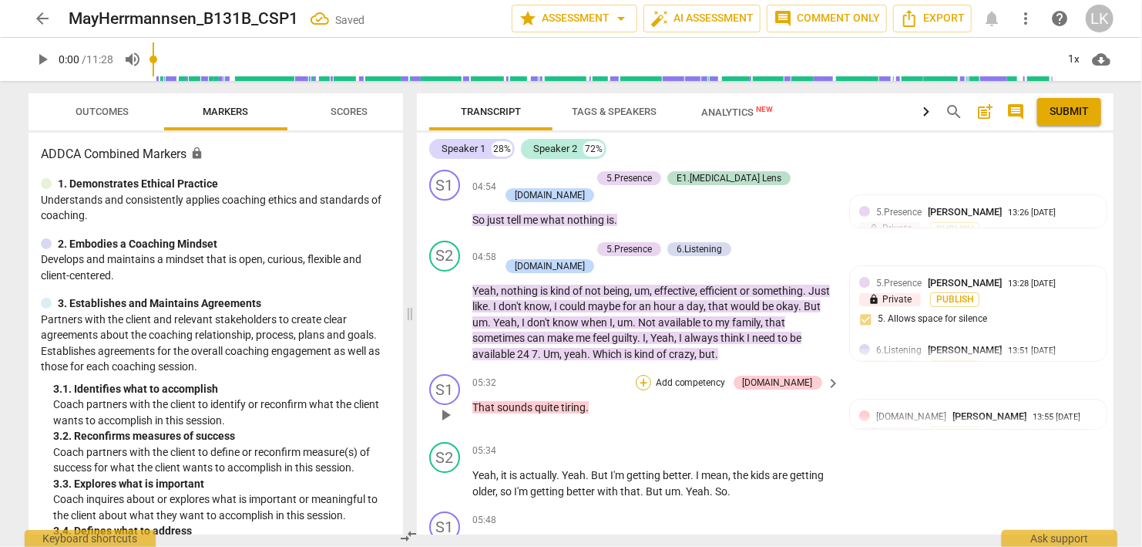
click at [651, 375] on div "+" at bounding box center [643, 382] width 15 height 15
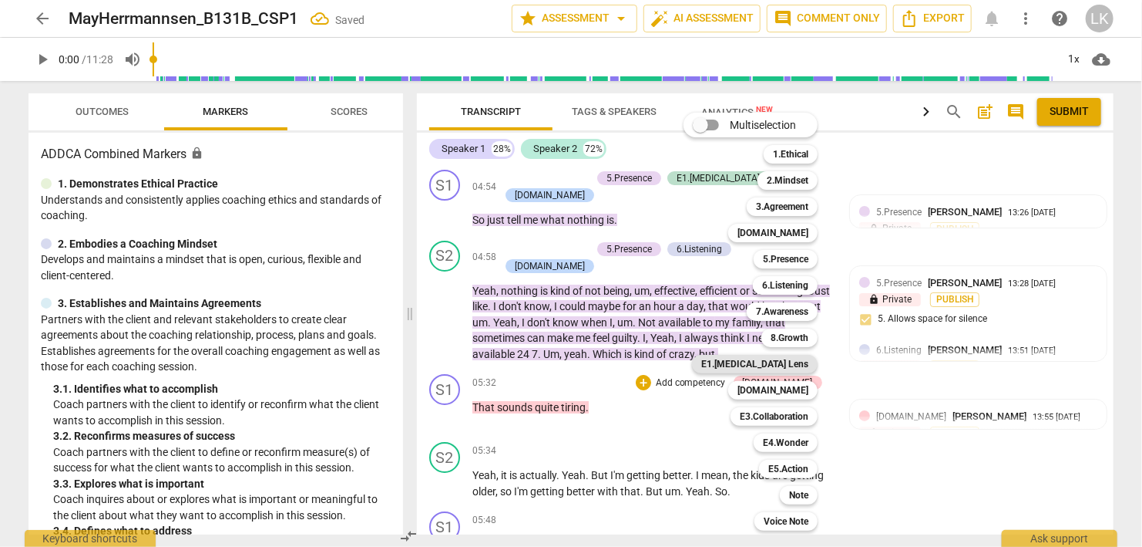
click at [792, 364] on b "E1.[MEDICAL_DATA] Lens" at bounding box center [755, 364] width 107 height 19
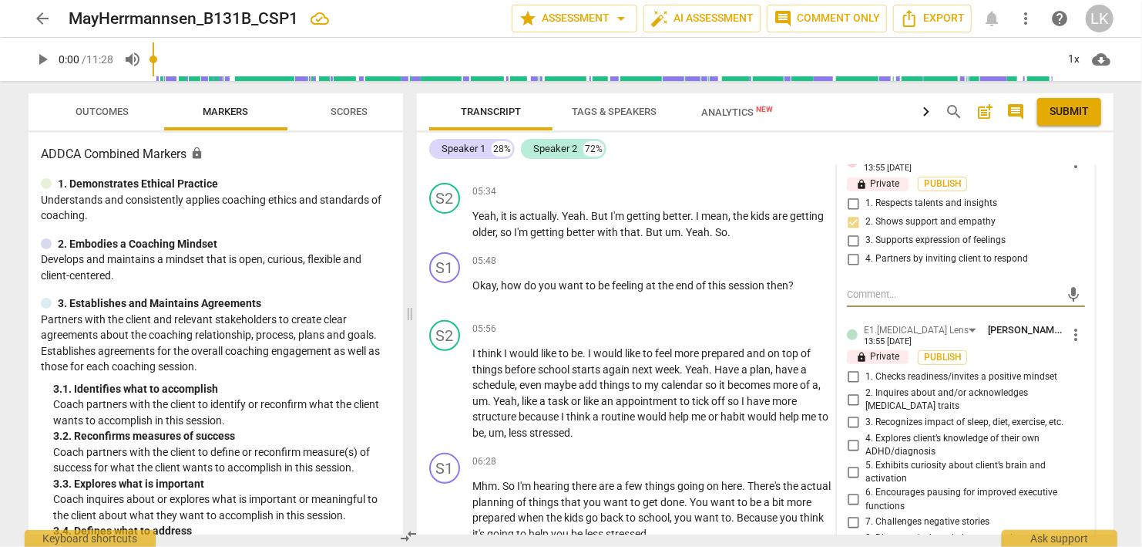
scroll to position [2997, 0]
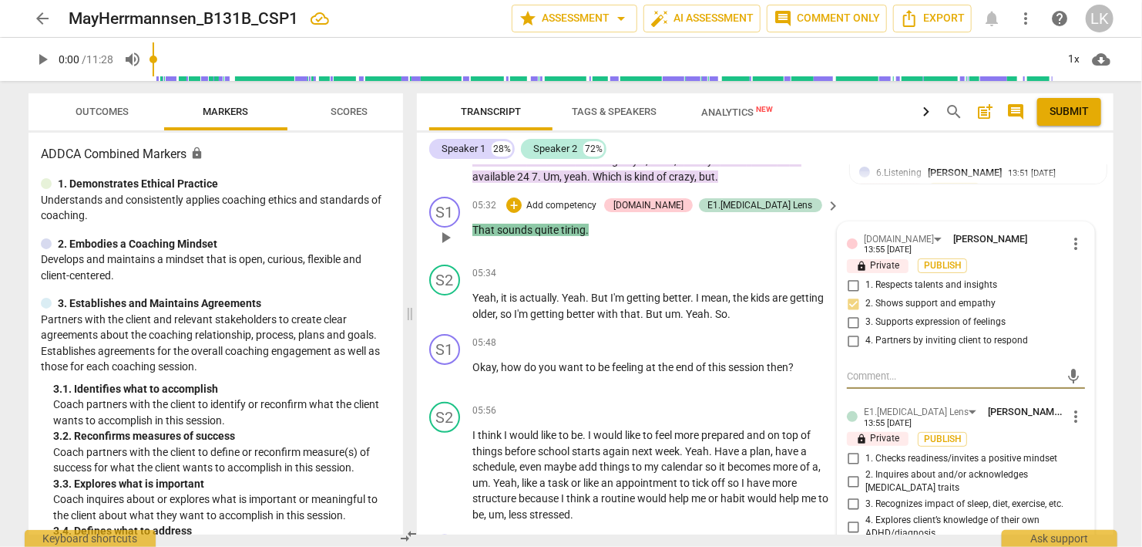
click at [1075, 407] on span "more_vert" at bounding box center [1076, 416] width 19 height 19
click at [1083, 381] on li "Delete" at bounding box center [1093, 385] width 53 height 29
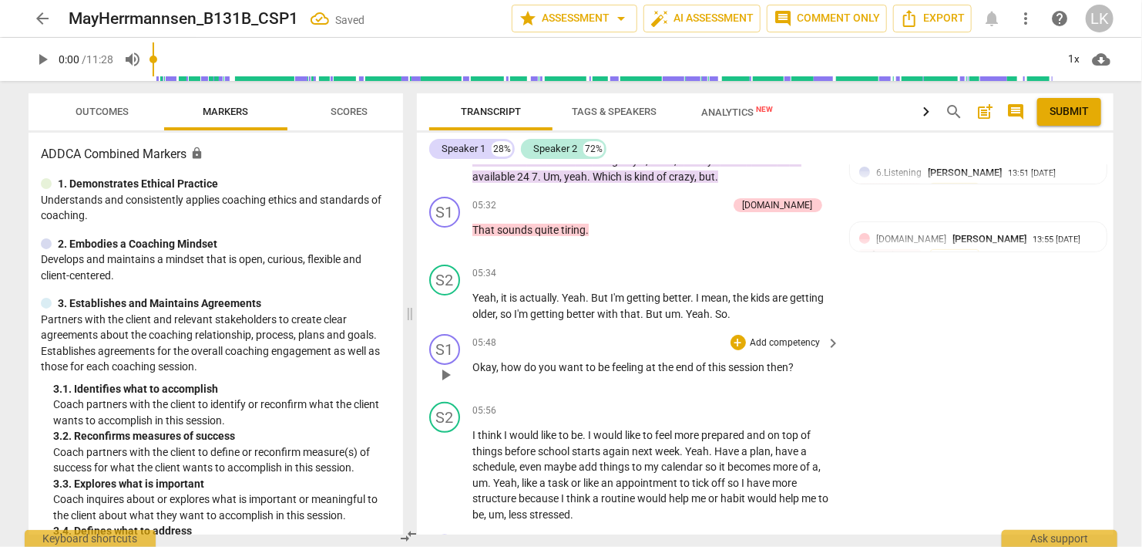
scroll to position [2909, 0]
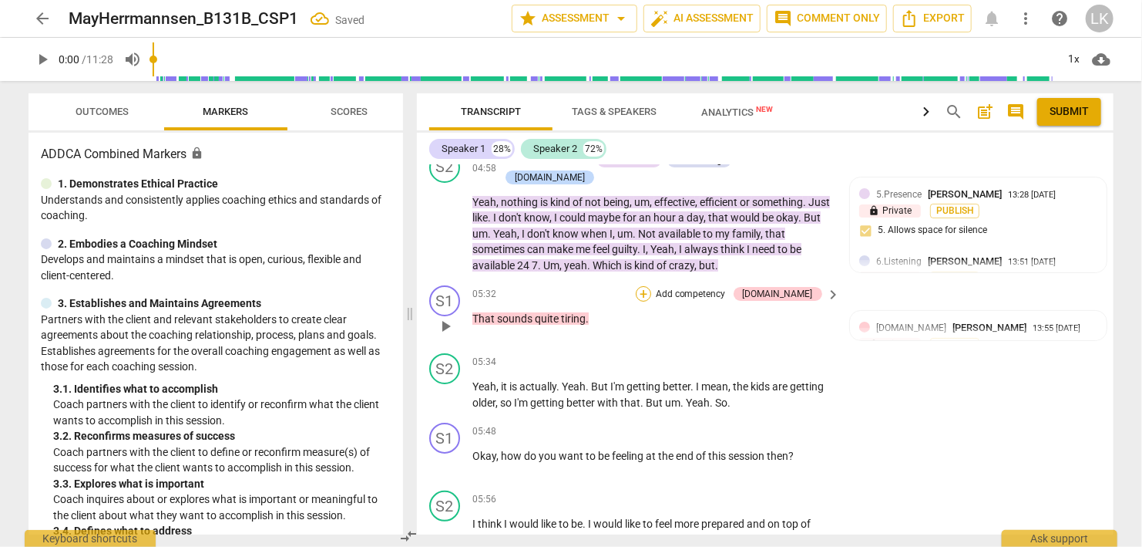
click at [651, 286] on div "+" at bounding box center [643, 293] width 15 height 15
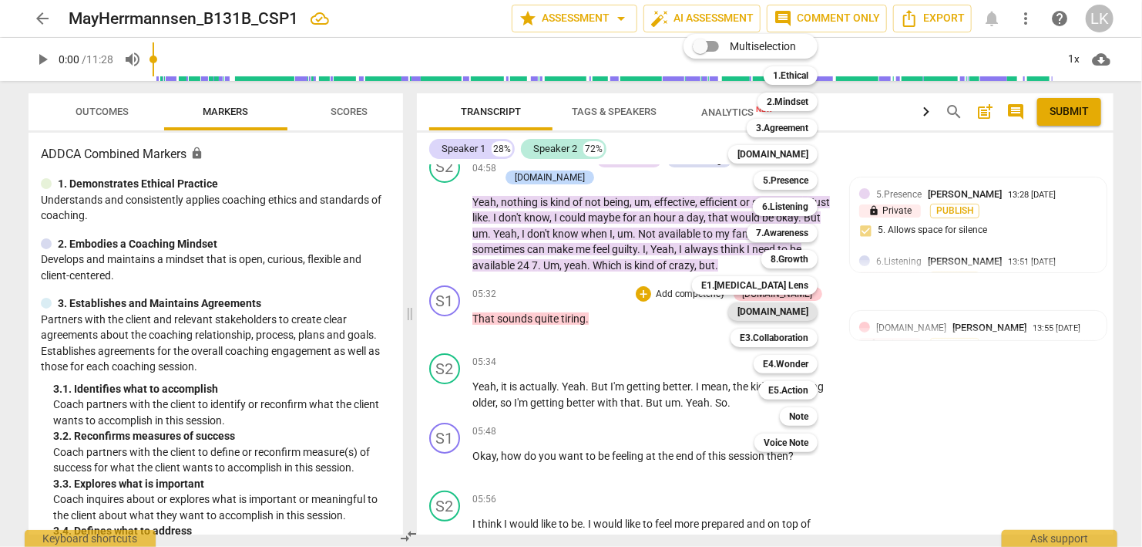
click at [789, 315] on b "[DOMAIN_NAME]" at bounding box center [773, 311] width 71 height 19
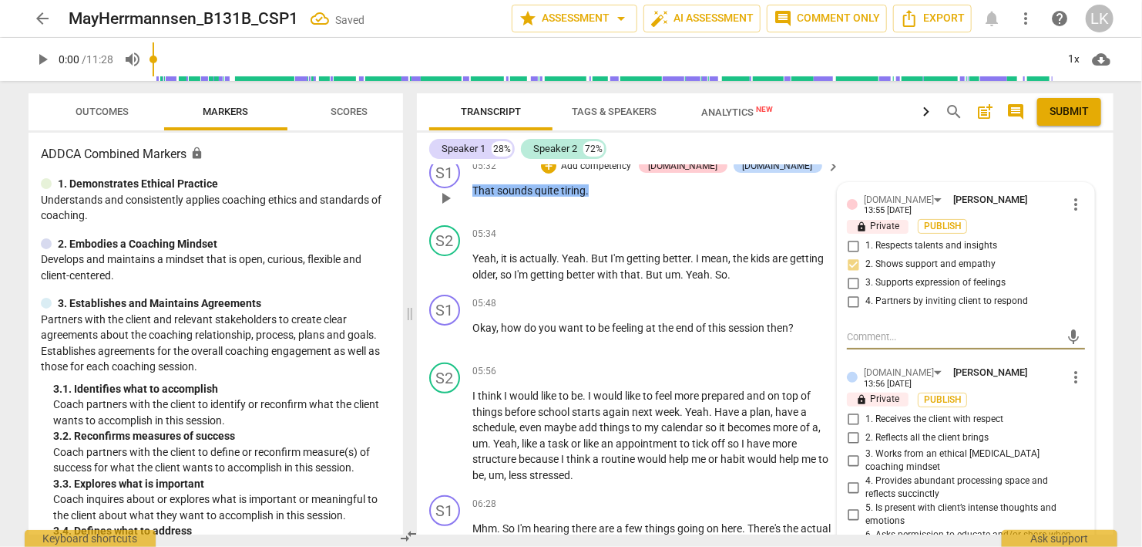
scroll to position [2997, 0]
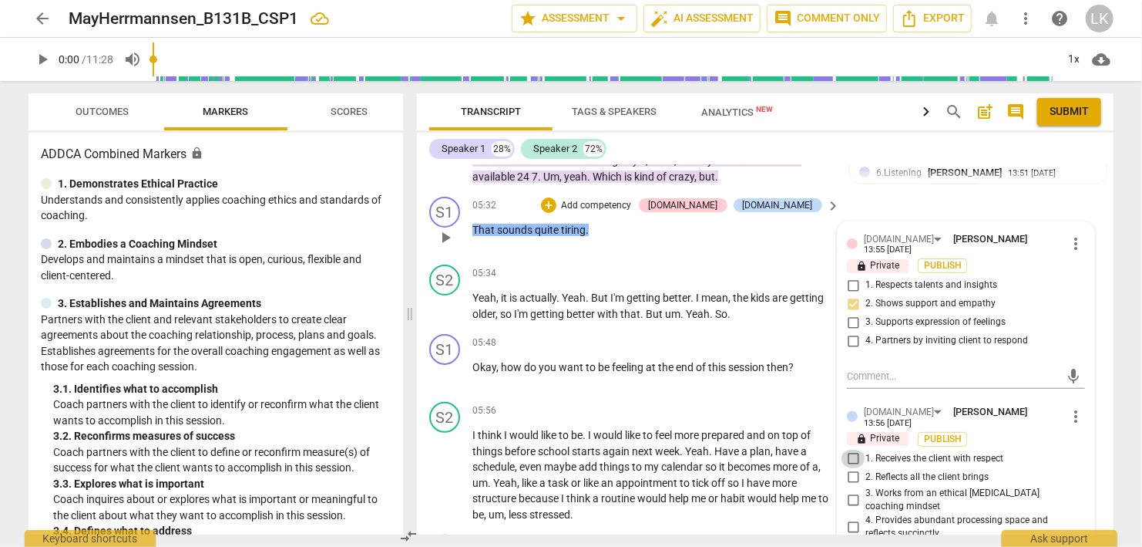
click at [852, 449] on input "1. Receives the client with respect" at bounding box center [853, 458] width 25 height 19
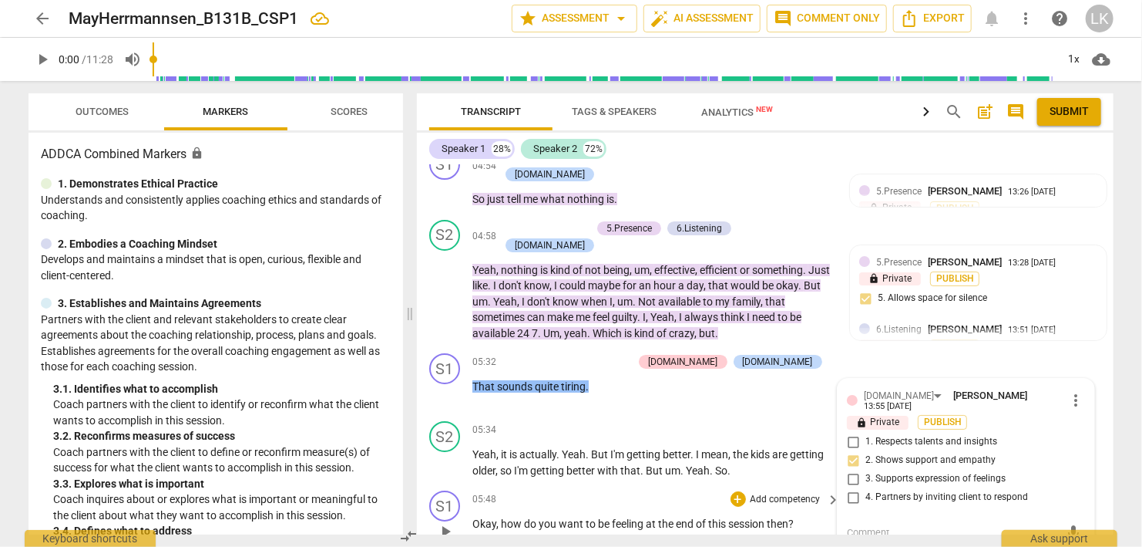
scroll to position [2820, 0]
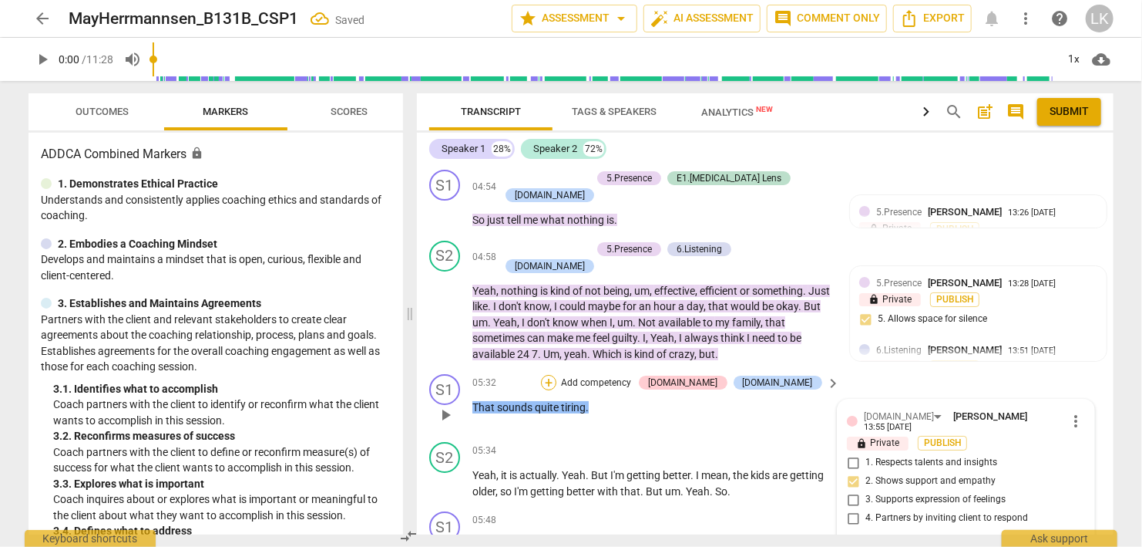
click at [557, 375] on div "+" at bounding box center [548, 382] width 15 height 15
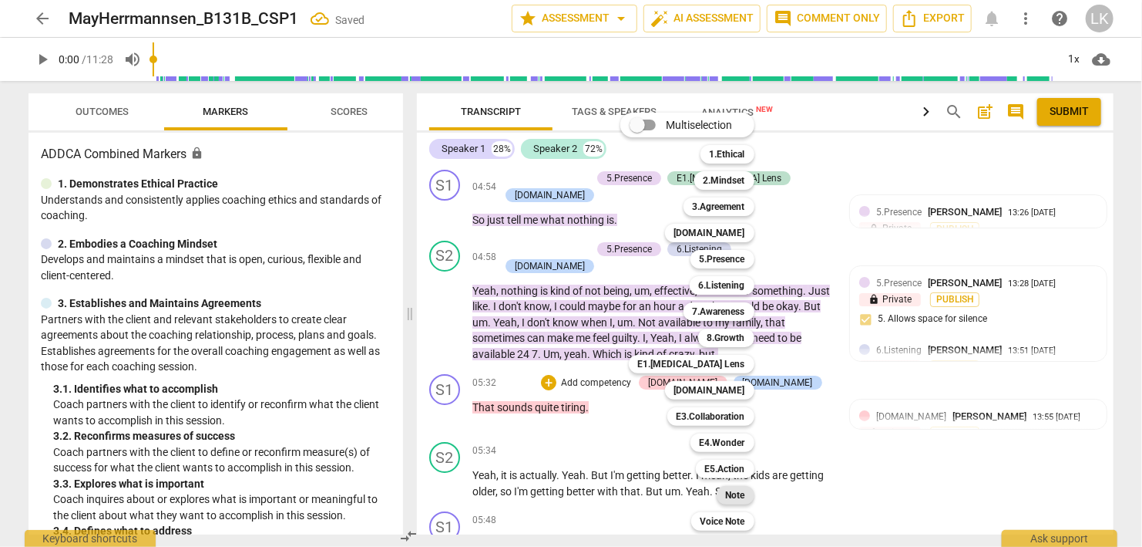
click at [727, 493] on b "Note" at bounding box center [735, 495] width 19 height 19
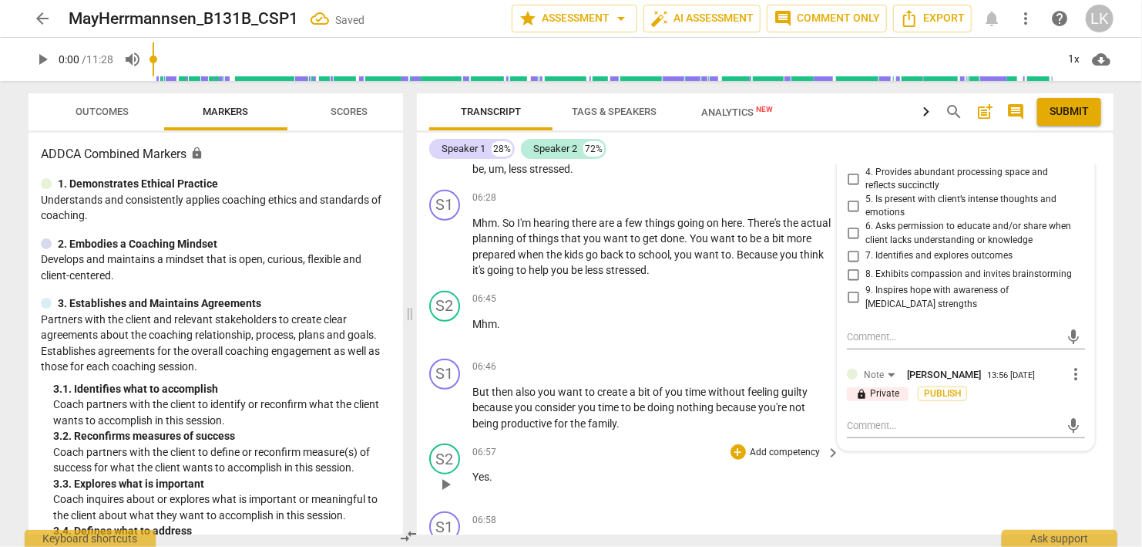
scroll to position [3353, 0]
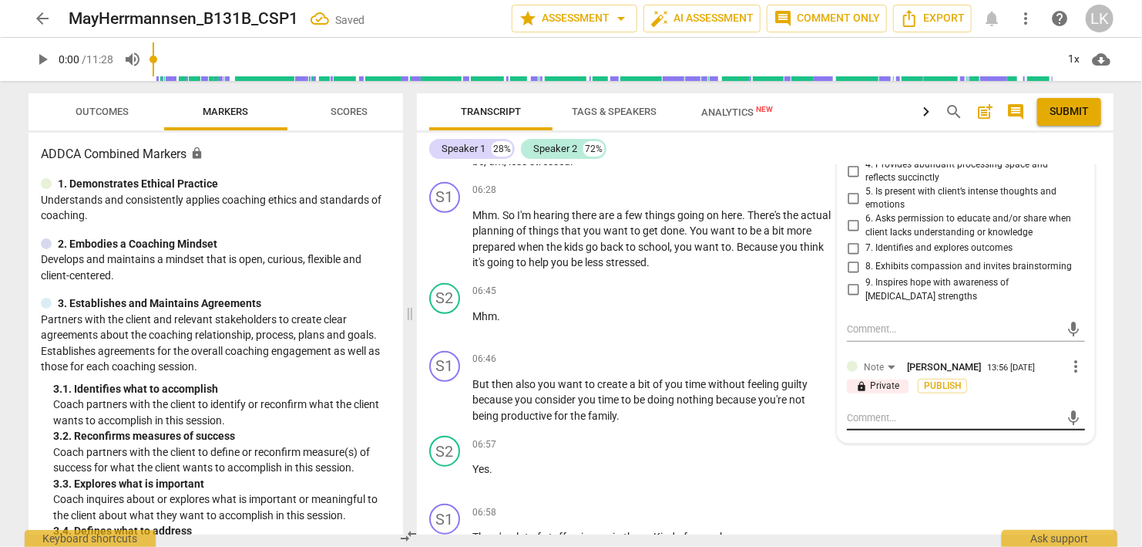
click at [864, 410] on textarea at bounding box center [954, 417] width 214 height 15
drag, startPoint x: 1075, startPoint y: 340, endPoint x: 1039, endPoint y: 338, distance: 35.5
click at [1074, 409] on span "send" at bounding box center [1074, 417] width 17 height 17
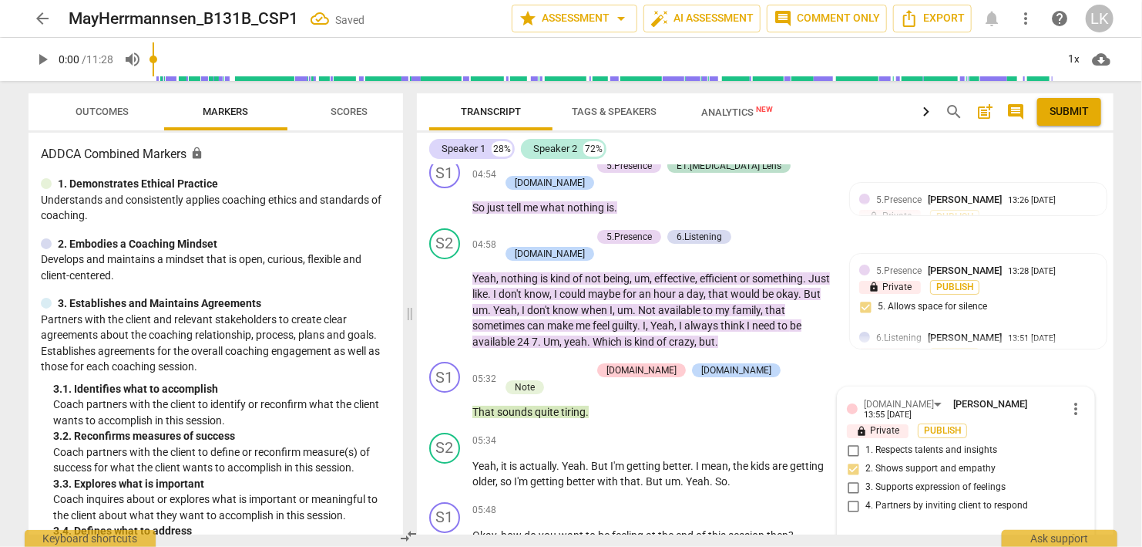
scroll to position [2820, 0]
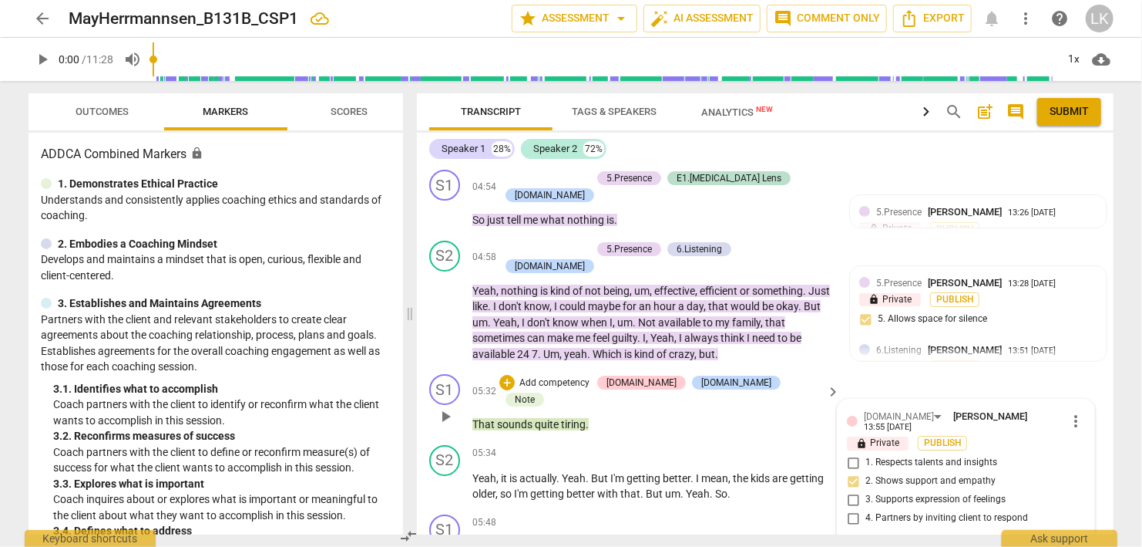
click at [445, 407] on span "play_arrow" at bounding box center [445, 416] width 19 height 19
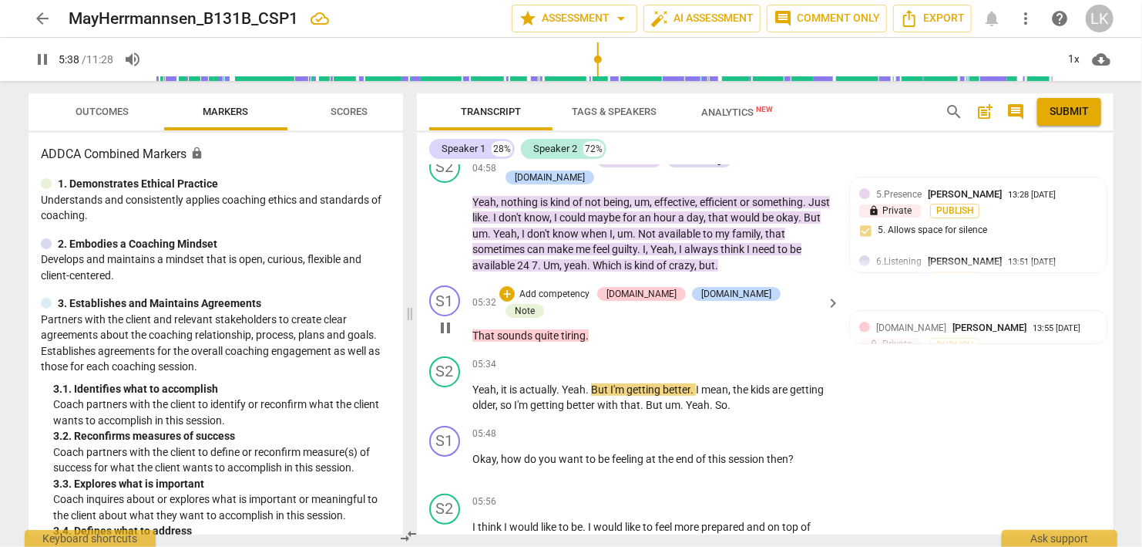
scroll to position [2997, 0]
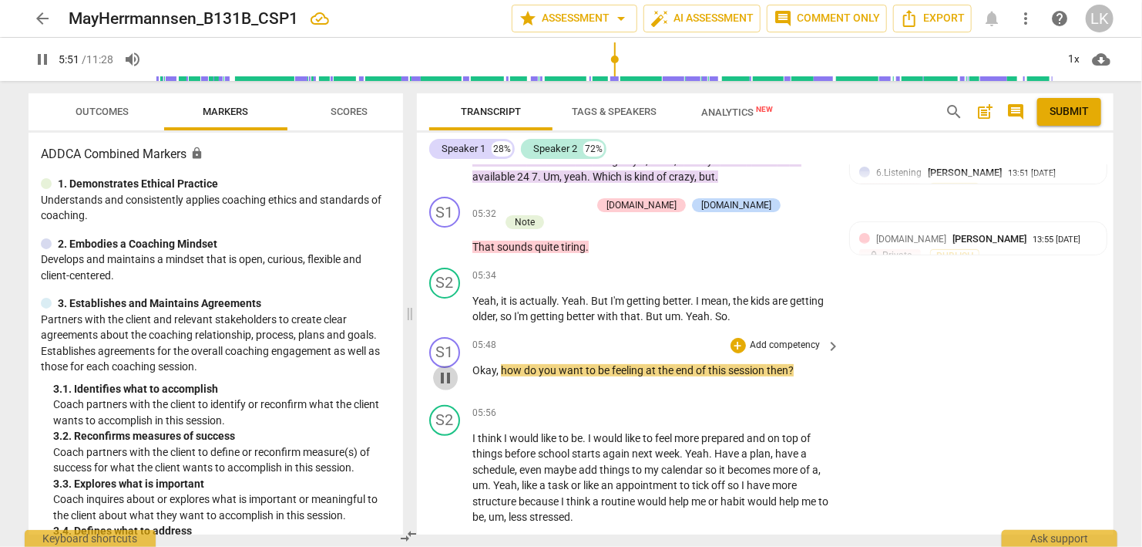
click at [446, 368] on span "pause" at bounding box center [445, 377] width 19 height 19
click at [735, 338] on div "+" at bounding box center [738, 345] width 15 height 15
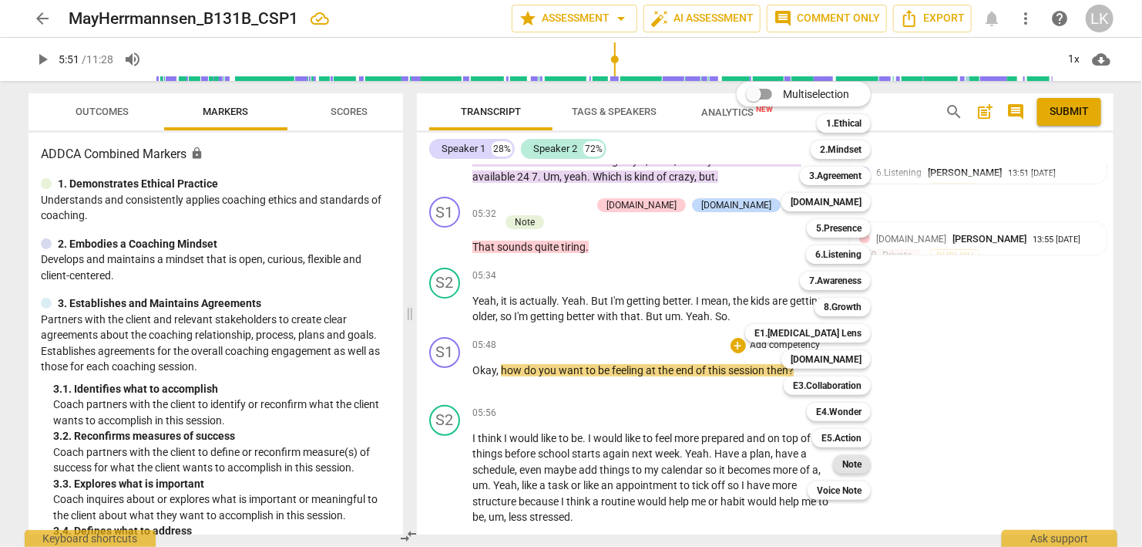
click at [856, 461] on b "Note" at bounding box center [852, 464] width 19 height 19
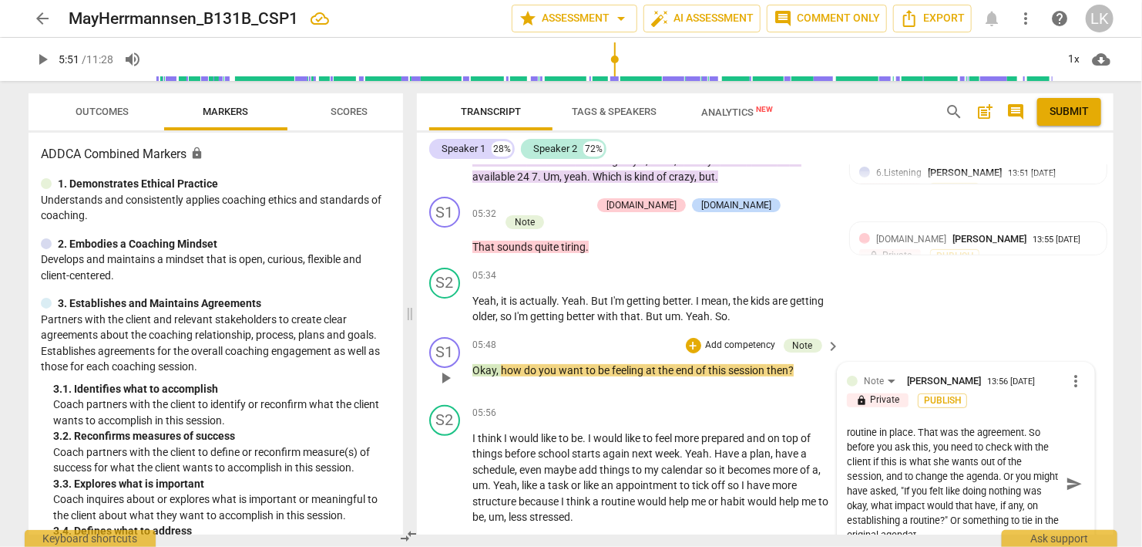
scroll to position [15, 0]
click at [1076, 475] on span "send" at bounding box center [1074, 483] width 17 height 17
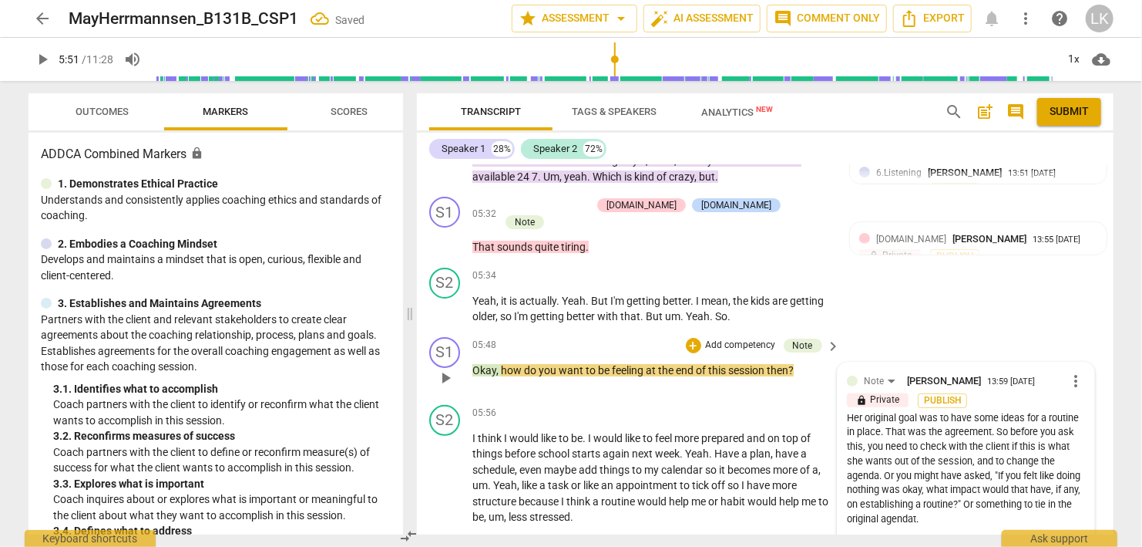
scroll to position [0, 0]
click at [697, 338] on div "+" at bounding box center [693, 345] width 15 height 15
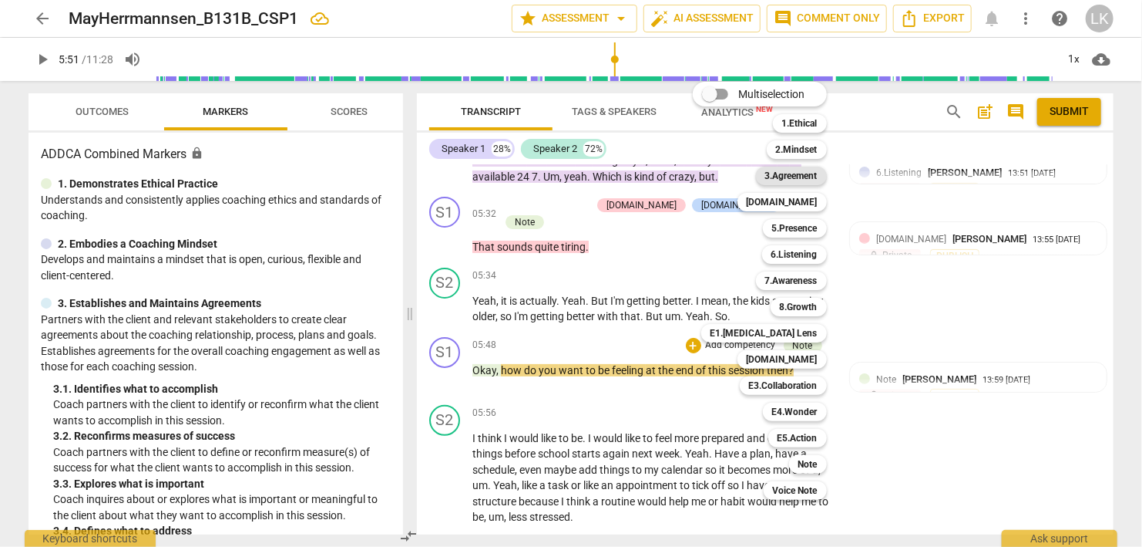
click at [809, 177] on b "3.Agreement" at bounding box center [792, 176] width 52 height 19
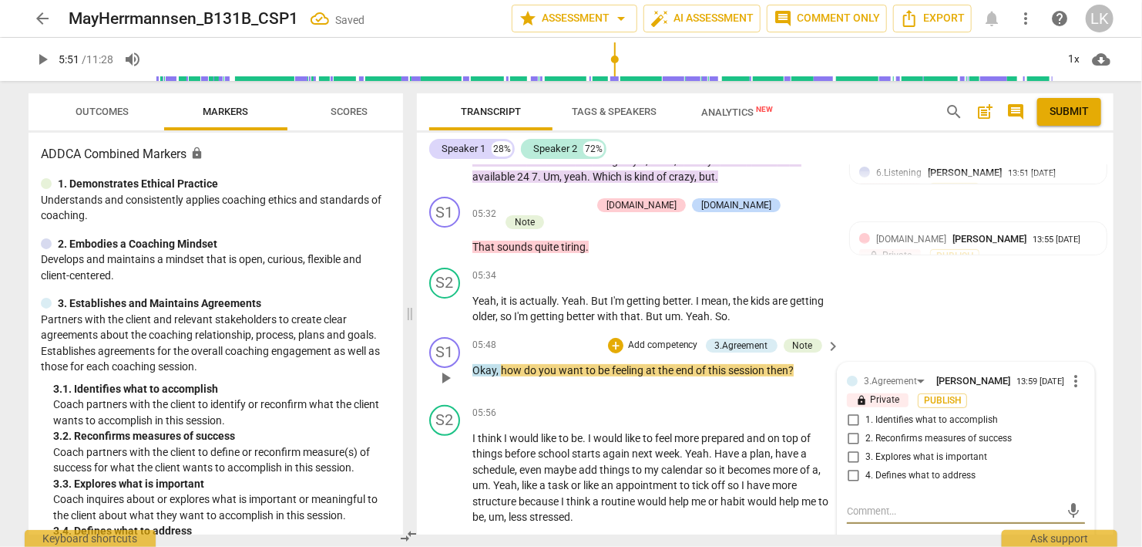
click at [854, 429] on input "2. Reconfirms measures of success" at bounding box center [853, 438] width 25 height 19
click at [868, 503] on textarea at bounding box center [954, 510] width 214 height 15
click at [1072, 517] on span "send" at bounding box center [1074, 525] width 17 height 17
click at [433, 337] on div "S1 play_arrow pause" at bounding box center [450, 365] width 43 height 56
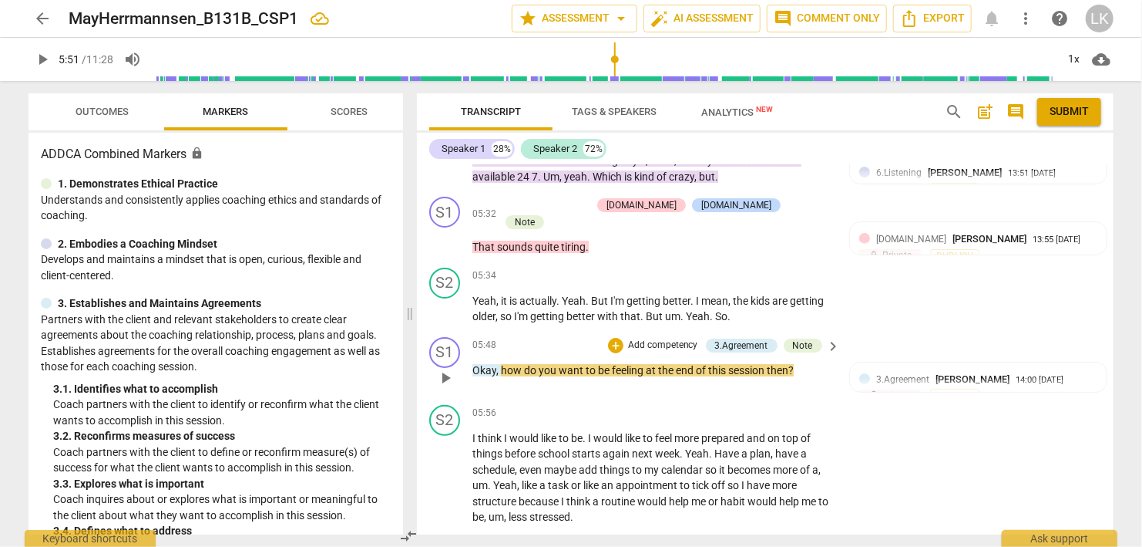
click at [443, 368] on span "play_arrow" at bounding box center [445, 377] width 19 height 19
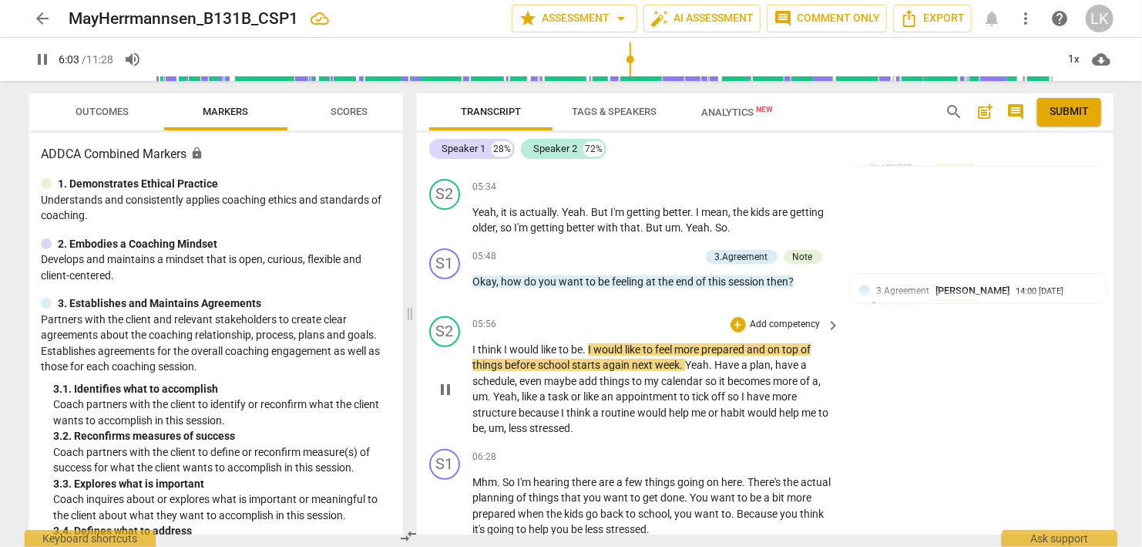
click at [446, 380] on span "pause" at bounding box center [445, 389] width 19 height 19
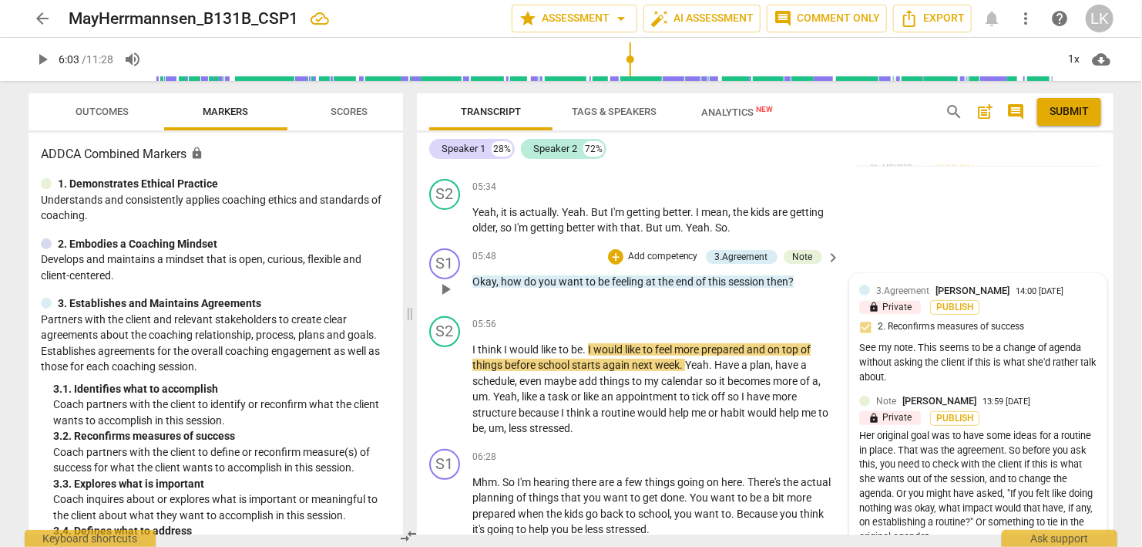
click at [1078, 411] on div "lock Private Publish" at bounding box center [979, 418] width 238 height 15
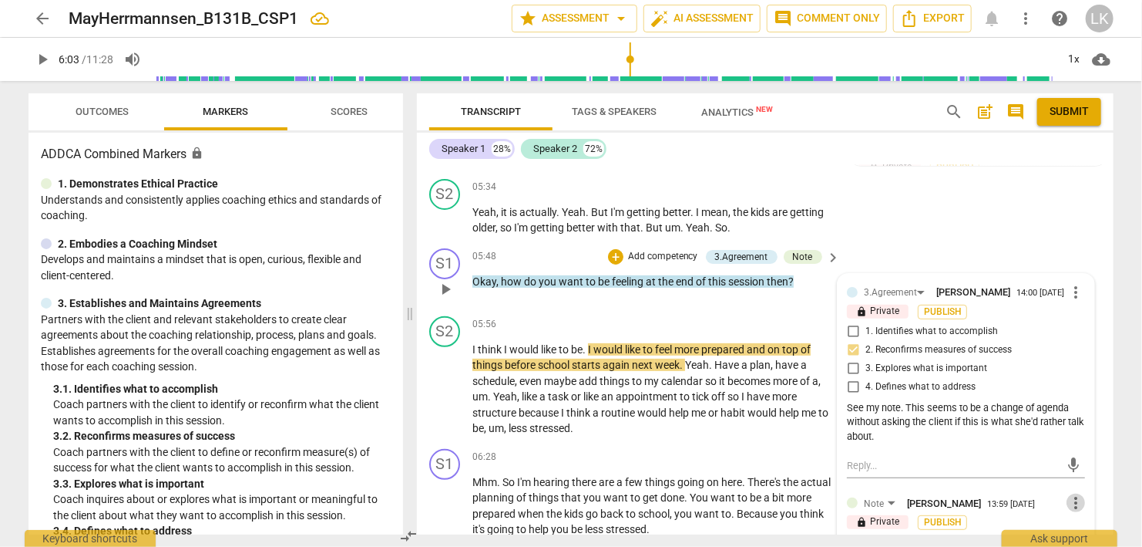
click at [1078, 493] on span "more_vert" at bounding box center [1076, 502] width 19 height 19
click at [1073, 443] on li "Edit" at bounding box center [1093, 447] width 53 height 29
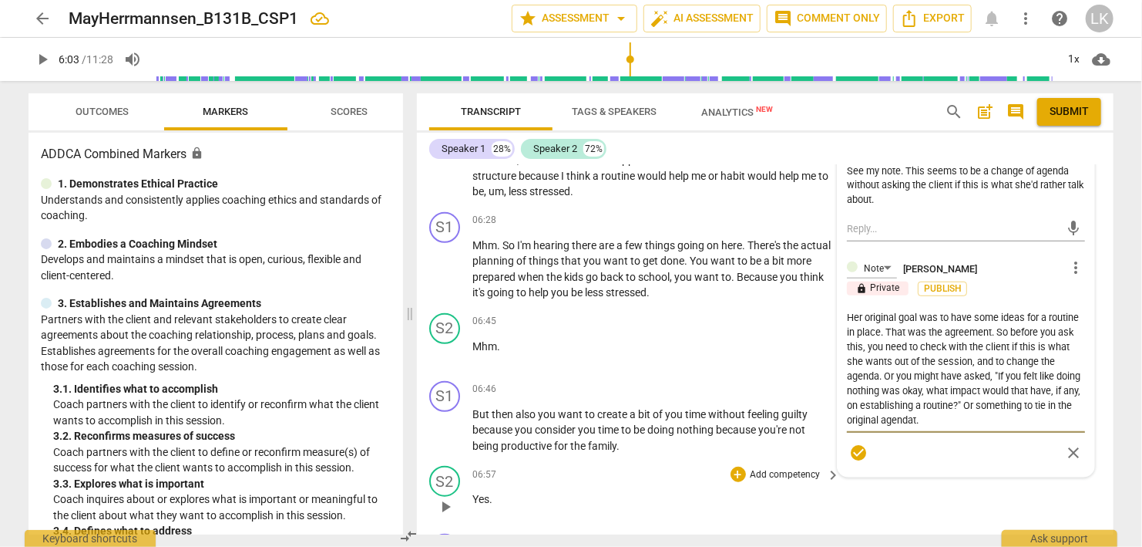
scroll to position [3353, 0]
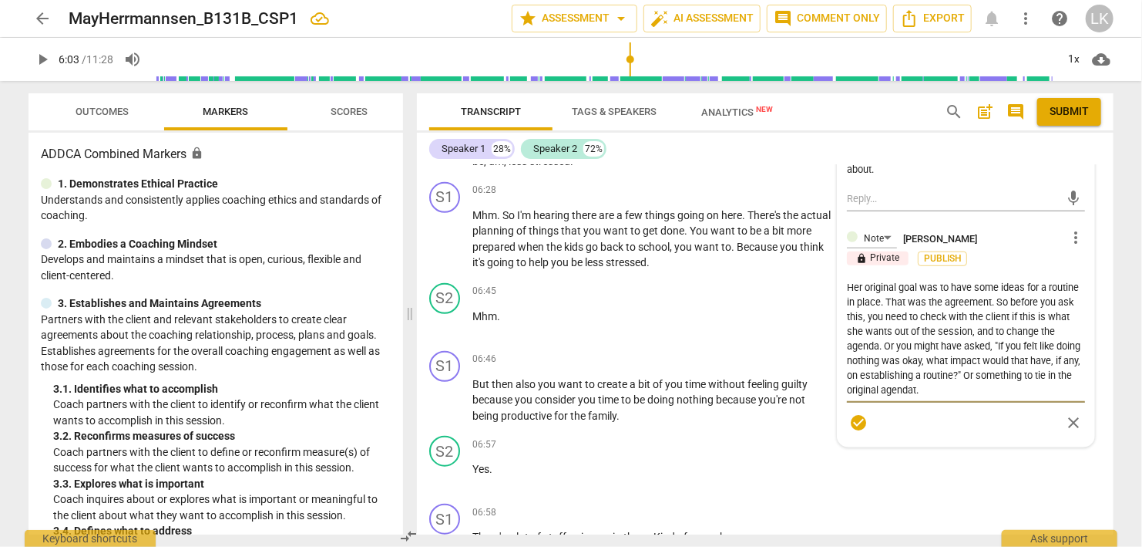
click at [937, 335] on textarea "Her original goal was to have some ideas for a routine in place. That was the a…" at bounding box center [966, 338] width 238 height 117
click at [856, 413] on span "check_circle" at bounding box center [859, 422] width 19 height 19
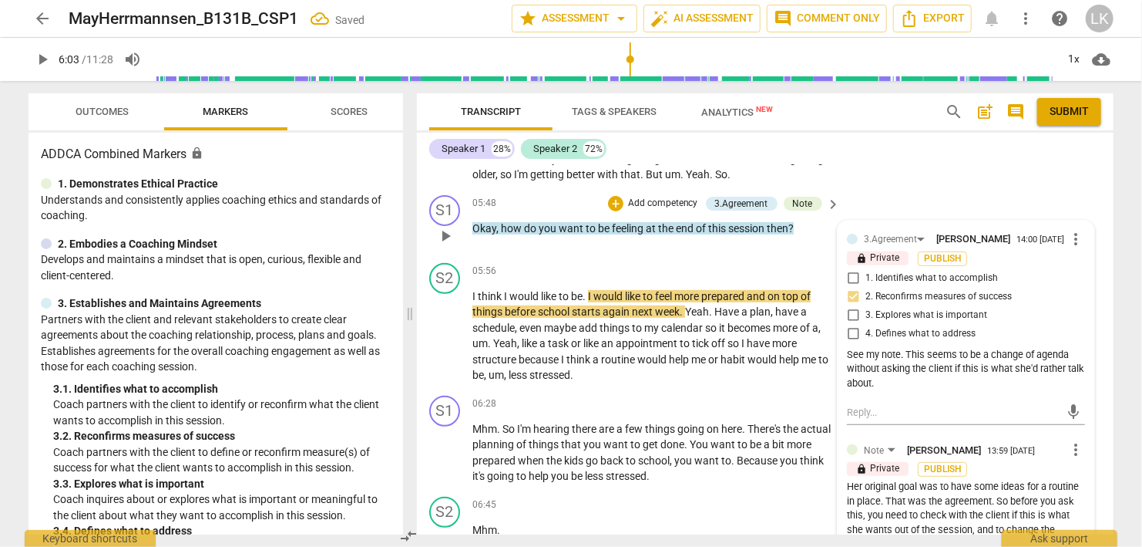
scroll to position [3086, 0]
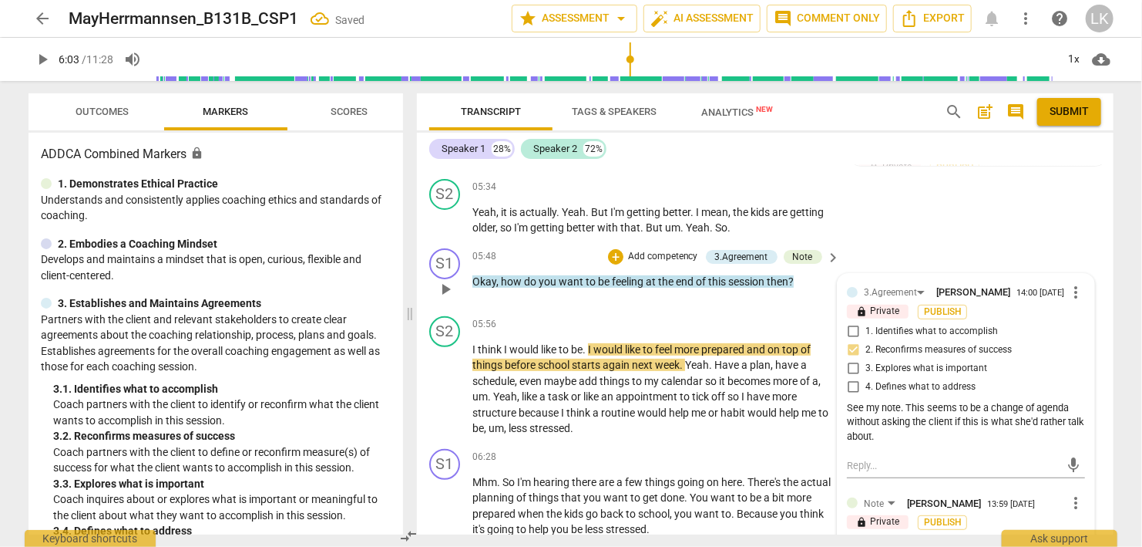
click at [445, 280] on span "play_arrow" at bounding box center [445, 289] width 19 height 19
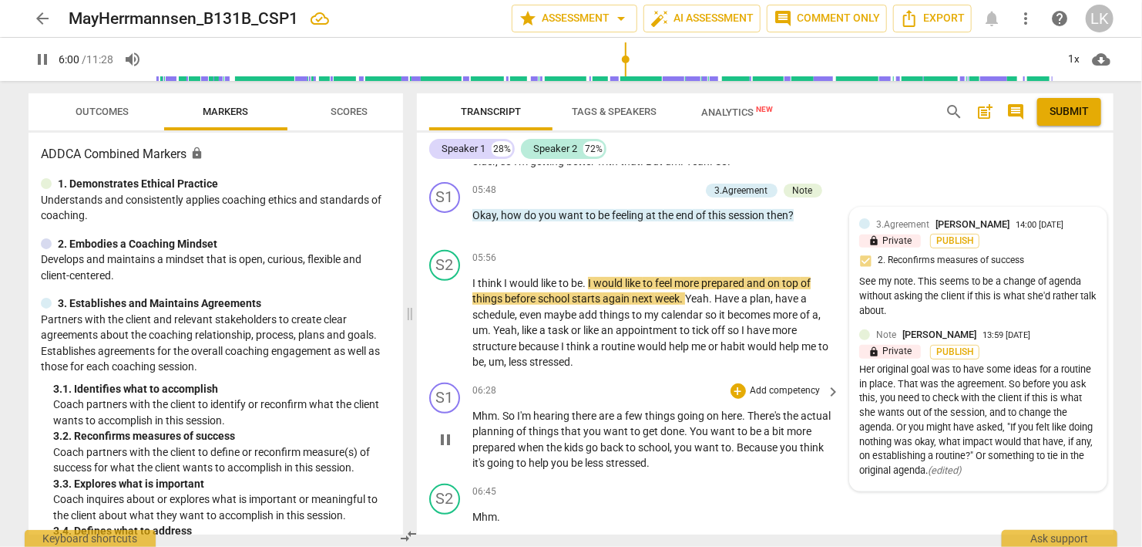
scroll to position [3175, 0]
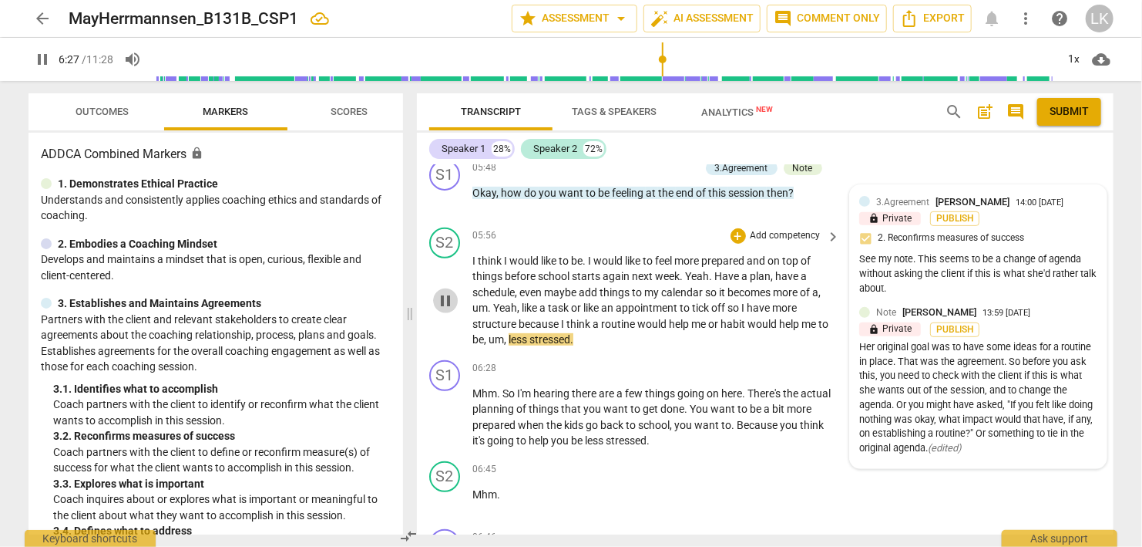
click at [448, 291] on span "pause" at bounding box center [445, 300] width 19 height 19
click at [741, 228] on div "+" at bounding box center [738, 235] width 15 height 15
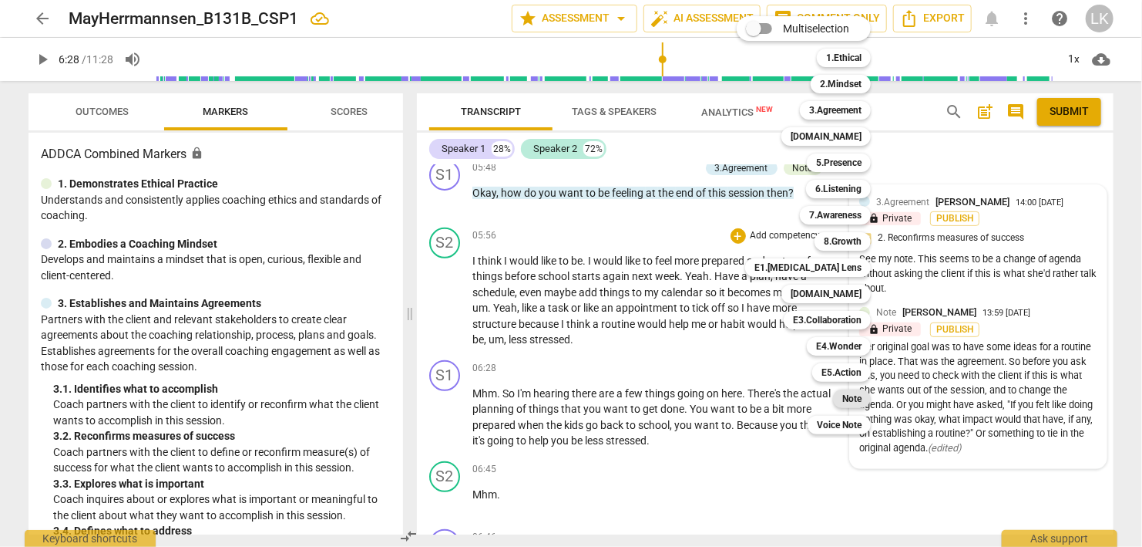
click at [855, 396] on b "Note" at bounding box center [852, 398] width 19 height 19
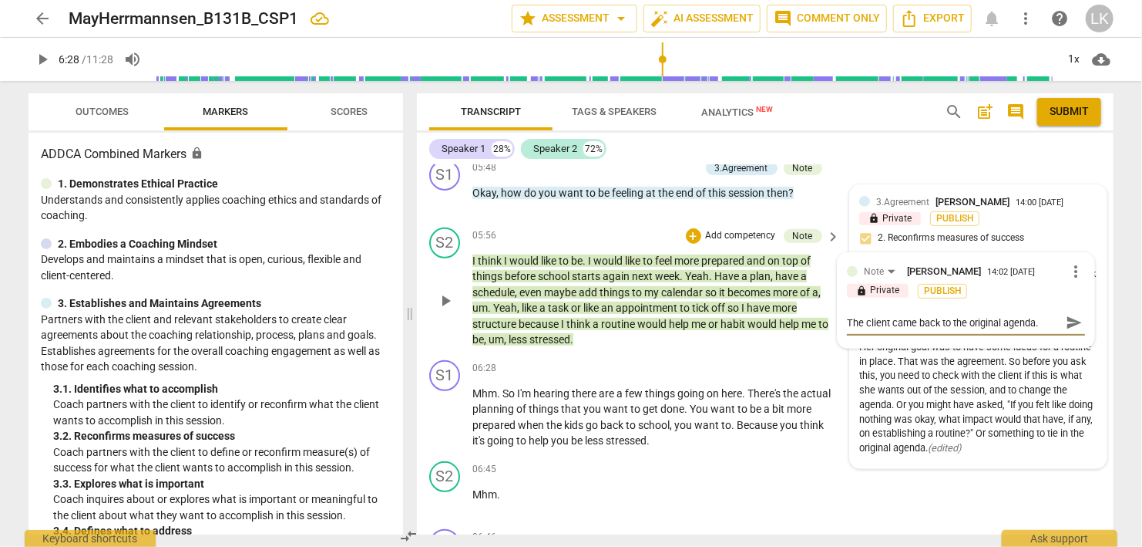
click at [1072, 314] on span "send" at bounding box center [1074, 322] width 17 height 17
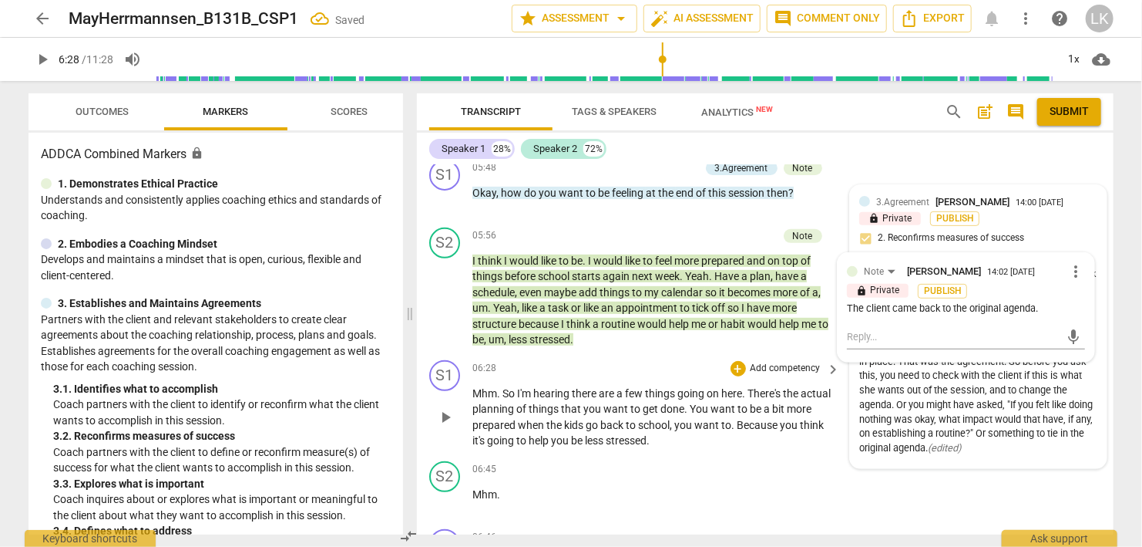
click at [443, 408] on span "play_arrow" at bounding box center [445, 417] width 19 height 19
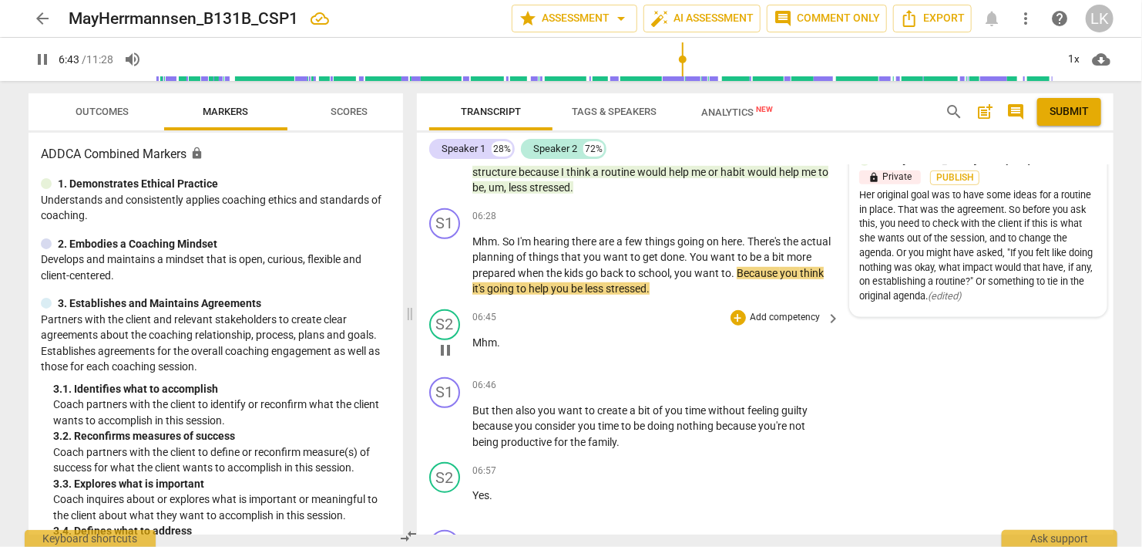
scroll to position [3353, 0]
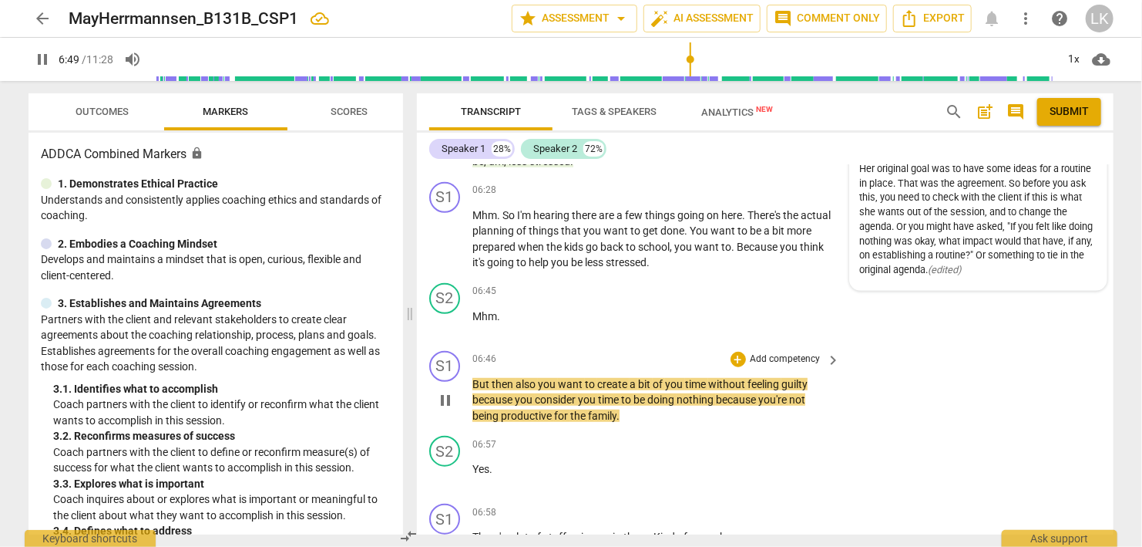
click at [449, 391] on span "pause" at bounding box center [445, 400] width 19 height 19
click at [741, 352] on div "+" at bounding box center [738, 359] width 15 height 15
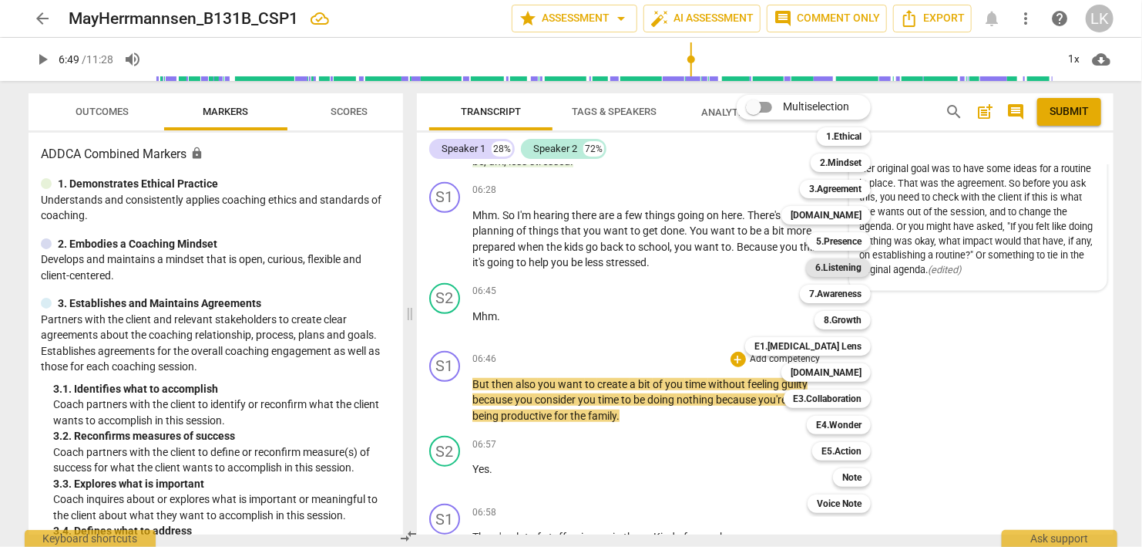
click at [853, 268] on b "6.Listening" at bounding box center [839, 267] width 46 height 19
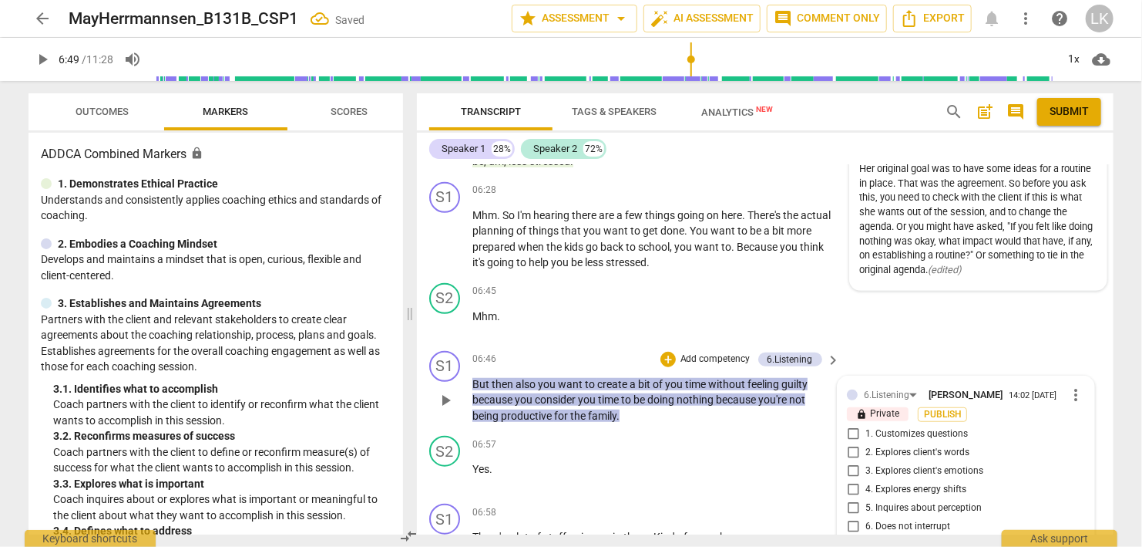
click at [856, 536] on input "7. Summarizes what communicated" at bounding box center [853, 545] width 25 height 19
click at [674, 352] on div "+" at bounding box center [668, 359] width 15 height 15
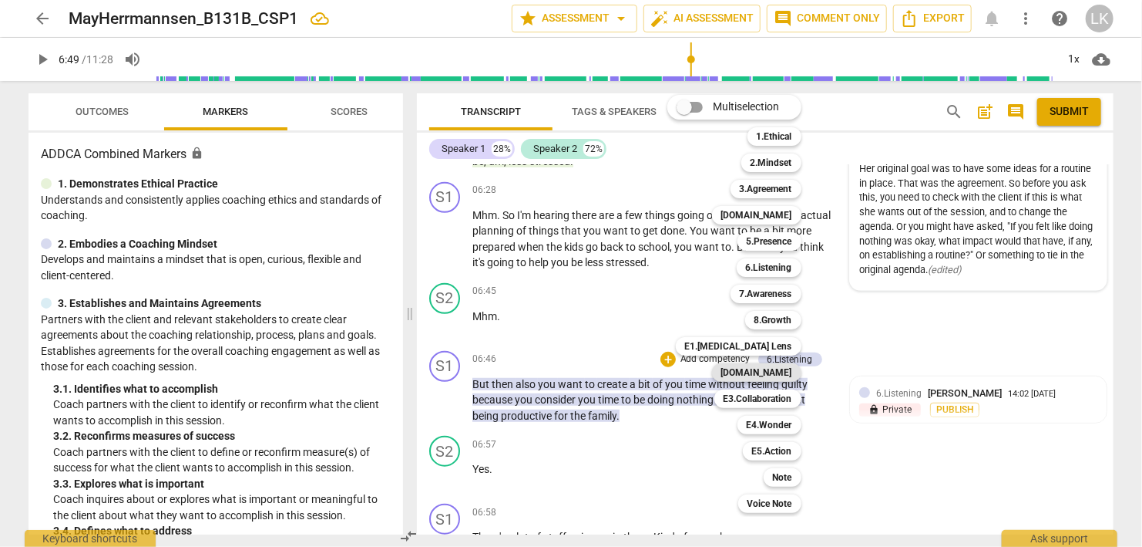
click at [762, 371] on b "[DOMAIN_NAME]" at bounding box center [757, 372] width 71 height 19
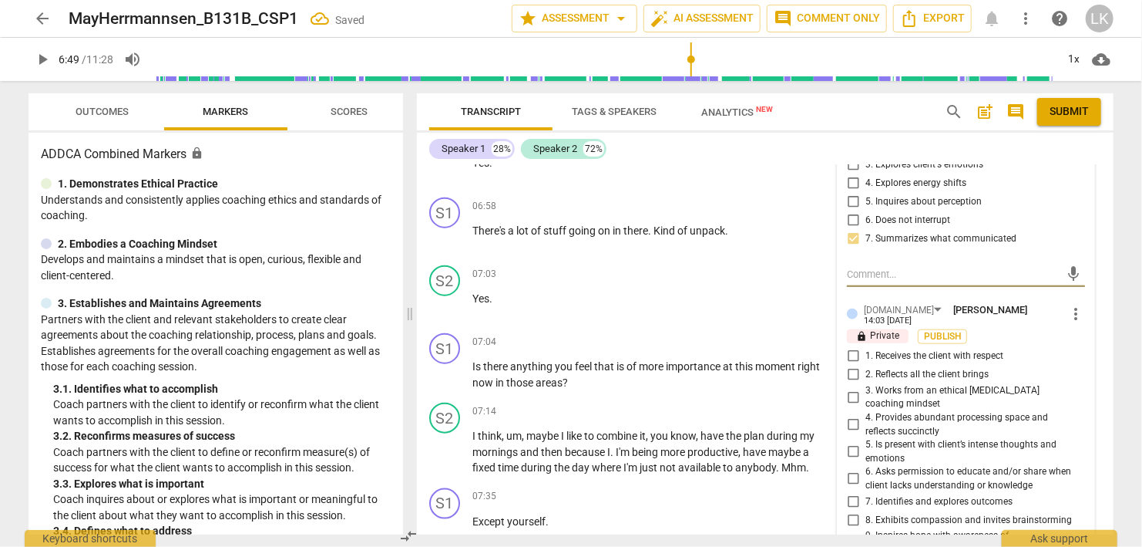
scroll to position [3708, 0]
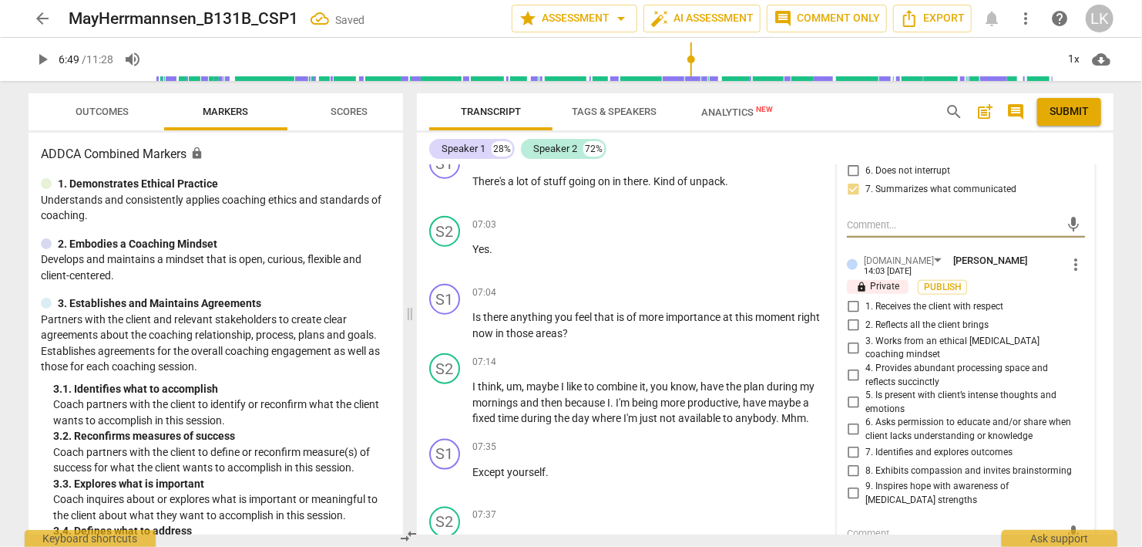
click at [856, 443] on input "7. Identifies and explores outcomes" at bounding box center [853, 452] width 25 height 19
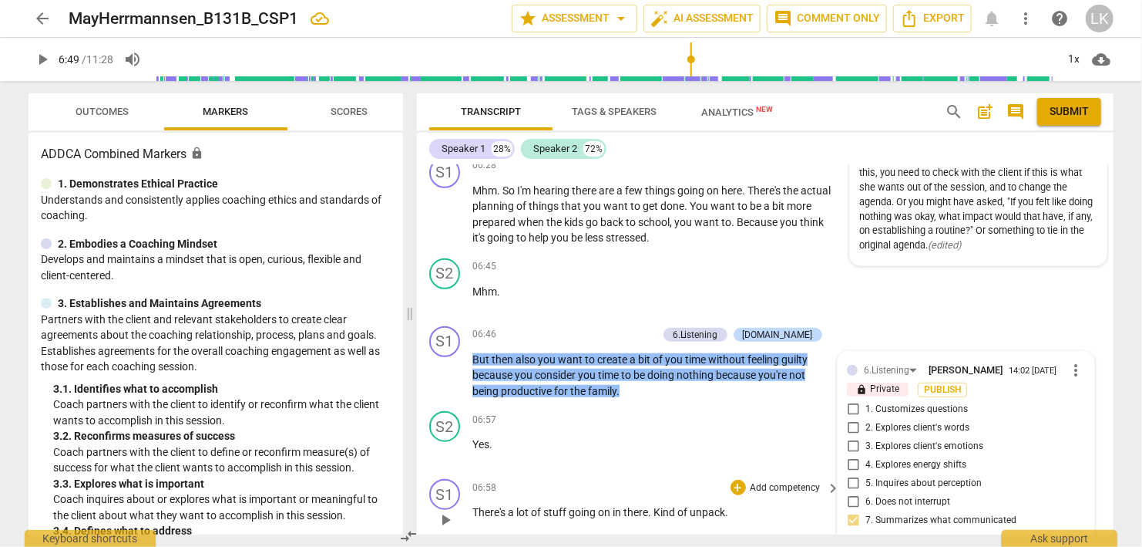
scroll to position [3353, 0]
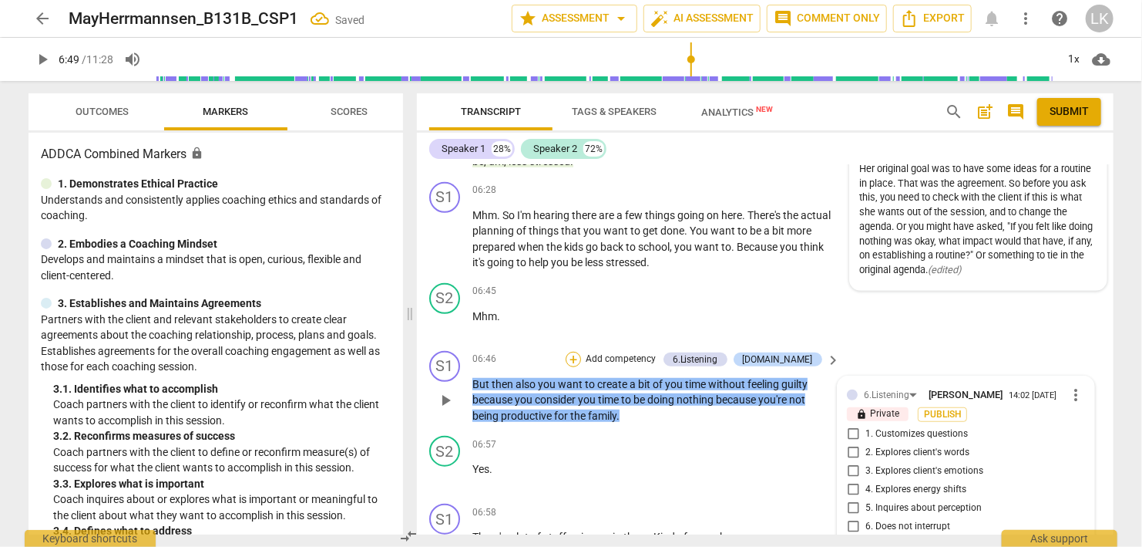
click at [581, 352] on div "+" at bounding box center [573, 359] width 15 height 15
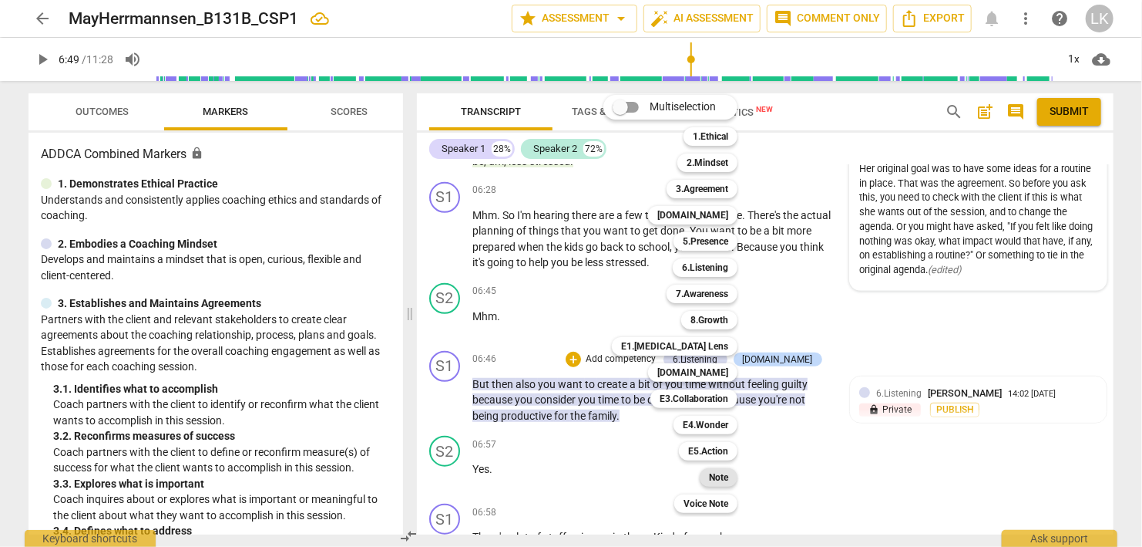
click at [723, 481] on b "Note" at bounding box center [718, 477] width 19 height 19
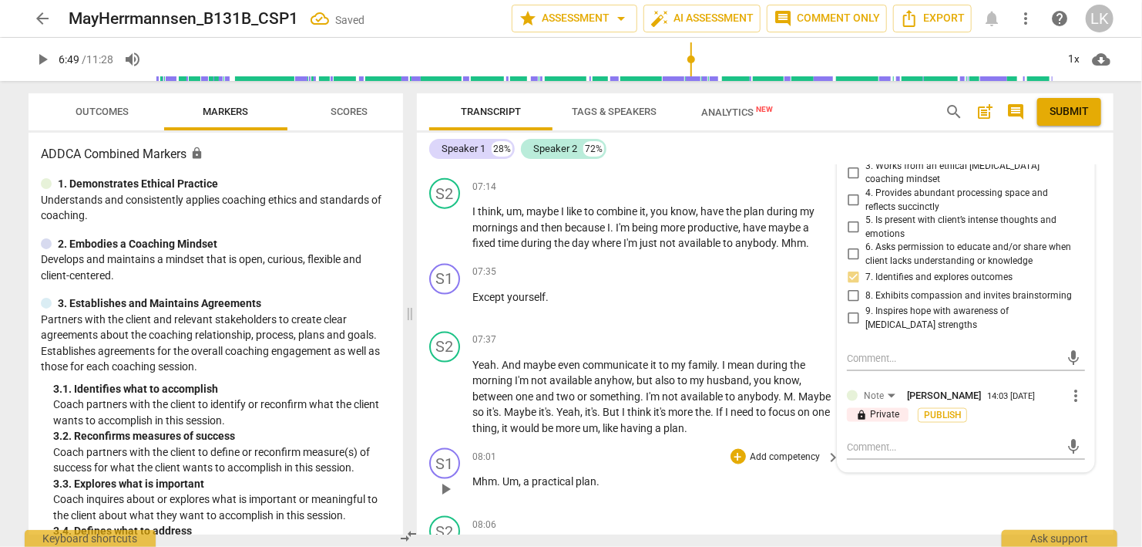
scroll to position [3885, 0]
click at [976, 437] on textarea at bounding box center [954, 444] width 214 height 15
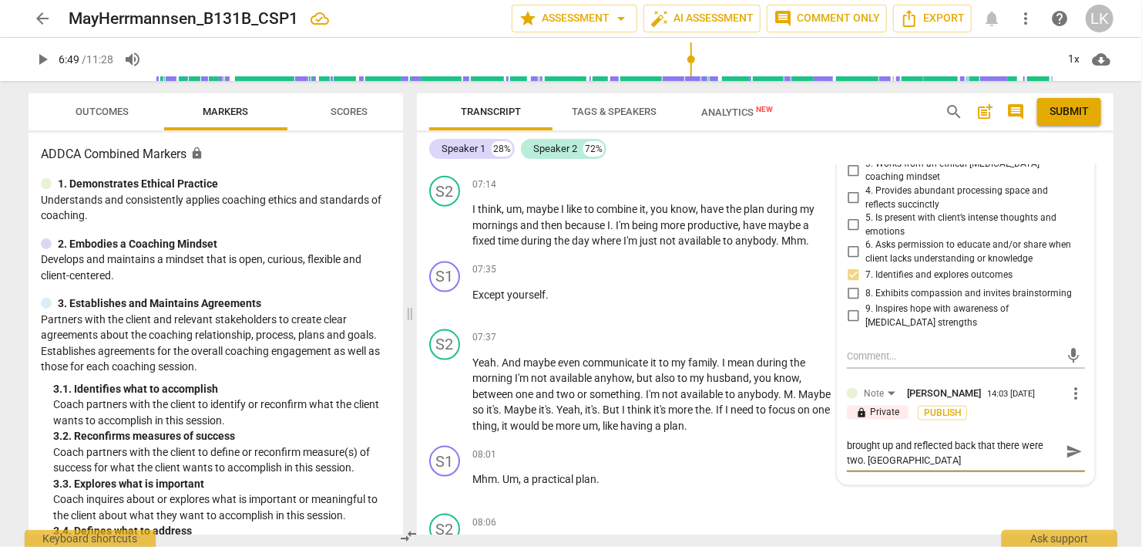
scroll to position [0, 0]
click at [1075, 450] on span "send" at bounding box center [1074, 458] width 17 height 17
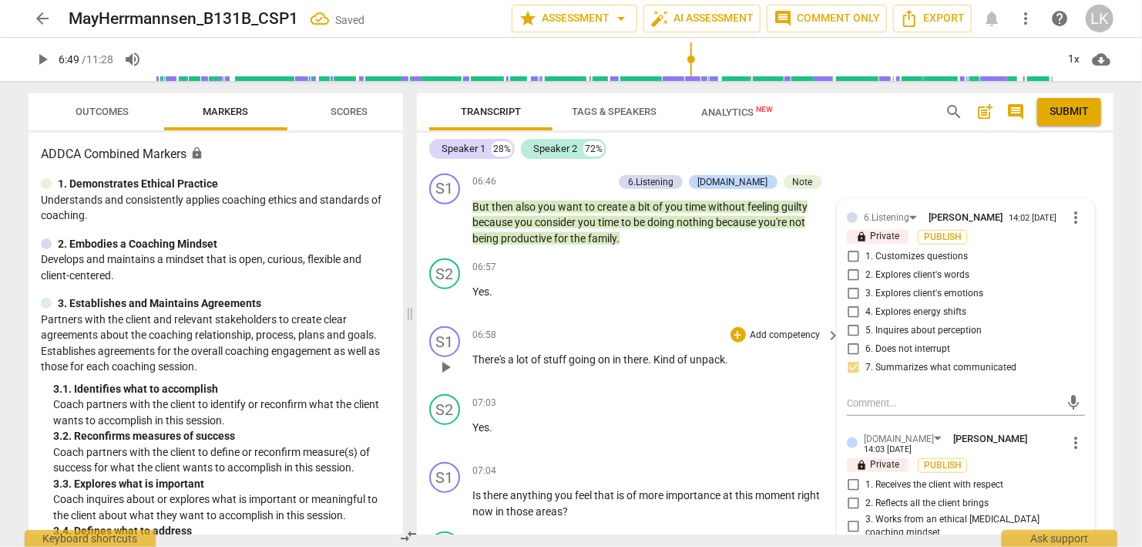
scroll to position [3353, 0]
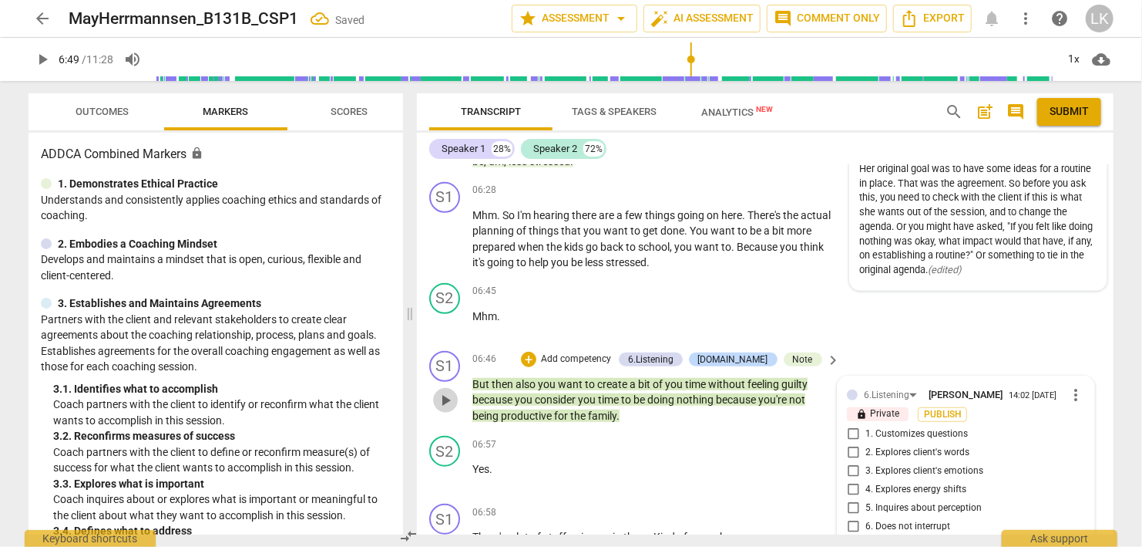
click at [442, 388] on button "play_arrow" at bounding box center [445, 400] width 25 height 25
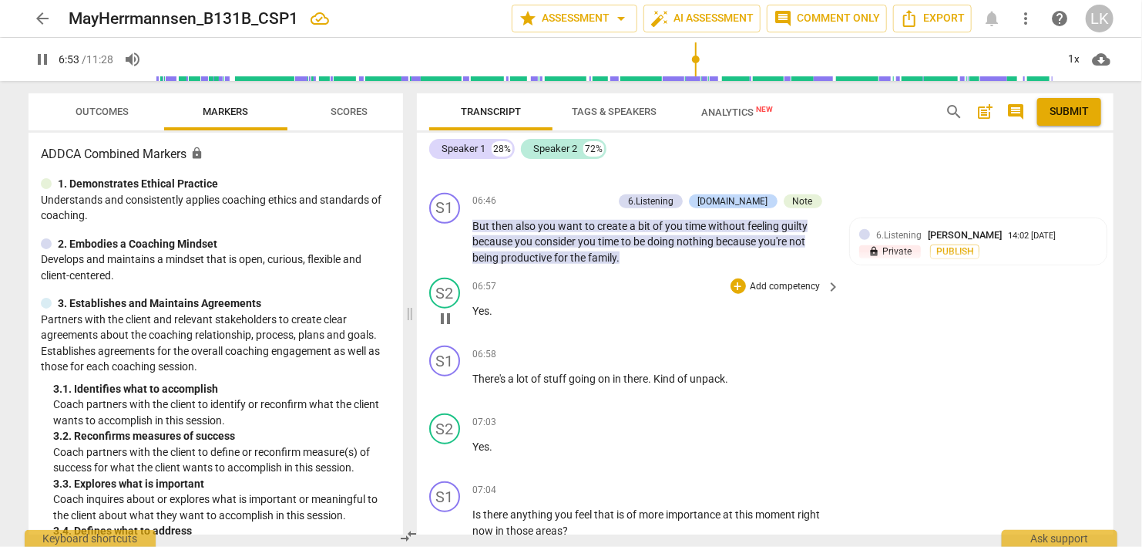
scroll to position [3530, 0]
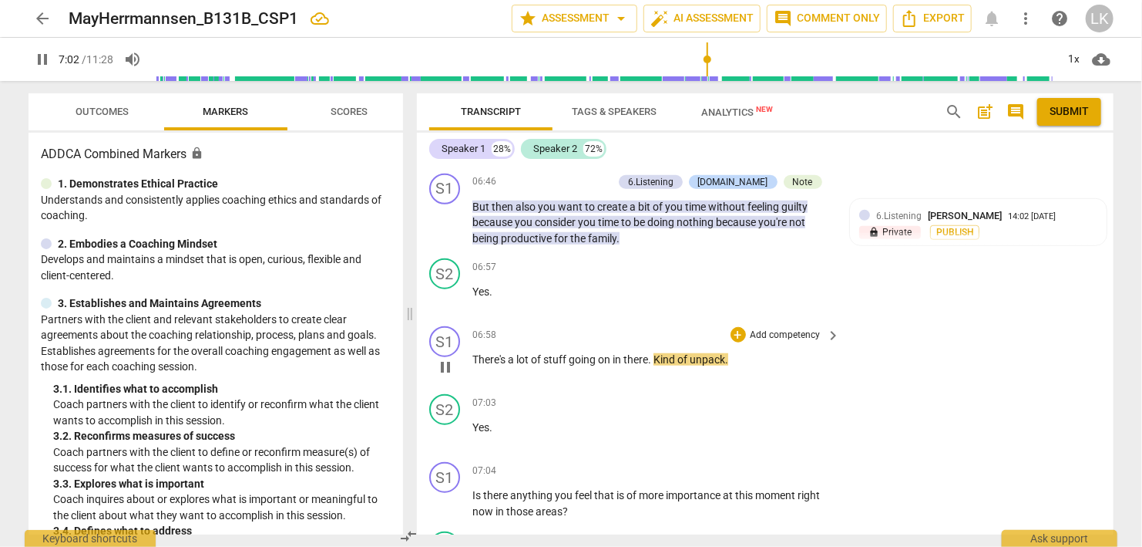
click at [449, 358] on span "pause" at bounding box center [445, 367] width 19 height 19
click at [739, 327] on div "+" at bounding box center [738, 334] width 15 height 15
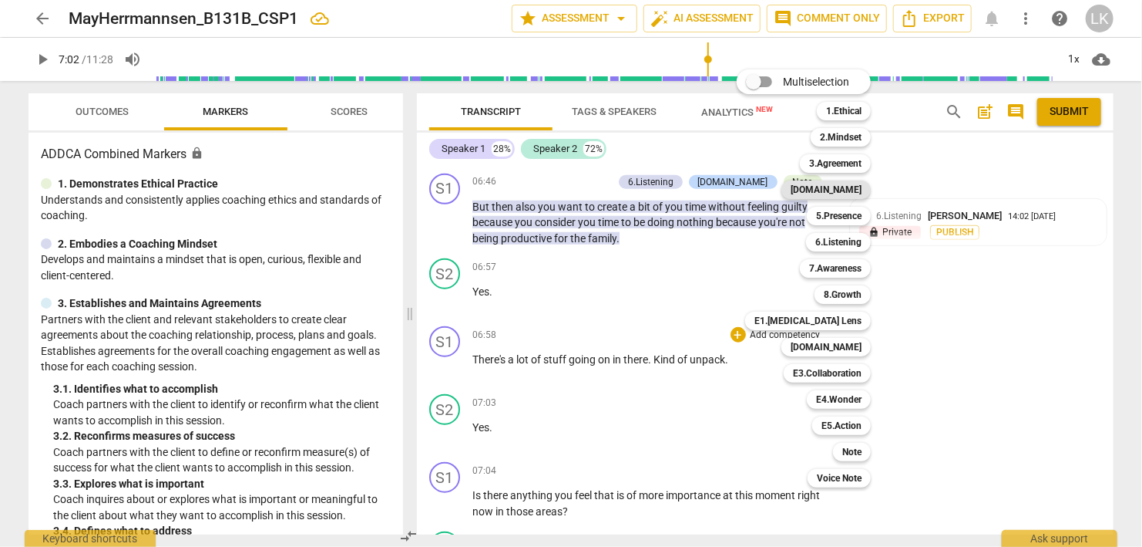
click at [835, 193] on b "[DOMAIN_NAME]" at bounding box center [826, 189] width 71 height 19
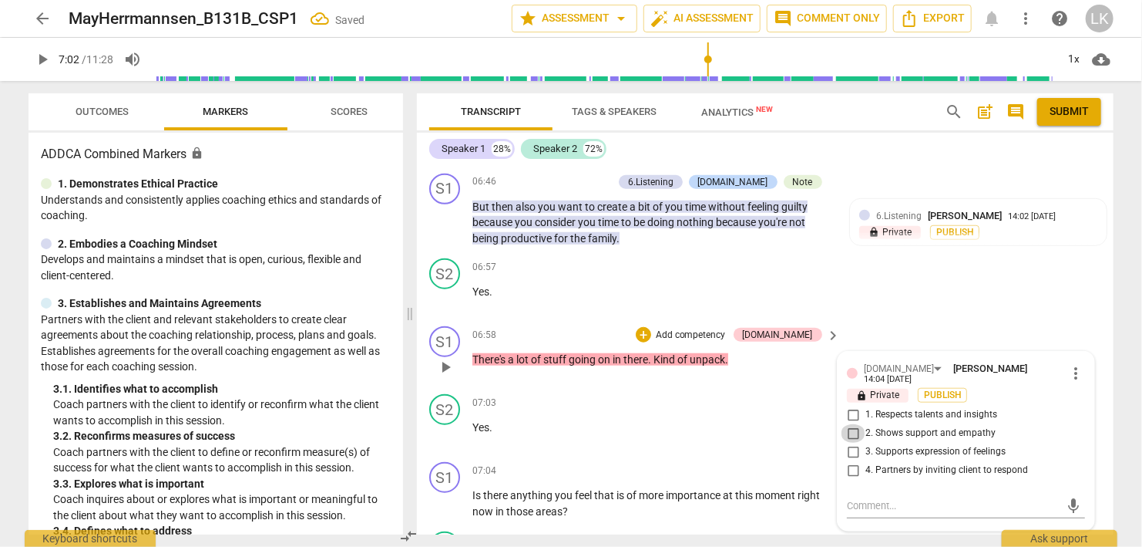
click at [856, 424] on input "2. Shows support and empathy" at bounding box center [853, 433] width 25 height 19
click at [651, 327] on div "+" at bounding box center [643, 334] width 15 height 15
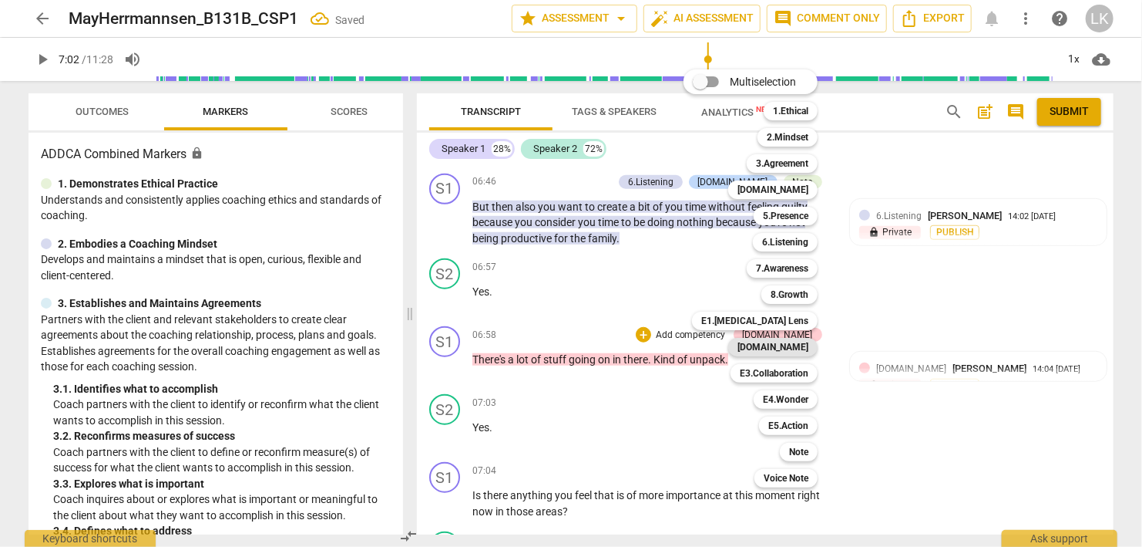
click at [770, 345] on div "[DOMAIN_NAME]" at bounding box center [773, 347] width 89 height 19
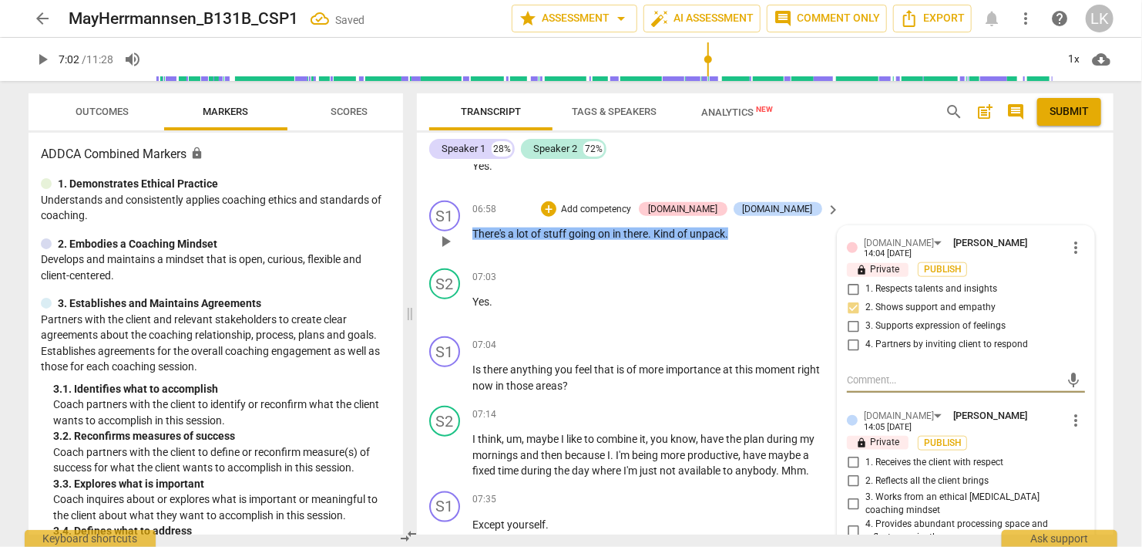
scroll to position [3708, 0]
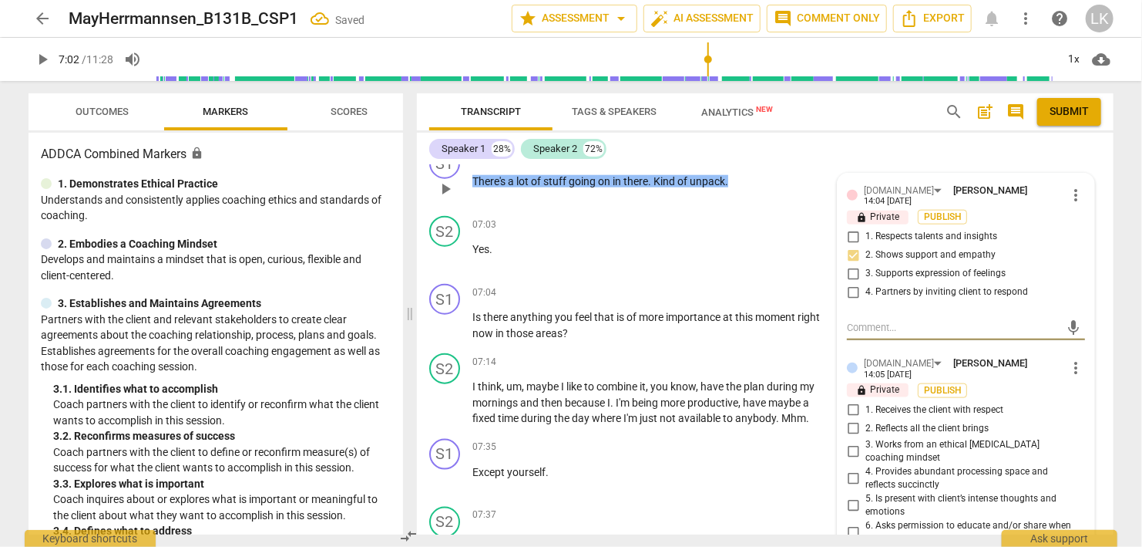
click at [855, 401] on input "1. Receives the client with respect" at bounding box center [853, 410] width 25 height 19
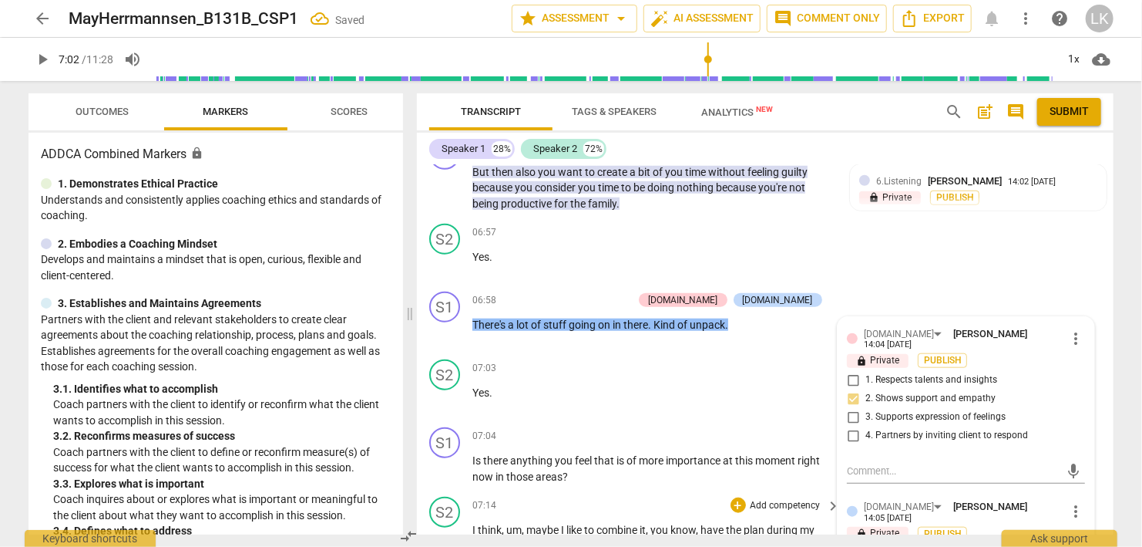
scroll to position [3530, 0]
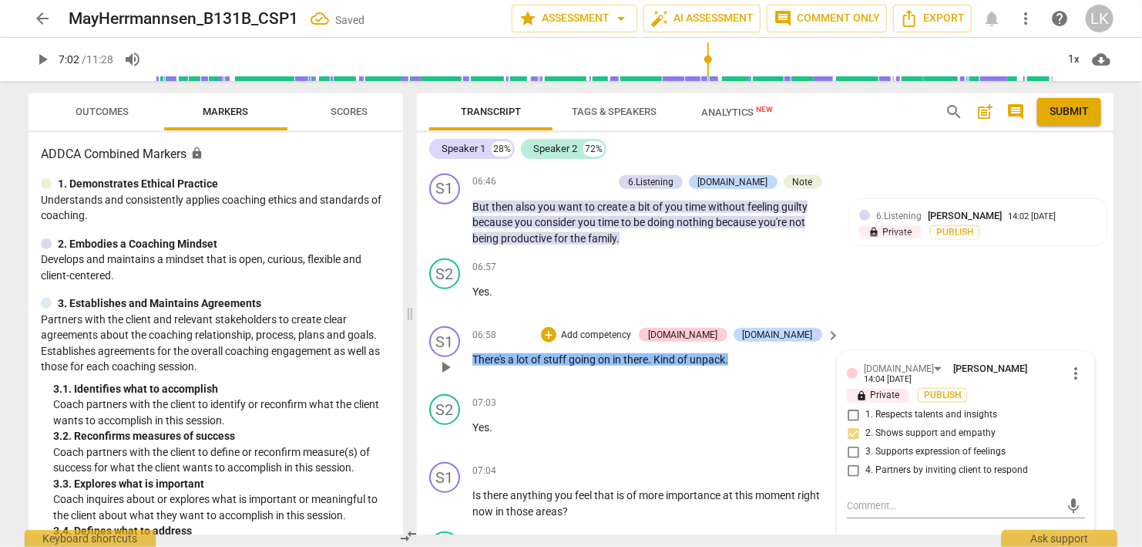
click at [446, 358] on span "play_arrow" at bounding box center [445, 367] width 19 height 19
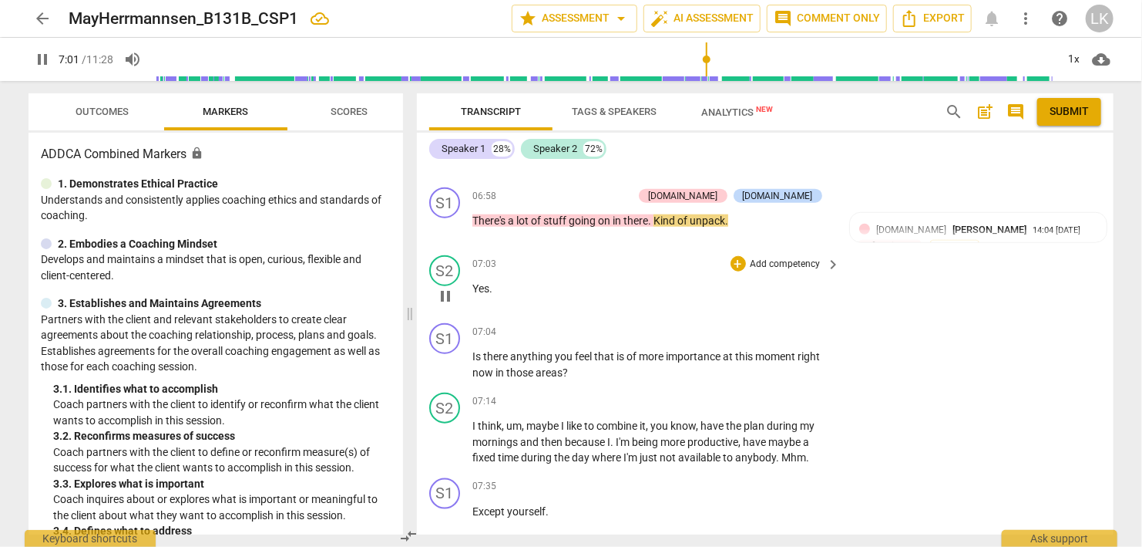
scroll to position [3708, 0]
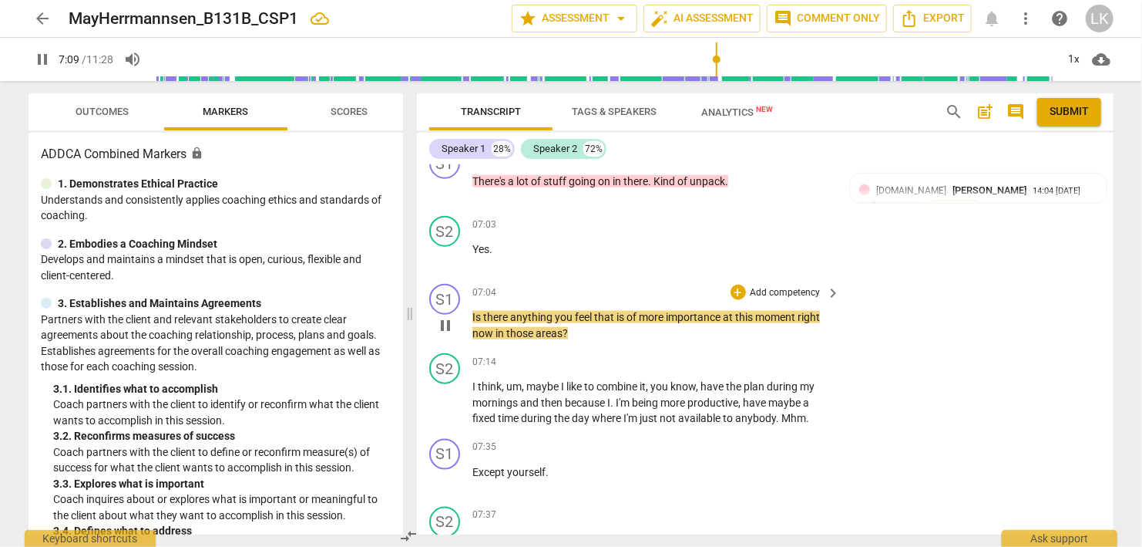
click at [441, 316] on span "pause" at bounding box center [445, 325] width 19 height 19
click at [735, 284] on div "+" at bounding box center [738, 291] width 15 height 15
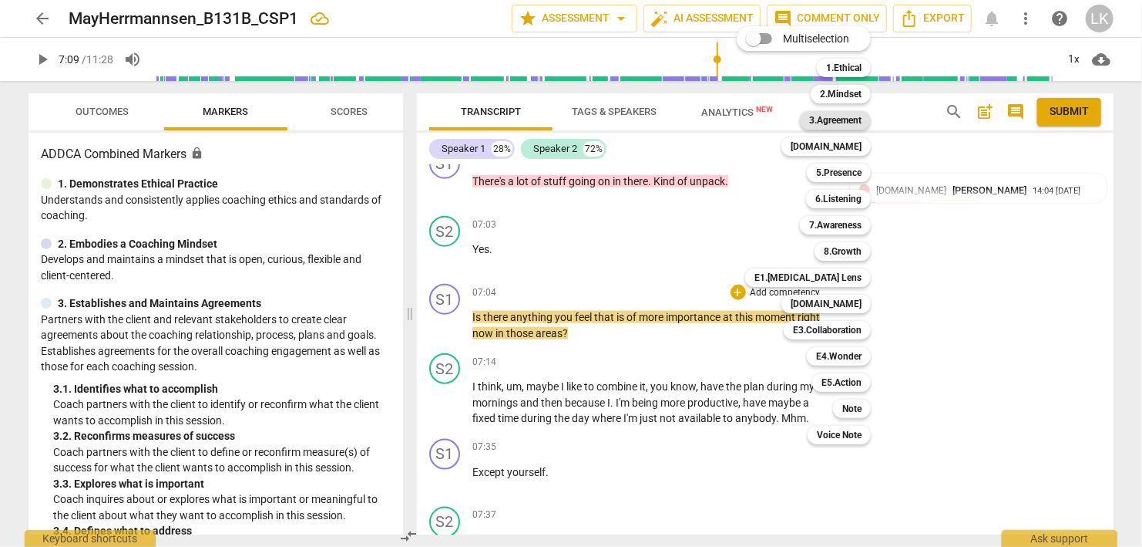
click at [846, 126] on b "3.Agreement" at bounding box center [835, 120] width 52 height 19
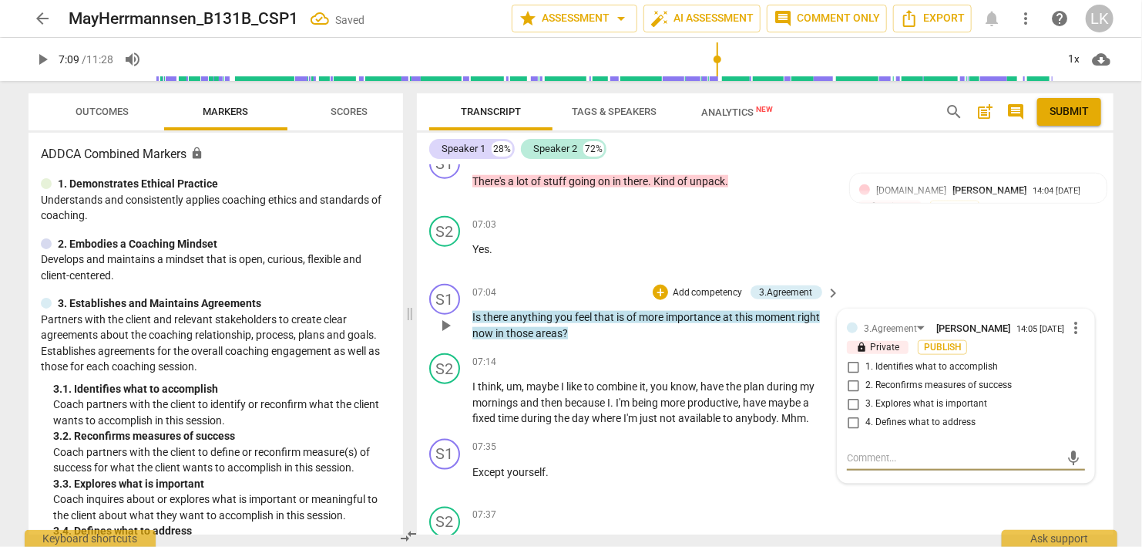
click at [853, 395] on input "3. Explores what is important" at bounding box center [853, 404] width 25 height 19
click at [666, 284] on div "+" at bounding box center [660, 291] width 15 height 15
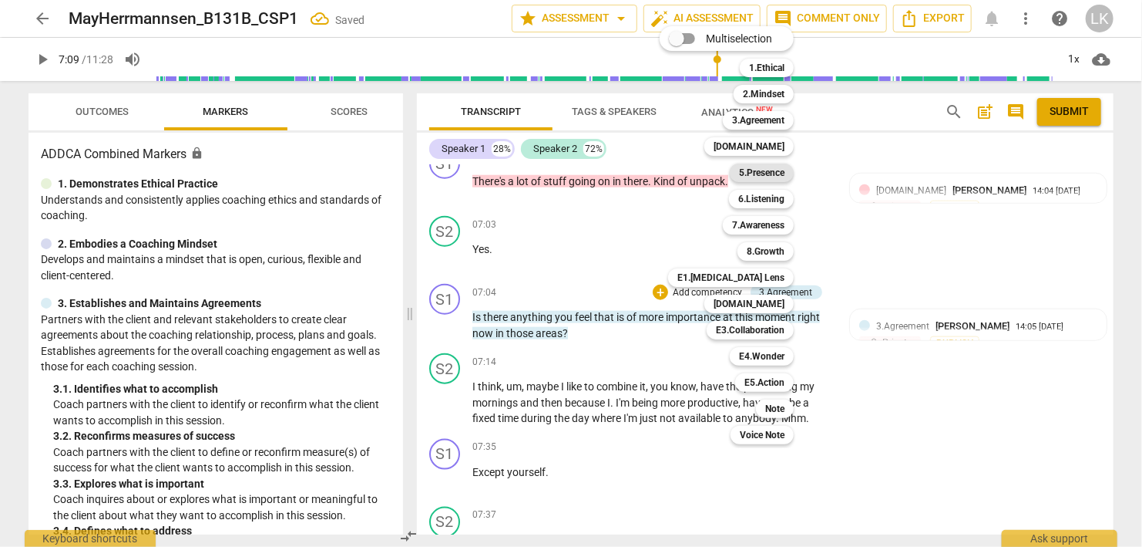
click at [746, 171] on b "5.Presence" at bounding box center [761, 172] width 45 height 19
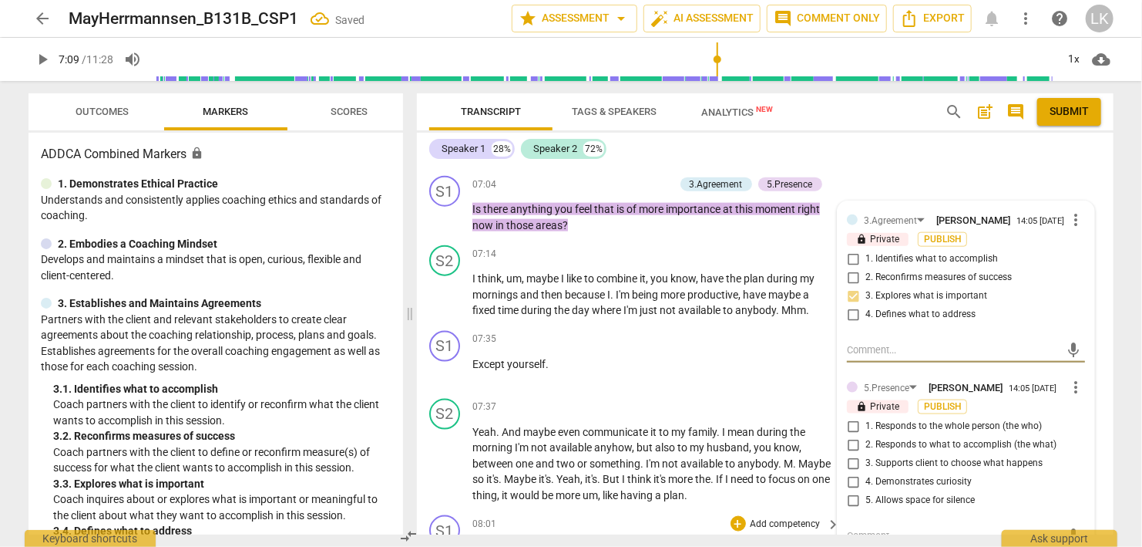
scroll to position [3885, 0]
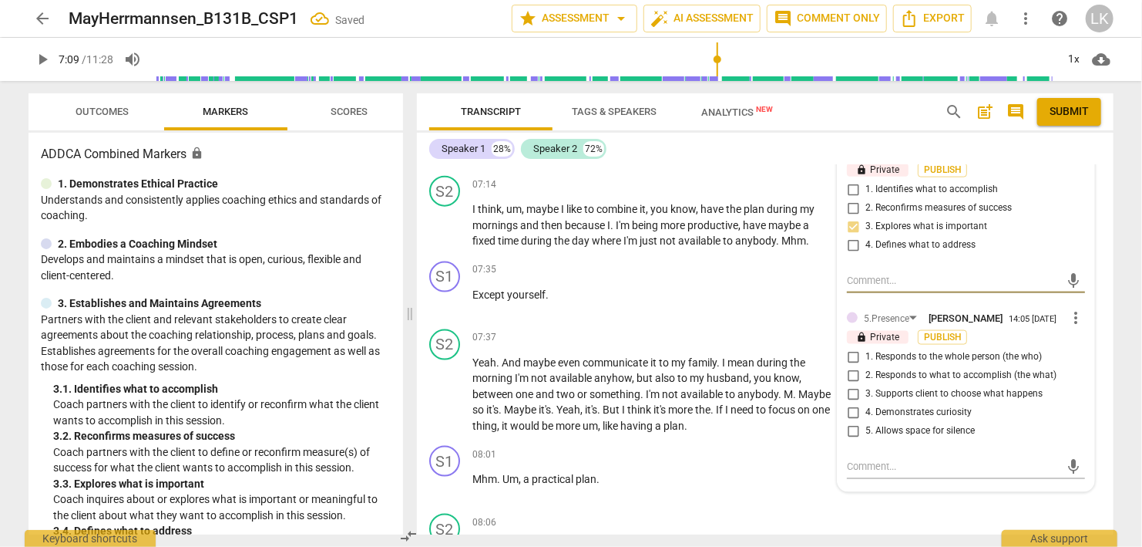
click at [853, 403] on input "4. Demonstrates curiosity" at bounding box center [853, 412] width 25 height 19
click at [852, 385] on input "3. Supports client to choose what happens" at bounding box center [853, 394] width 25 height 19
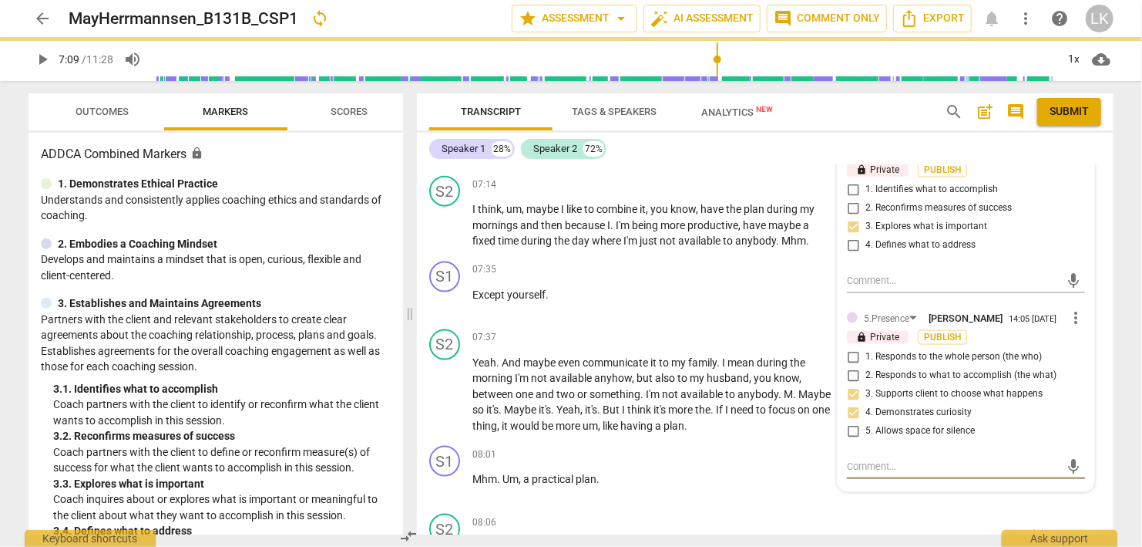
drag, startPoint x: 870, startPoint y: 399, endPoint x: 874, endPoint y: 385, distance: 14.6
click at [870, 459] on textarea at bounding box center [954, 466] width 214 height 15
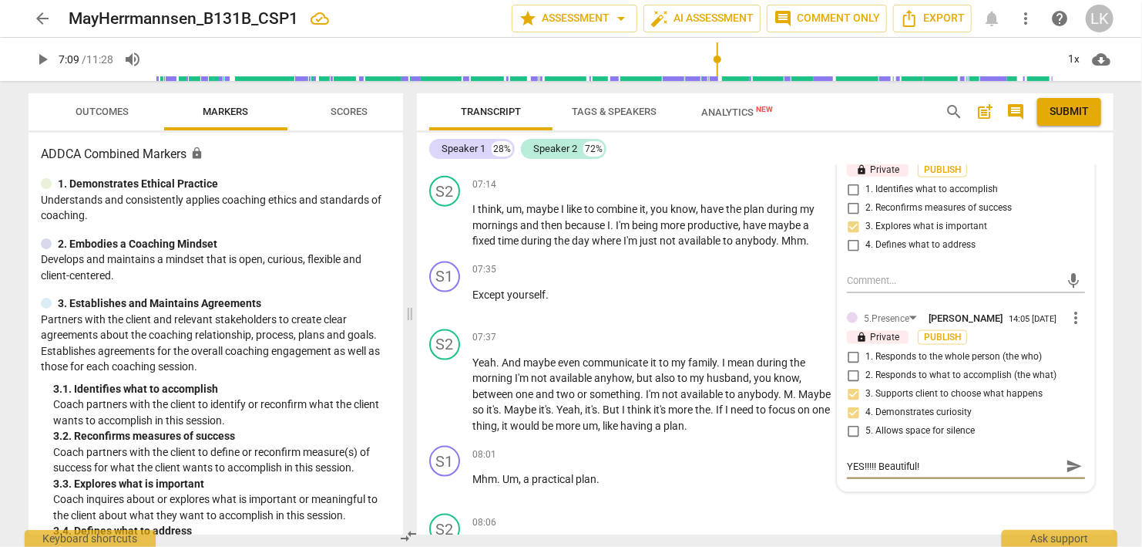
click at [1082, 458] on span "send" at bounding box center [1074, 466] width 17 height 17
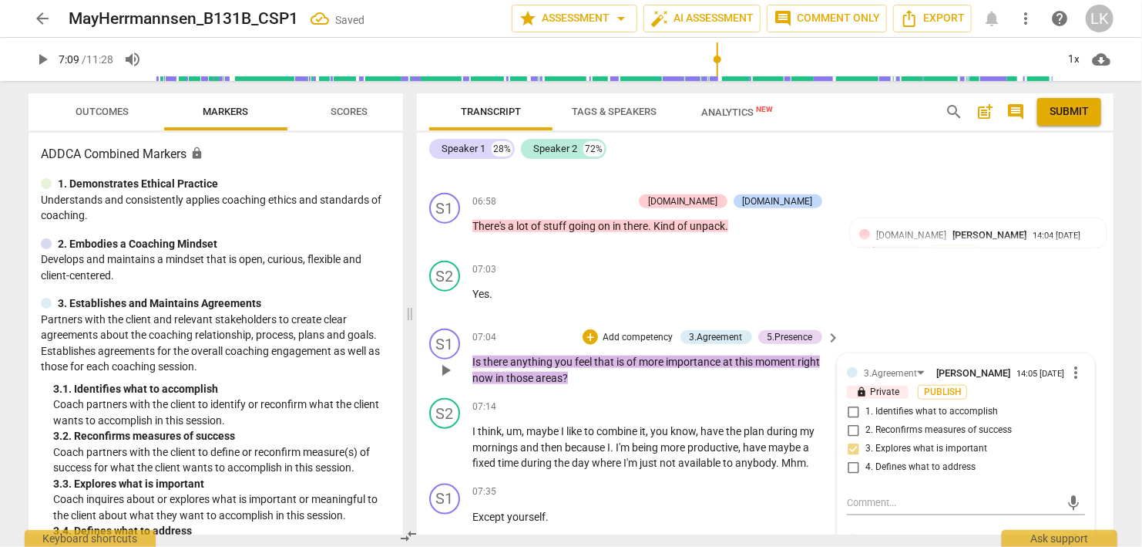
scroll to position [3619, 0]
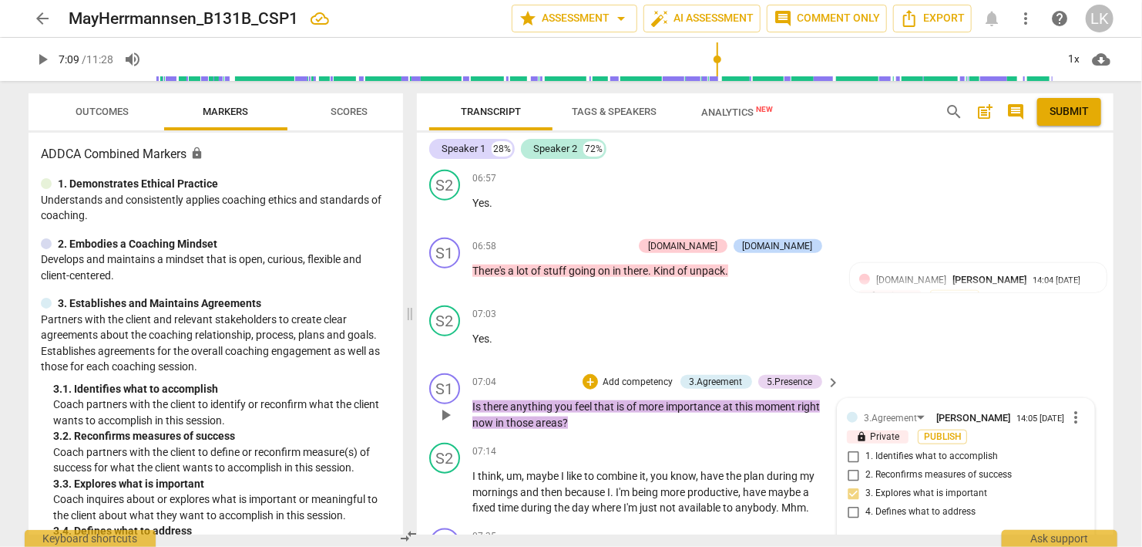
click at [443, 406] on span "play_arrow" at bounding box center [445, 415] width 19 height 19
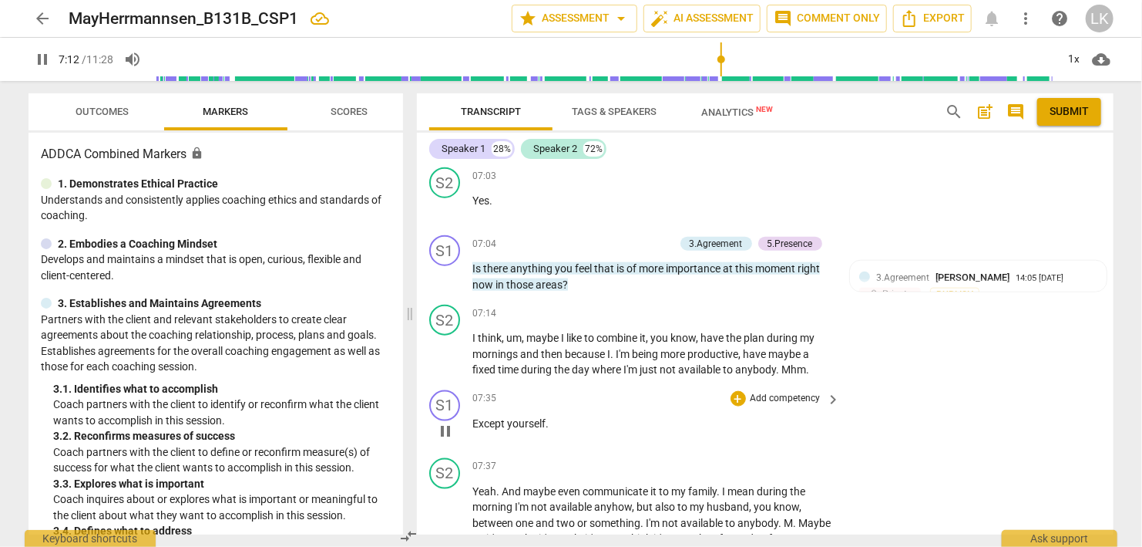
scroll to position [3797, 0]
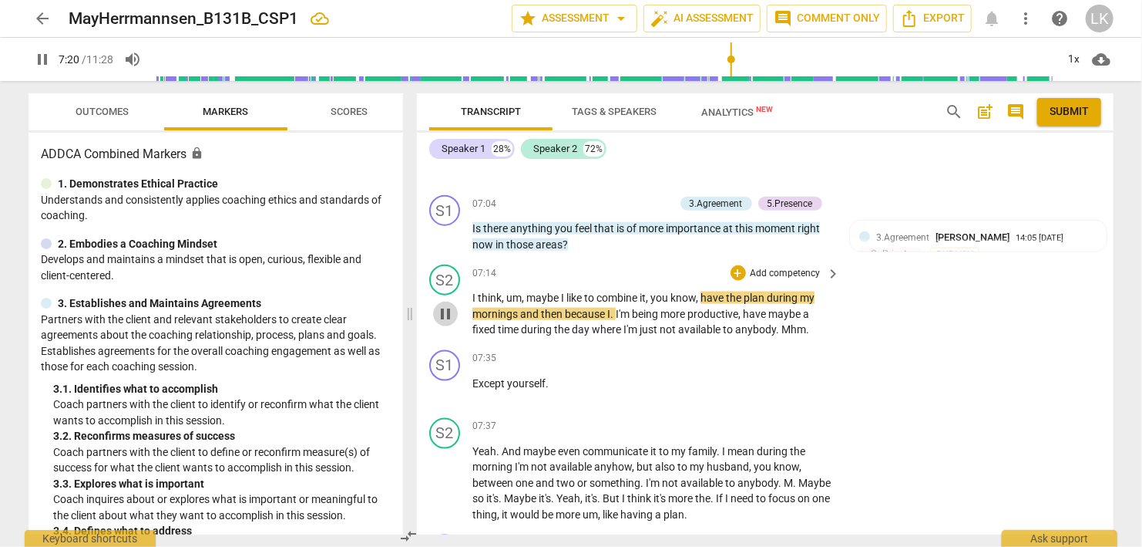
click at [450, 305] on span "pause" at bounding box center [445, 314] width 19 height 19
drag, startPoint x: 452, startPoint y: 267, endPoint x: 372, endPoint y: 386, distance: 143.5
